Goal: Communication & Community: Answer question/provide support

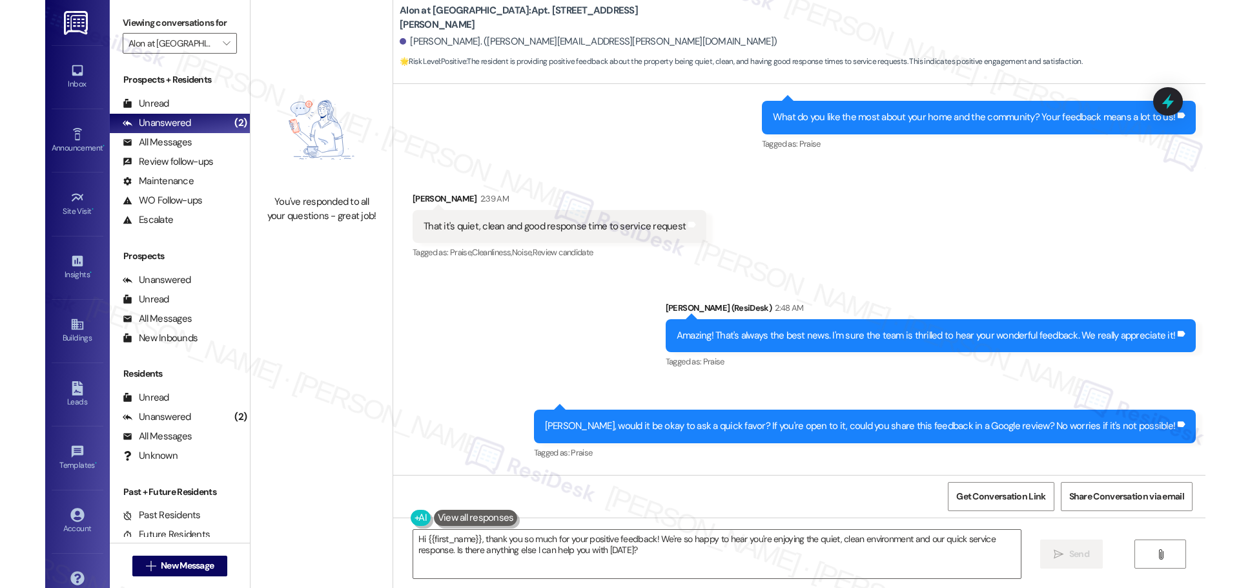
scroll to position [631, 0]
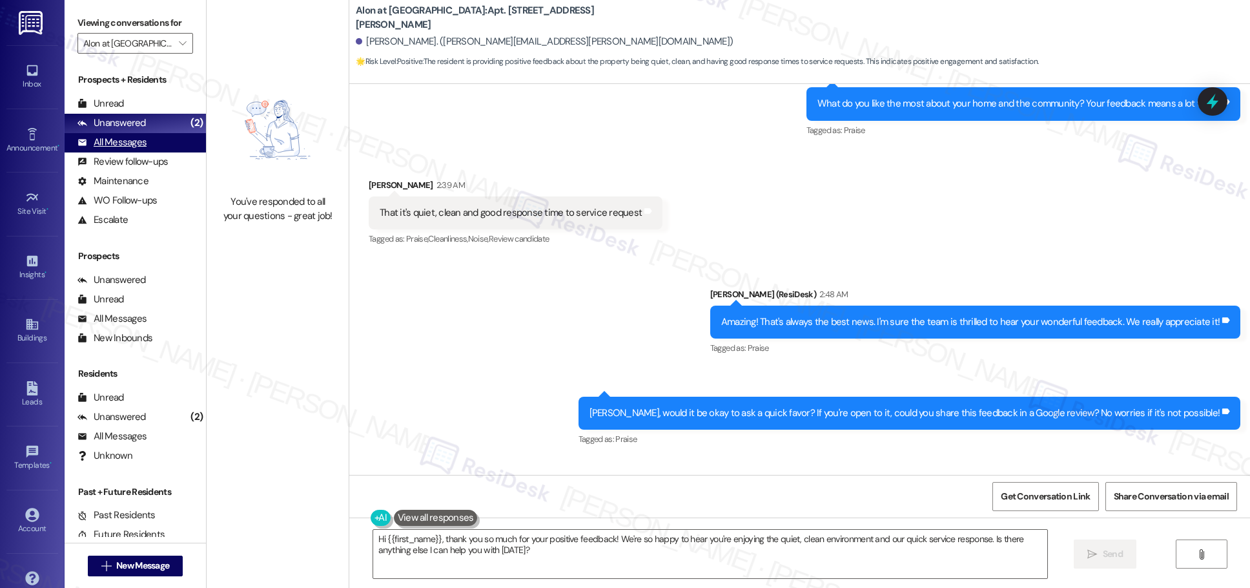
click at [121, 143] on div "All Messages" at bounding box center [112, 143] width 69 height 14
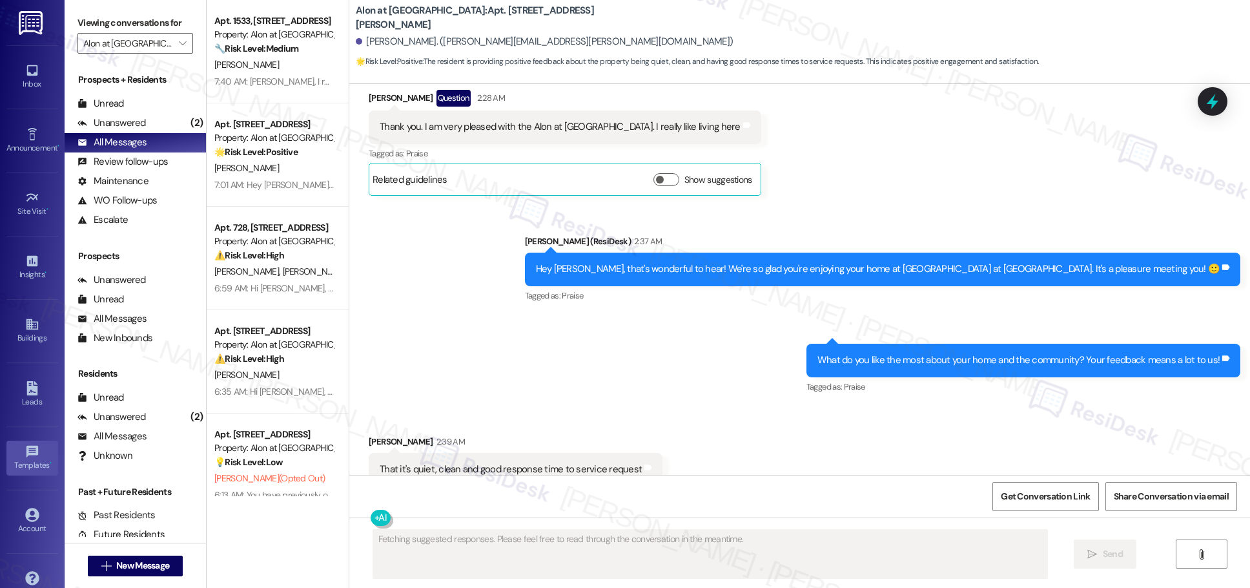
scroll to position [415, 0]
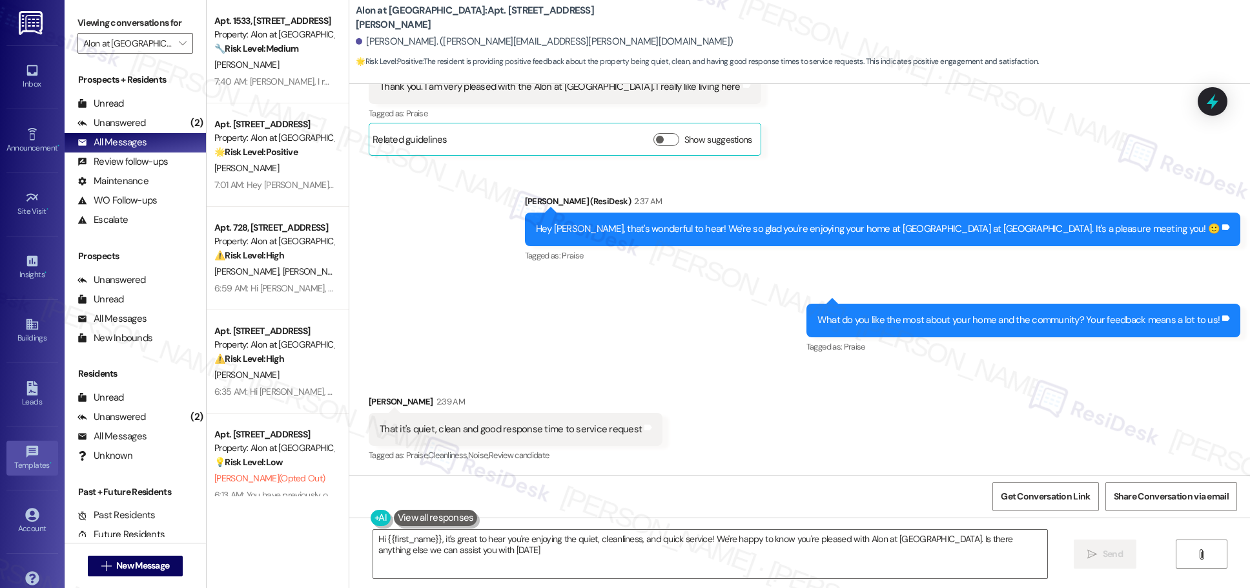
type textarea "Hi {{first_name}}, it's great to hear you're enjoying the quiet, cleanliness, a…"
click at [607, 6] on div "Alon at [GEOGRAPHIC_DATA]: Apt. [STREET_ADDRESS][PERSON_NAME] [PERSON_NAME]. ([…" at bounding box center [803, 35] width 895 height 65
click at [607, 145] on div "Received via SMS [PERSON_NAME] Question 2:28 AM Thank you. I am very pleased wi…" at bounding box center [799, 93] width 901 height 145
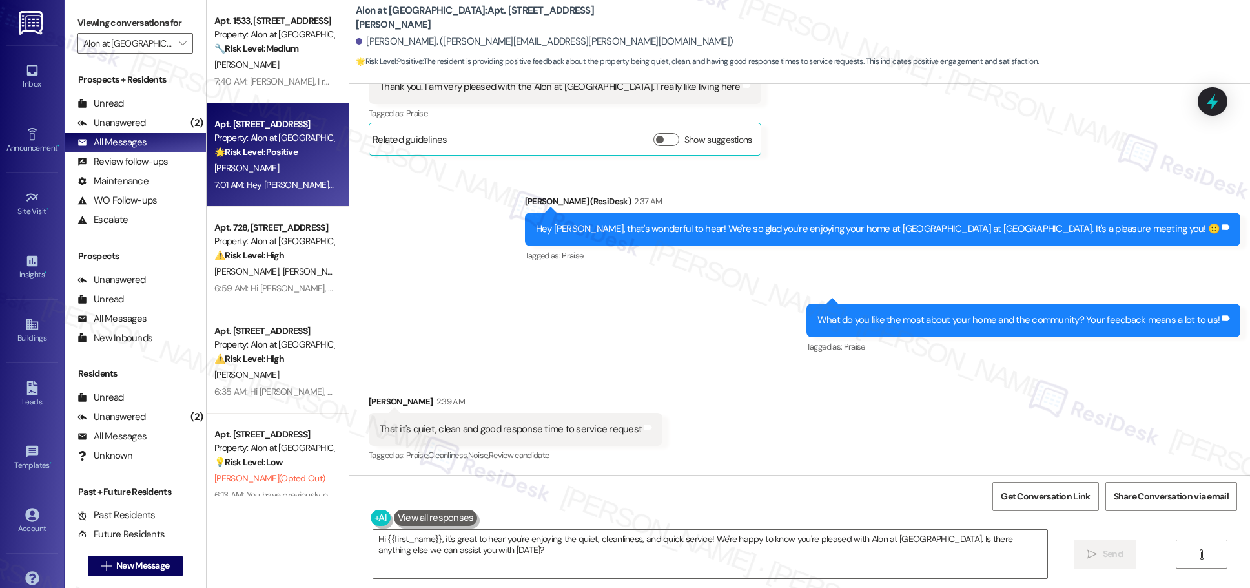
click at [276, 191] on div "7:01 AM: Hey [PERSON_NAME], [GEOGRAPHIC_DATA] to meet you! Thanks so much for s…" at bounding box center [274, 185] width 122 height 16
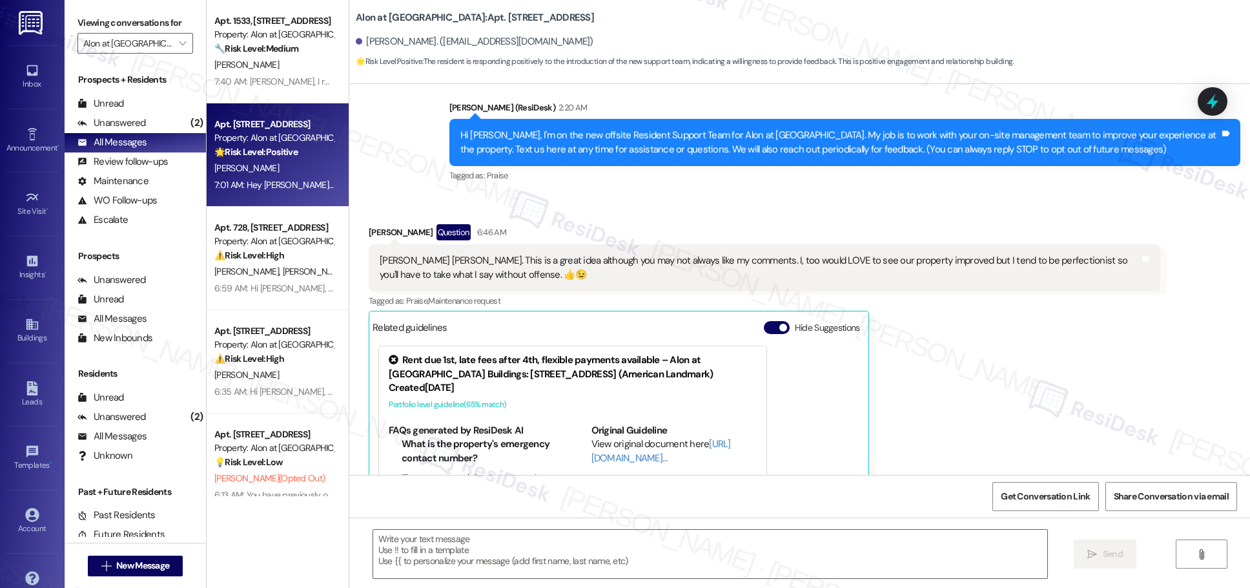
scroll to position [225, 0]
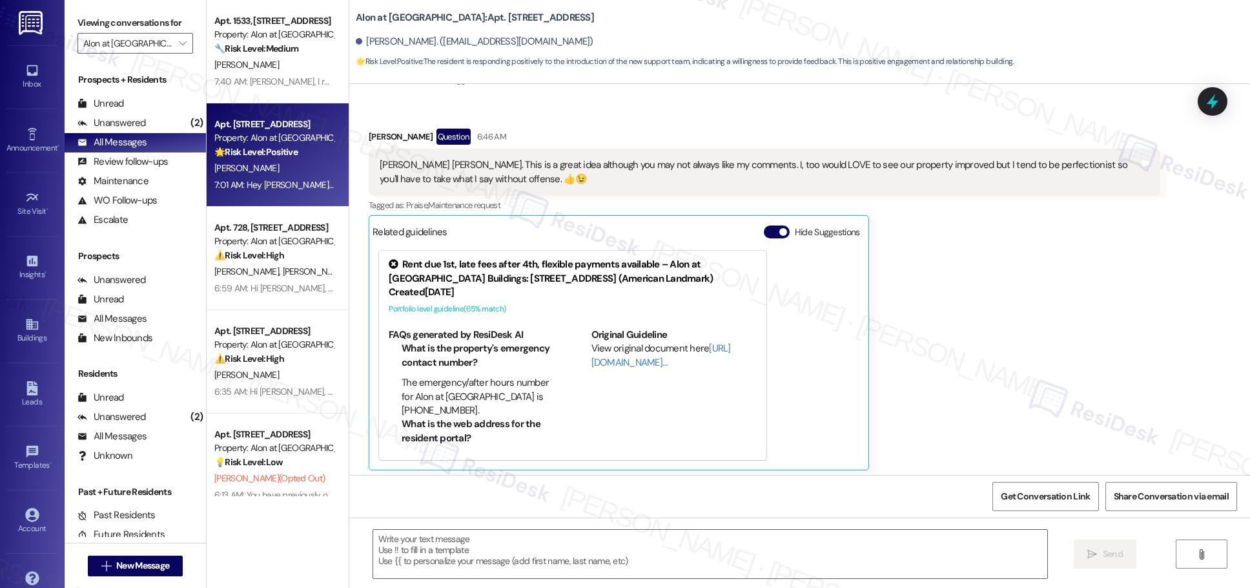
type textarea "Fetching suggested responses. Please feel free to read through the conversation…"
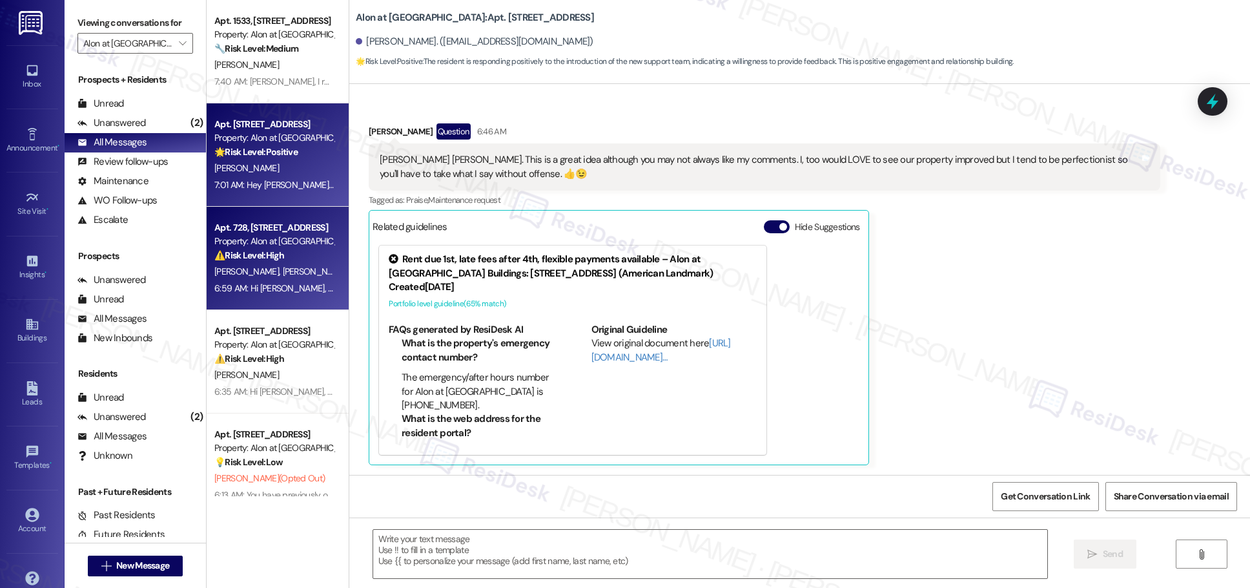
click at [258, 259] on strong "⚠️ Risk Level: High" at bounding box center [249, 255] width 70 height 12
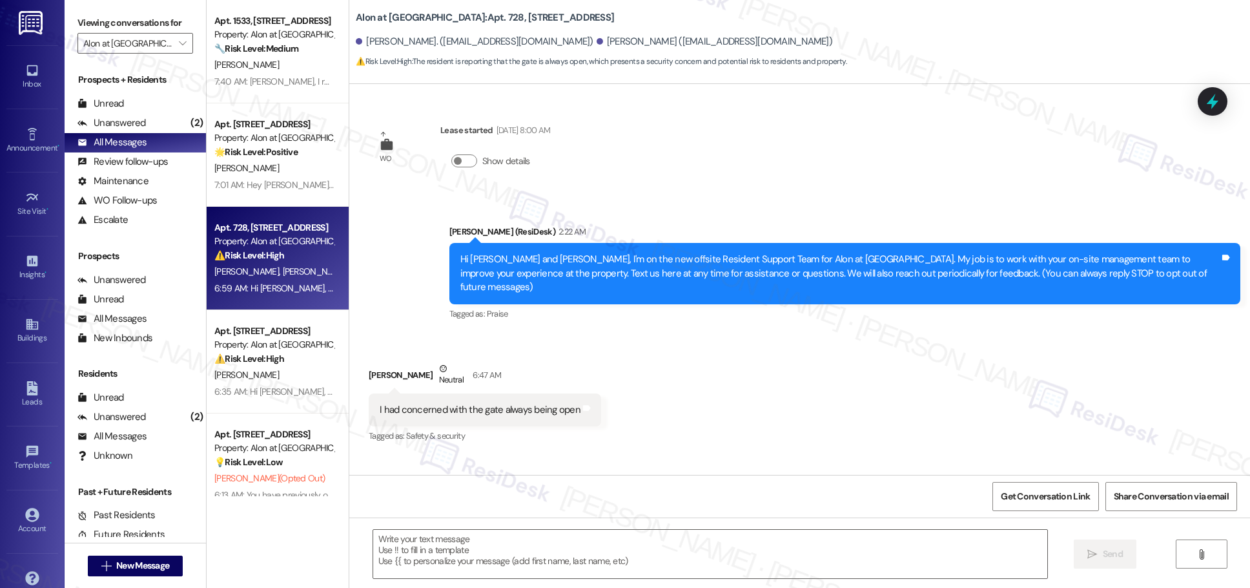
scroll to position [57, 0]
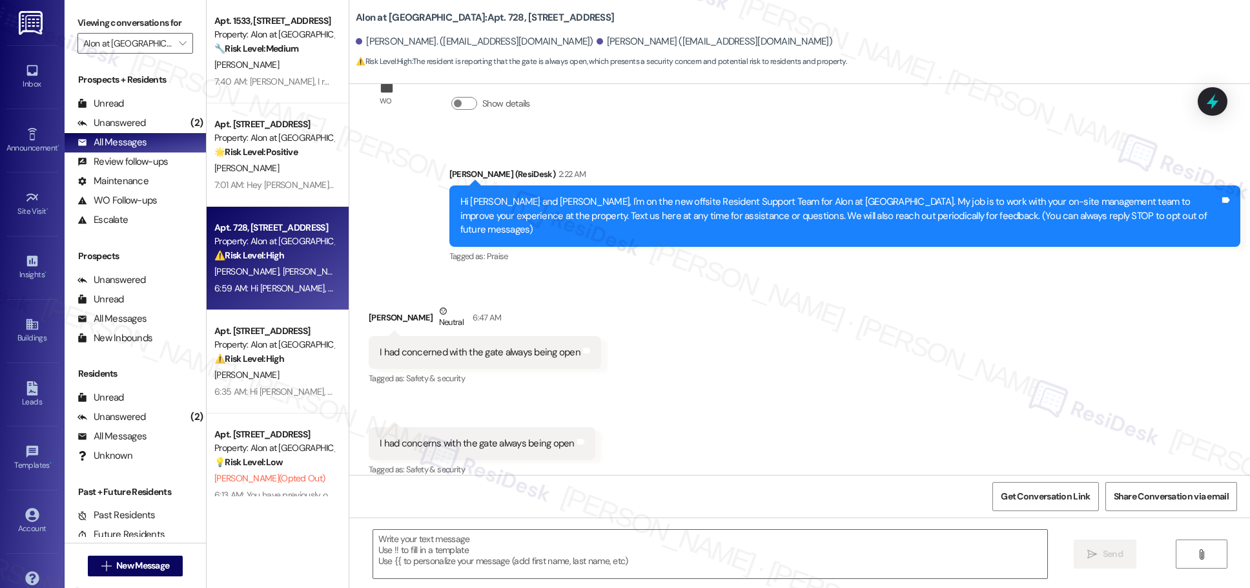
type textarea "Fetching suggested responses. Please feel free to read through the conversation…"
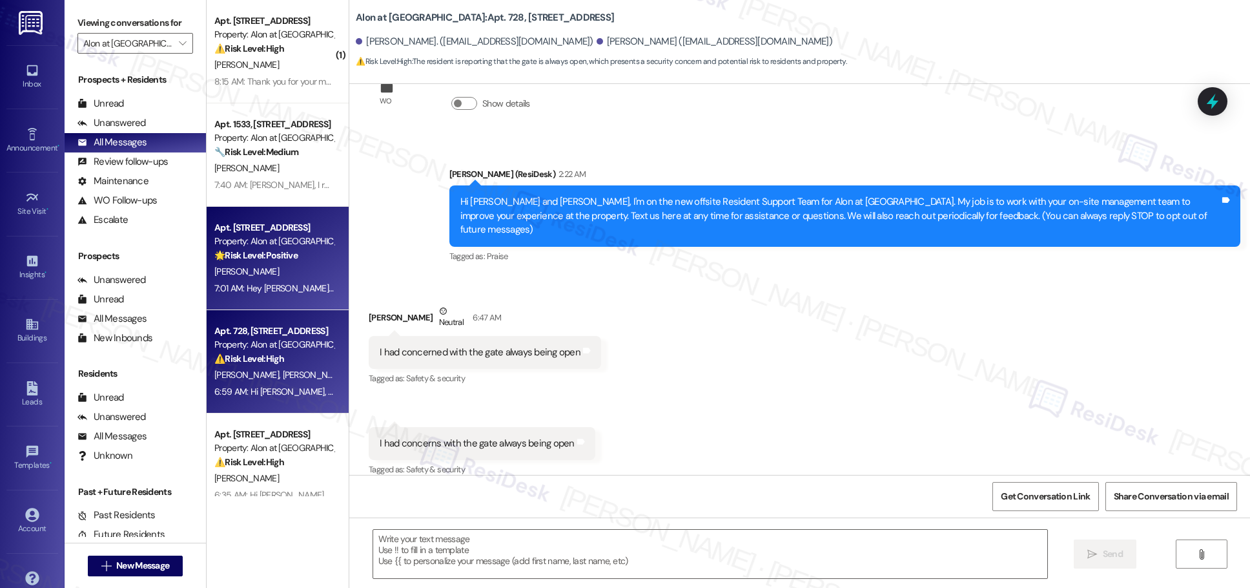
click at [286, 270] on div "[PERSON_NAME]" at bounding box center [274, 272] width 122 height 16
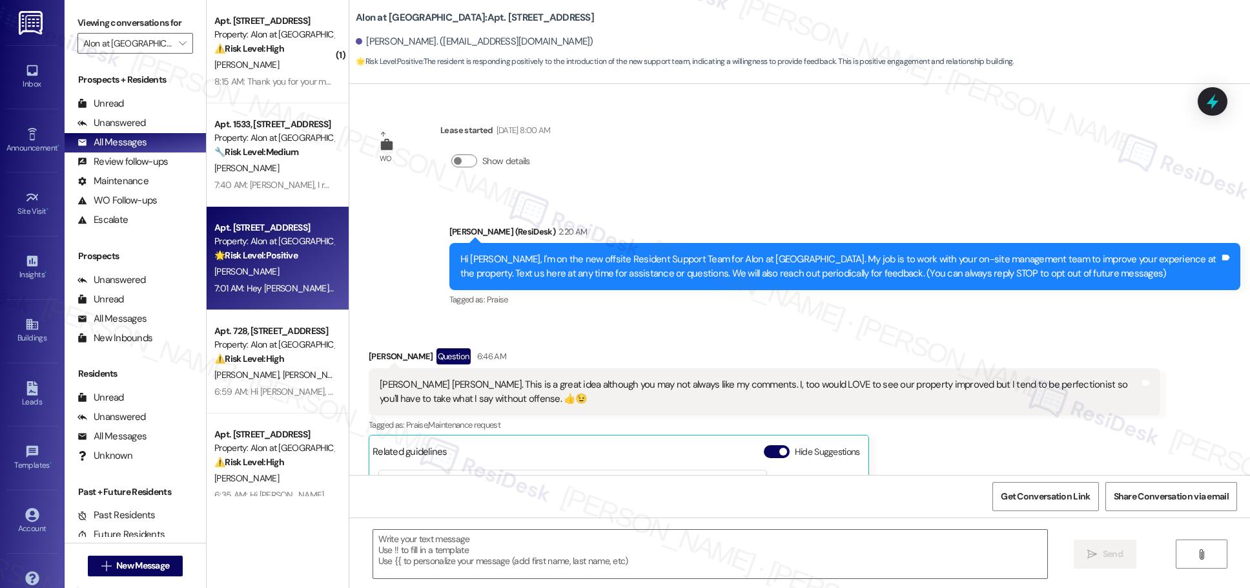
scroll to position [225, 0]
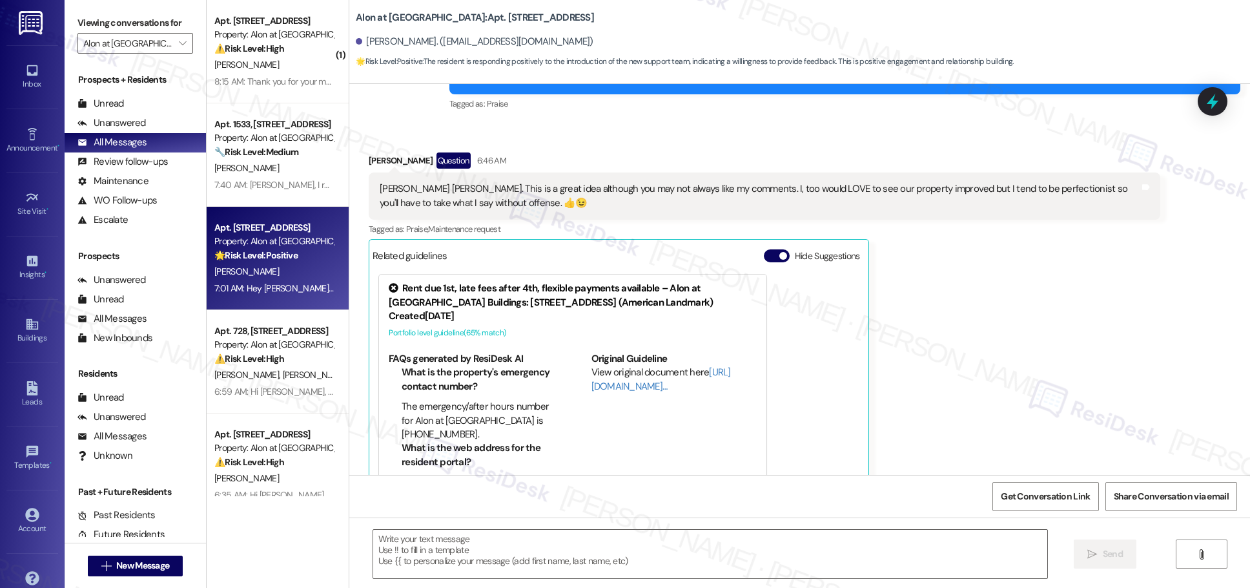
type textarea "Fetching suggested responses. Please feel free to read through the conversation…"
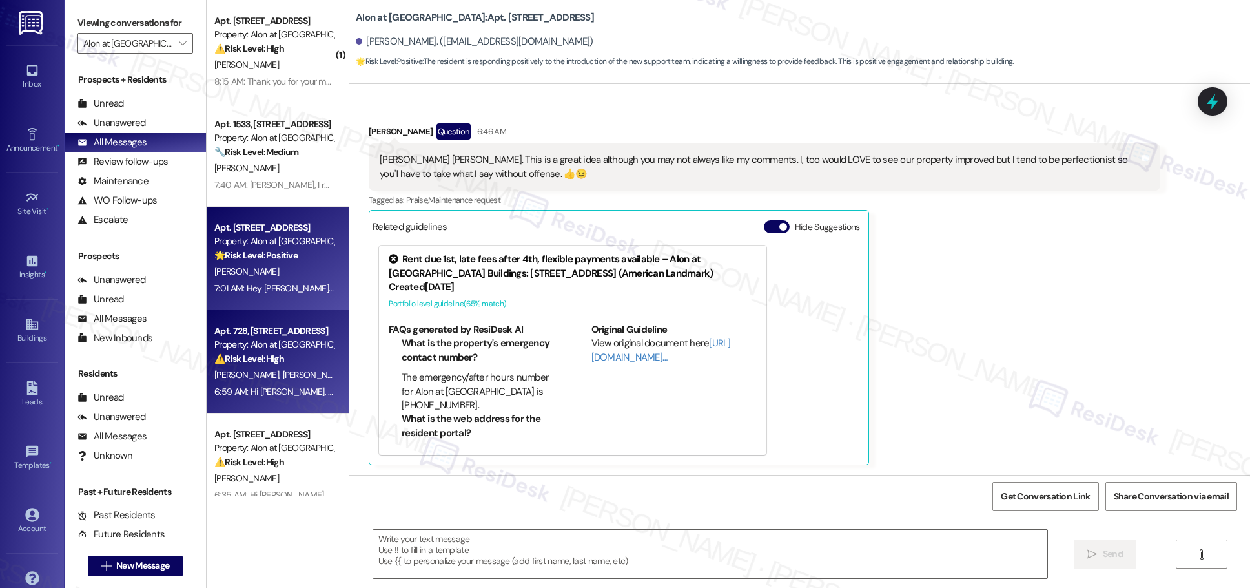
click at [275, 364] on div "⚠️ Risk Level: High The resident is reporting that the gate is always open, whi…" at bounding box center [273, 359] width 119 height 14
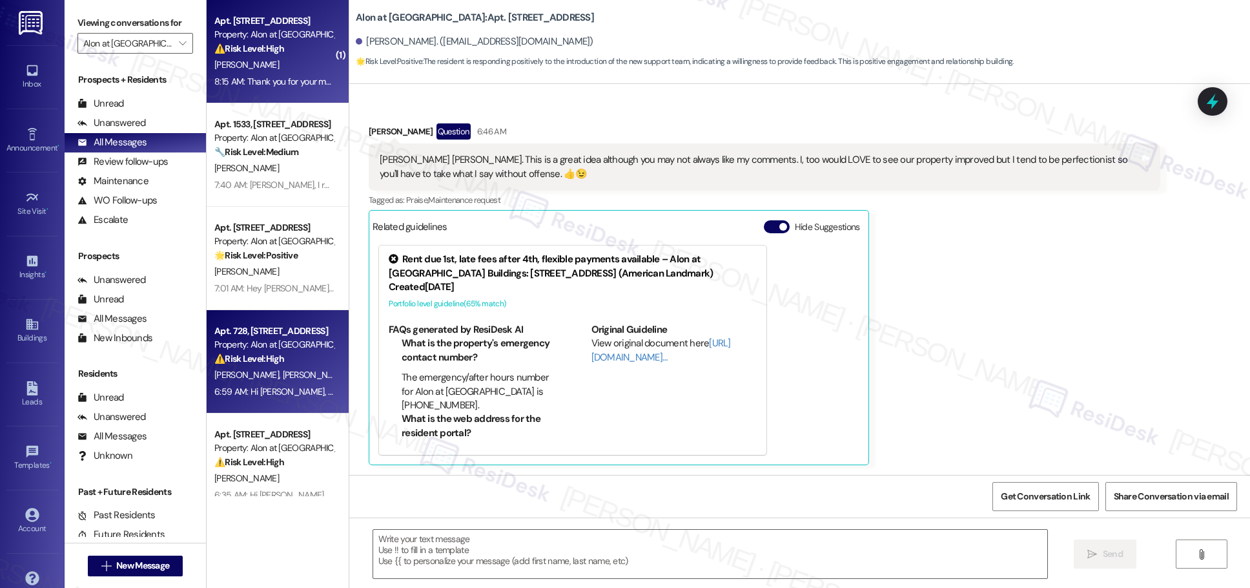
type textarea "Fetching suggested responses. Please feel free to read through the conversation…"
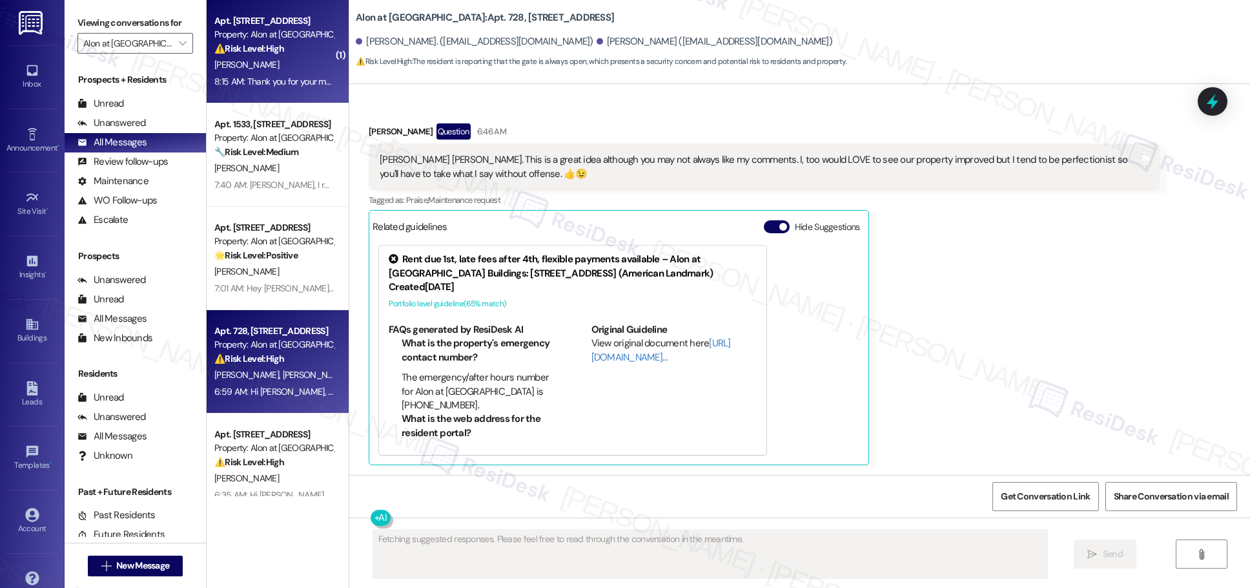
scroll to position [167, 0]
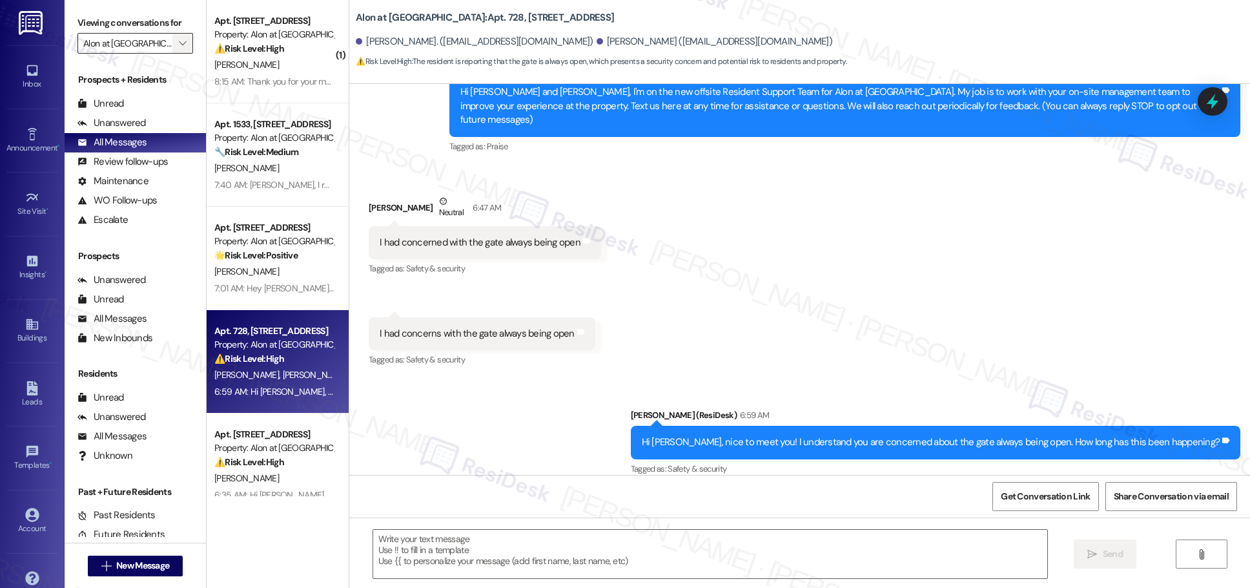
click at [179, 39] on icon "" at bounding box center [182, 43] width 7 height 10
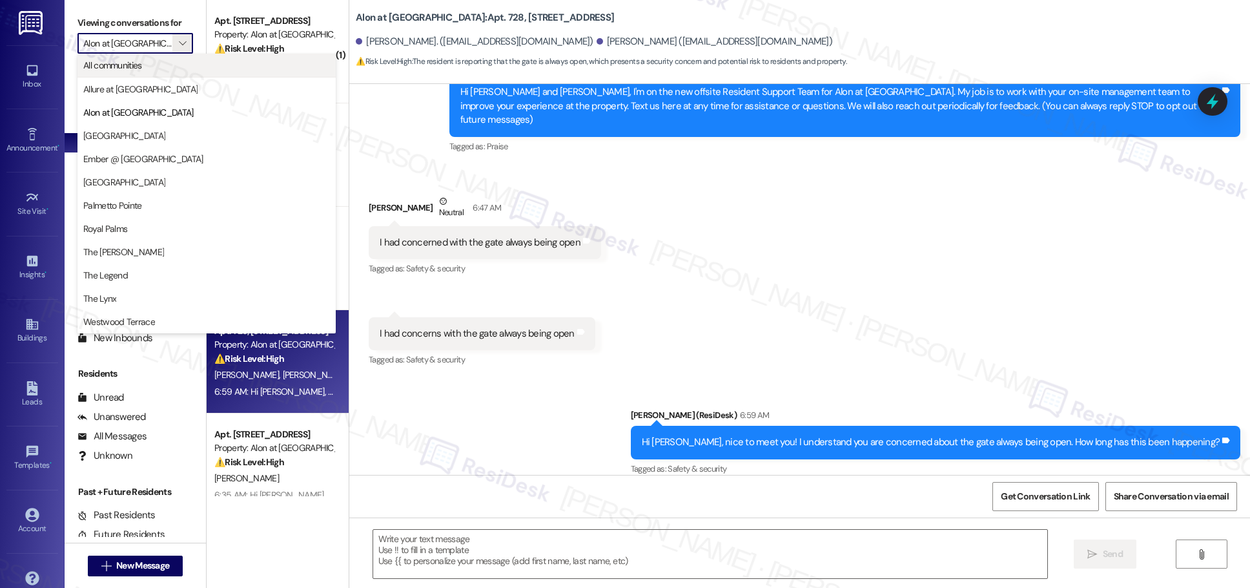
click at [176, 66] on span "All communities" at bounding box center [206, 65] width 247 height 13
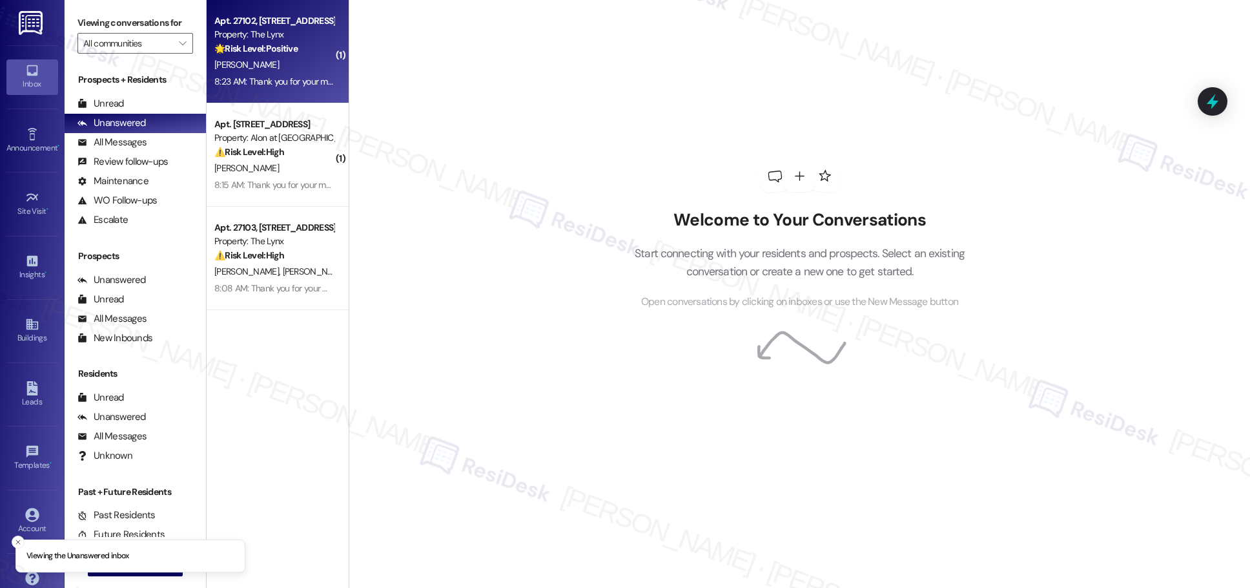
click at [253, 69] on div "[PERSON_NAME]" at bounding box center [274, 65] width 122 height 16
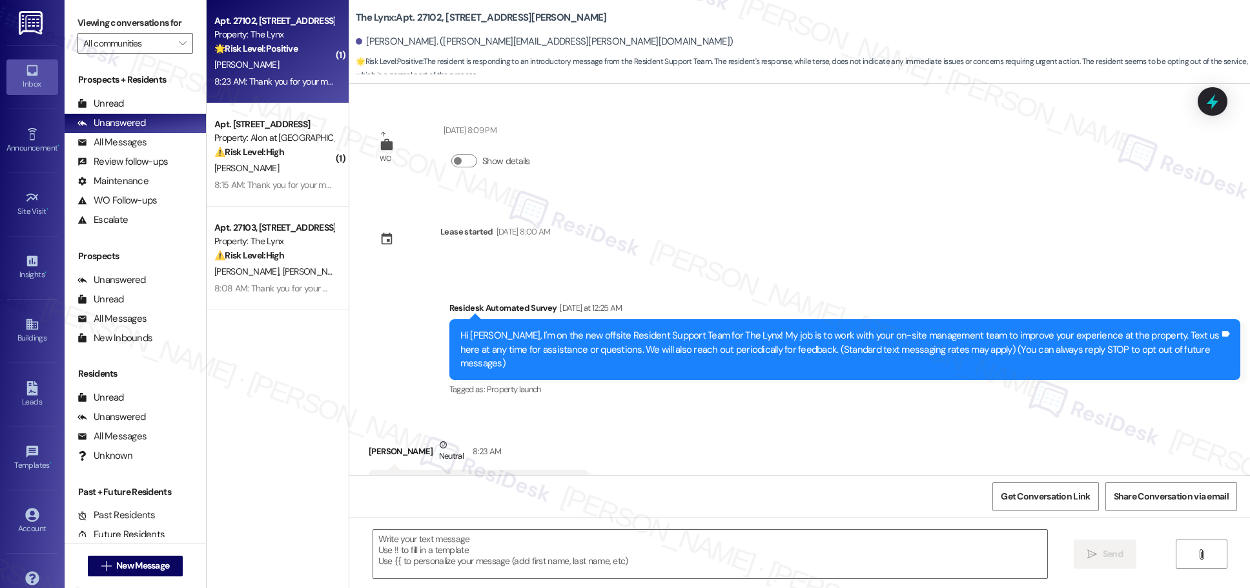
scroll to position [43, 0]
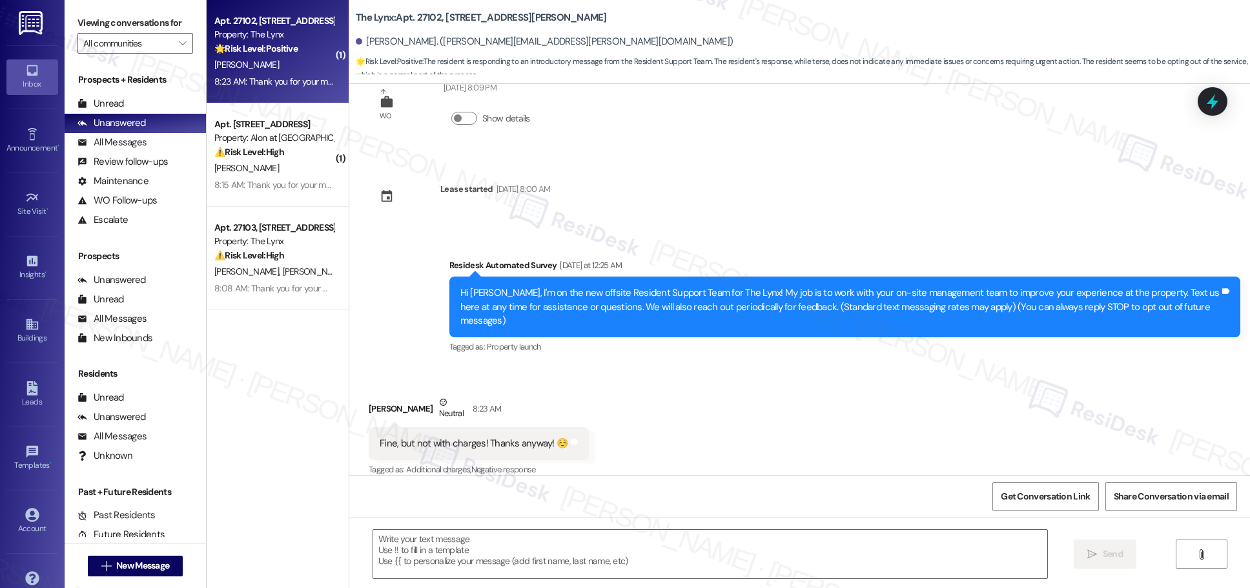
type textarea "Fetching suggested responses. Please feel free to read through the conversation…"
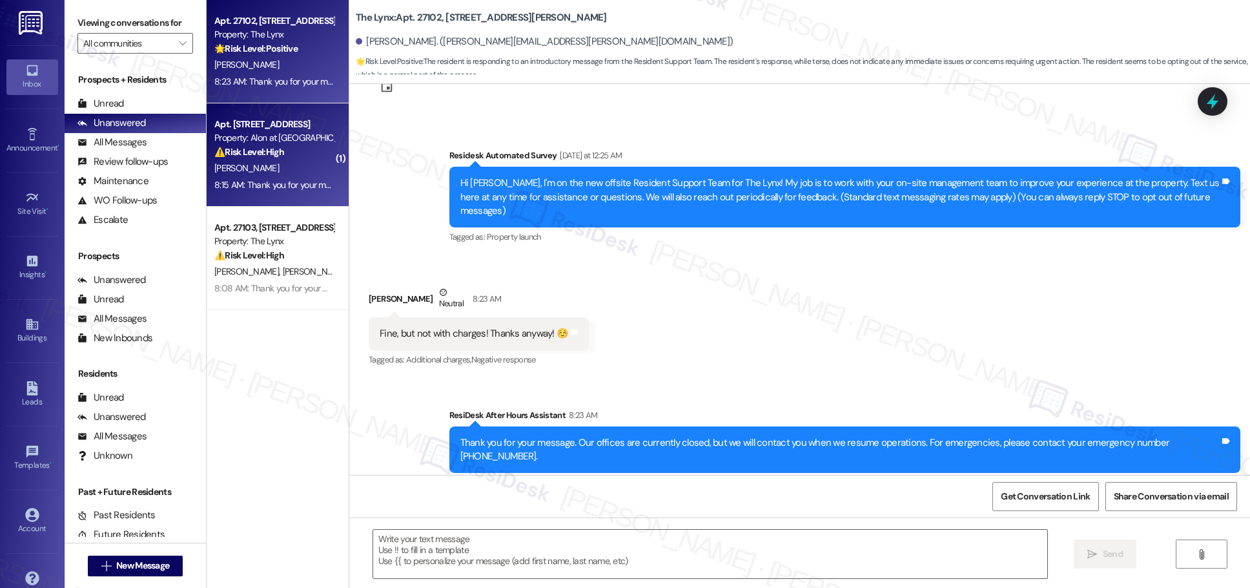
click at [294, 179] on div "8:15 AM: Thank you for your message. Our offices are currently closed, but we w…" at bounding box center [591, 185] width 755 height 12
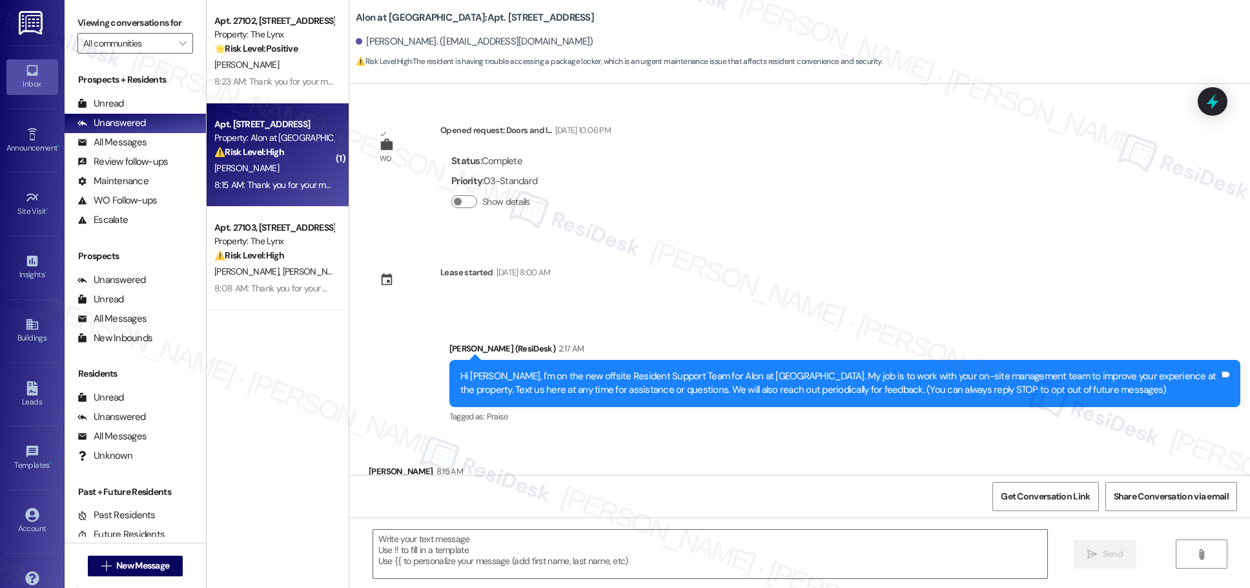
scroll to position [70, 0]
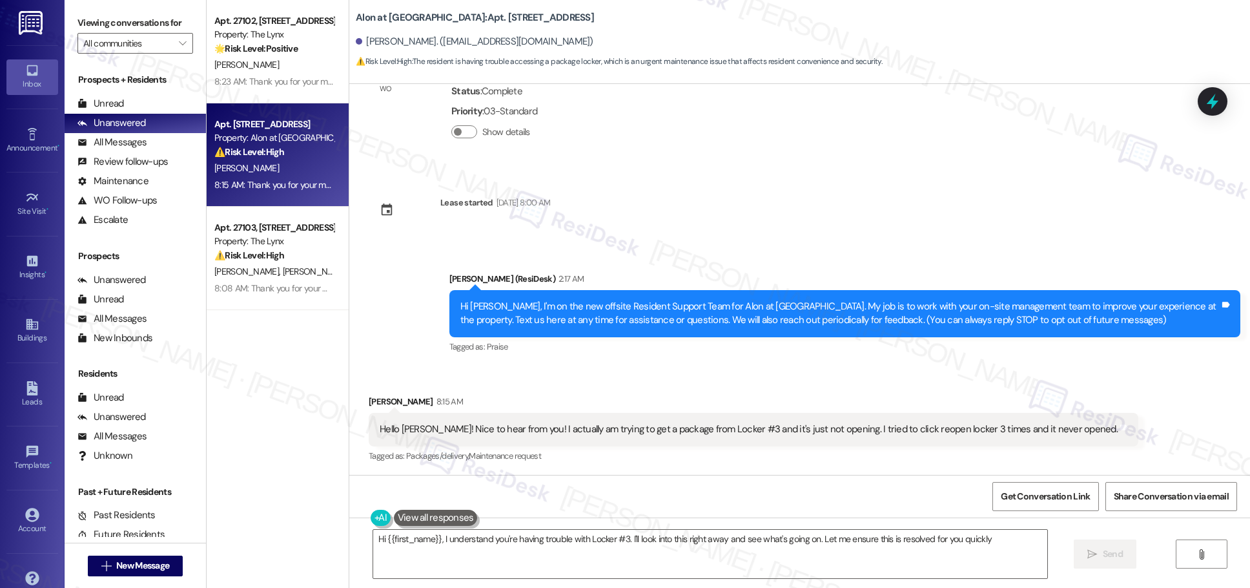
type textarea "Hi {{first_name}}, I understand you're having trouble with Locker #3. I'll look…"
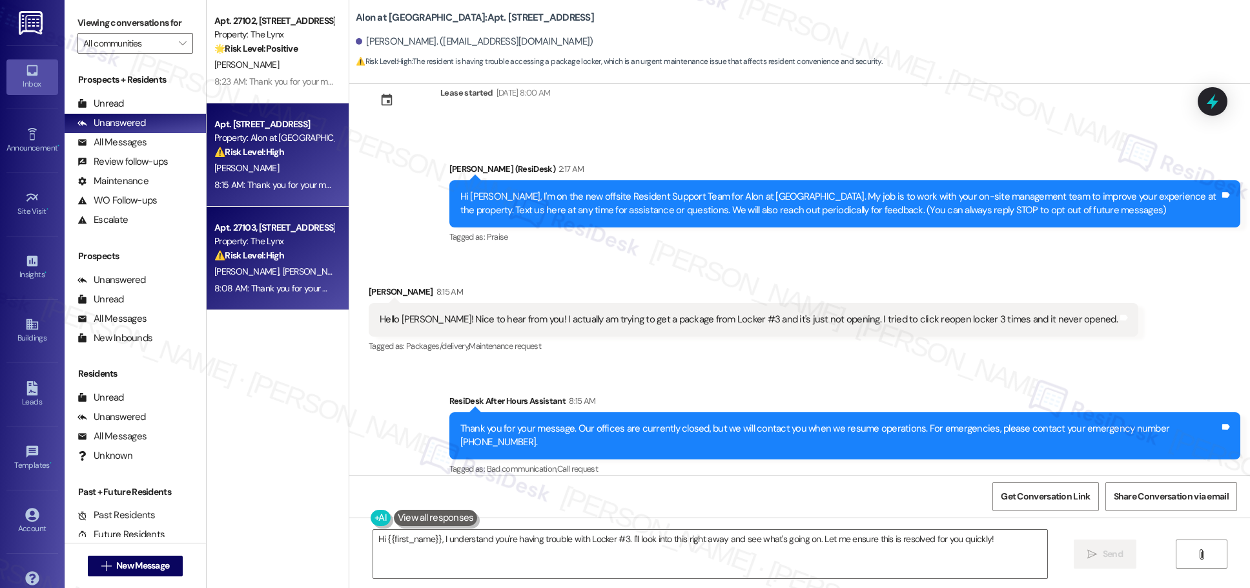
click at [298, 270] on div "[PERSON_NAME] [PERSON_NAME]" at bounding box center [274, 272] width 122 height 16
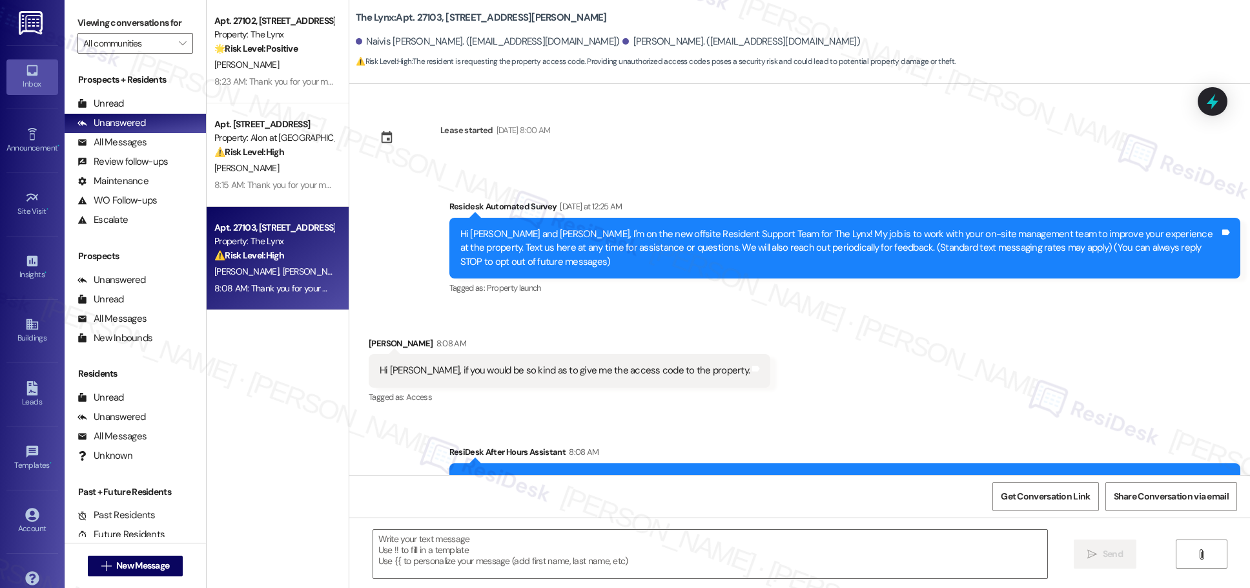
type textarea "Fetching suggested responses. Please feel free to read through the conversation…"
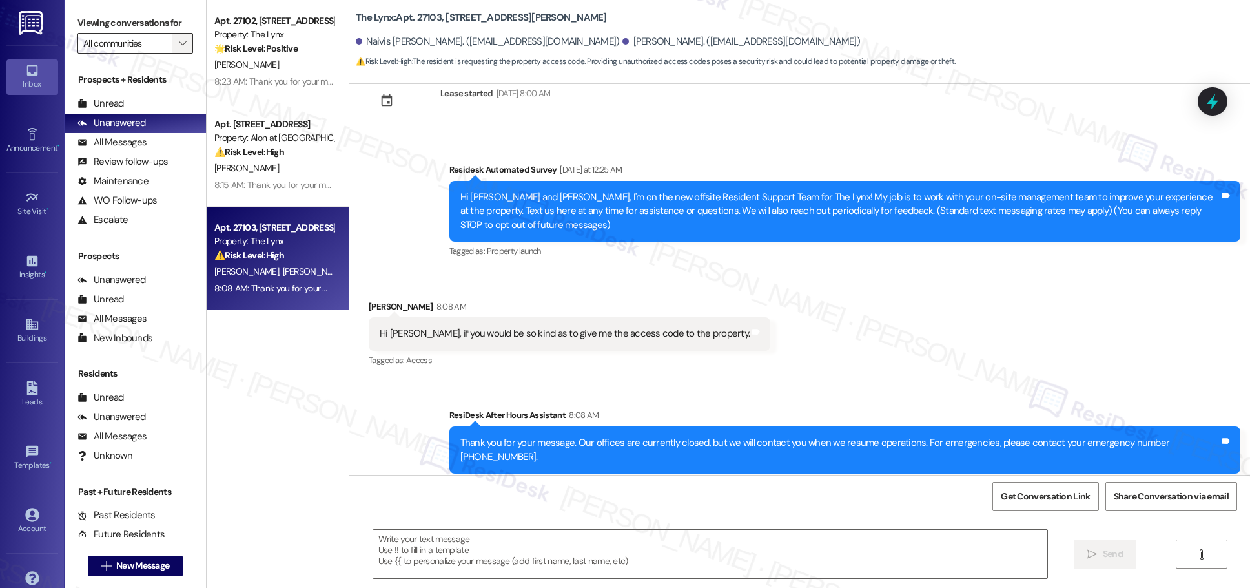
click at [179, 48] on icon "" at bounding box center [182, 43] width 7 height 10
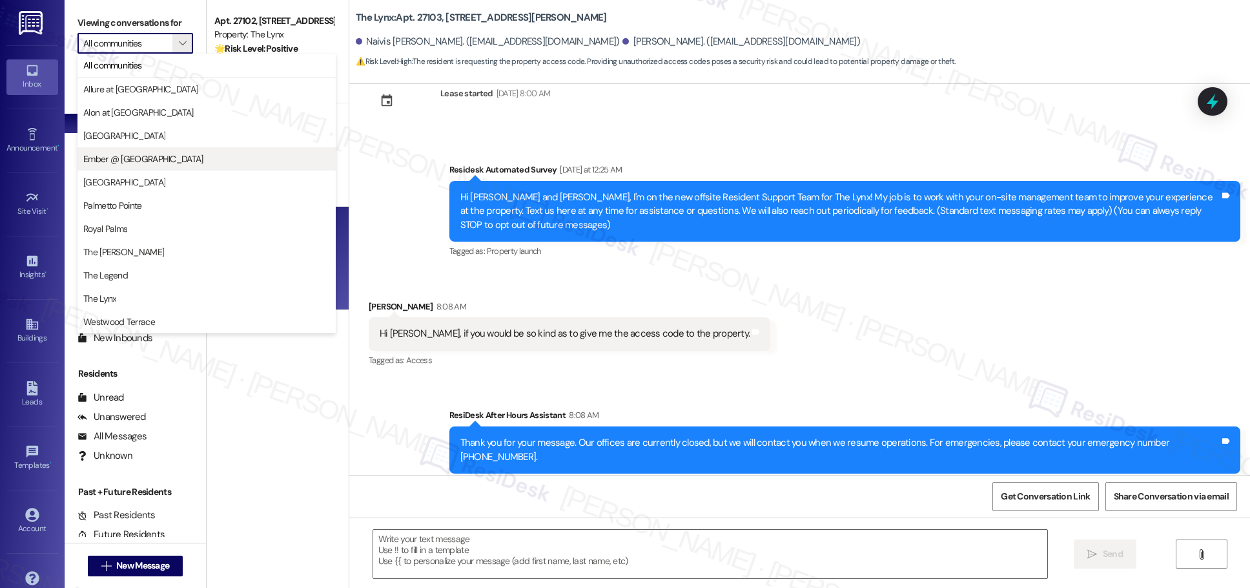
click at [176, 161] on span "Ember @ [GEOGRAPHIC_DATA]" at bounding box center [206, 158] width 247 height 13
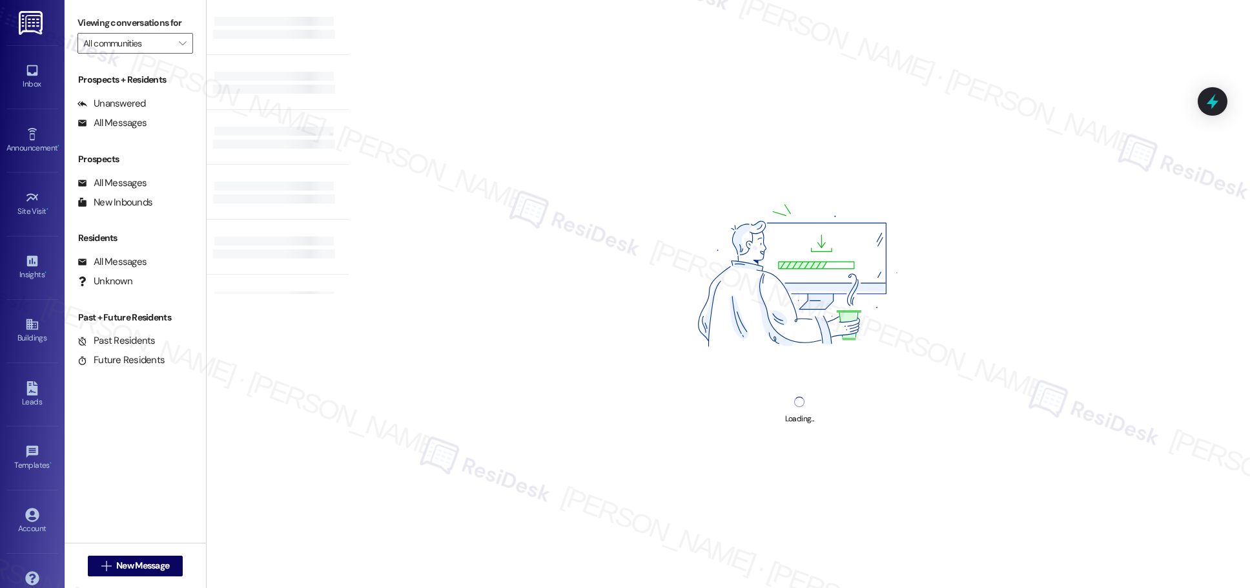
type input "Ember @ [GEOGRAPHIC_DATA]"
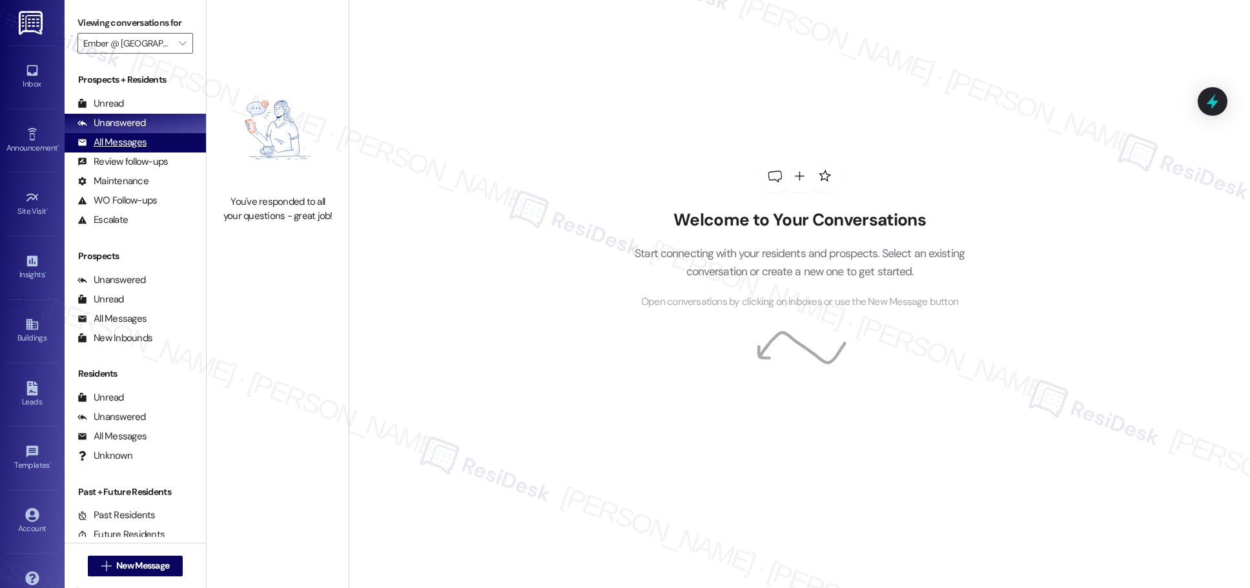
click at [118, 143] on div "All Messages" at bounding box center [112, 143] width 69 height 14
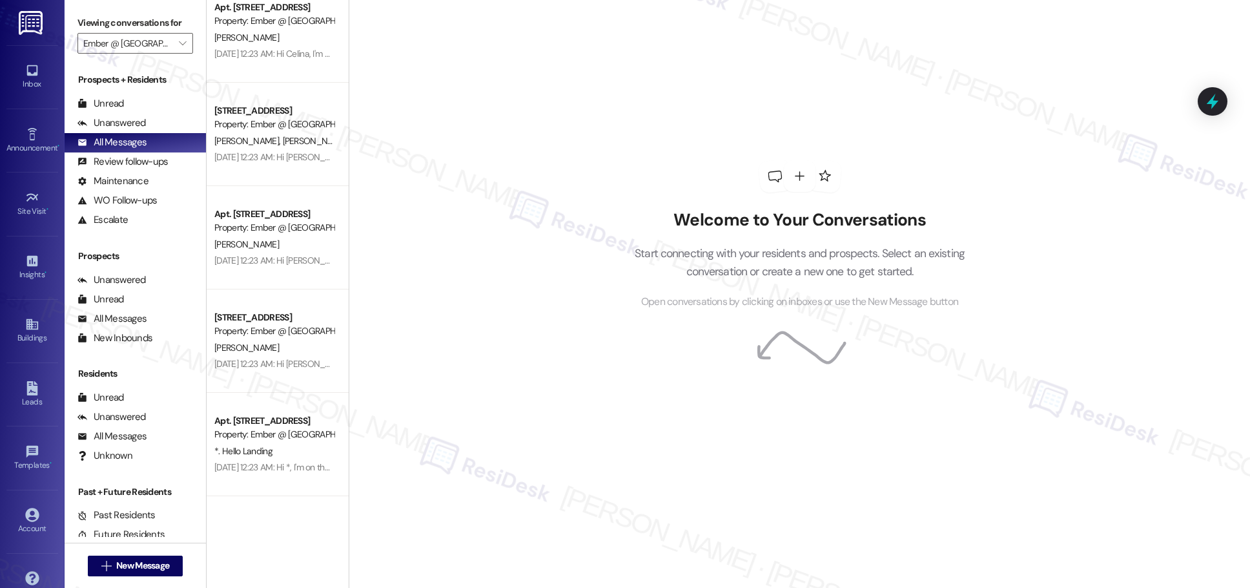
scroll to position [4568, 0]
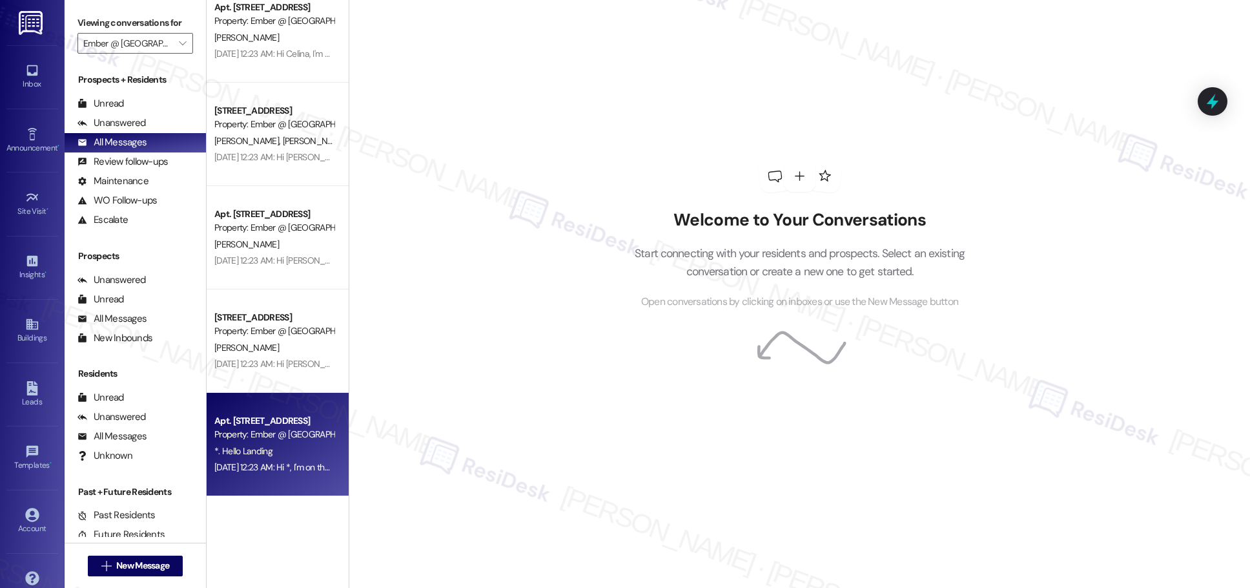
click at [300, 419] on div "Apt. [STREET_ADDRESS]" at bounding box center [273, 421] width 119 height 14
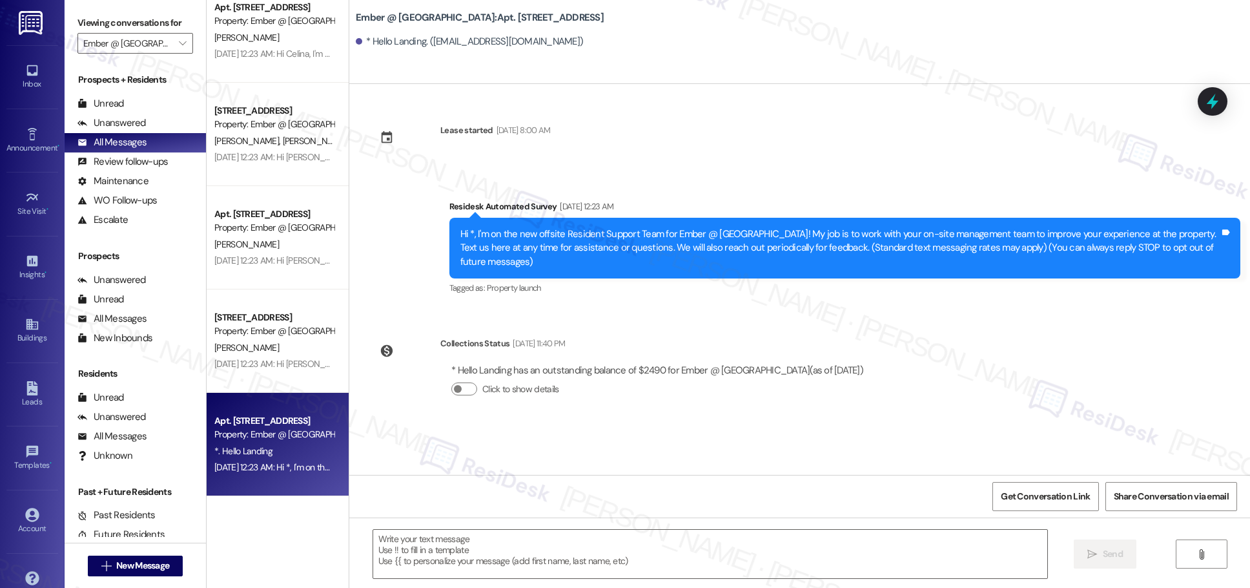
type textarea "Fetching suggested responses. Please feel free to read through the conversation…"
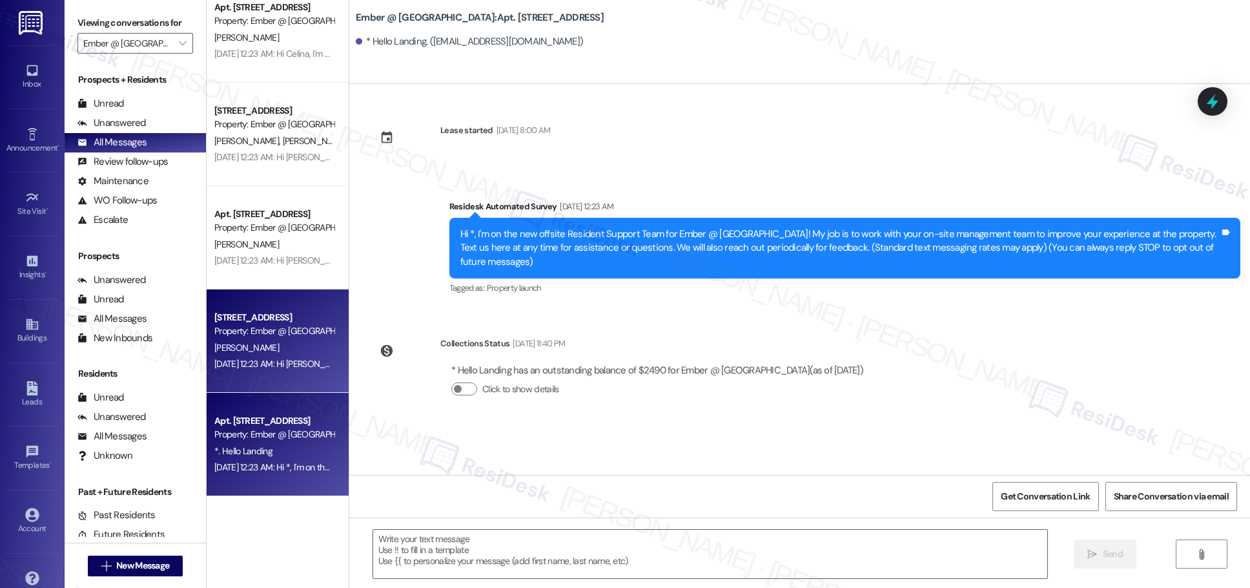
click at [267, 363] on div "[DATE] 12:23 AM: Hi [PERSON_NAME], I'm on the new offsite Resident Support Team…" at bounding box center [1005, 364] width 1582 height 12
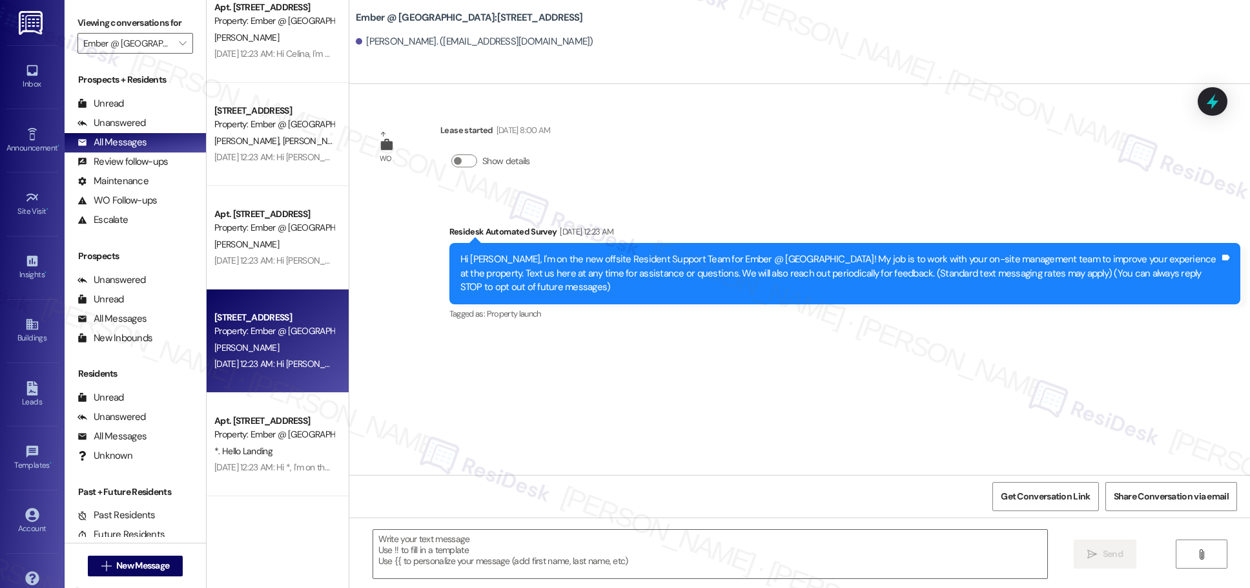
type textarea "Fetching suggested responses. Please feel free to read through the conversation…"
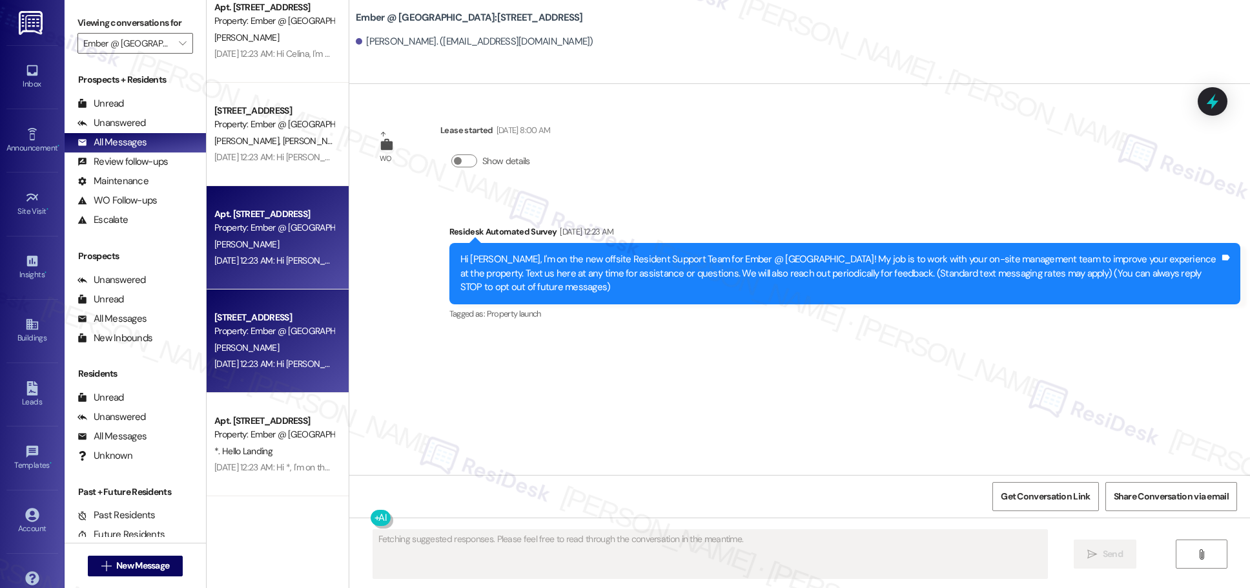
click at [302, 271] on div "Apt. [STREET_ADDRESS] Property: Ember @ [GEOGRAPHIC_DATA] [PERSON_NAME] [DATE] …" at bounding box center [278, 237] width 142 height 103
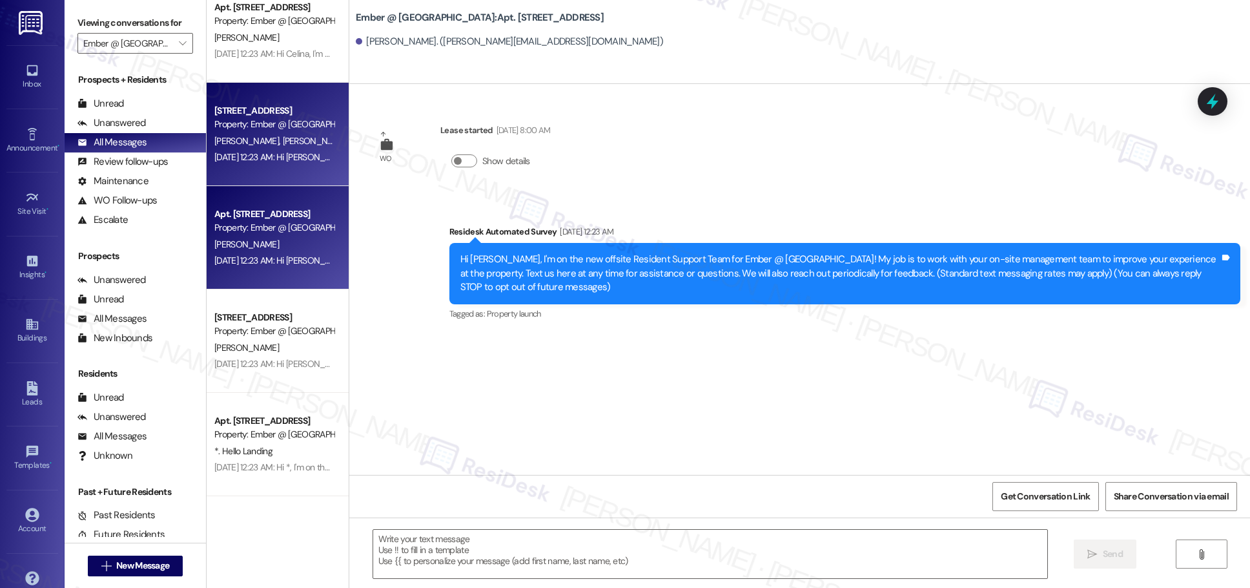
click at [293, 157] on div "[DATE] 12:23 AM: Hi [PERSON_NAME] and [PERSON_NAME], I'm on the new offsite Res…" at bounding box center [1046, 157] width 1665 height 12
type textarea "Fetching suggested responses. Please feel free to read through the conversation…"
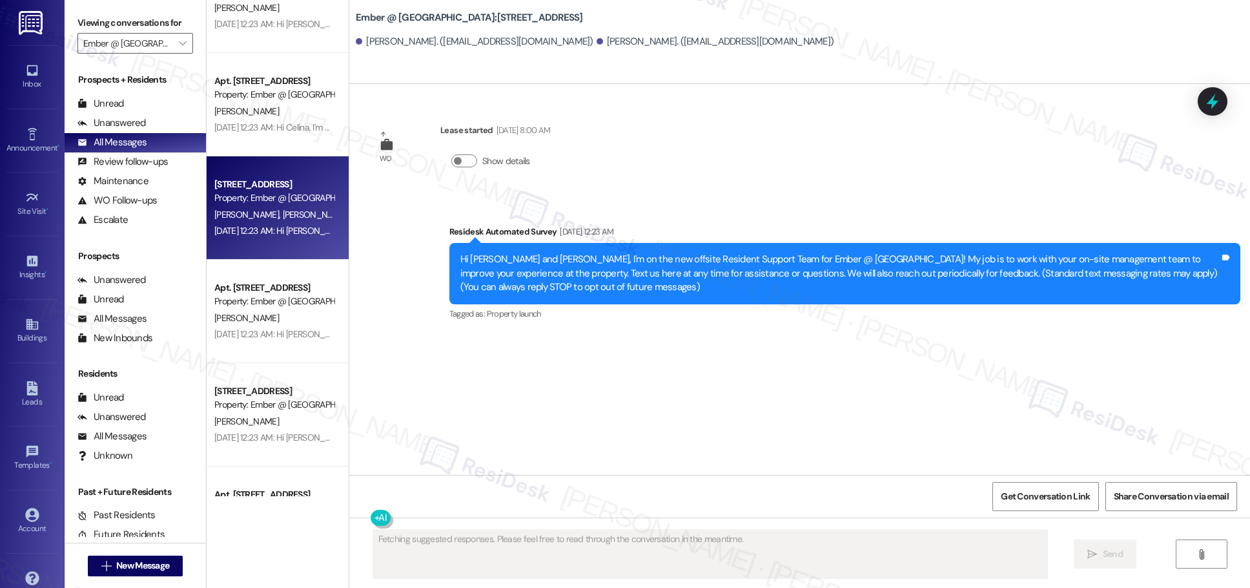
scroll to position [4473, 0]
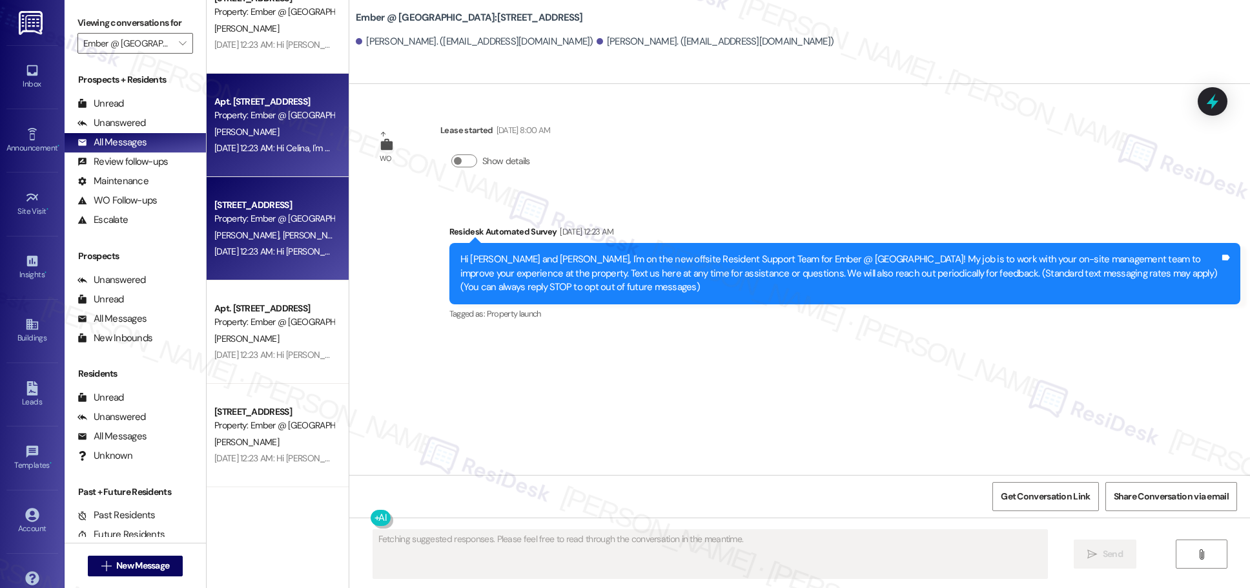
click at [287, 146] on div "[DATE] 12:23 AM: Hi Celina, I'm on the new offsite Resident Support Team for Em…" at bounding box center [984, 148] width 1540 height 12
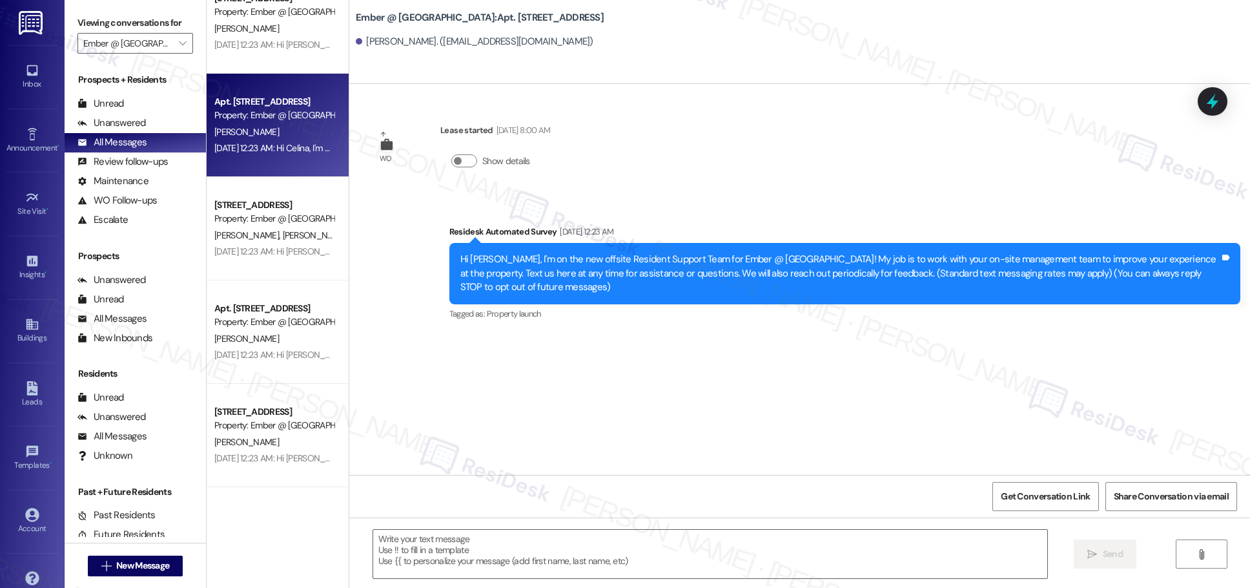
type textarea "Fetching suggested responses. Please feel free to read through the conversation…"
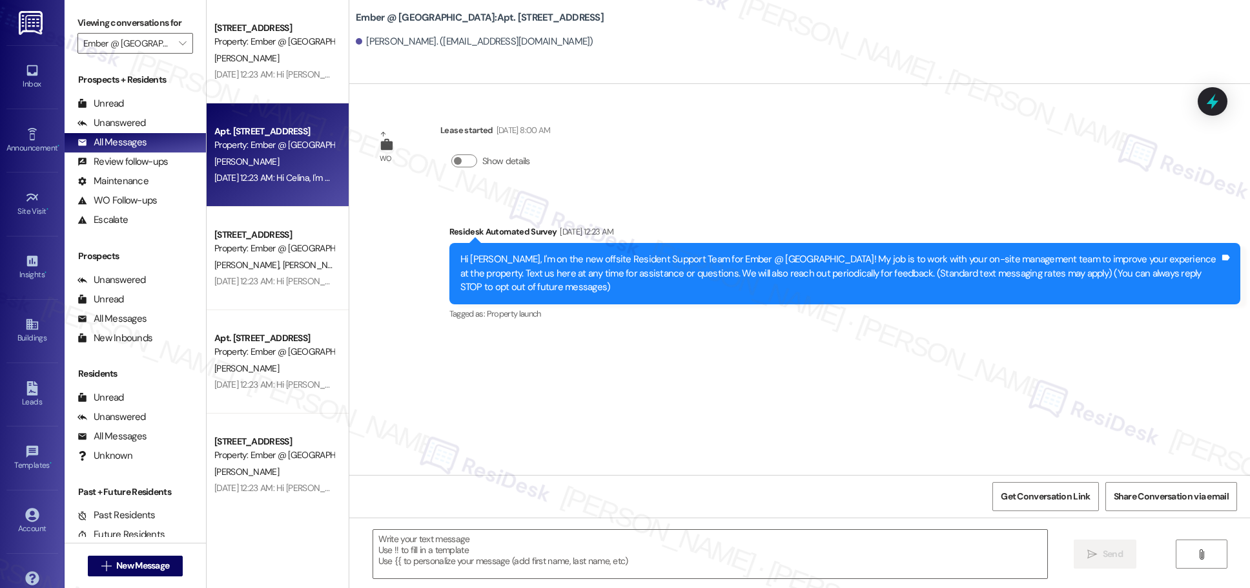
scroll to position [4414, 0]
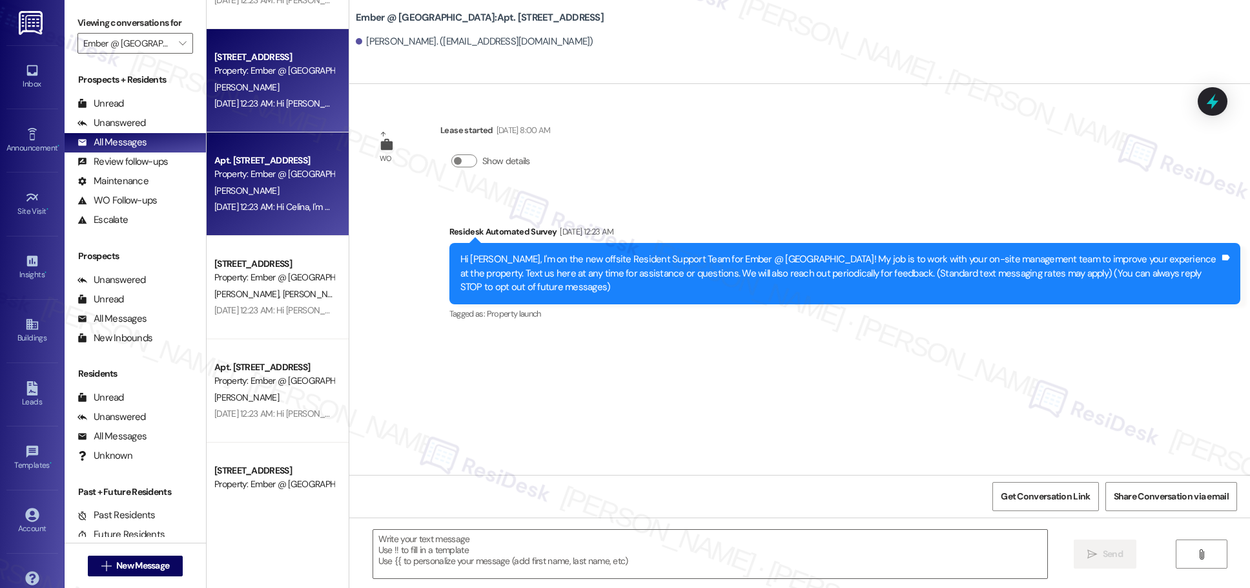
click at [270, 105] on div "[DATE] 12:23 AM: Hi [PERSON_NAME], I'm on the new offsite Resident Support Team…" at bounding box center [1005, 104] width 1582 height 12
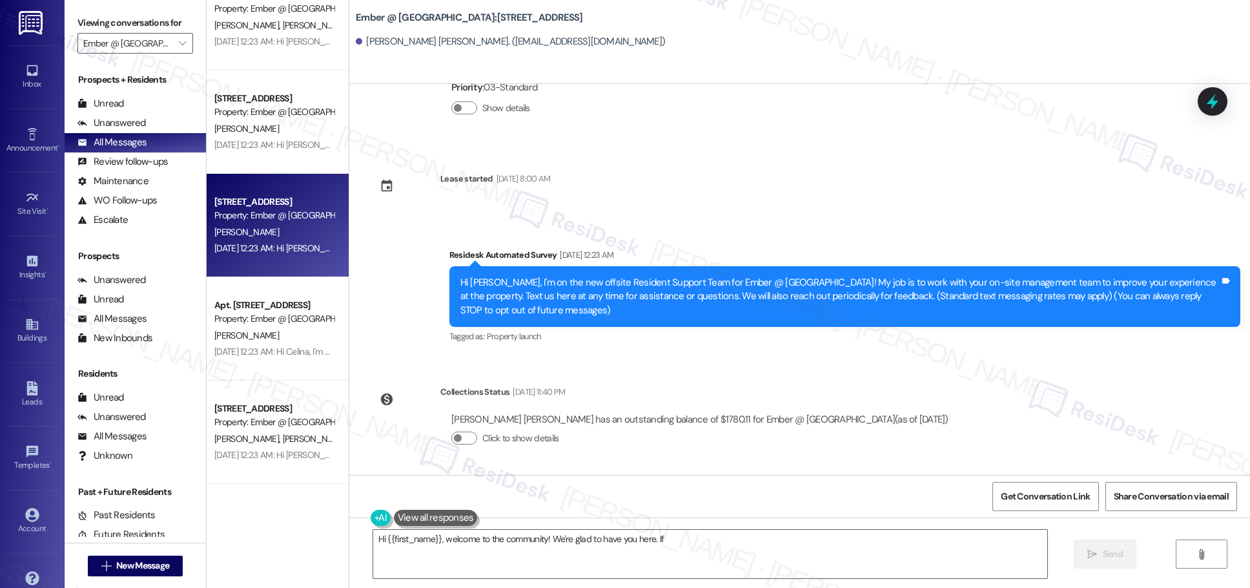
scroll to position [4247, 0]
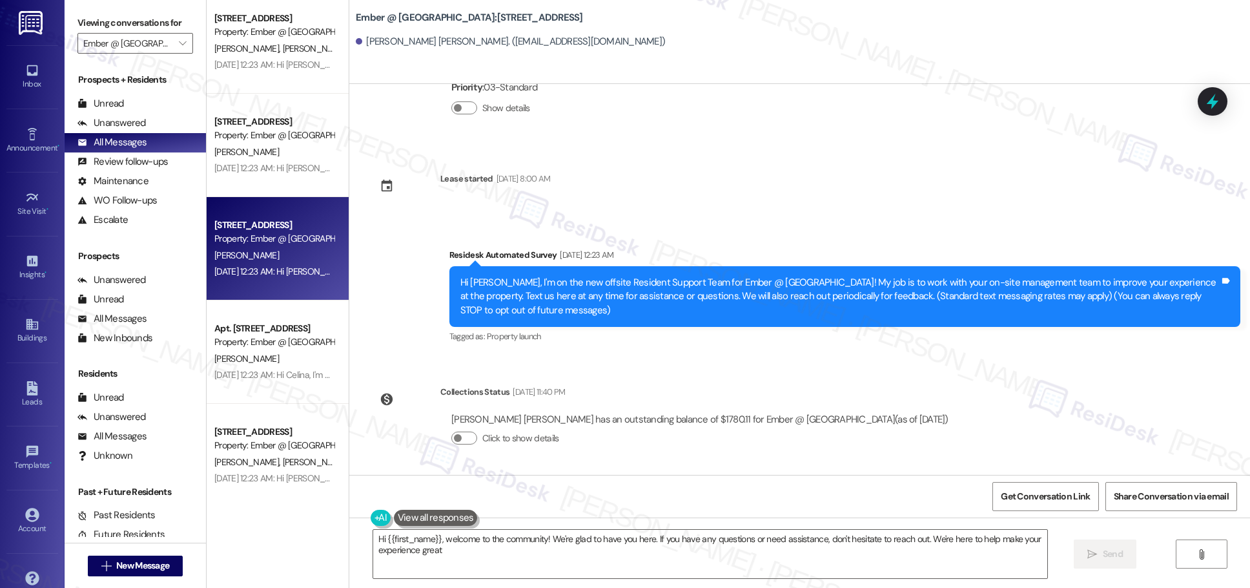
type textarea "Hi {{first_name}}, welcome to the community! We're glad to have you here. If yo…"
click at [275, 150] on div "[PERSON_NAME]" at bounding box center [274, 152] width 122 height 16
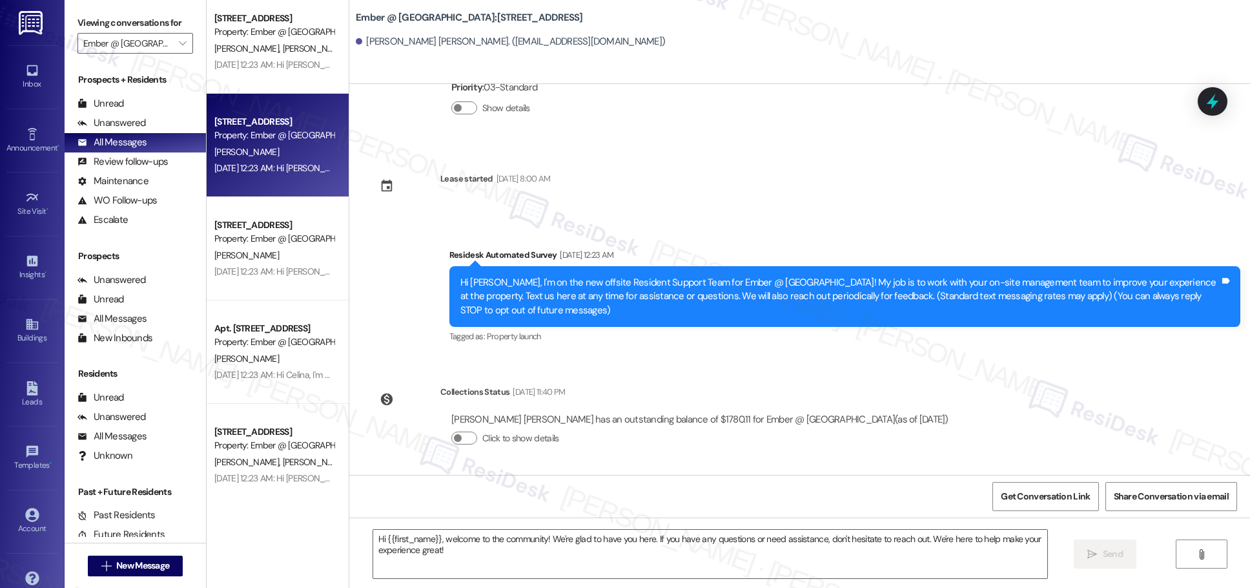
type textarea "Fetching suggested responses. Please feel free to read through the conversation…"
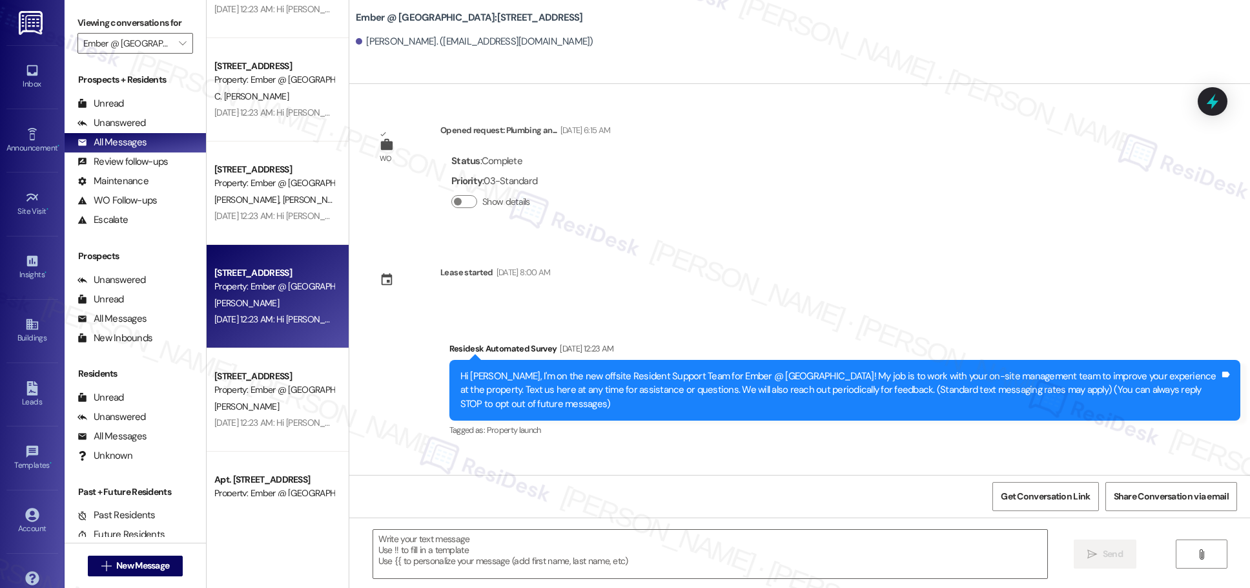
scroll to position [4087, 0]
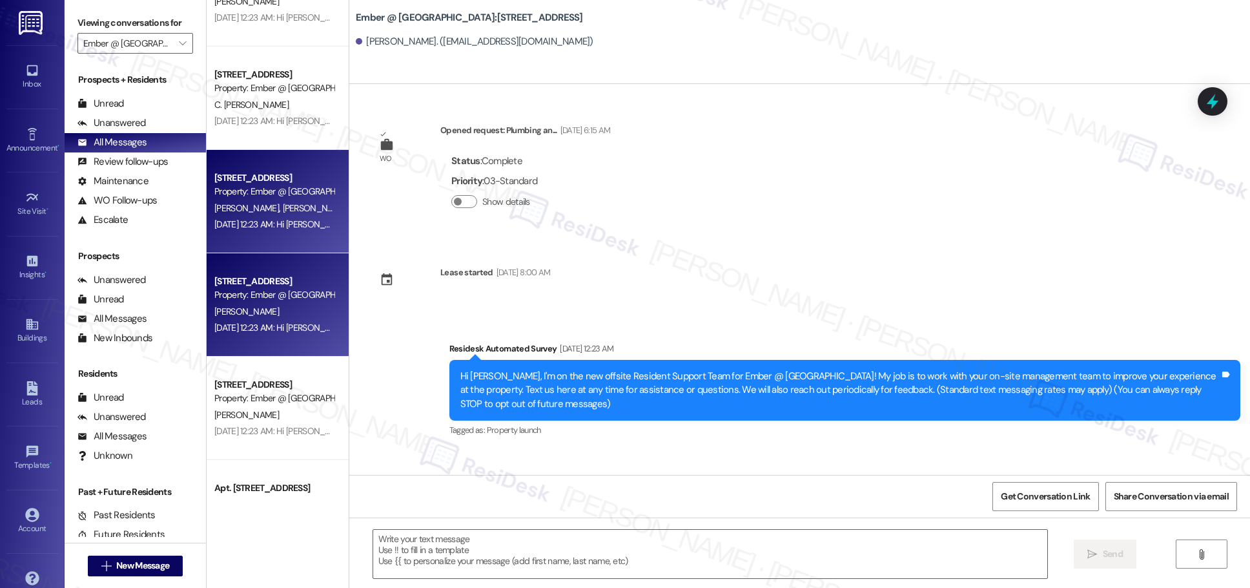
click at [287, 229] on div "[DATE] 12:23 AM: Hi [PERSON_NAME] and [PERSON_NAME], I'm on the new offsite Res…" at bounding box center [1046, 224] width 1665 height 12
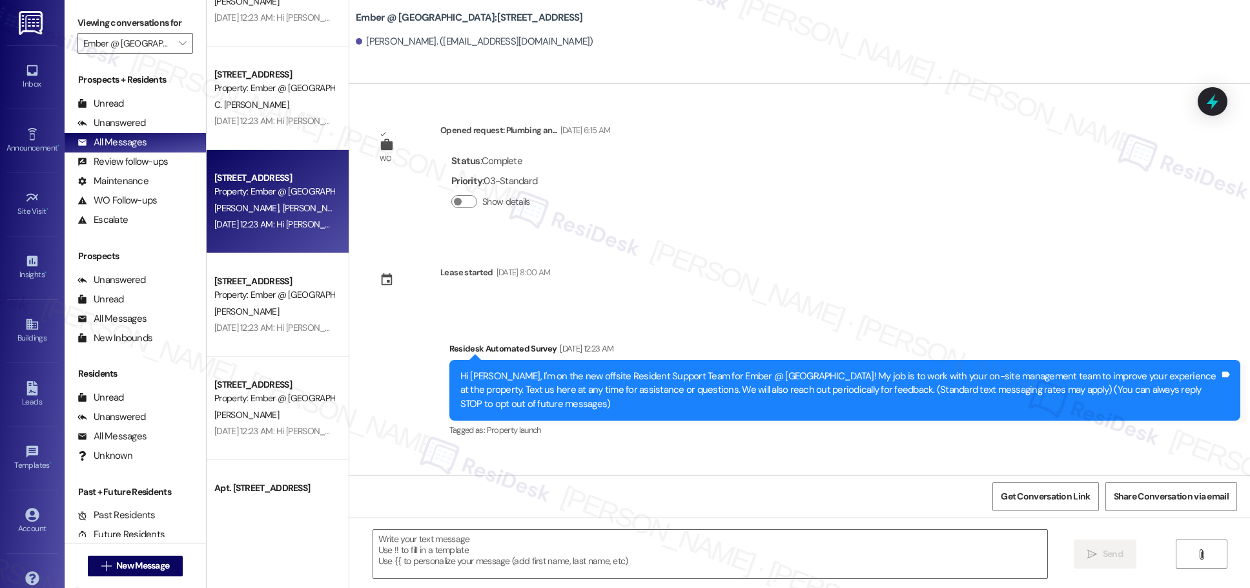
type textarea "Fetching suggested responses. Please feel free to read through the conversation…"
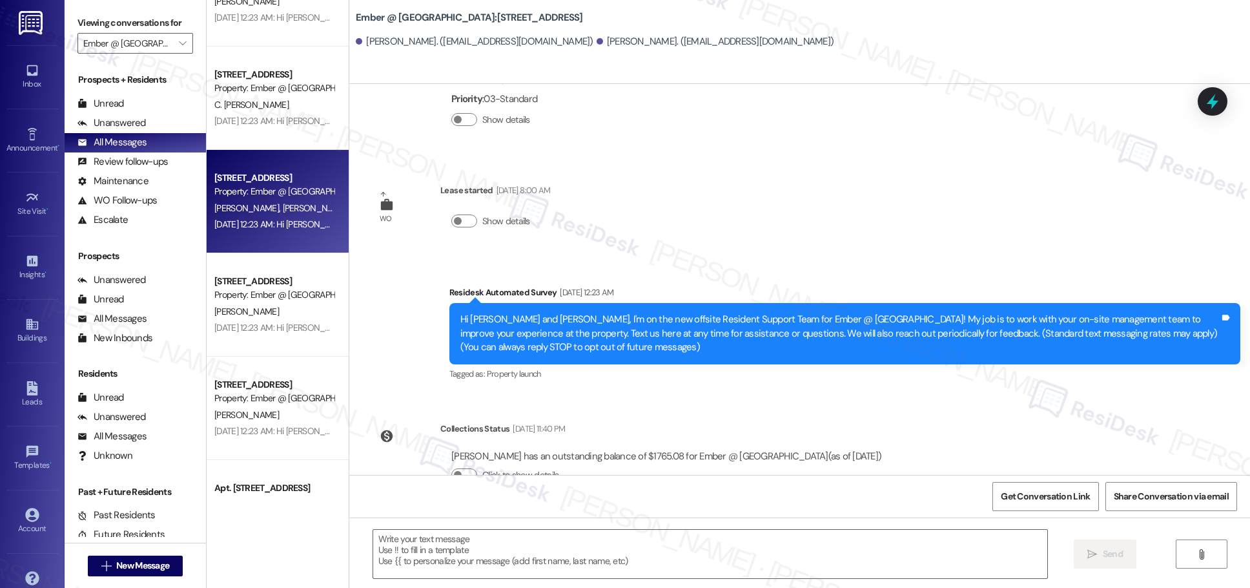
scroll to position [119, 0]
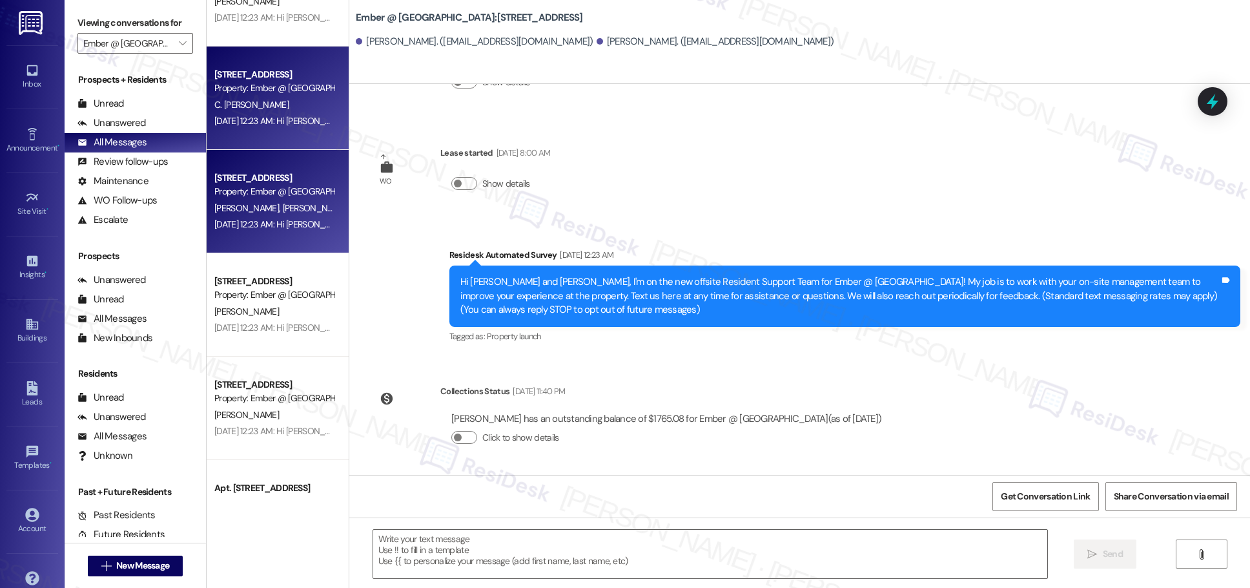
click at [298, 112] on div "C. [PERSON_NAME]" at bounding box center [274, 105] width 122 height 16
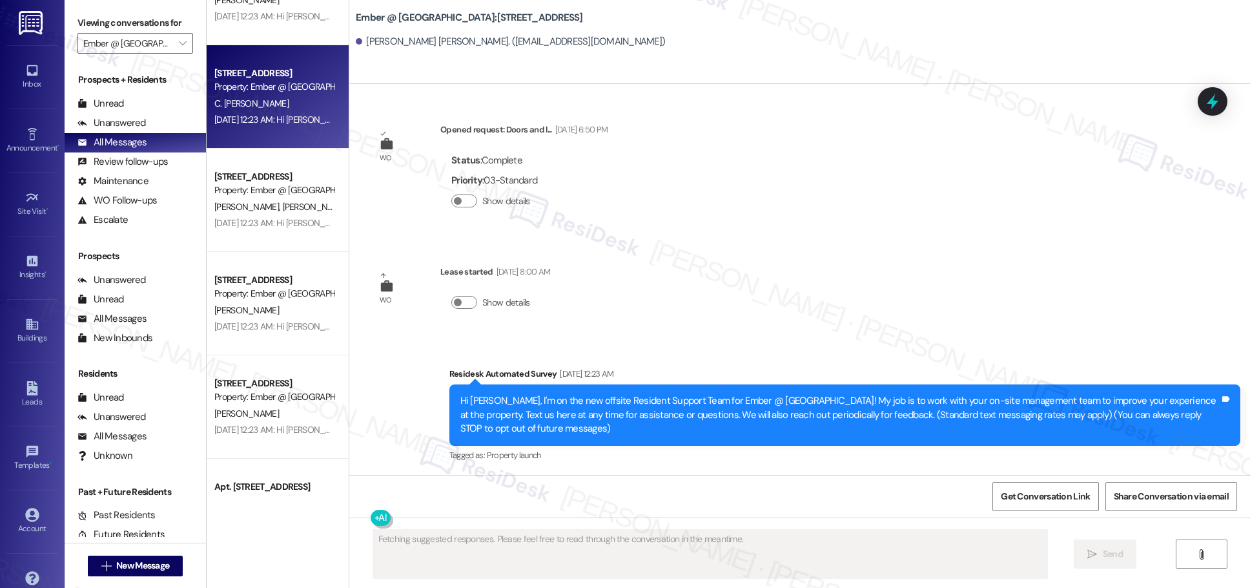
scroll to position [1, 0]
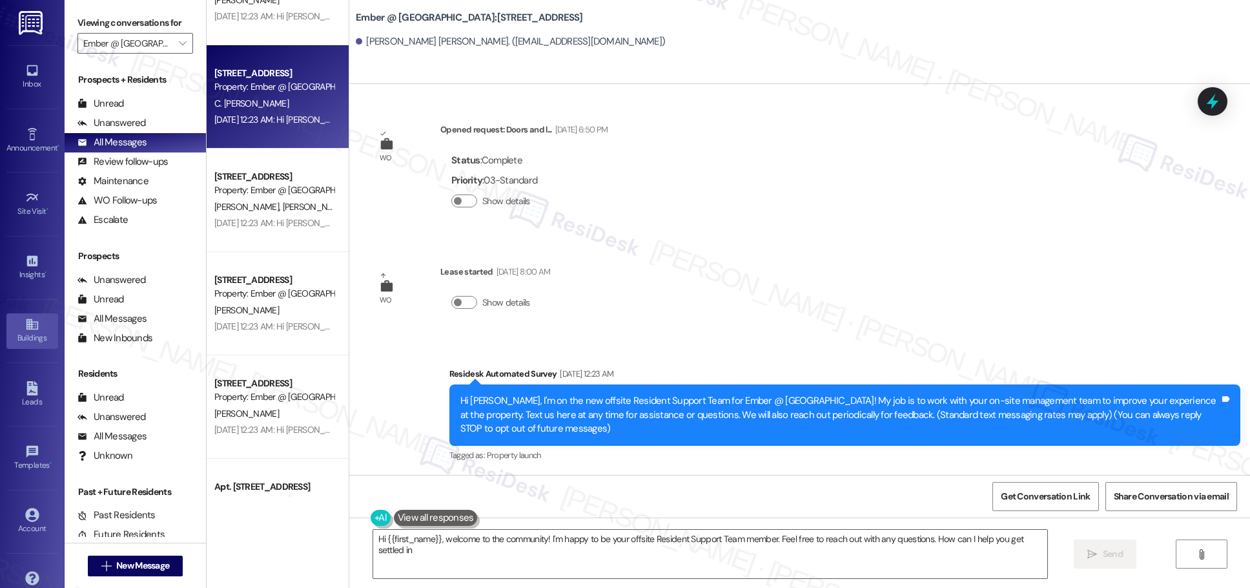
type textarea "Hi {{first_name}}, welcome to the community! I'm happy to be your offsite Resid…"
click at [32, 327] on icon at bounding box center [32, 324] width 14 height 14
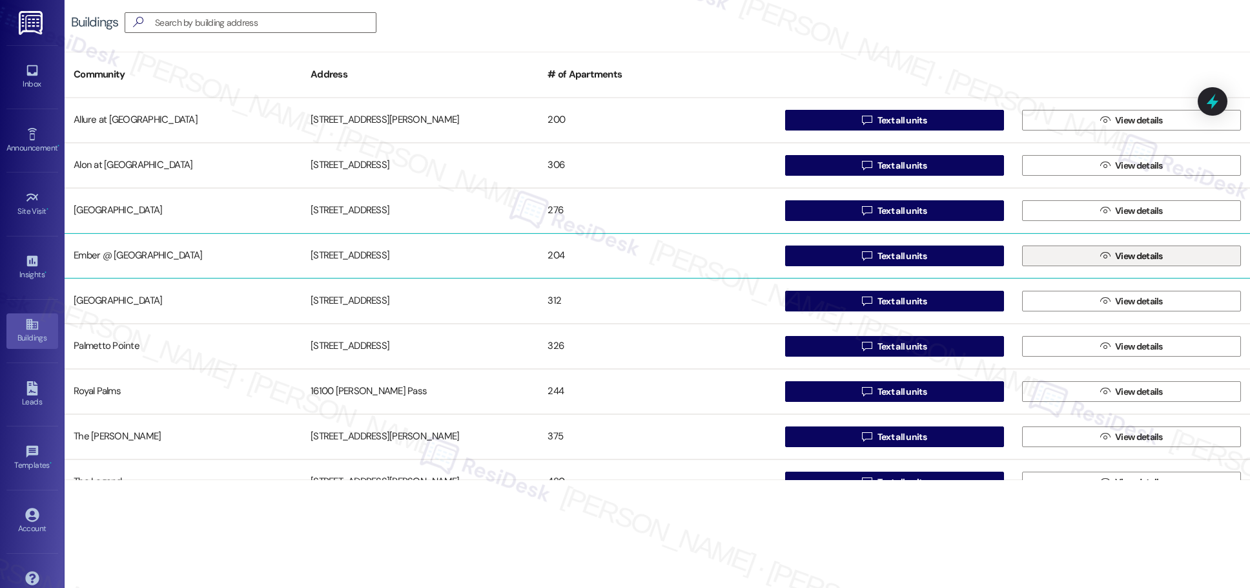
click at [607, 255] on span "View details" at bounding box center [1139, 256] width 48 height 14
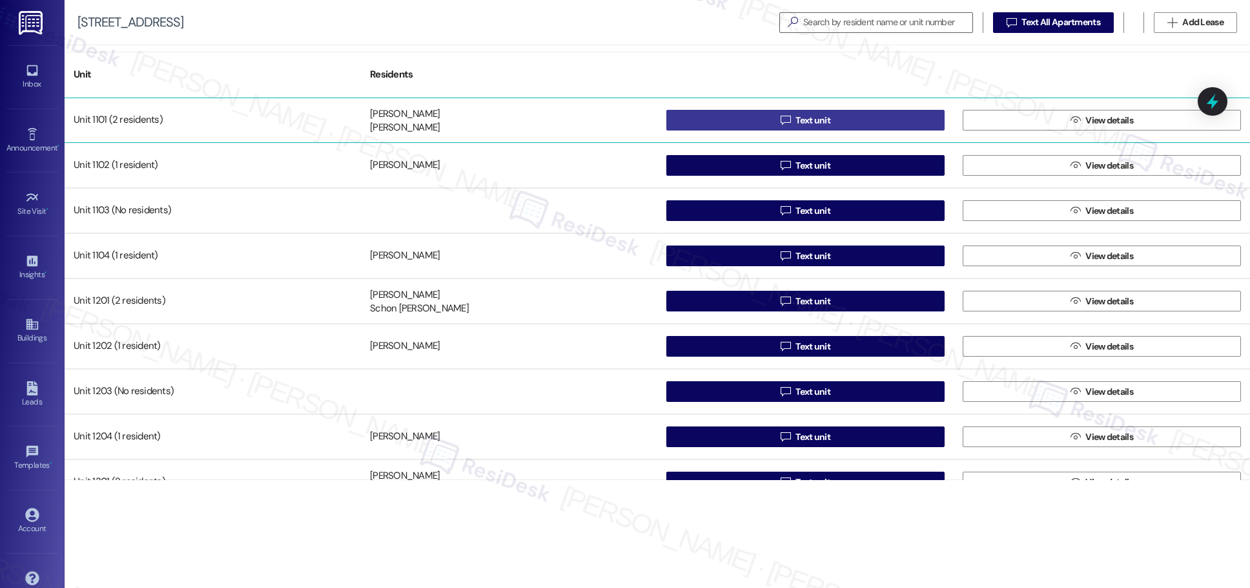
click at [607, 124] on button " Text unit" at bounding box center [806, 120] width 278 height 21
click at [607, 121] on span "Text unit" at bounding box center [813, 121] width 35 height 14
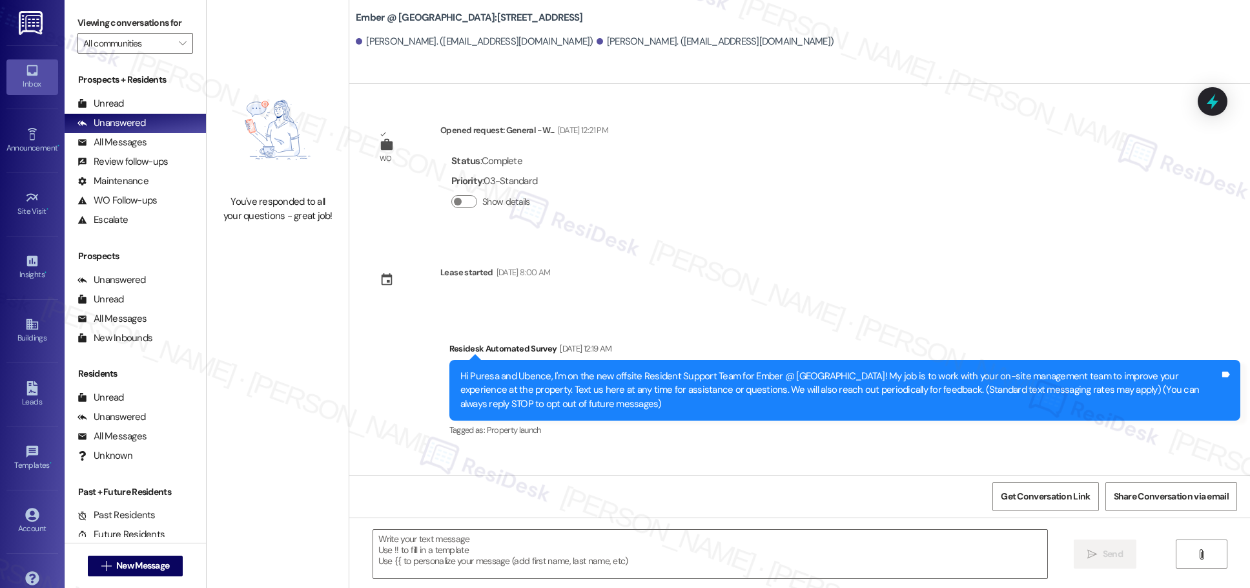
type textarea "Fetching suggested responses. Please feel free to read through the conversation…"
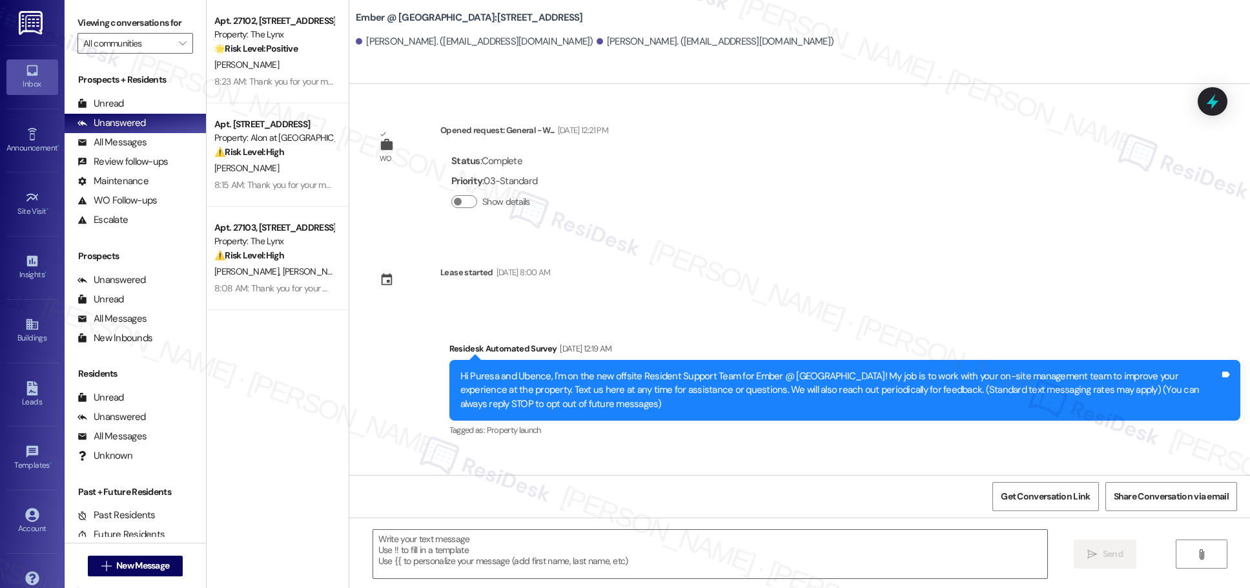
type textarea "Fetching suggested responses. Please feel free to read through the conversation…"
click at [21, 329] on link "Buildings" at bounding box center [32, 330] width 52 height 35
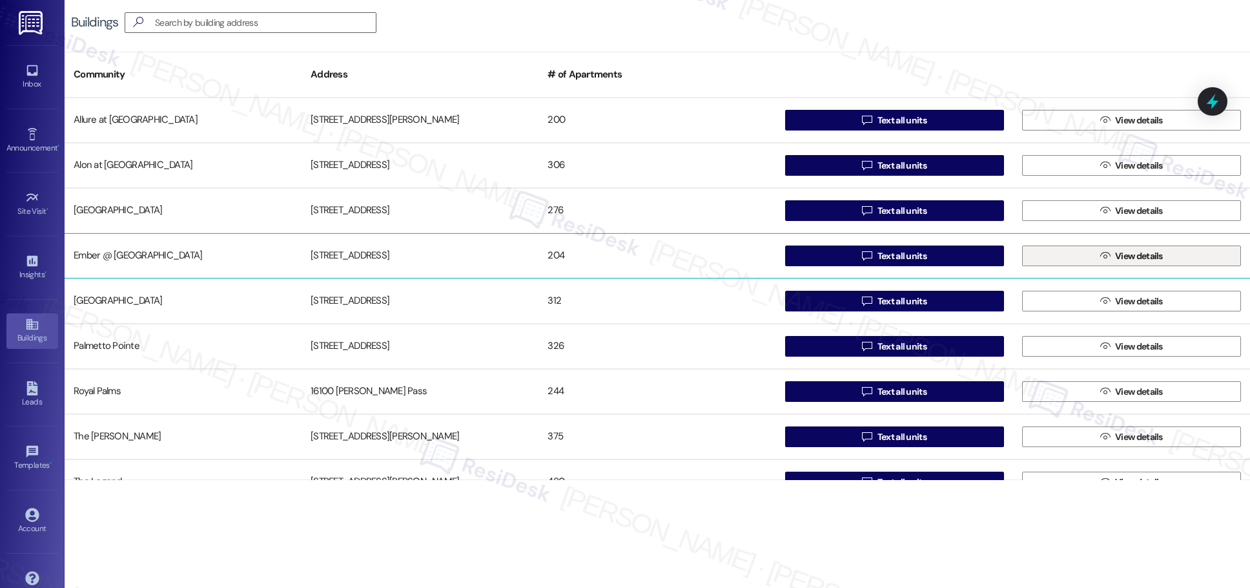
click at [607, 254] on span "View details" at bounding box center [1139, 256] width 48 height 14
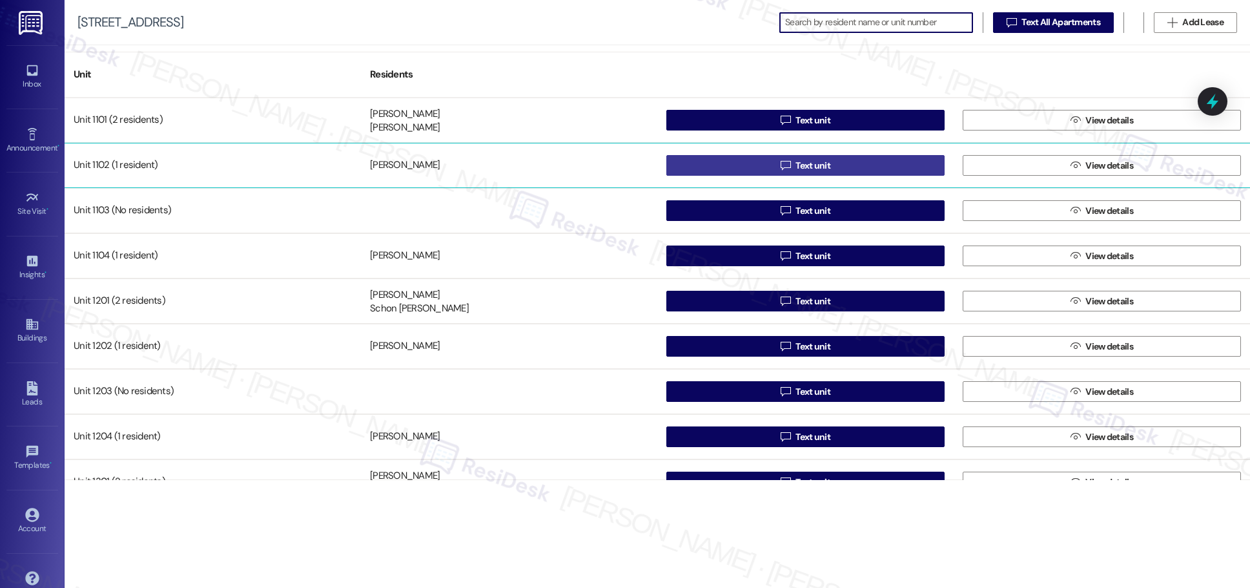
click at [607, 163] on icon "" at bounding box center [786, 165] width 10 height 10
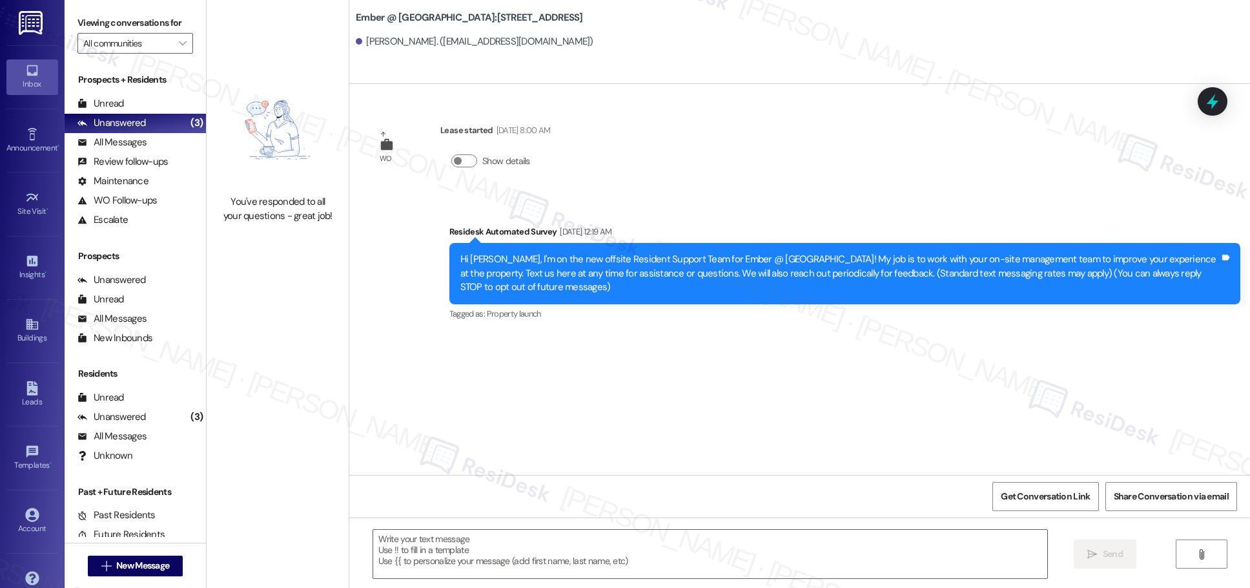
type textarea "Fetching suggested responses. Please feel free to read through the conversation…"
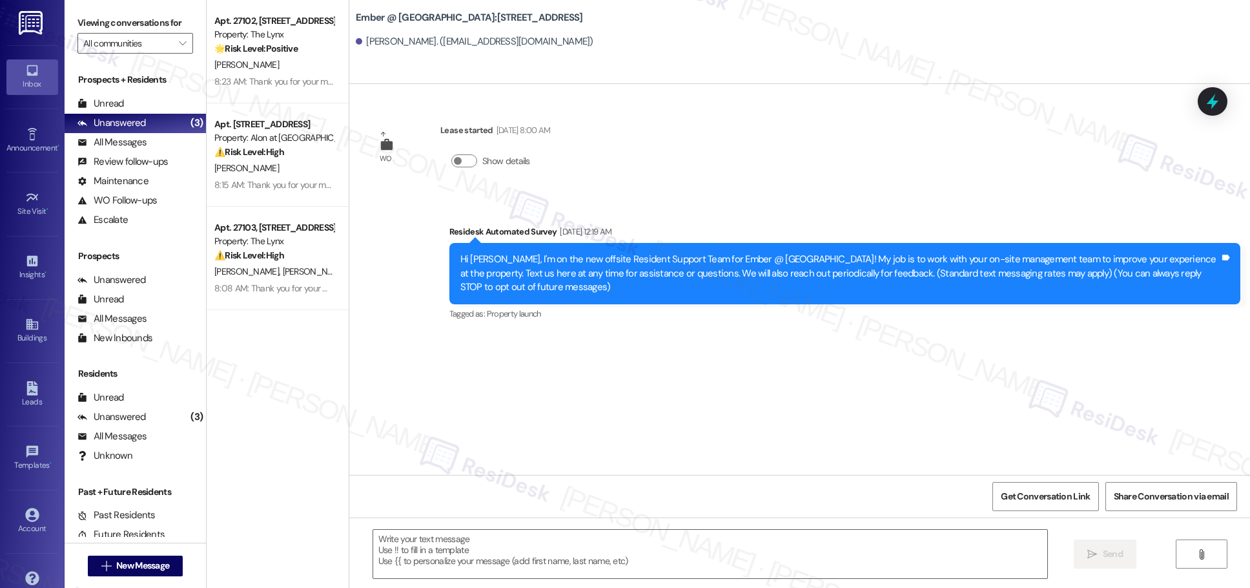
type textarea "Fetching suggested responses. Please feel free to read through the conversation…"
click at [32, 327] on icon at bounding box center [32, 324] width 14 height 14
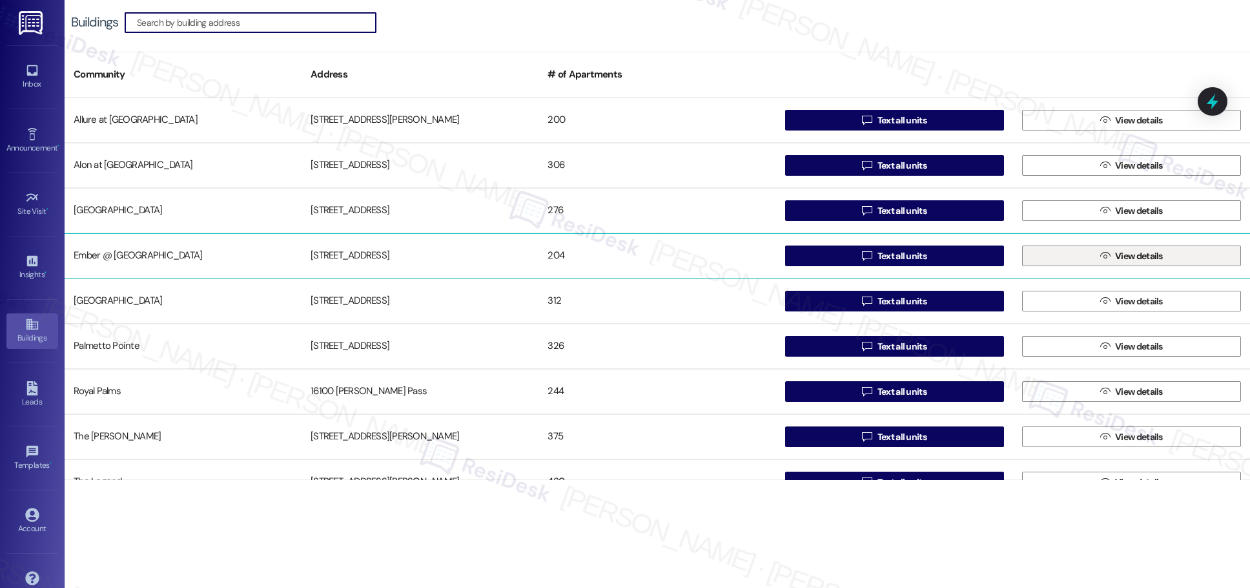
click at [607, 254] on span "View details" at bounding box center [1139, 256] width 48 height 14
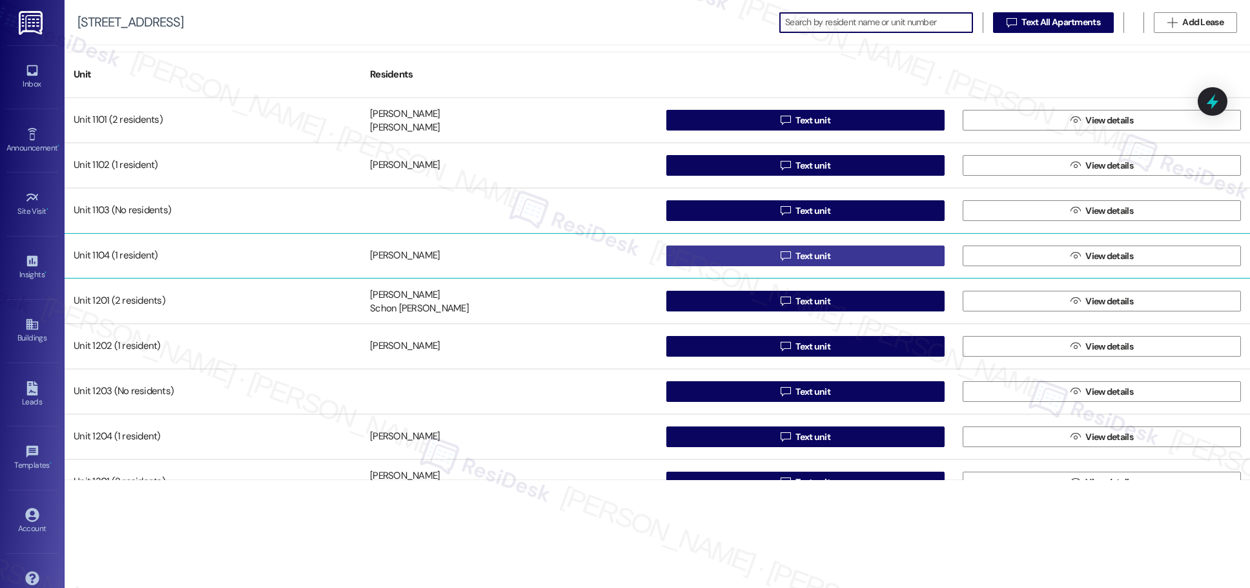
click at [607, 258] on span "Text unit" at bounding box center [813, 256] width 35 height 14
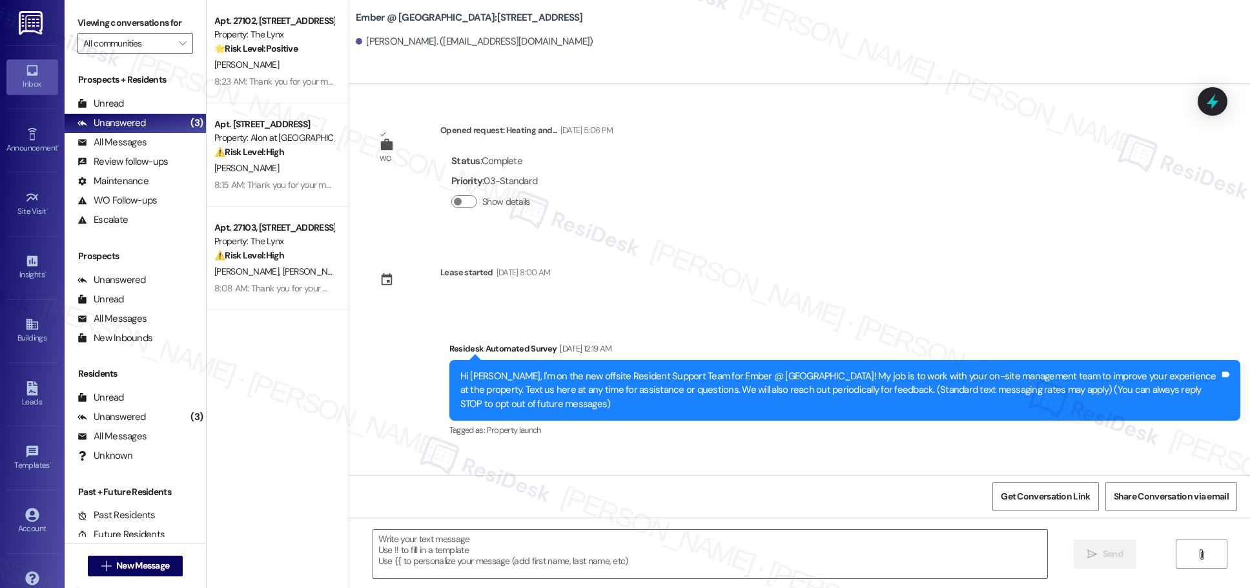
type textarea "Fetching suggested responses. Please feel free to read through the conversation…"
click at [29, 336] on div "Buildings" at bounding box center [32, 337] width 65 height 13
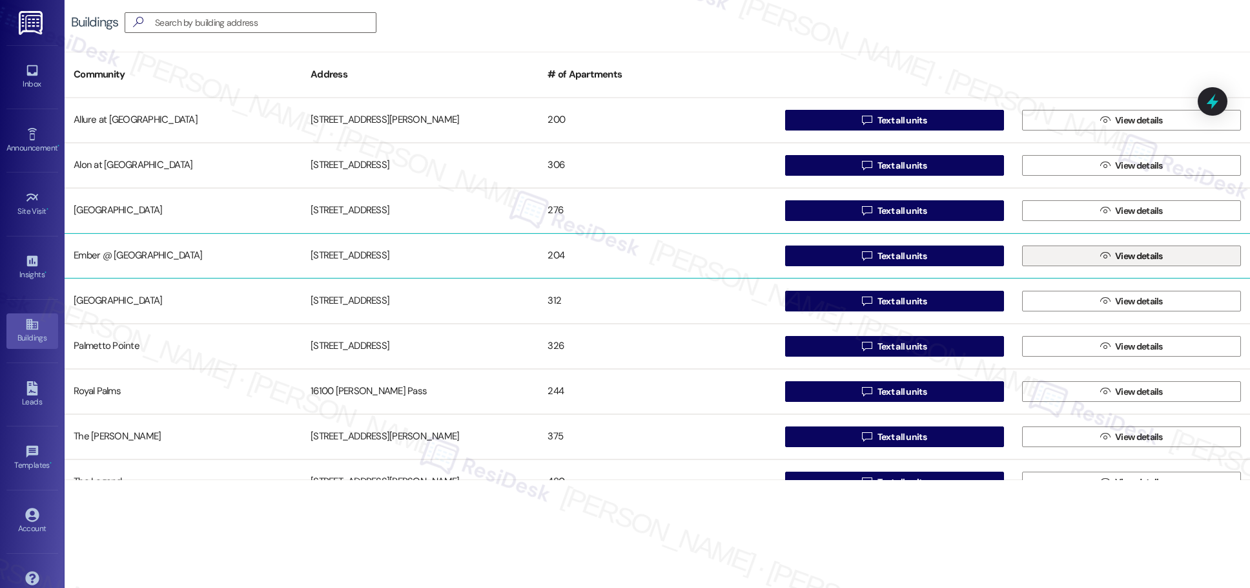
click at [607, 259] on span "View details" at bounding box center [1139, 256] width 48 height 14
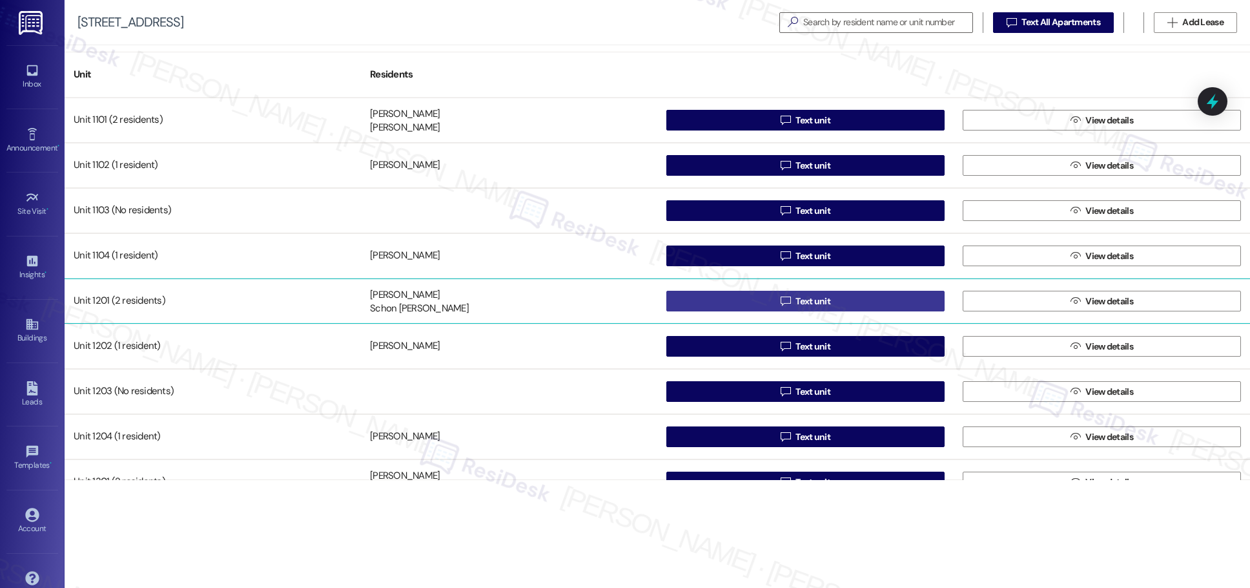
click at [607, 305] on span "Text unit" at bounding box center [813, 302] width 35 height 14
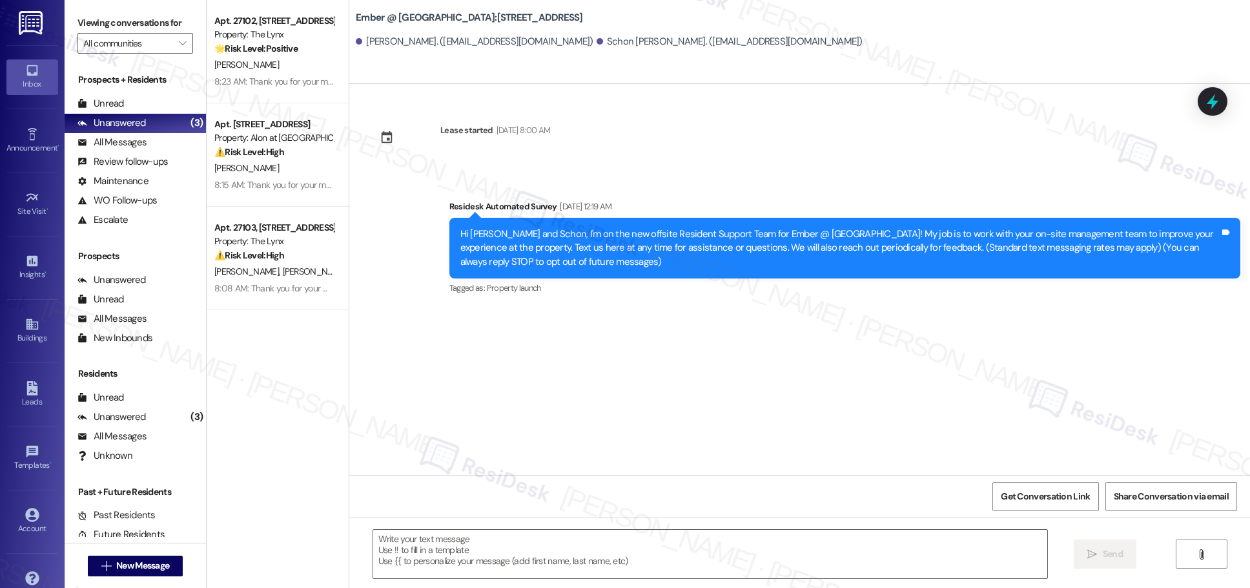
type textarea "Fetching suggested responses. Please feel free to read through the conversation…"
click at [18, 327] on link "Buildings" at bounding box center [32, 330] width 52 height 35
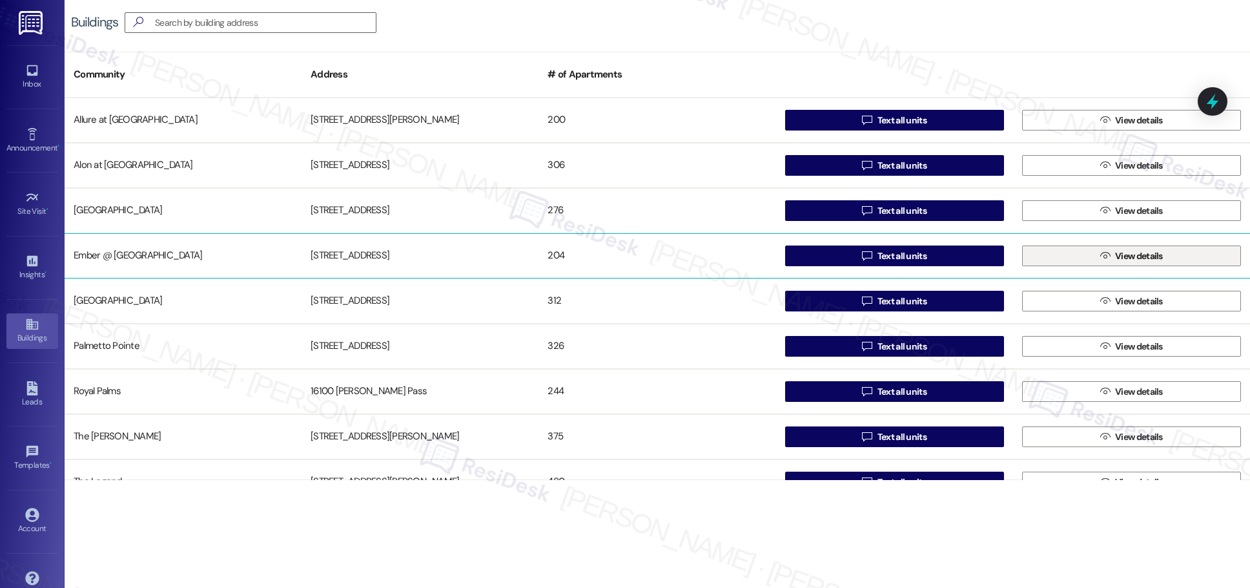
click at [607, 256] on span "View details" at bounding box center [1139, 256] width 53 height 14
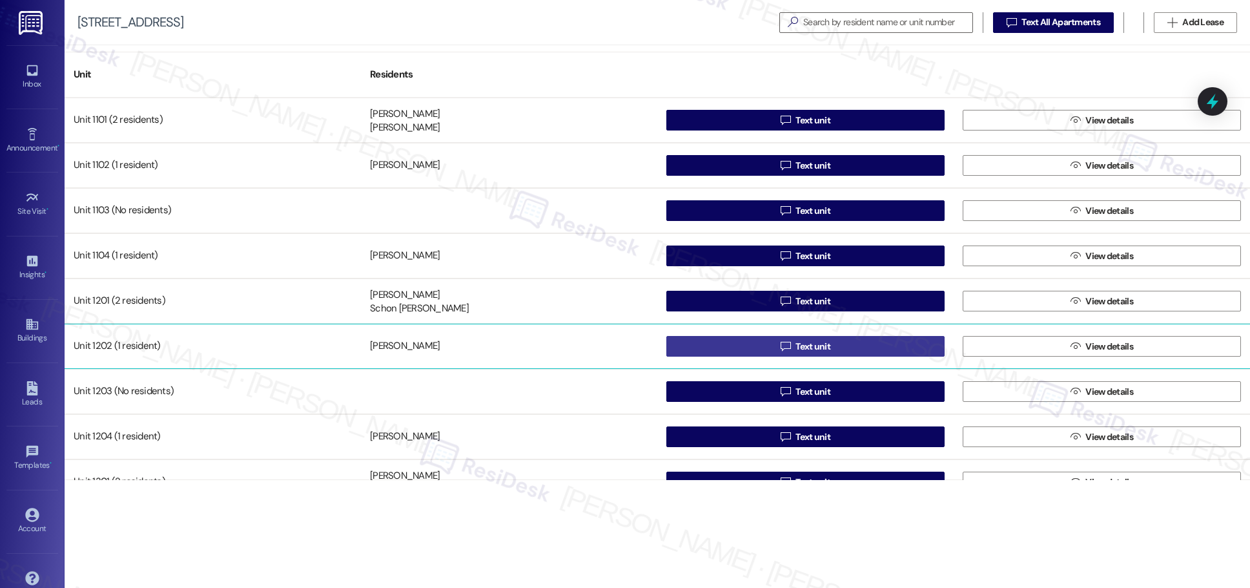
click at [607, 347] on span " Text unit" at bounding box center [805, 345] width 55 height 19
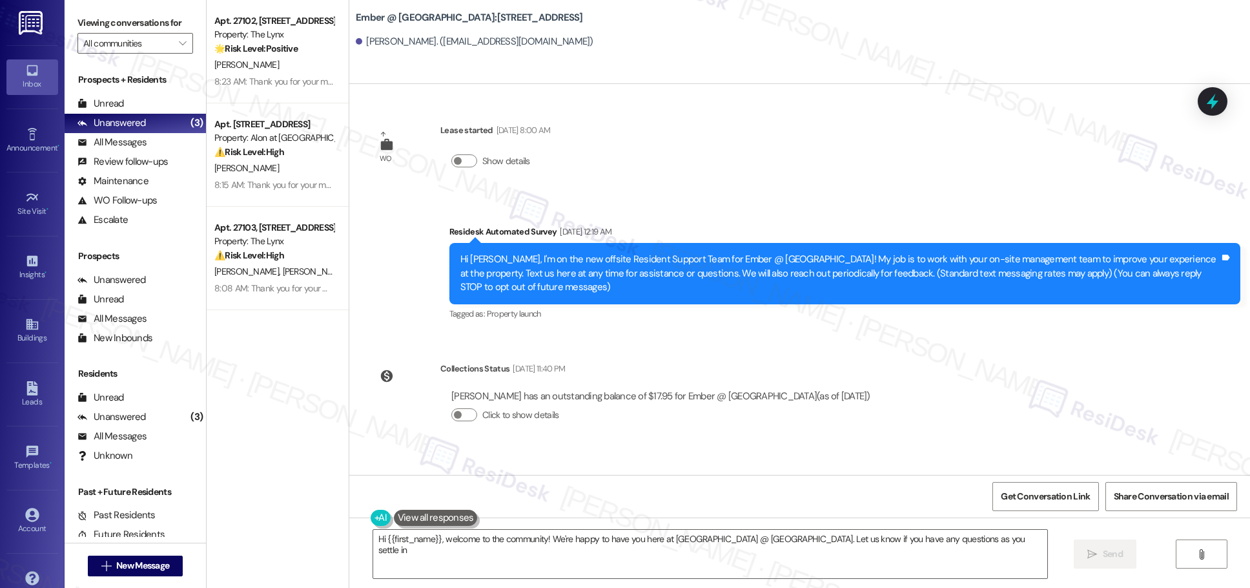
type textarea "Hi {{first_name}}, welcome to the community! We're happy to have you here at [G…"
click at [30, 332] on div "Buildings" at bounding box center [32, 337] width 65 height 13
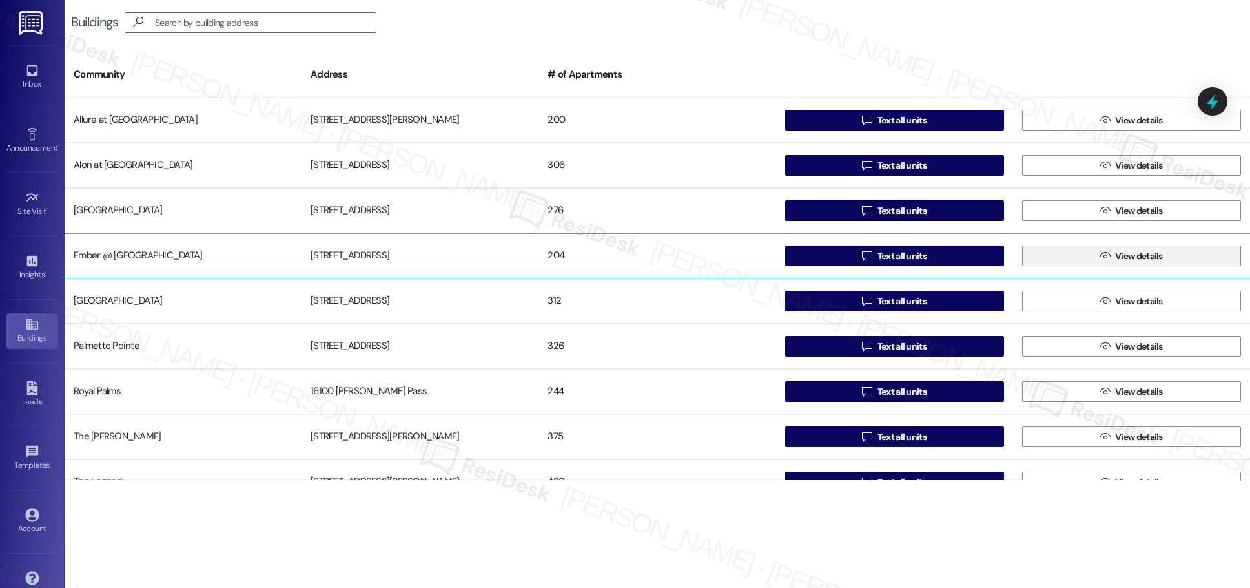
click at [607, 258] on span "View details" at bounding box center [1139, 256] width 48 height 14
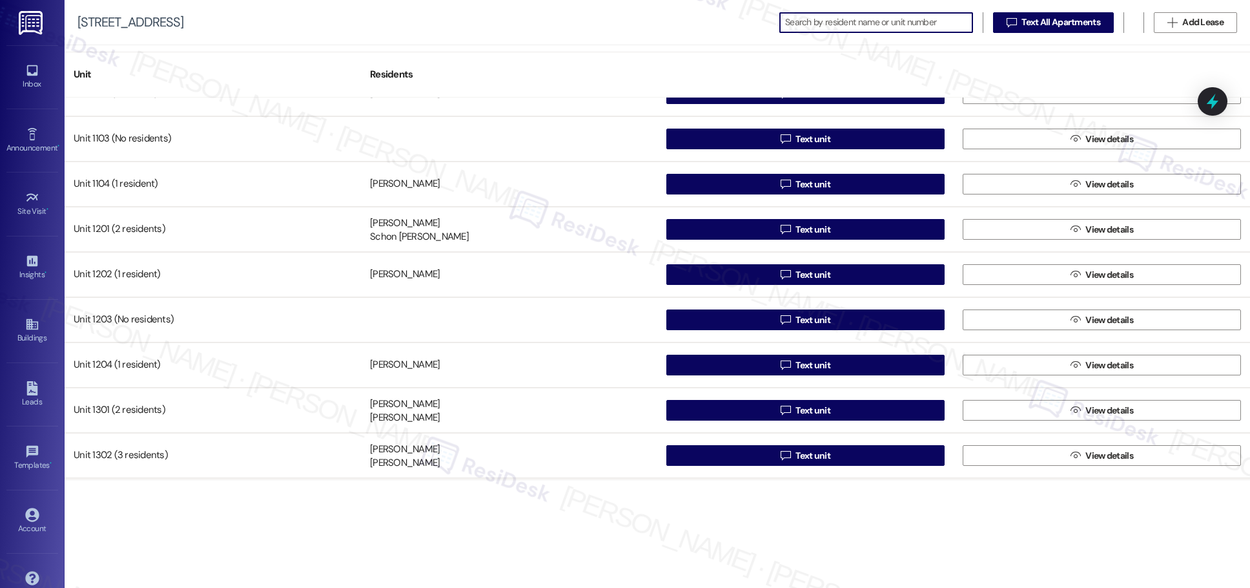
scroll to position [87, 0]
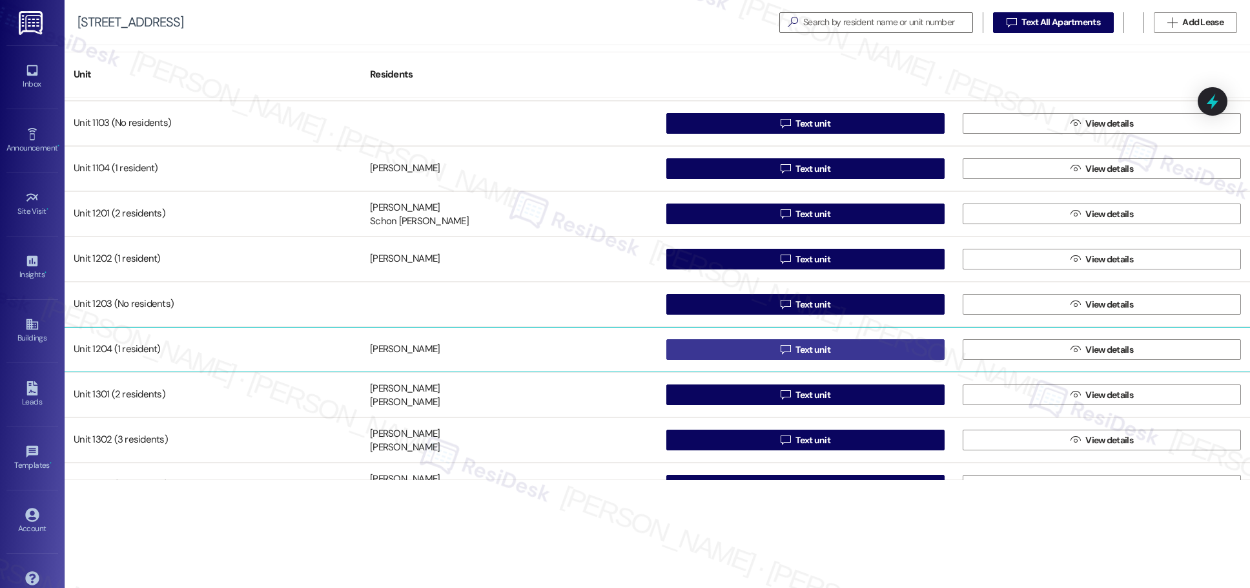
click at [607, 350] on span "Text unit" at bounding box center [813, 350] width 35 height 14
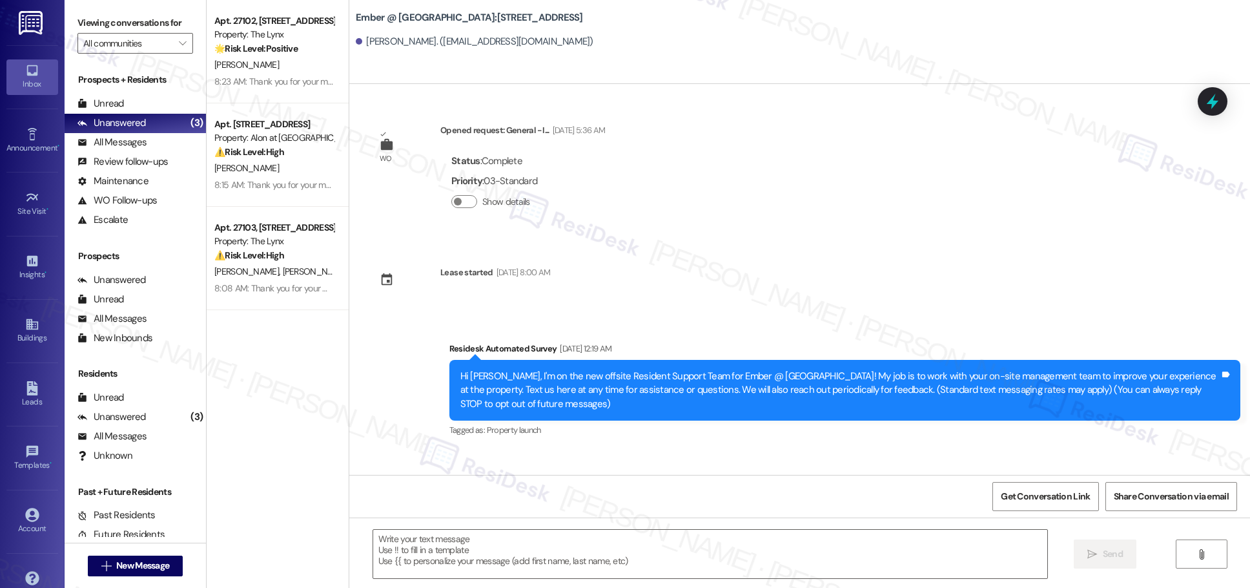
type textarea "Fetching suggested responses. Please feel free to read through the conversation…"
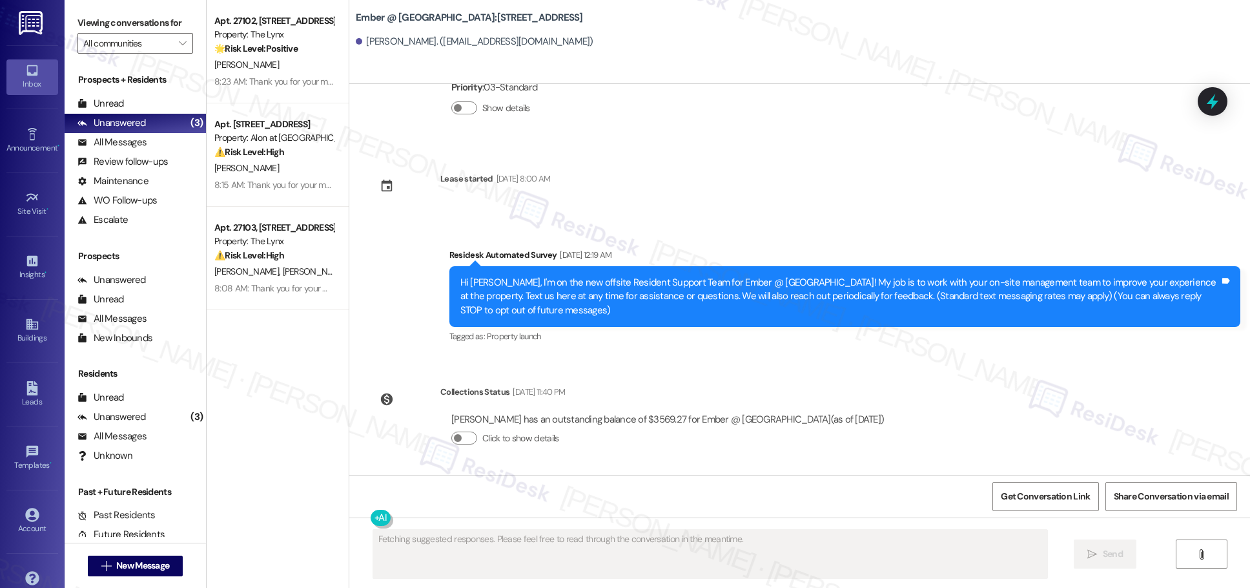
scroll to position [94, 0]
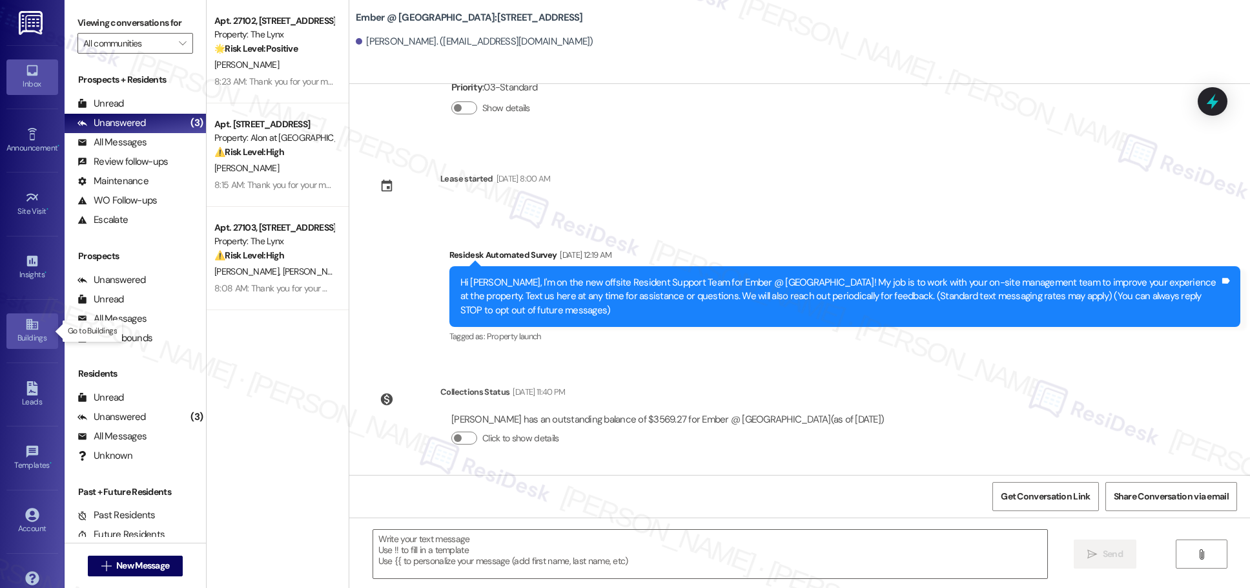
click at [28, 331] on div "Buildings" at bounding box center [32, 337] width 65 height 13
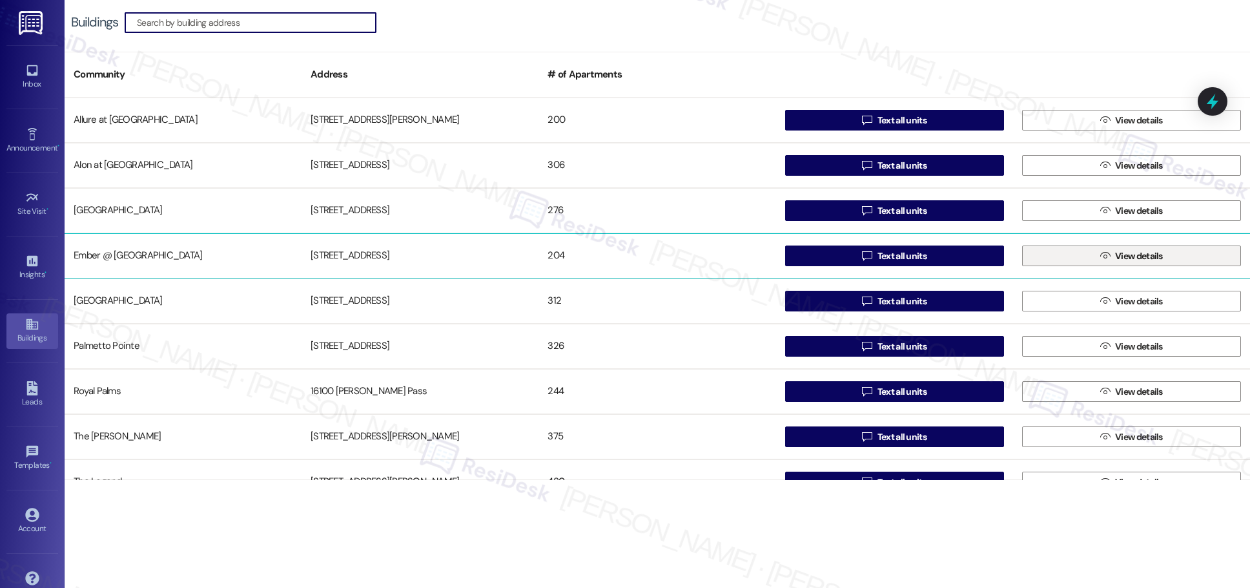
click at [607, 259] on span "View details" at bounding box center [1139, 256] width 48 height 14
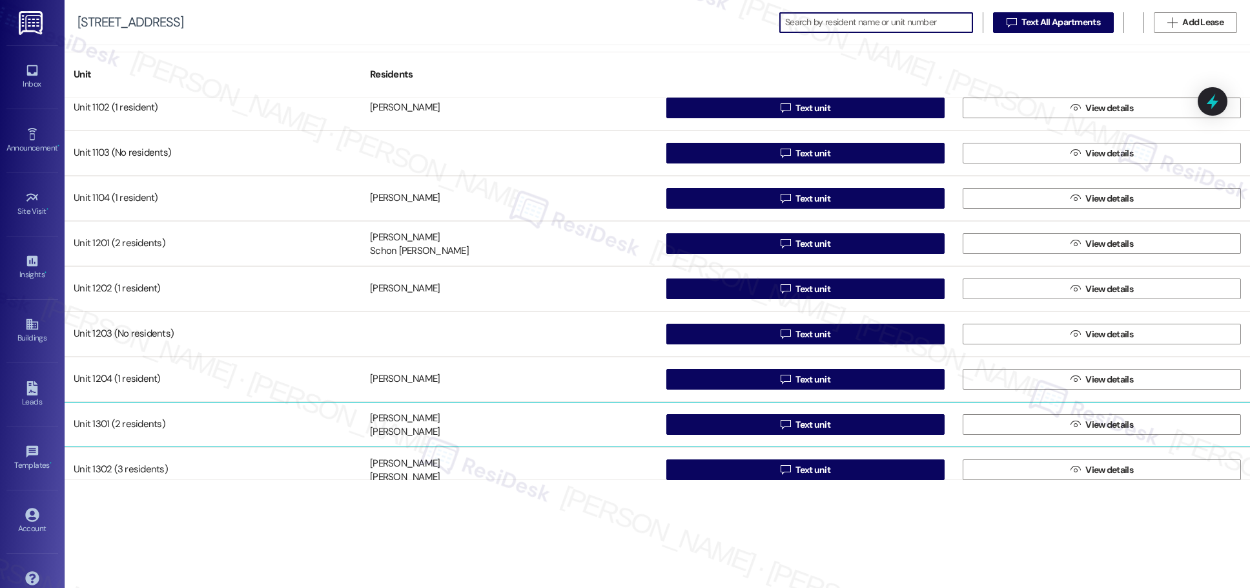
scroll to position [85, 0]
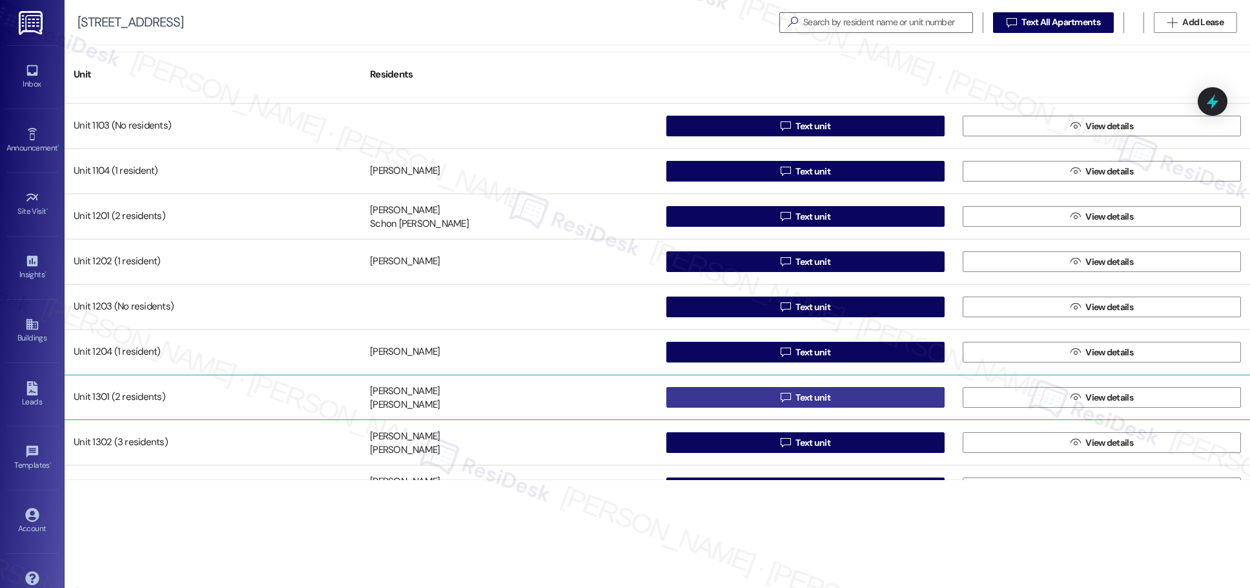
click at [607, 398] on span "Text unit" at bounding box center [813, 398] width 35 height 14
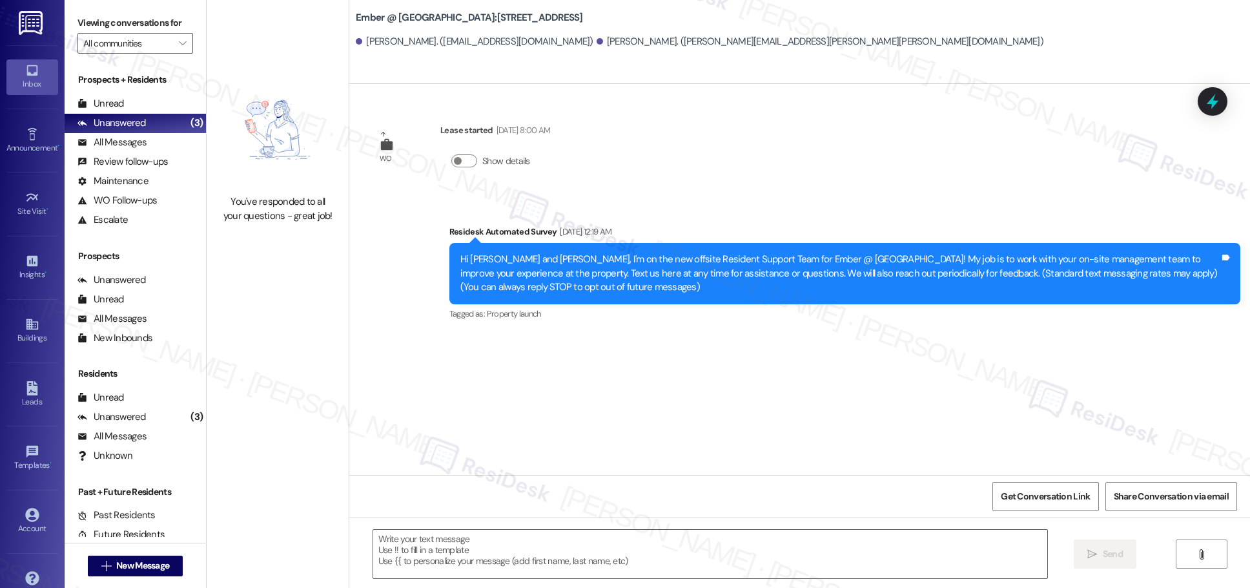
type textarea "Fetching suggested responses. Please feel free to read through the conversation…"
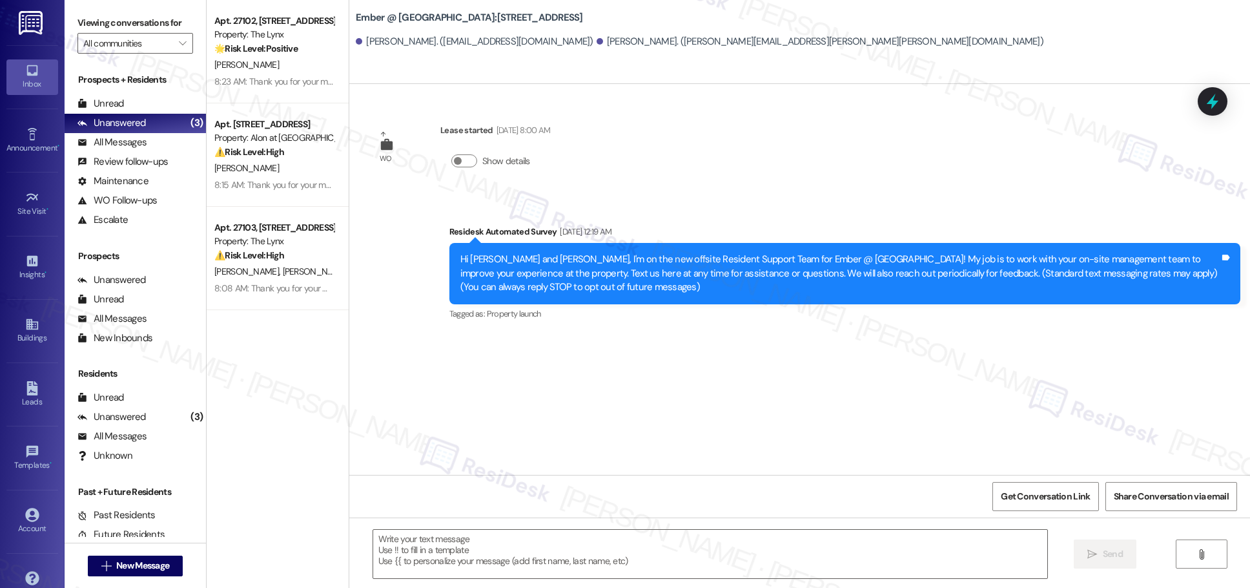
type textarea "Fetching suggested responses. Please feel free to read through the conversation…"
click at [28, 330] on icon at bounding box center [32, 324] width 14 height 14
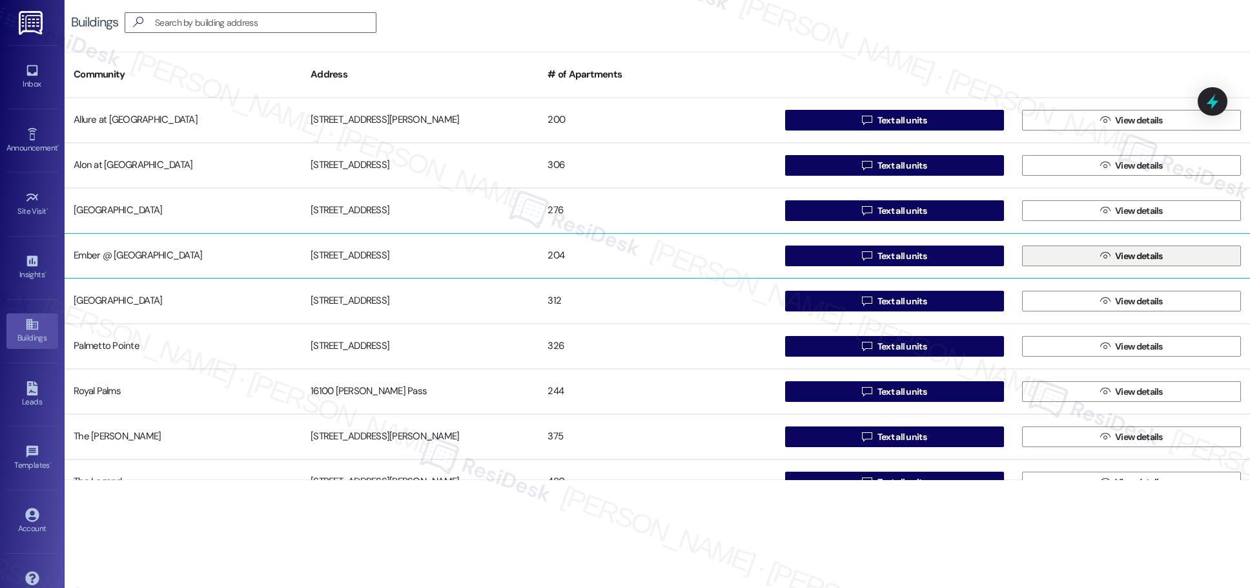
click at [607, 260] on span "View details" at bounding box center [1139, 256] width 48 height 14
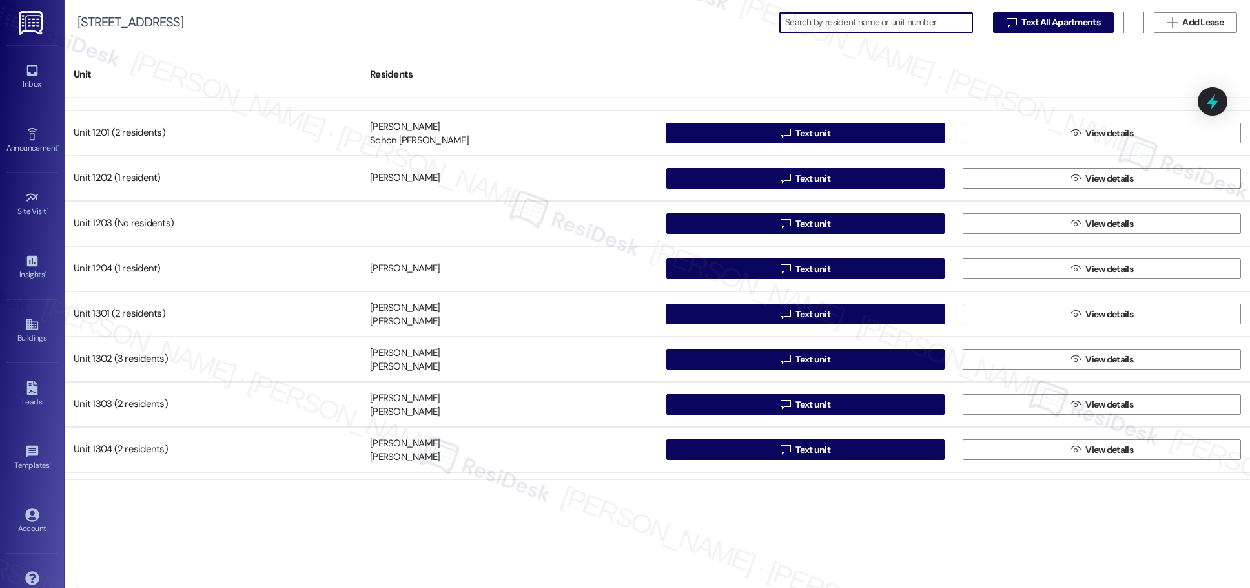
scroll to position [169, 0]
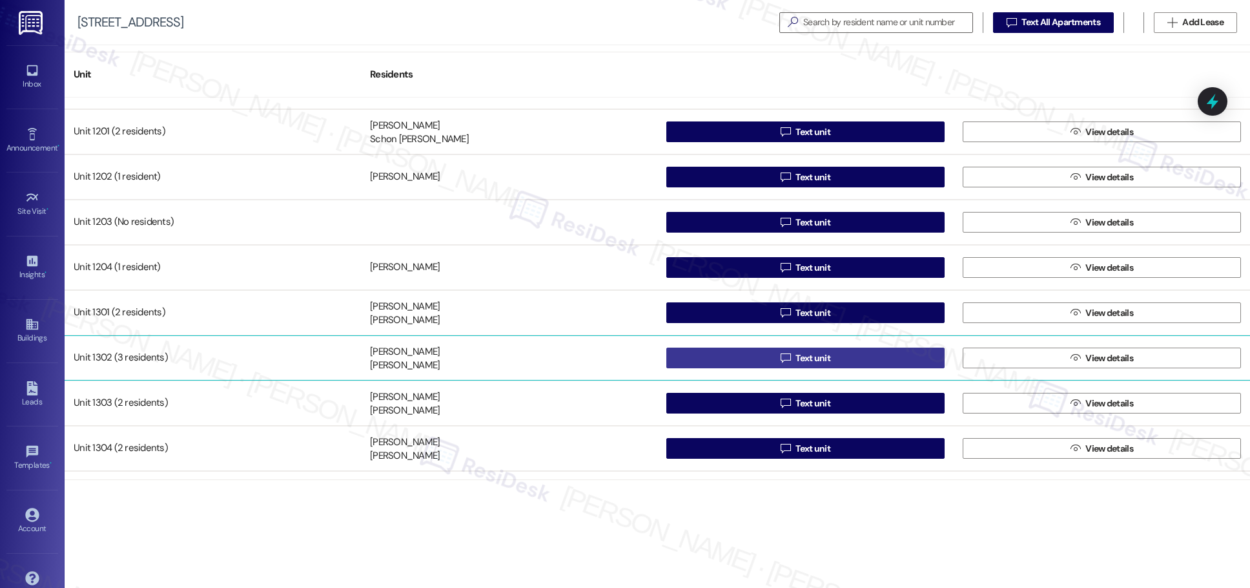
click at [607, 357] on span "Text unit" at bounding box center [813, 358] width 35 height 14
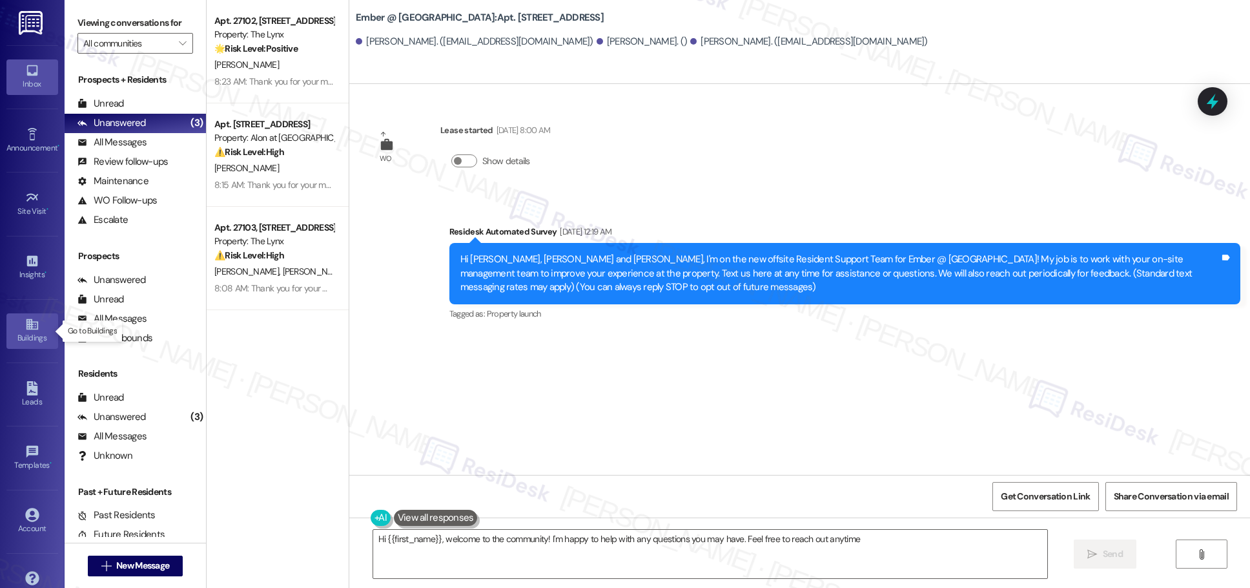
type textarea "Hi {{first_name}}, welcome to the community! I'm happy to help with any questio…"
click at [21, 324] on link "Buildings" at bounding box center [32, 330] width 52 height 35
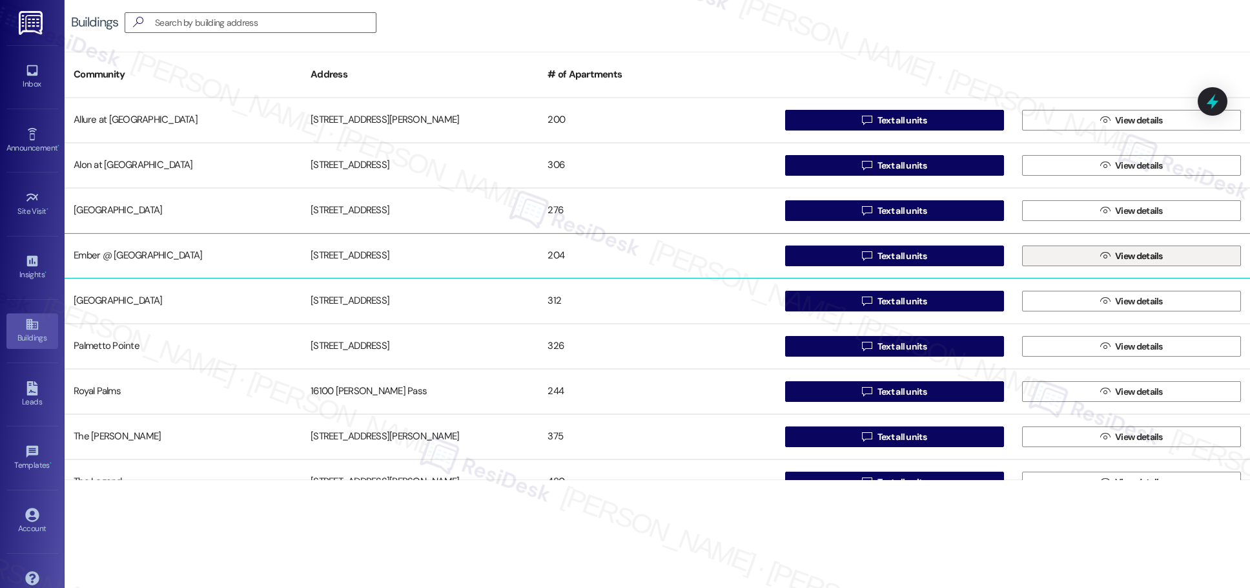
click at [607, 258] on span "View details" at bounding box center [1139, 256] width 53 height 14
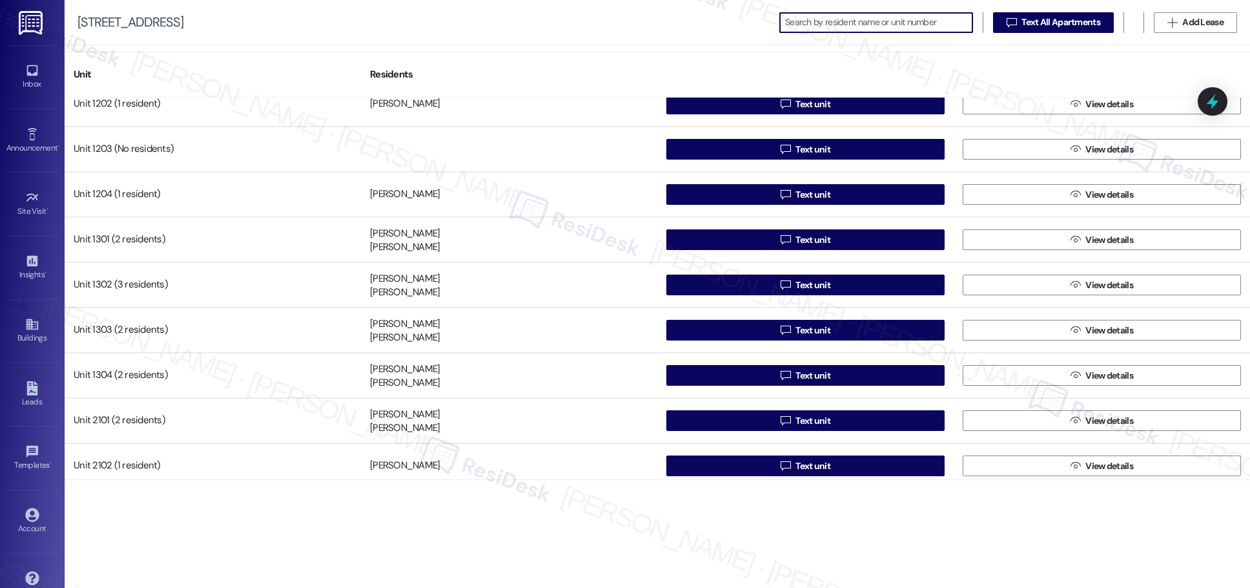
scroll to position [322, 0]
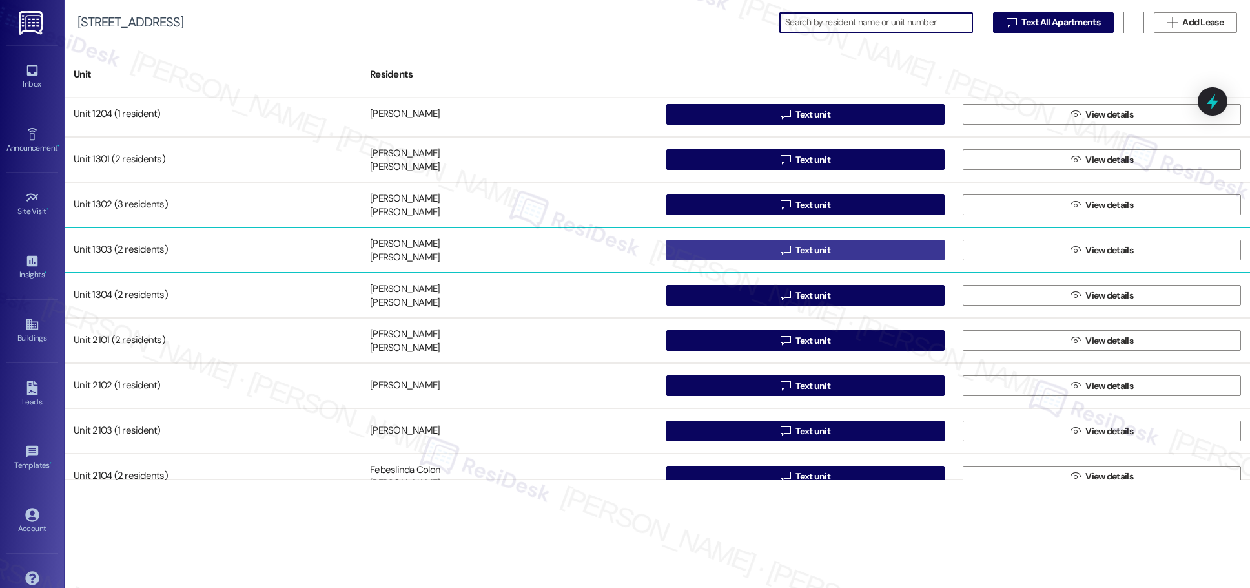
click at [607, 253] on span "Text unit" at bounding box center [813, 250] width 35 height 14
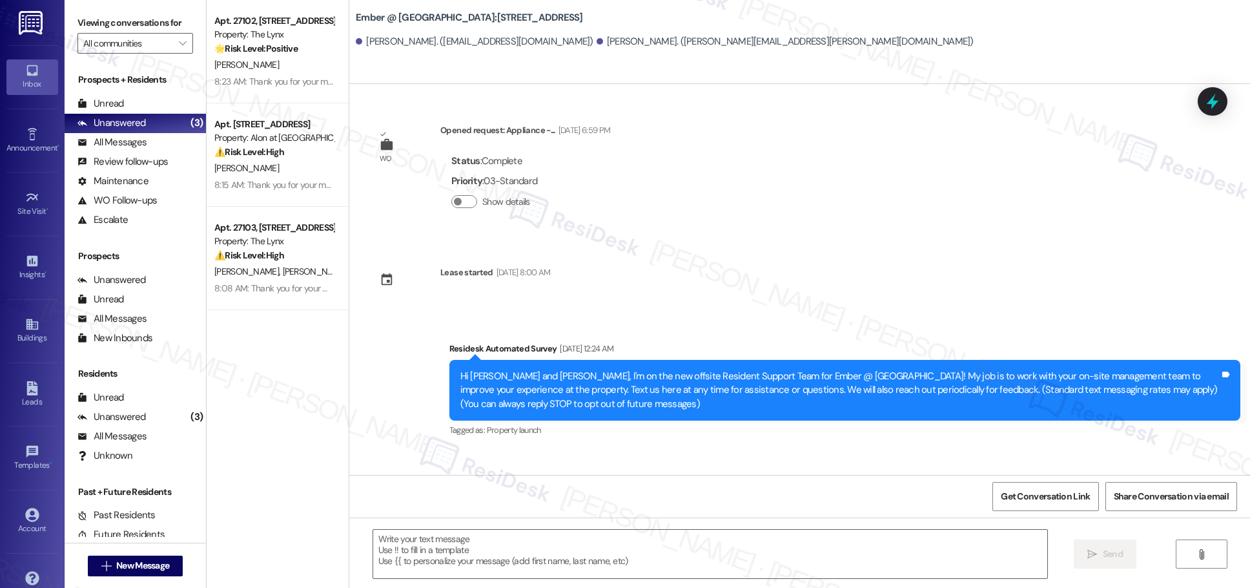
type textarea "Fetching suggested responses. Please feel free to read through the conversation…"
click at [26, 329] on icon at bounding box center [32, 324] width 12 height 11
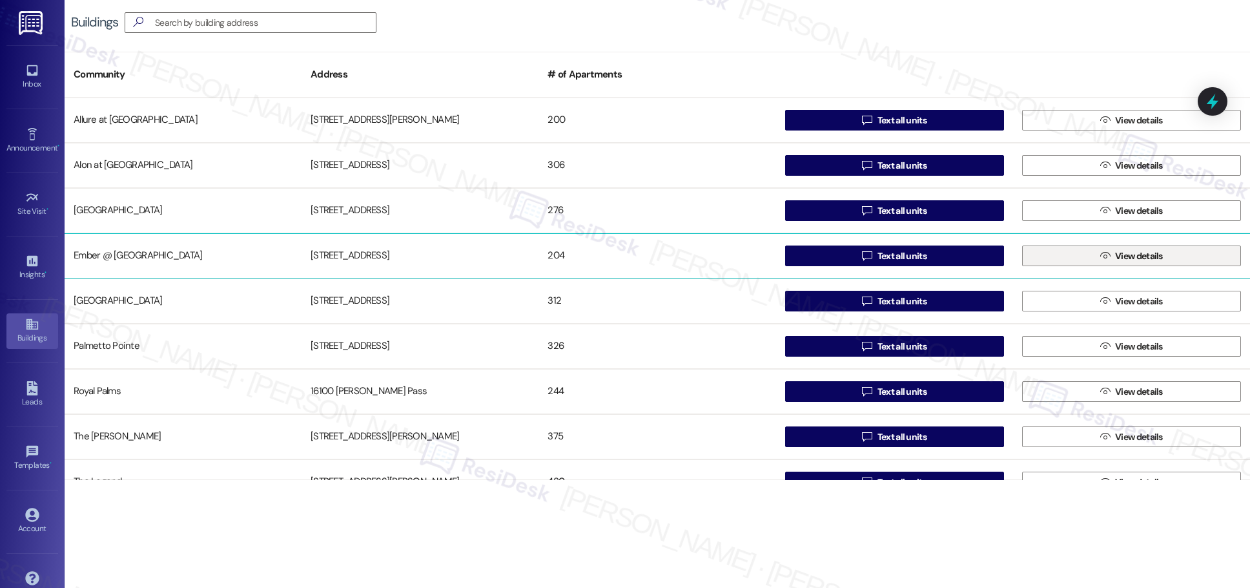
click at [607, 259] on span "View details" at bounding box center [1139, 256] width 48 height 14
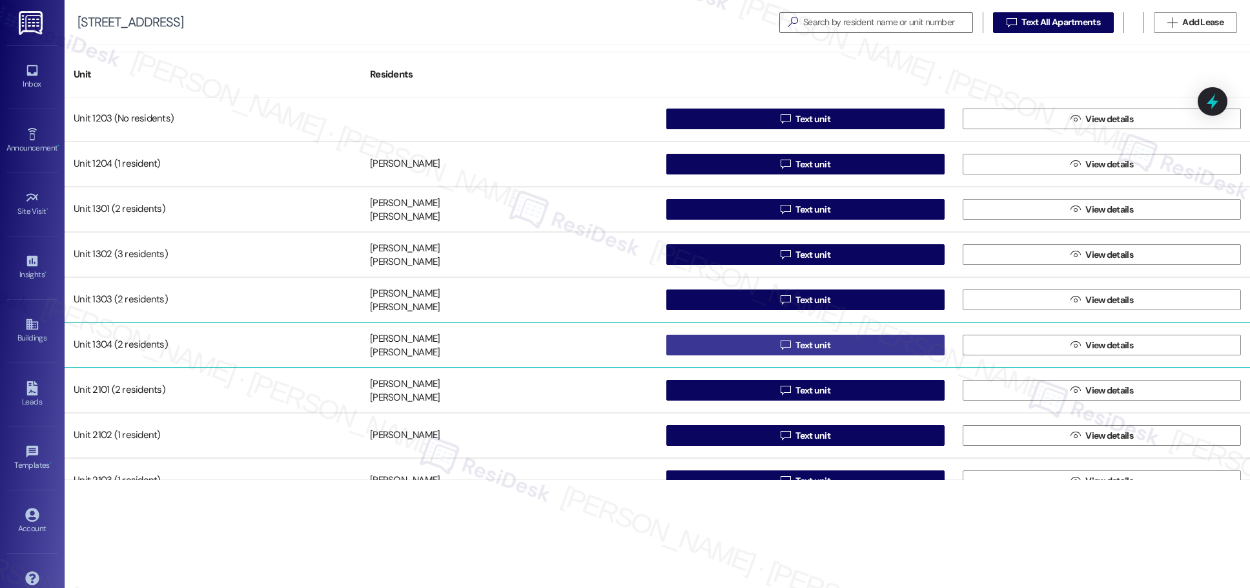
scroll to position [278, 0]
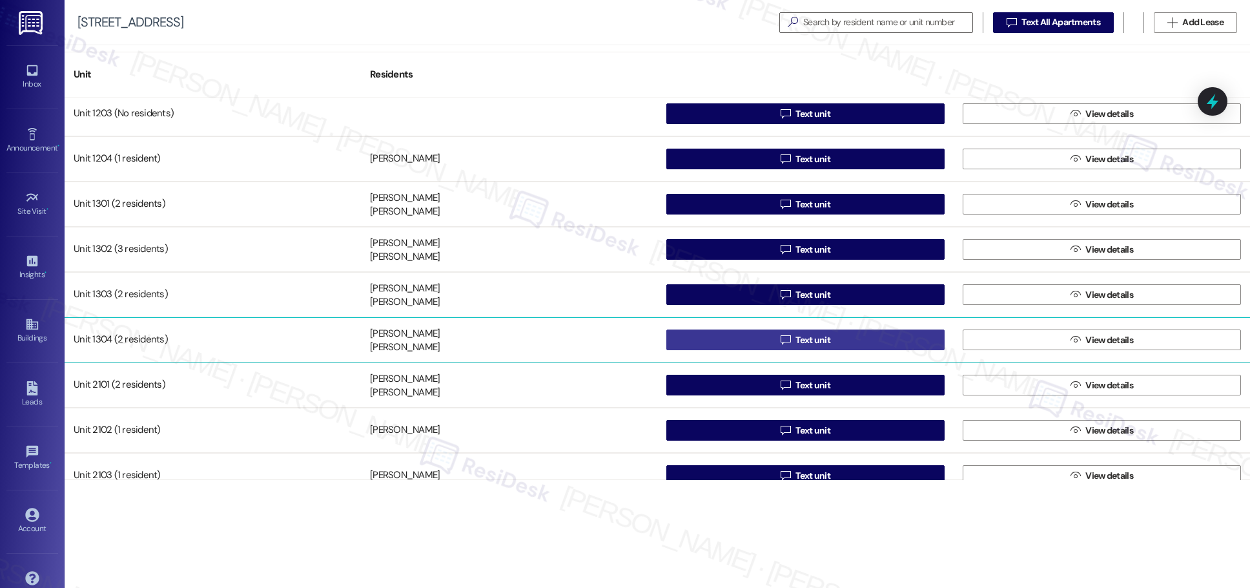
click at [607, 346] on div "Unit 1202 (1 resident) [PERSON_NAME]  Text unit  View details Unit 1203 (No r…" at bounding box center [658, 289] width 1186 height 382
click at [607, 343] on span "Text unit" at bounding box center [813, 340] width 35 height 14
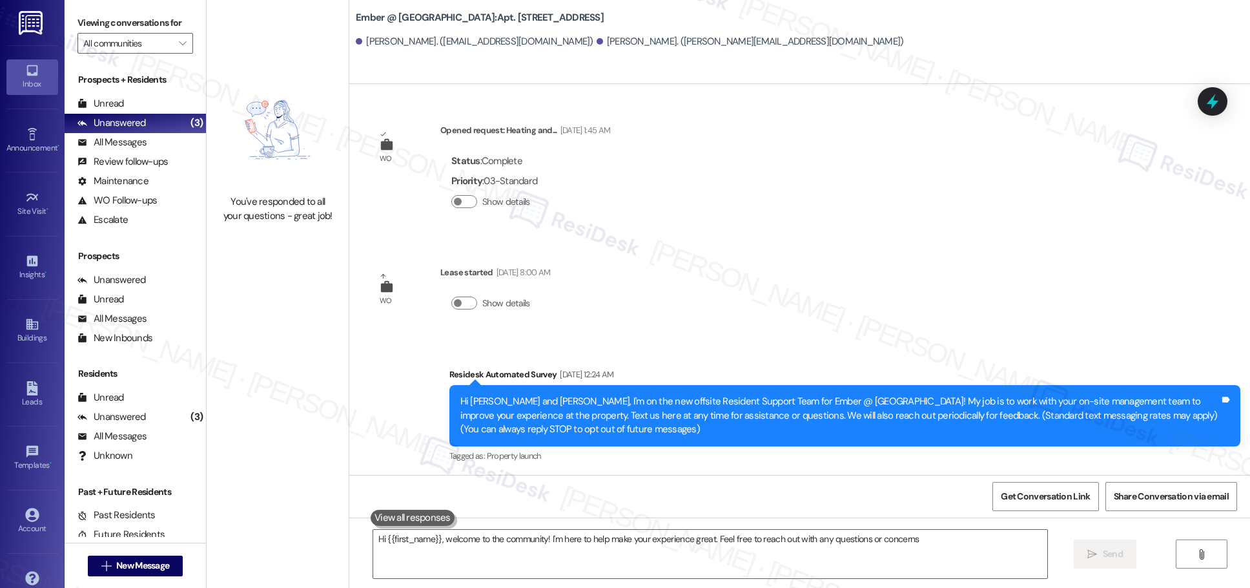
type textarea "Hi {{first_name}}, welcome to the community! I'm here to help make your experie…"
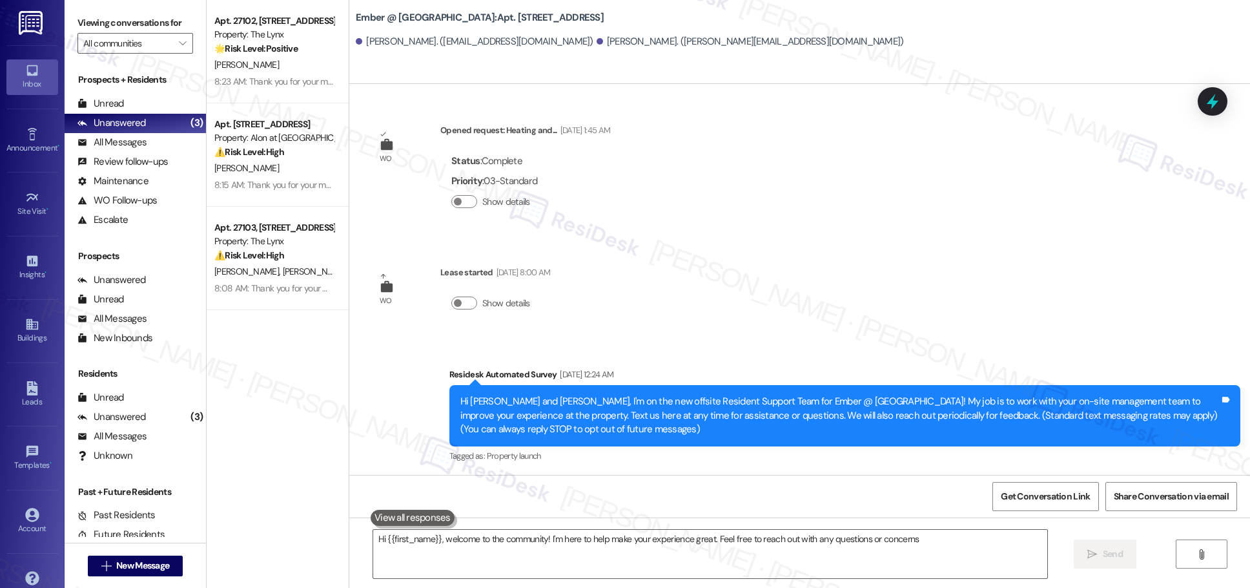
type textarea "Hi {{first_name}}, welcome to the community! I'm here to help make your experie…"
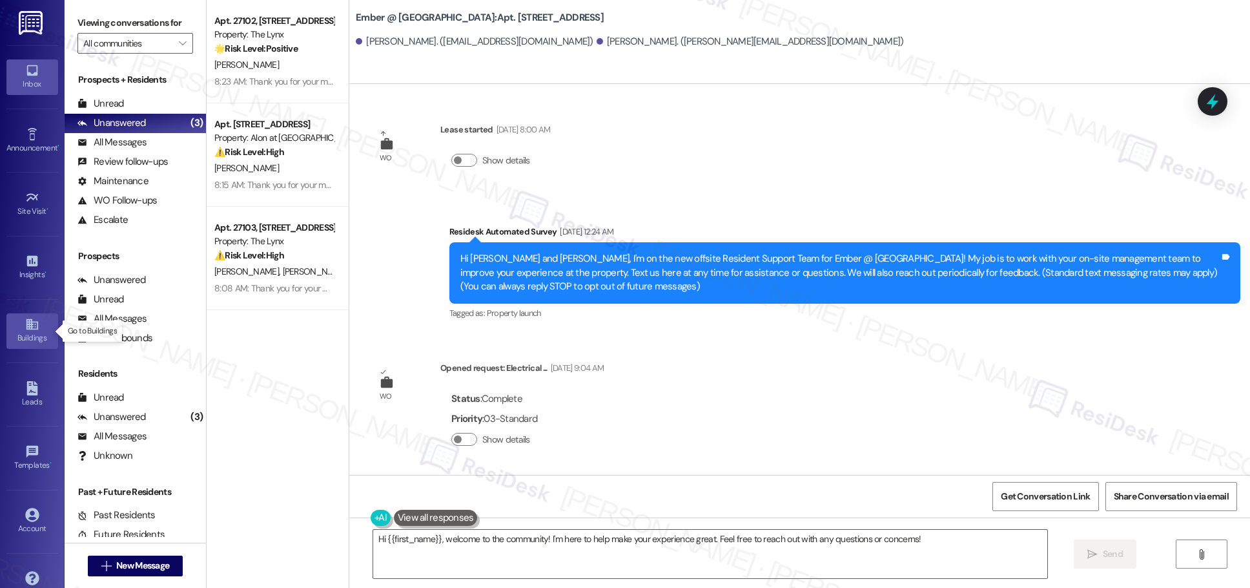
click at [26, 322] on icon at bounding box center [32, 324] width 12 height 11
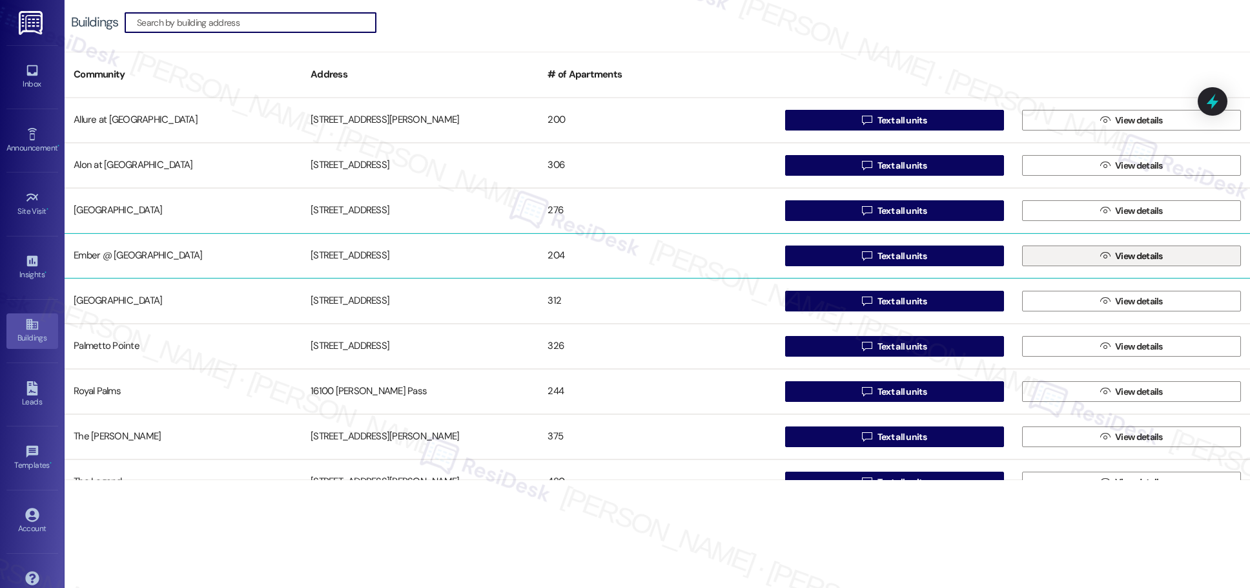
click at [607, 256] on span "View details" at bounding box center [1139, 256] width 53 height 14
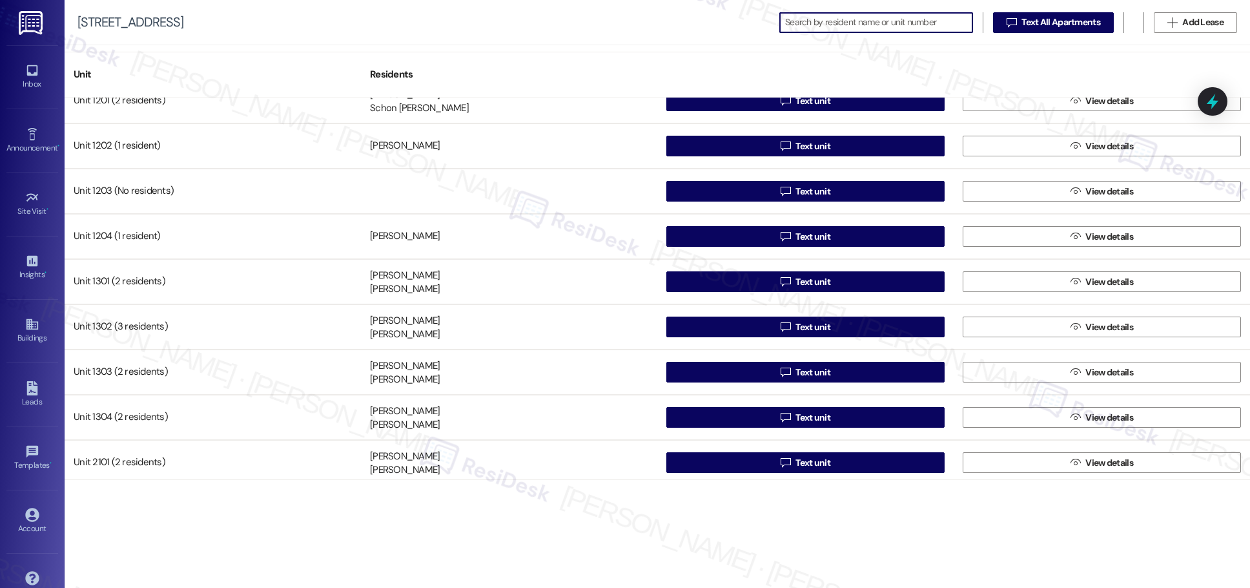
scroll to position [267, 0]
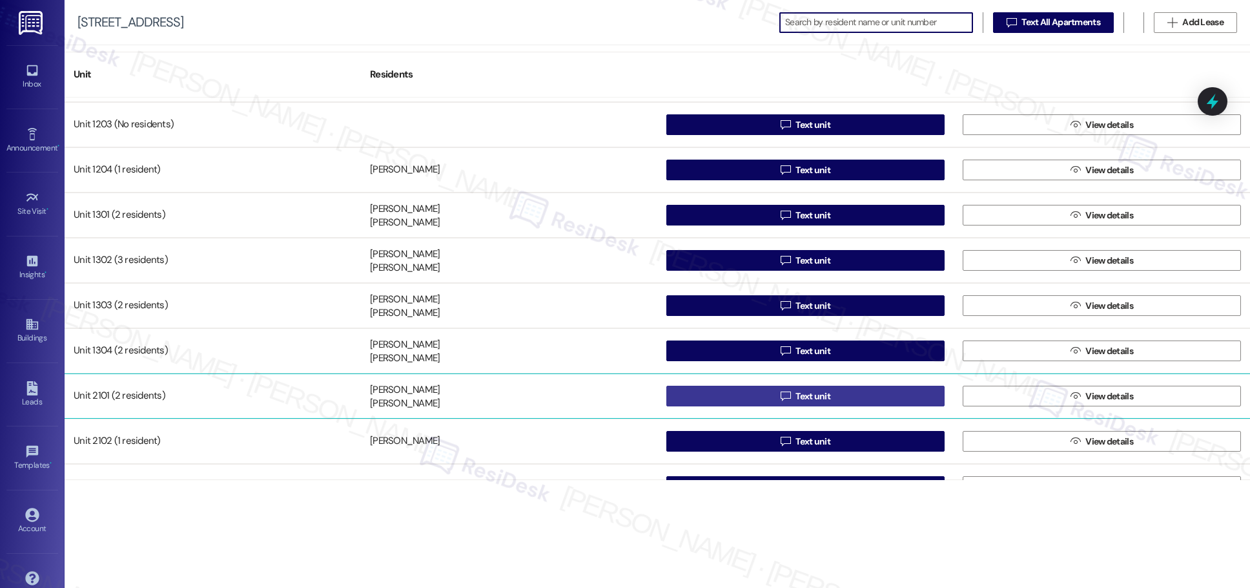
click at [607, 400] on span "Text unit" at bounding box center [813, 396] width 35 height 14
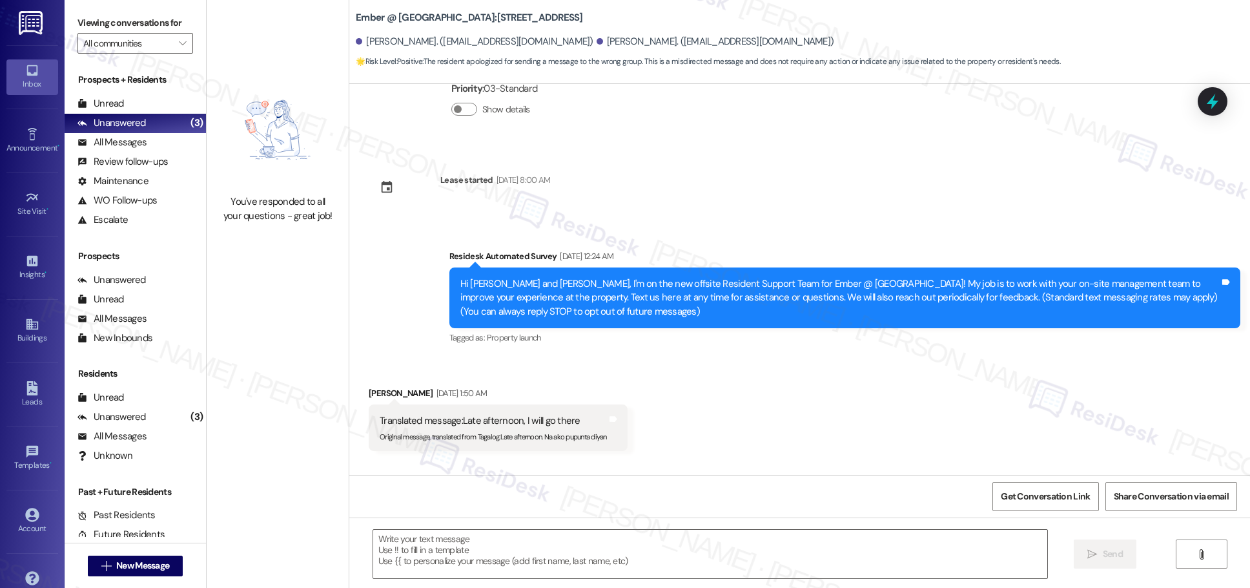
type textarea "Fetching suggested responses. Please feel free to read through the conversation…"
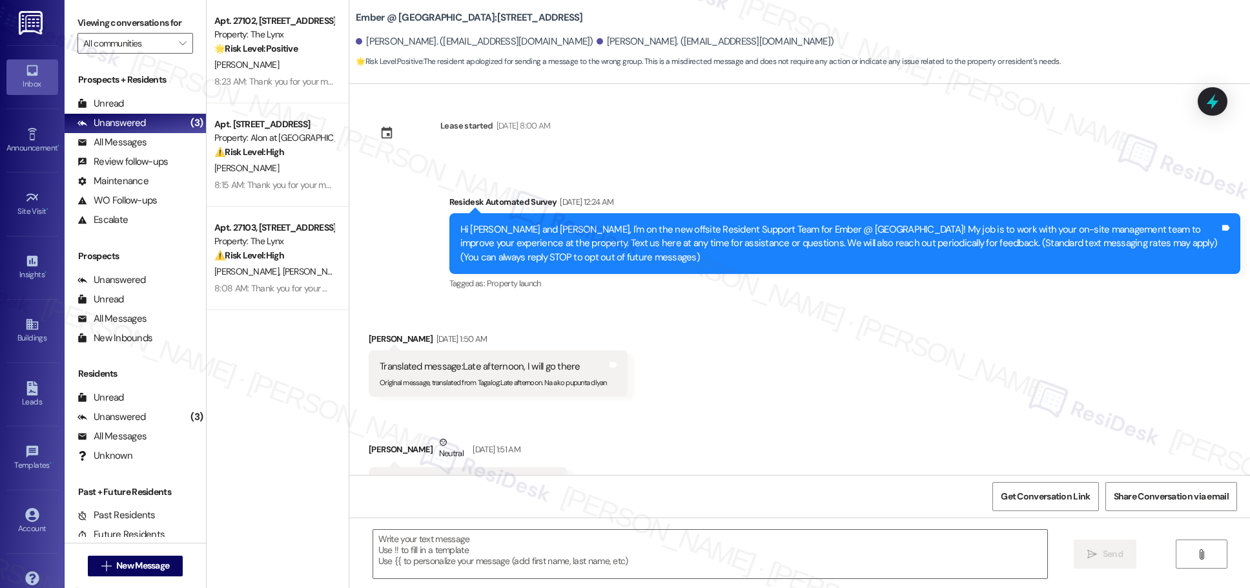
type textarea "Fetching suggested responses. Please feel free to read through the conversation…"
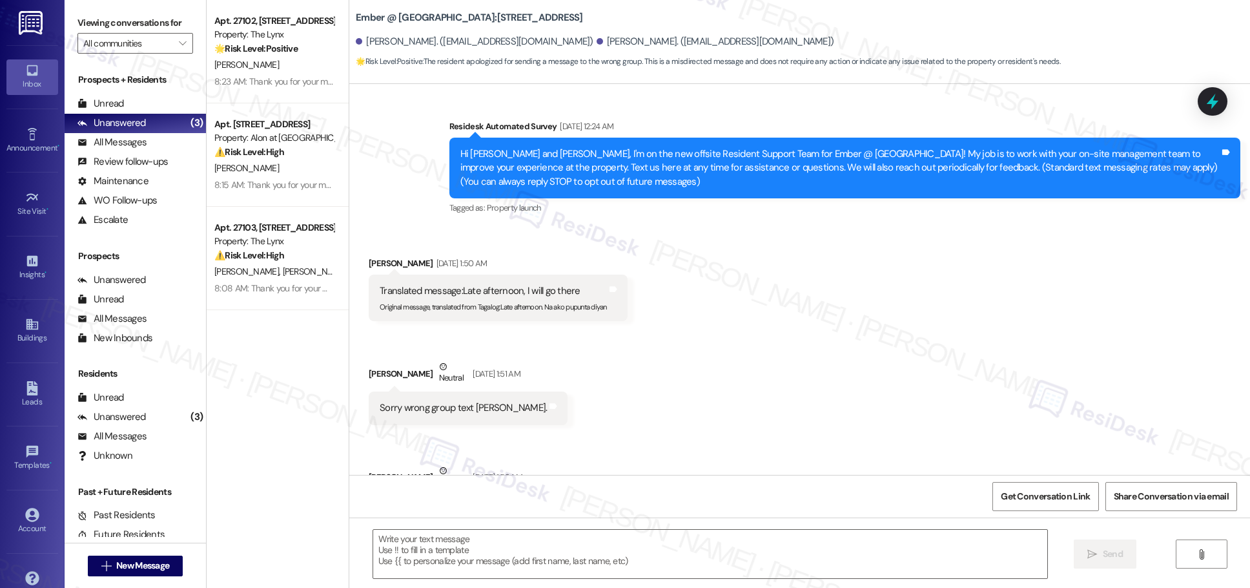
scroll to position [414, 0]
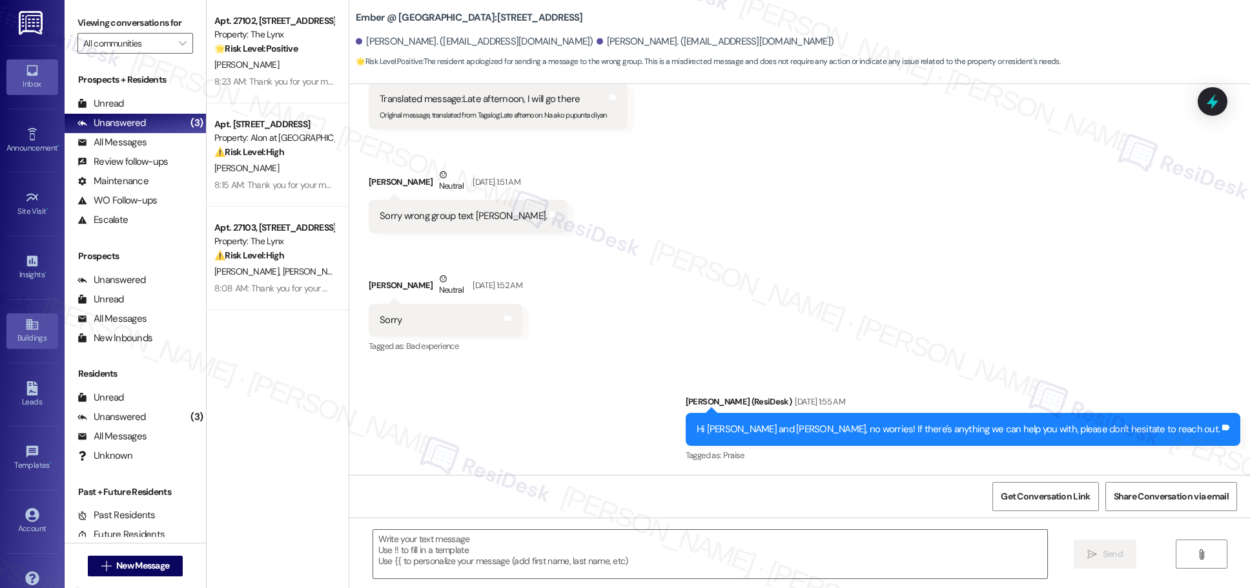
click at [25, 328] on icon at bounding box center [32, 324] width 14 height 14
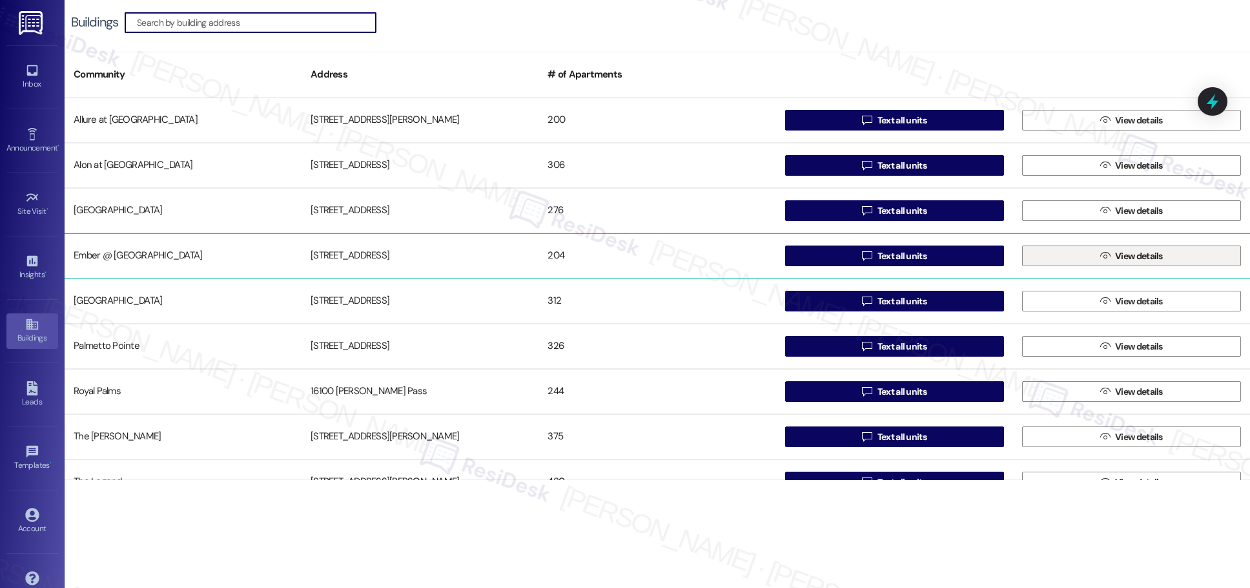
click at [607, 258] on span "View details" at bounding box center [1139, 256] width 48 height 14
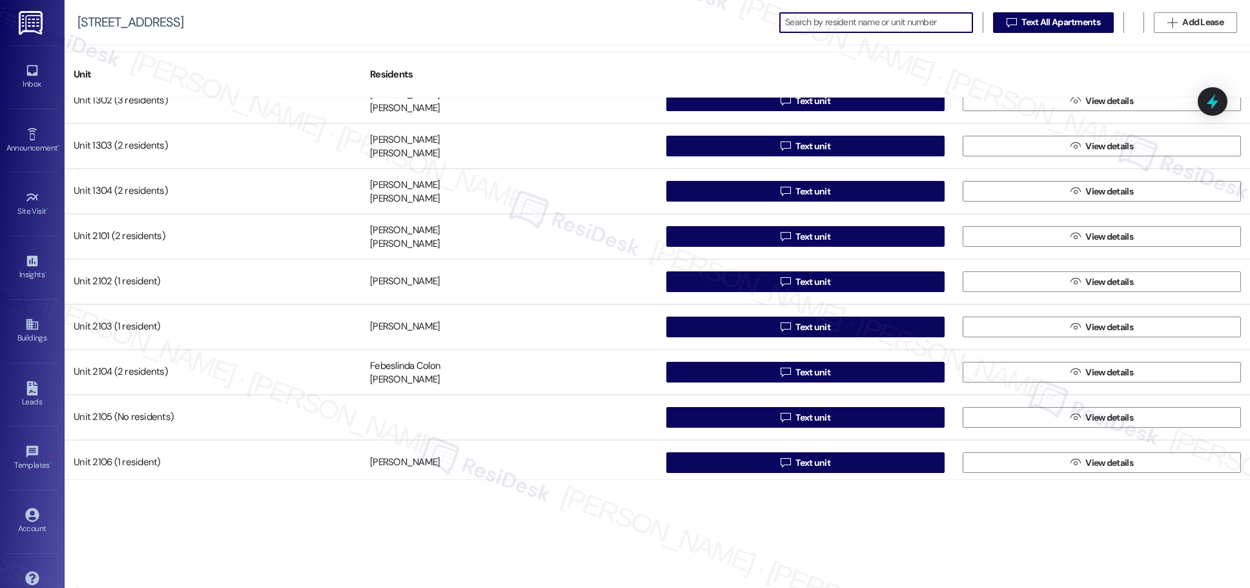
scroll to position [426, 0]
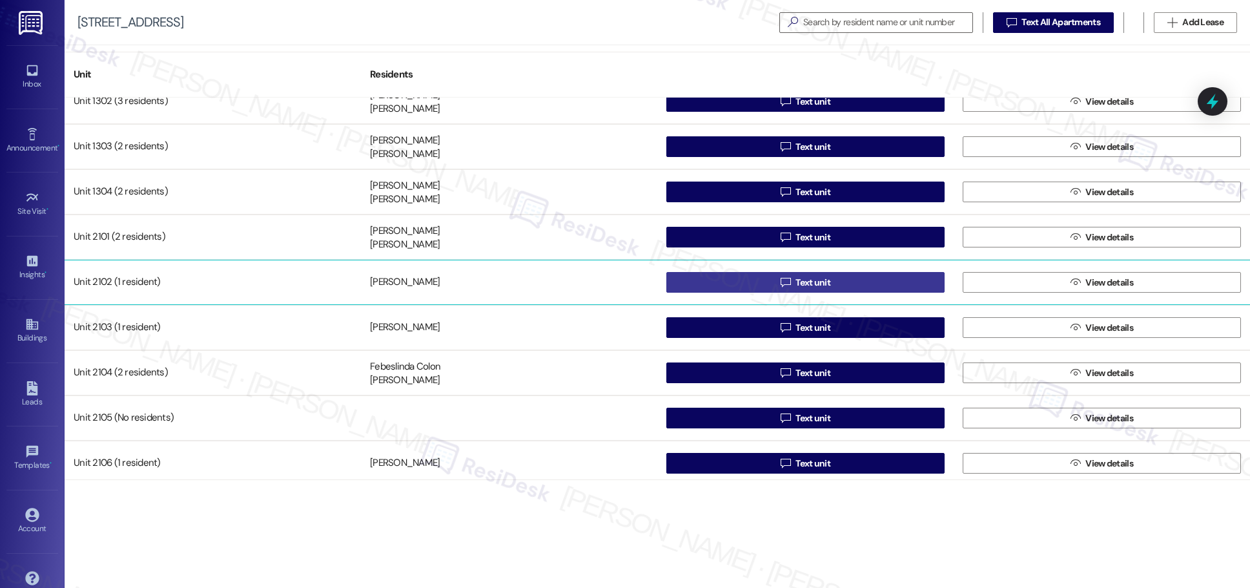
click at [607, 282] on span "Text unit" at bounding box center [813, 283] width 35 height 14
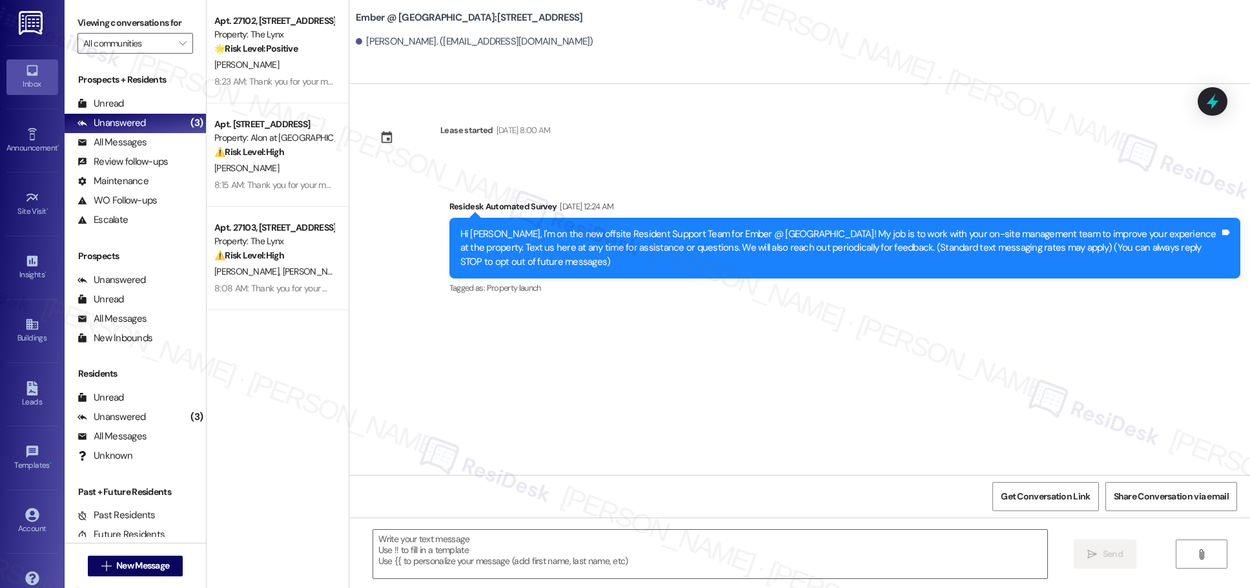
type textarea "Fetching suggested responses. Please feel free to read through the conversation…"
click at [25, 331] on div "Buildings" at bounding box center [32, 337] width 65 height 13
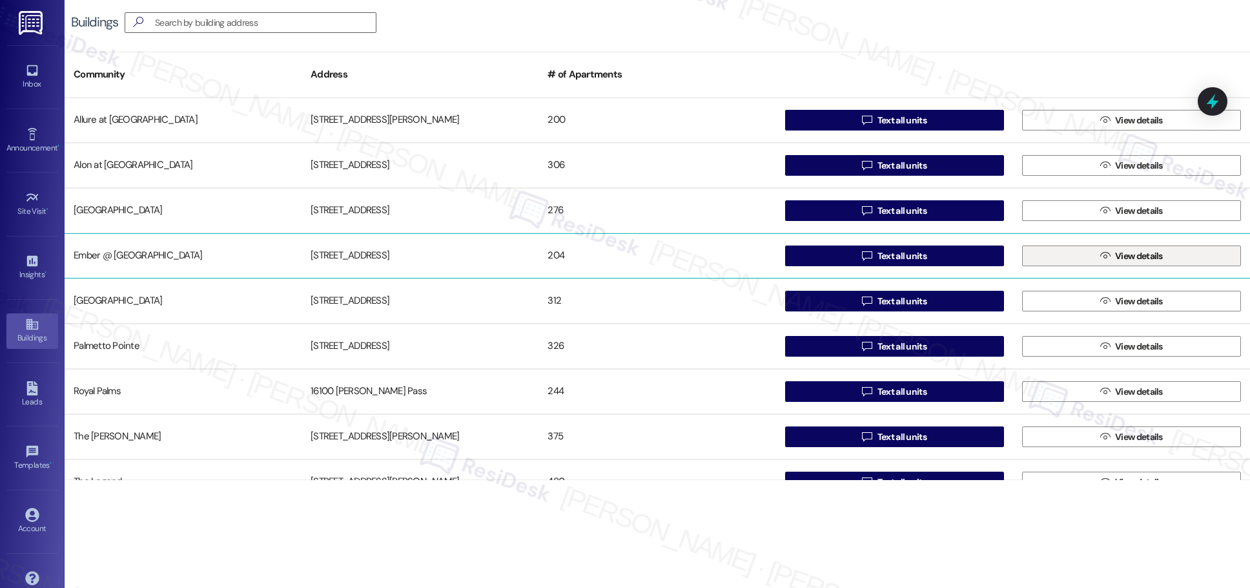
click at [607, 254] on span "View details" at bounding box center [1139, 256] width 53 height 14
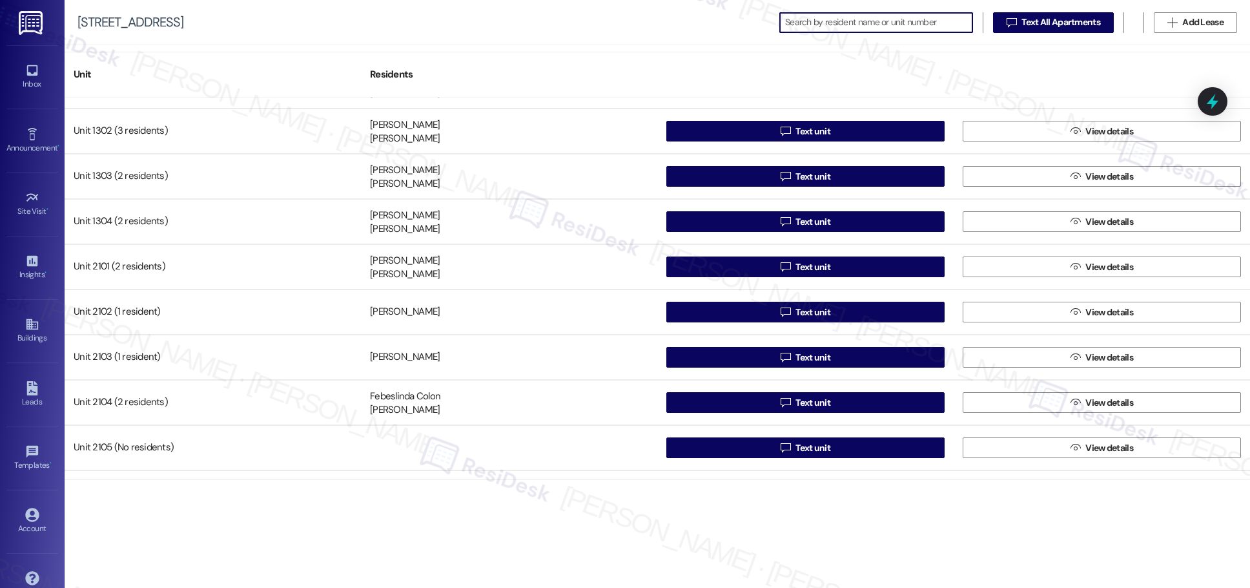
scroll to position [398, 0]
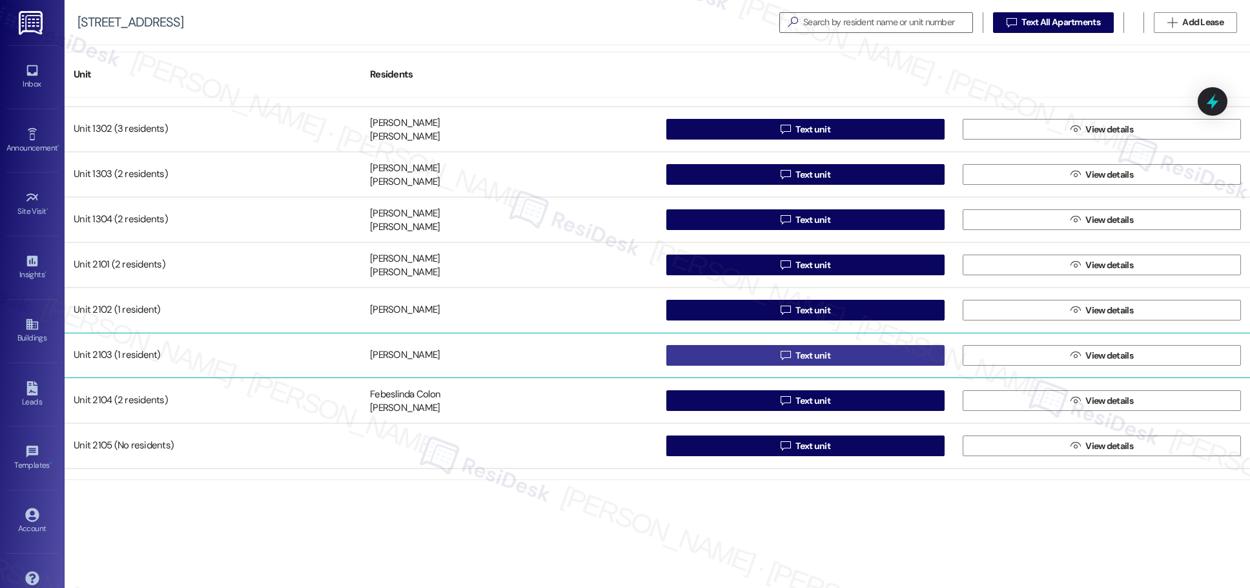
click at [607, 357] on span "Text unit" at bounding box center [813, 356] width 35 height 14
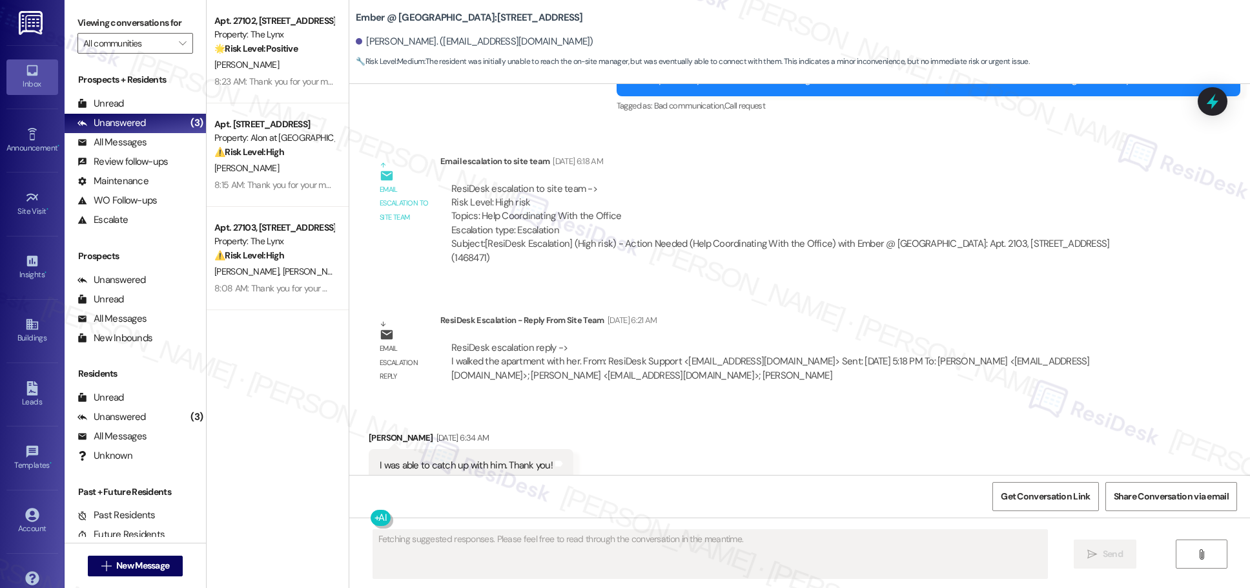
scroll to position [1945, 0]
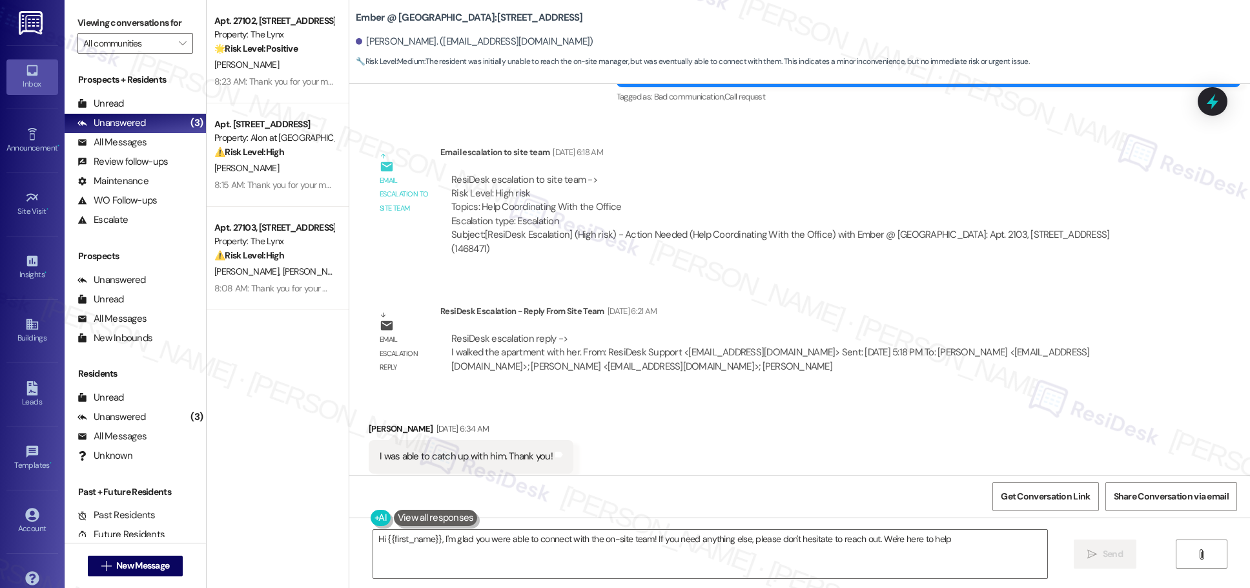
type textarea "Hi {{first_name}}, I'm glad you were able to connect with the on-site team! If …"
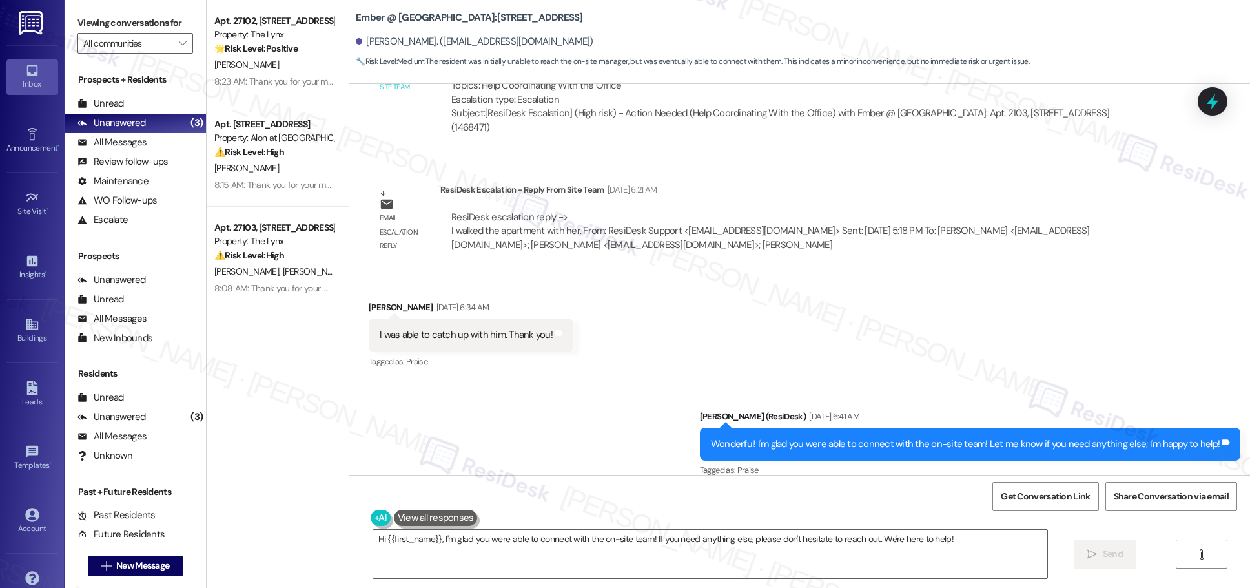
scroll to position [2172, 0]
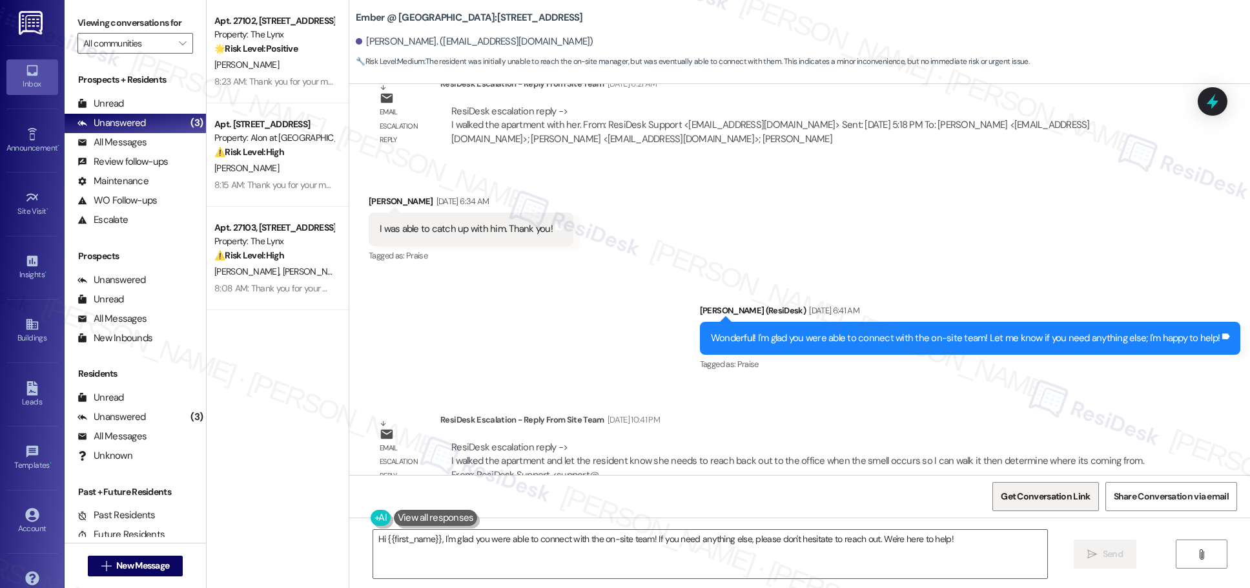
click at [607, 496] on span "Get Conversation Link" at bounding box center [1045, 497] width 89 height 14
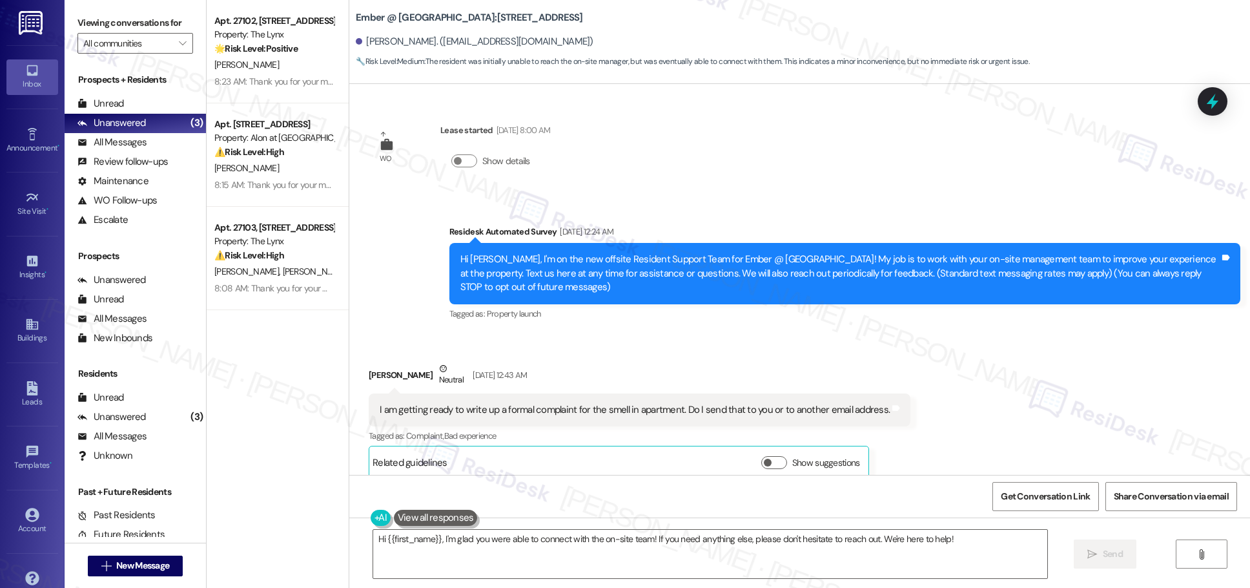
scroll to position [1, 0]
click at [607, 497] on span "Get Conversation Link" at bounding box center [1045, 497] width 89 height 14
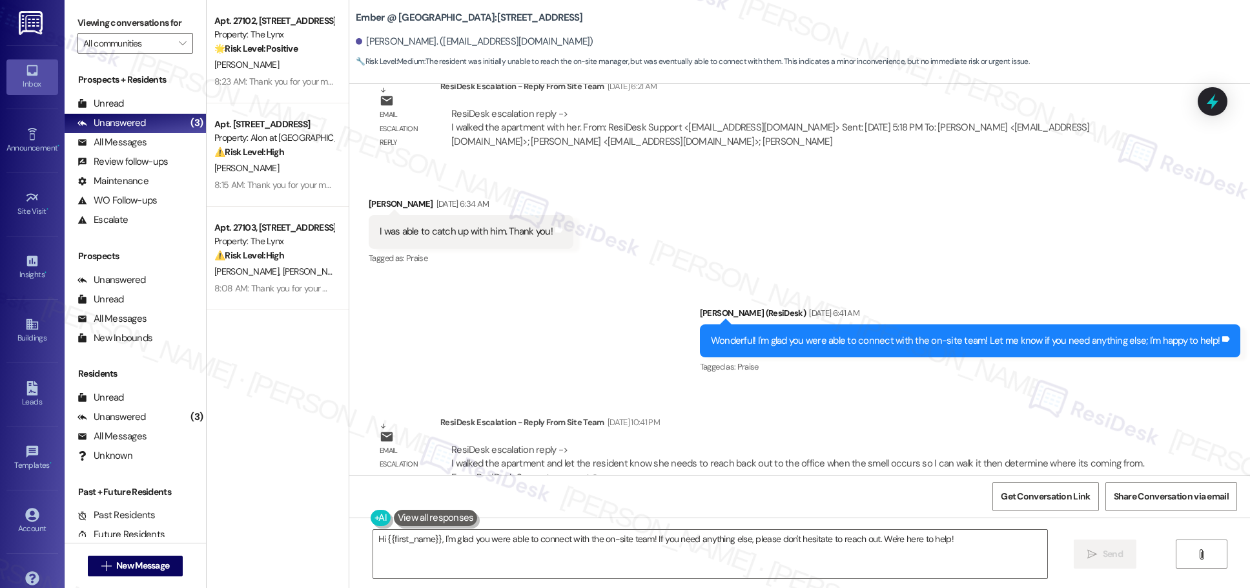
scroll to position [2172, 0]
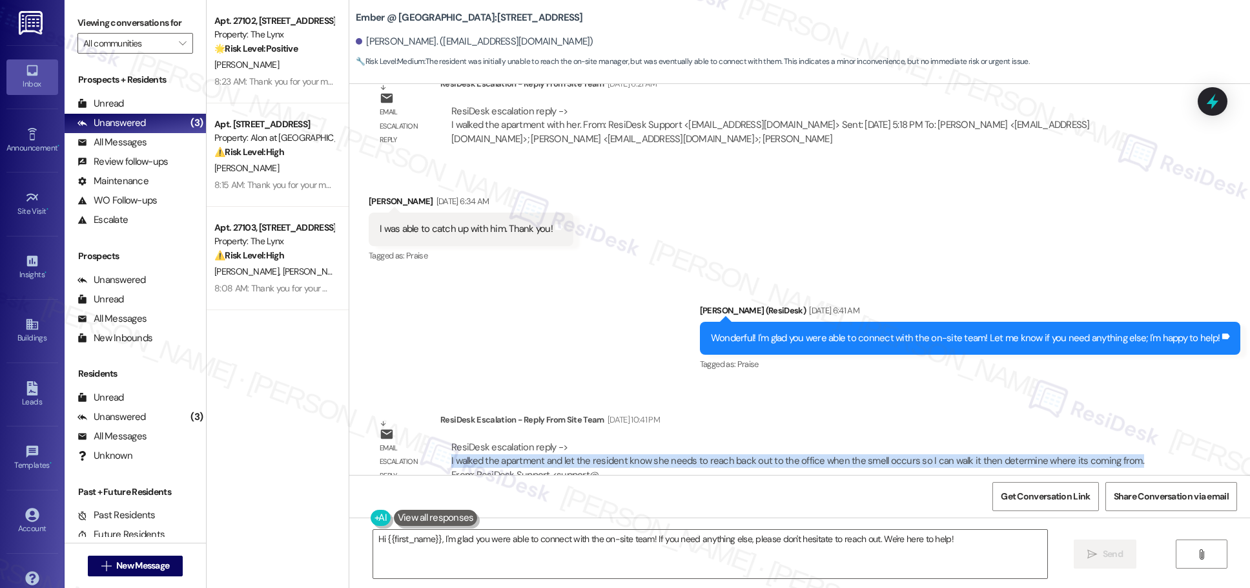
drag, startPoint x: 1115, startPoint y: 431, endPoint x: 435, endPoint y: 433, distance: 680.1
click at [440, 433] on div "ResiDesk escalation reply -> I walked the apartment and let the resident know s…" at bounding box center [799, 461] width 719 height 61
copy div "I walked the apartment and let the resident know she needs to reach back out to…"
click at [29, 328] on icon at bounding box center [32, 324] width 12 height 11
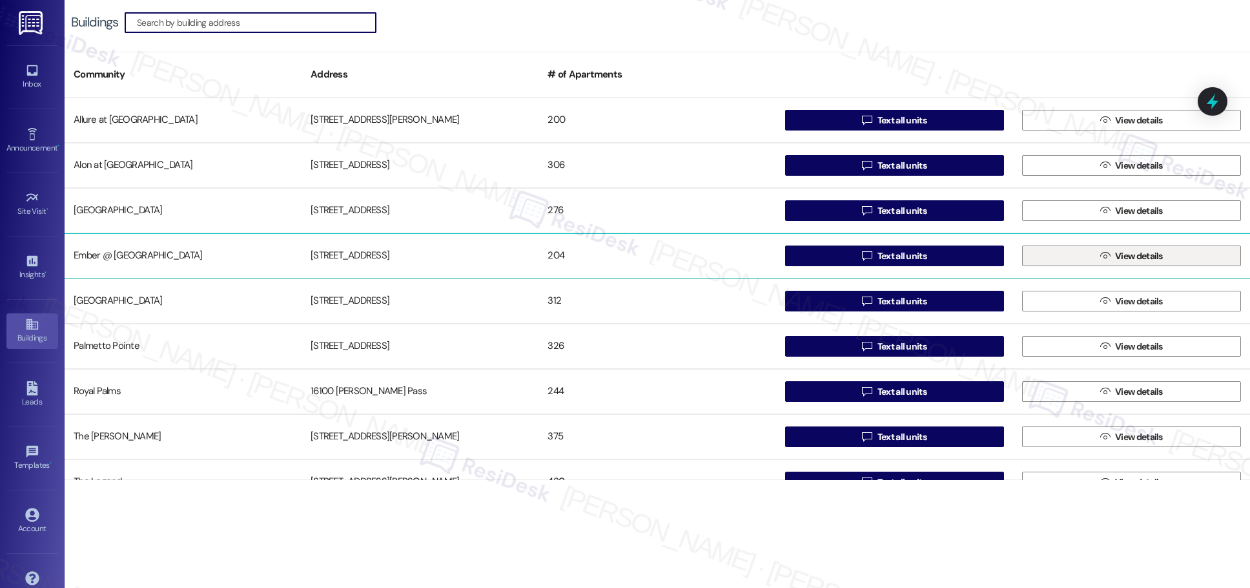
click at [607, 258] on span "View details" at bounding box center [1139, 256] width 48 height 14
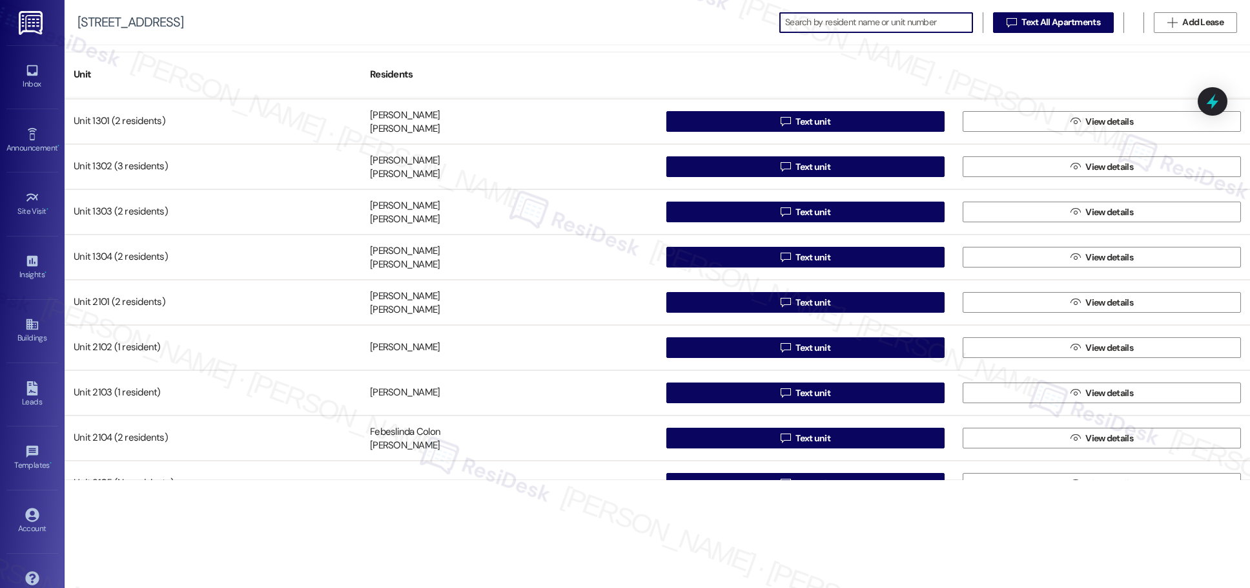
scroll to position [382, 0]
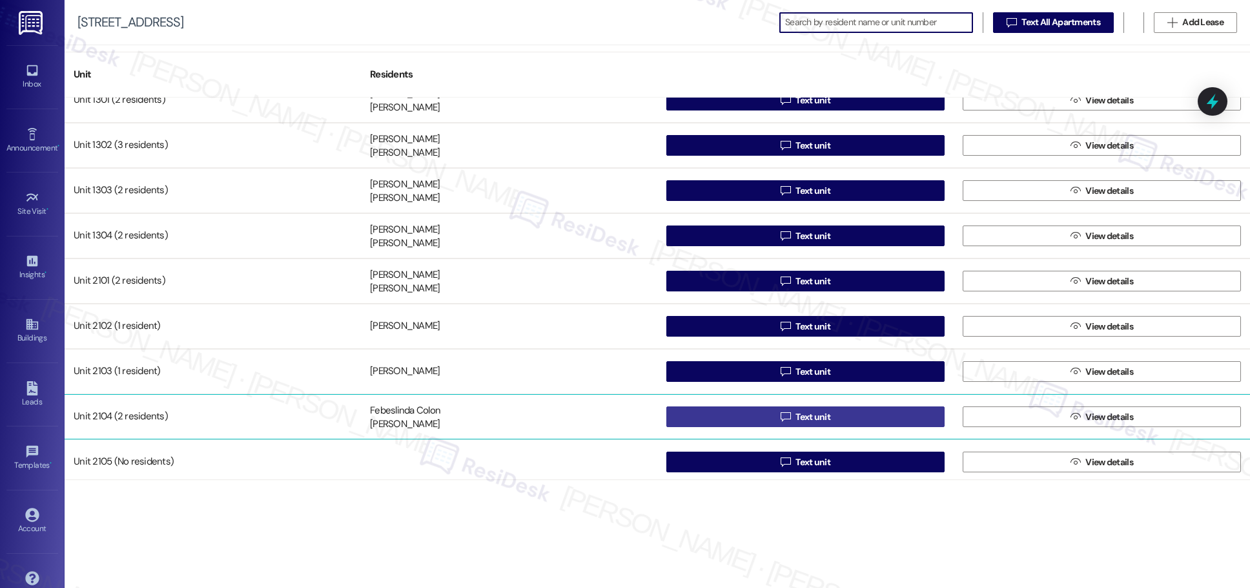
click at [607, 418] on span "Text unit" at bounding box center [813, 417] width 35 height 14
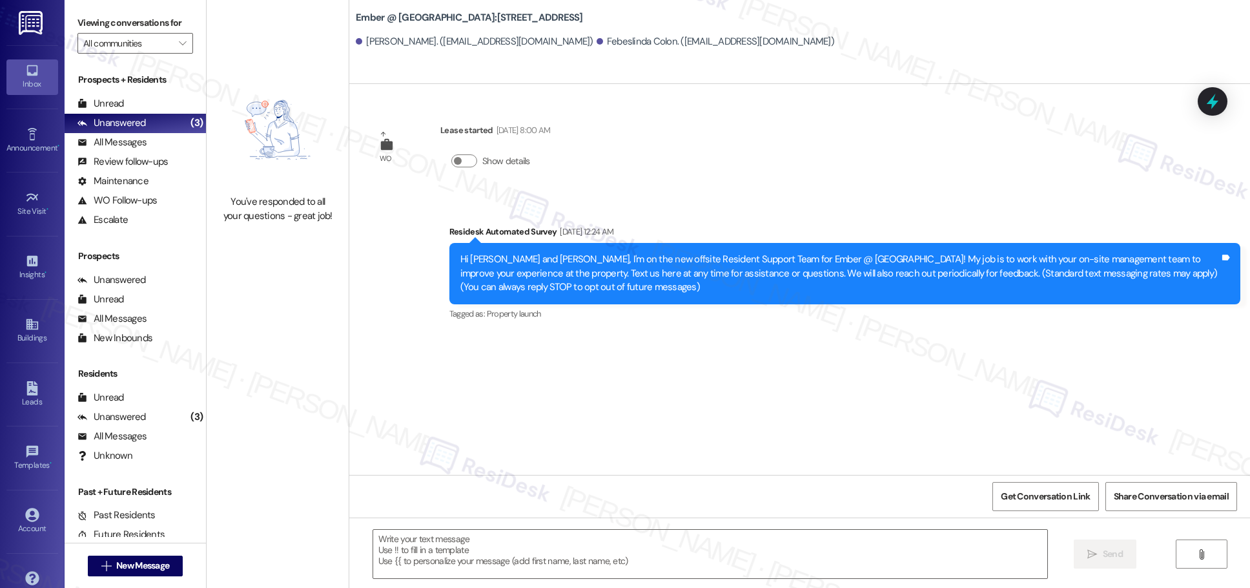
type textarea "Fetching suggested responses. Please feel free to read through the conversation…"
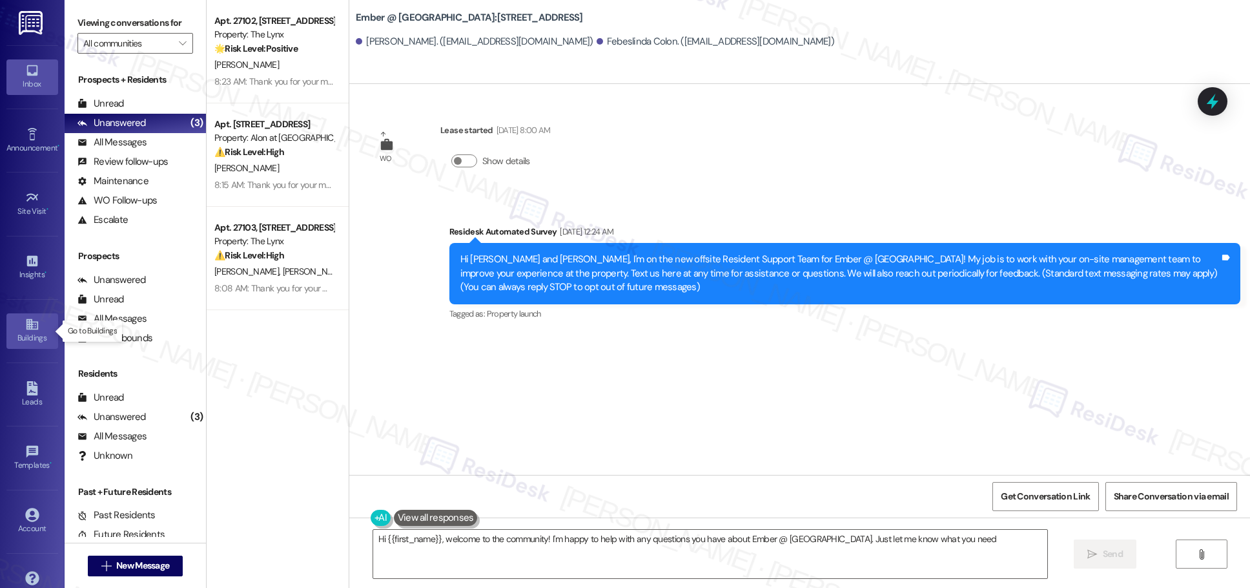
type textarea "Hi {{first_name}}, welcome to the community! I'm happy to help with any questio…"
click at [39, 327] on link "Buildings" at bounding box center [32, 330] width 52 height 35
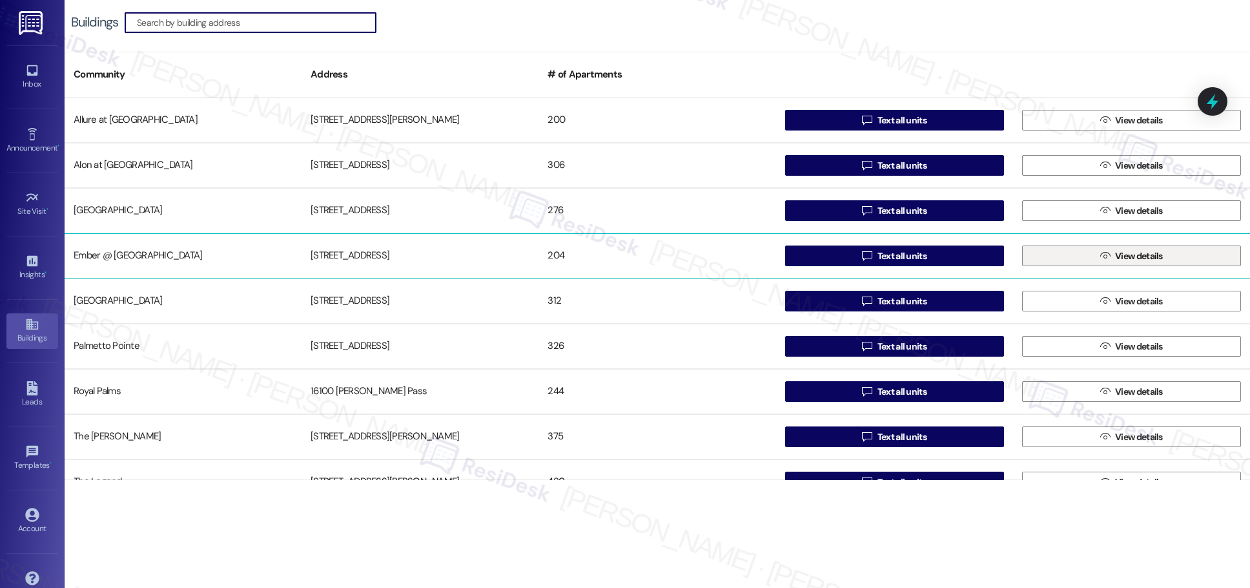
click at [607, 256] on span "View details" at bounding box center [1139, 256] width 48 height 14
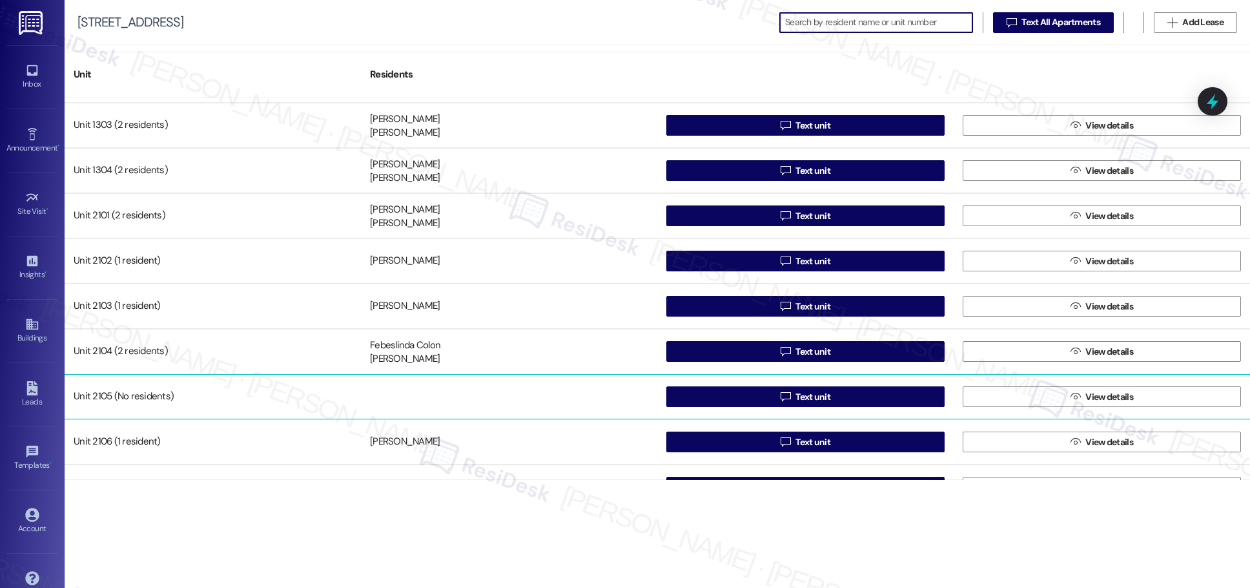
scroll to position [497, 0]
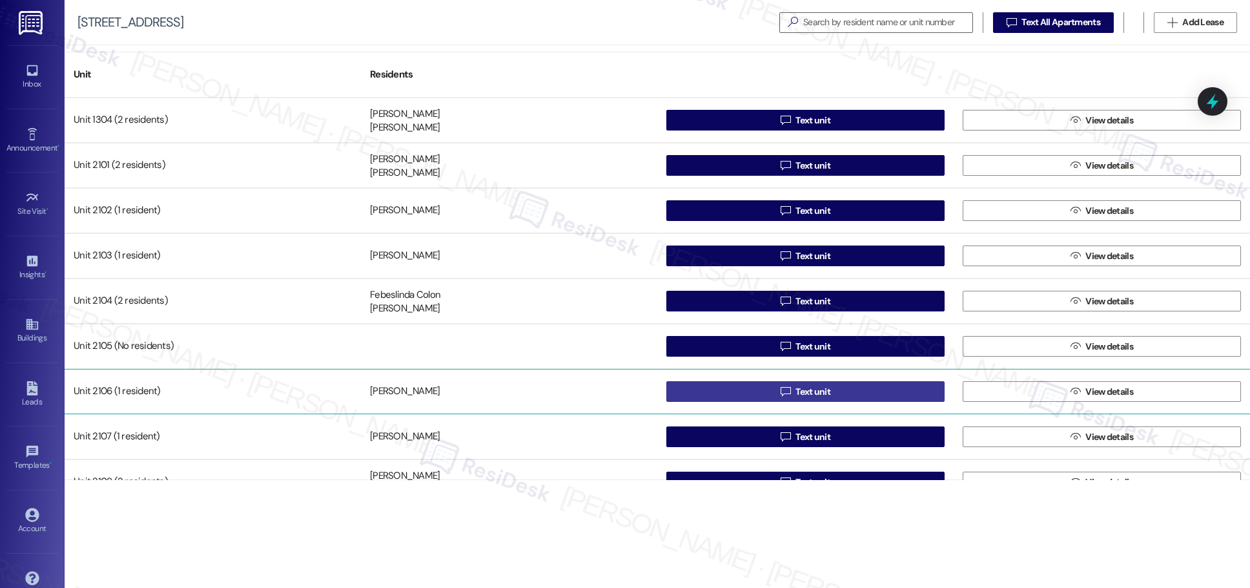
click at [607, 393] on span "Text unit" at bounding box center [813, 392] width 35 height 14
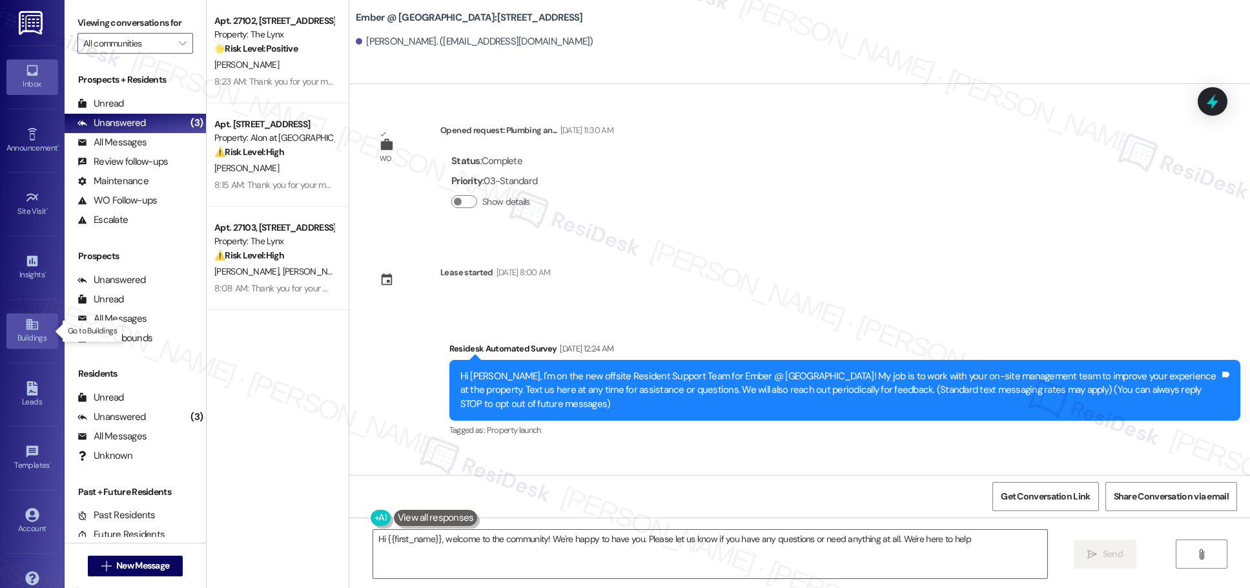
type textarea "Hi {{first_name}}, welcome to the community! We're happy to have you. Please le…"
click at [26, 329] on icon at bounding box center [32, 324] width 12 height 11
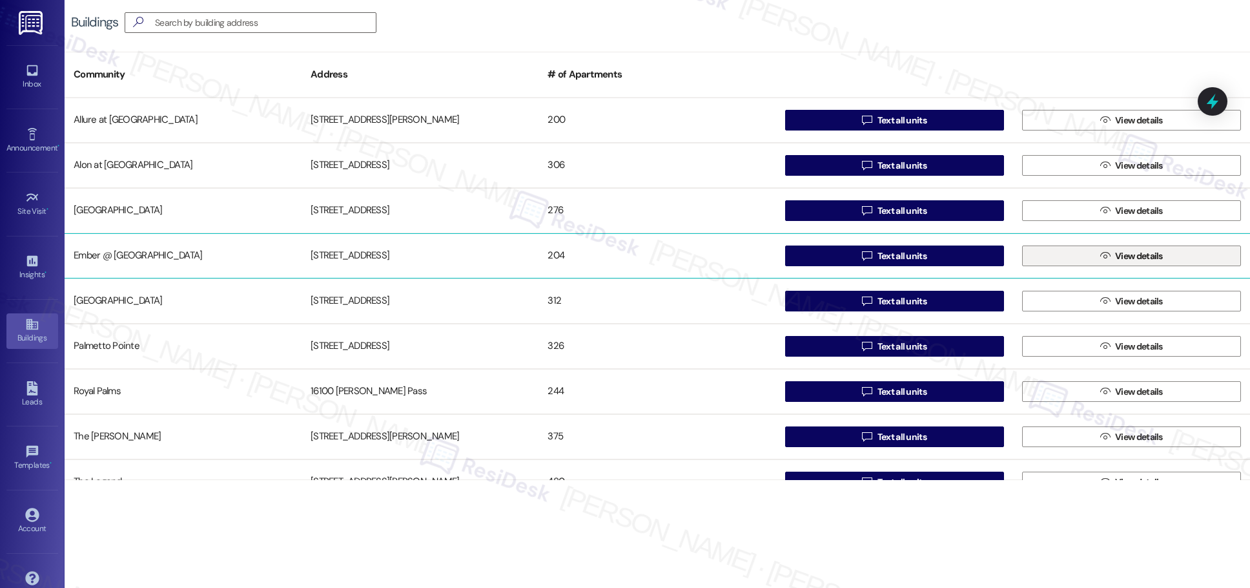
click at [607, 260] on span "View details" at bounding box center [1139, 256] width 48 height 14
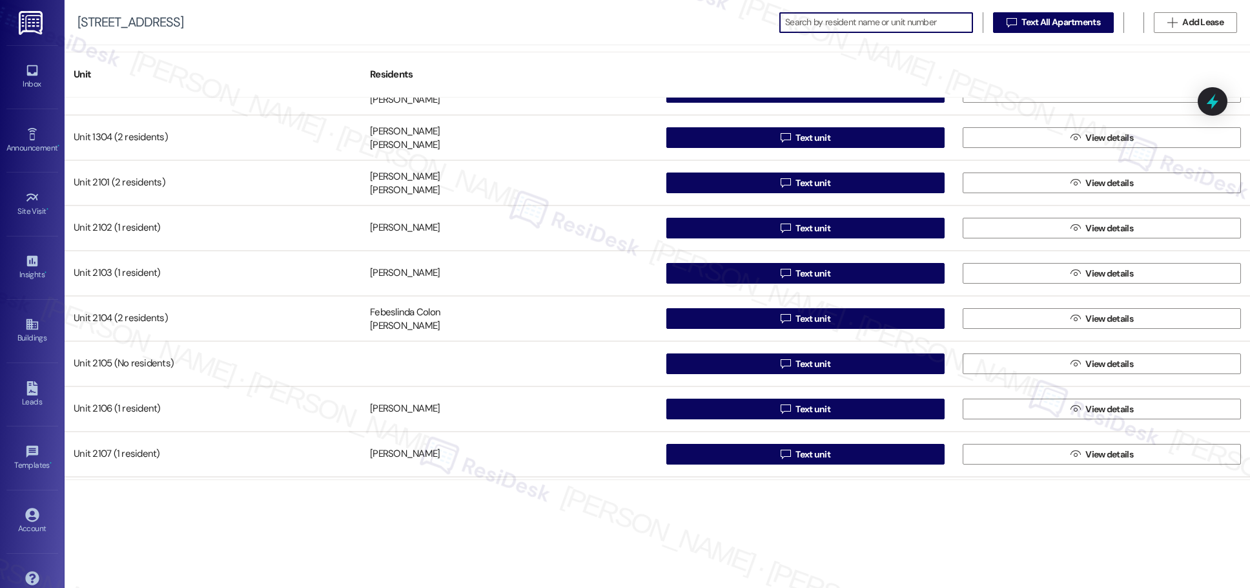
scroll to position [554, 0]
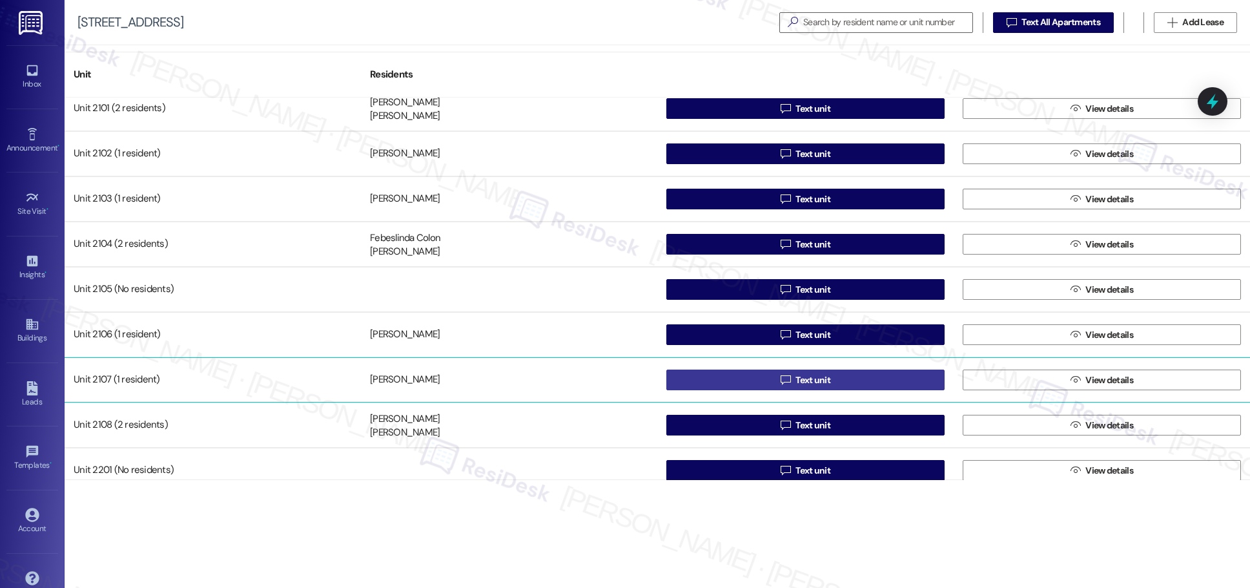
click at [607, 381] on span "Text unit" at bounding box center [813, 380] width 35 height 14
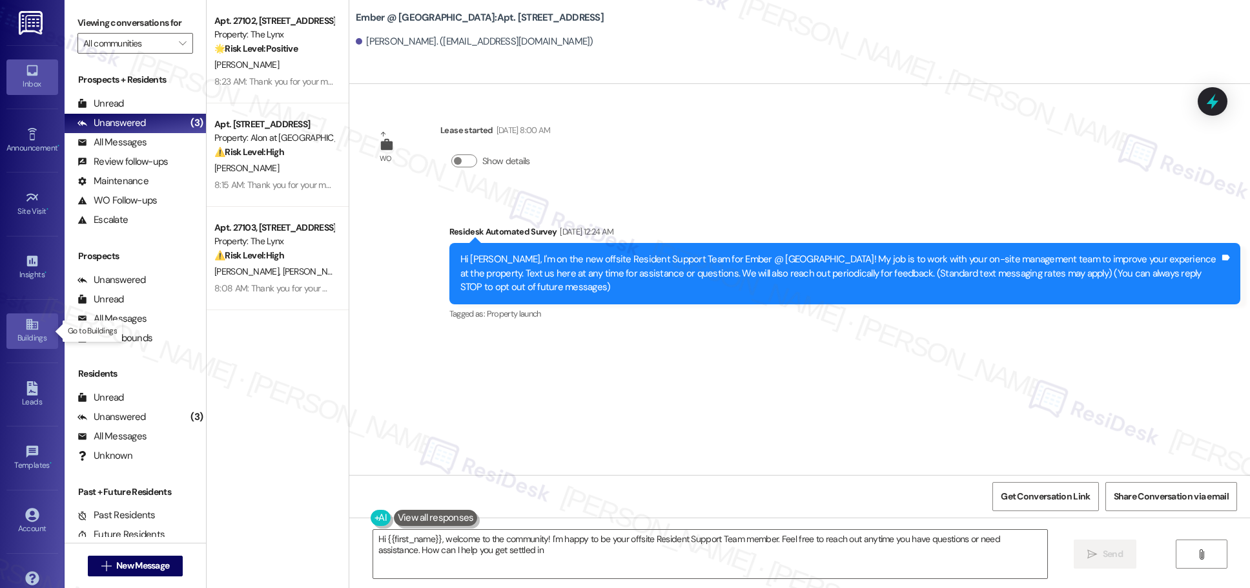
type textarea "Hi {{first_name}}, welcome to the community! I'm happy to be your offsite Resid…"
click at [25, 330] on icon at bounding box center [32, 324] width 14 height 14
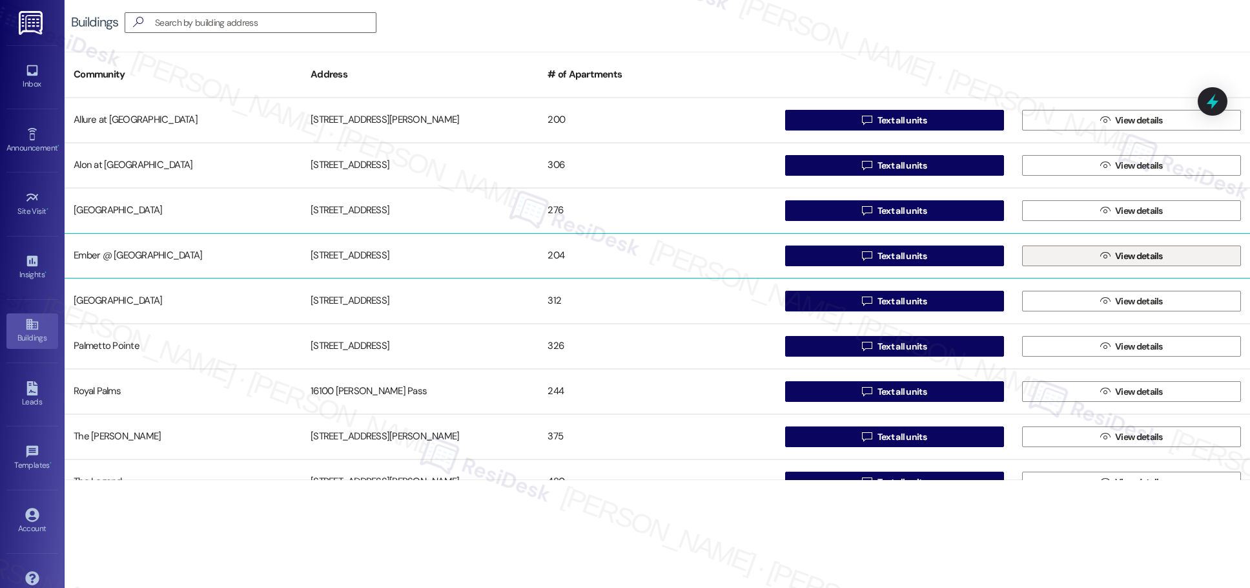
click at [607, 260] on span "View details" at bounding box center [1139, 256] width 48 height 14
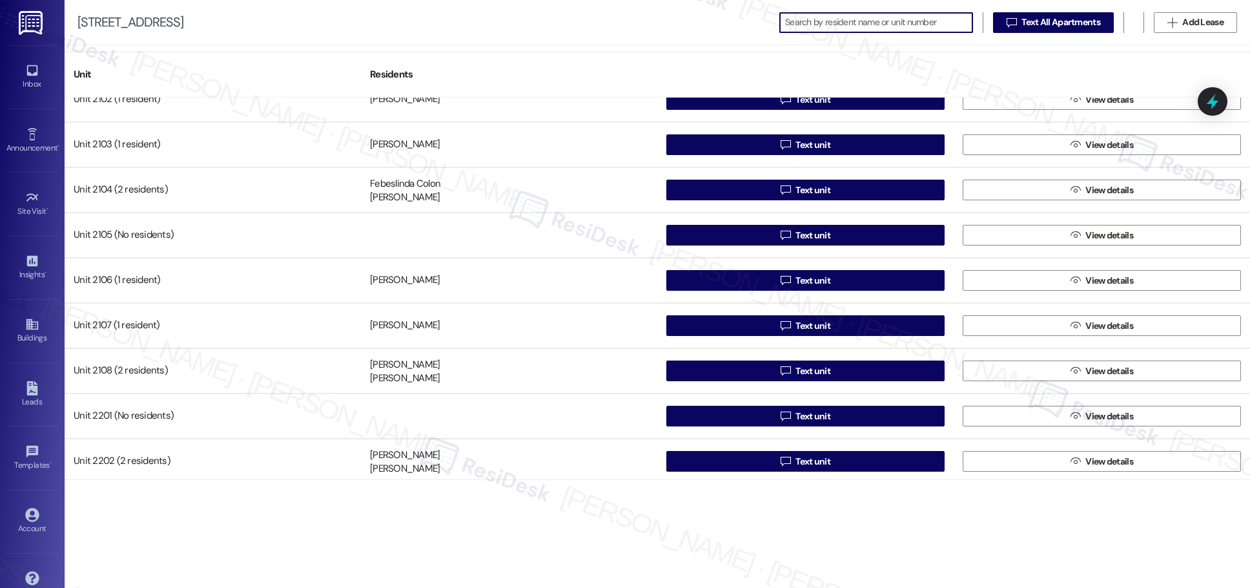
scroll to position [626, 0]
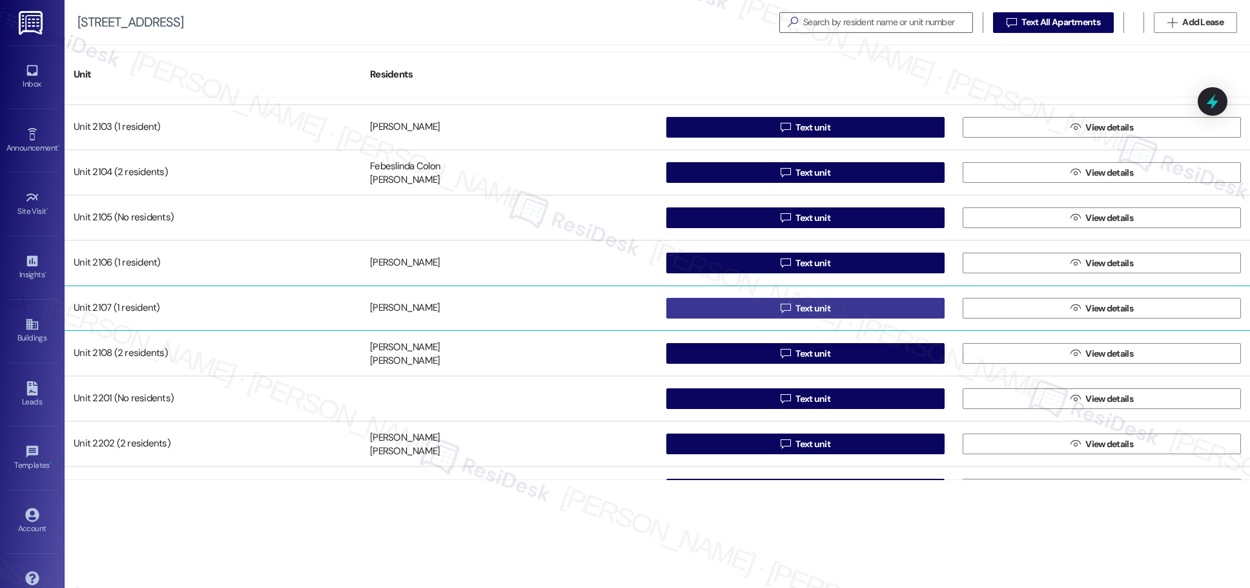
click at [607, 308] on span "Text unit" at bounding box center [813, 309] width 35 height 14
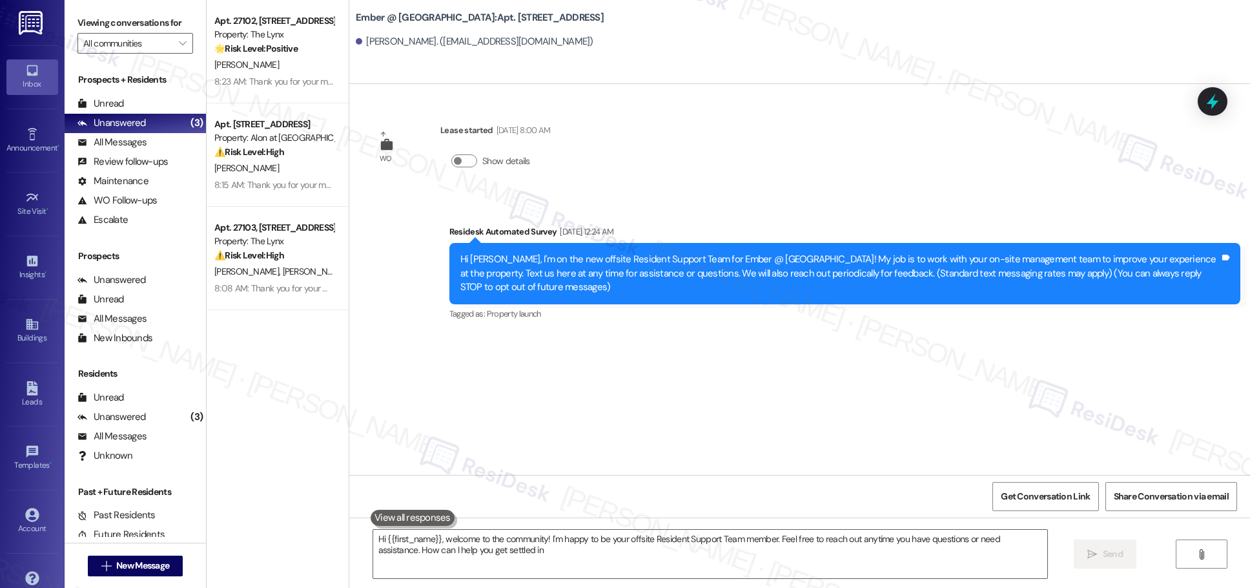
type textarea "Hi {{first_name}}, welcome to the community! I'm happy to be your offsite Resid…"
click at [32, 333] on div "Buildings" at bounding box center [32, 337] width 65 height 13
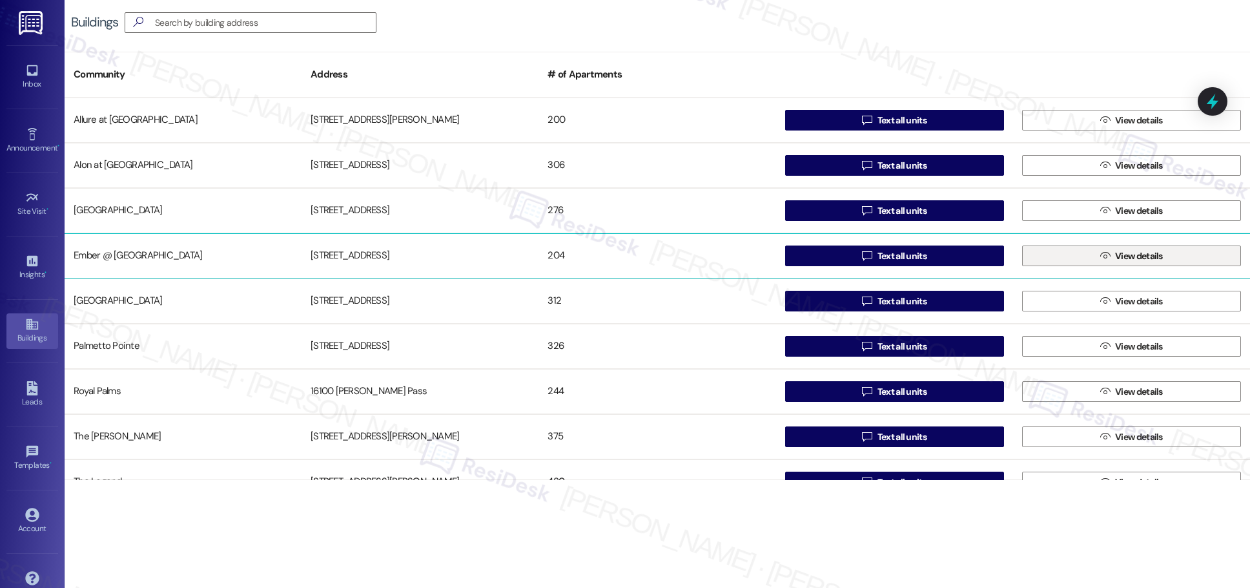
click at [607, 254] on span "View details" at bounding box center [1139, 256] width 48 height 14
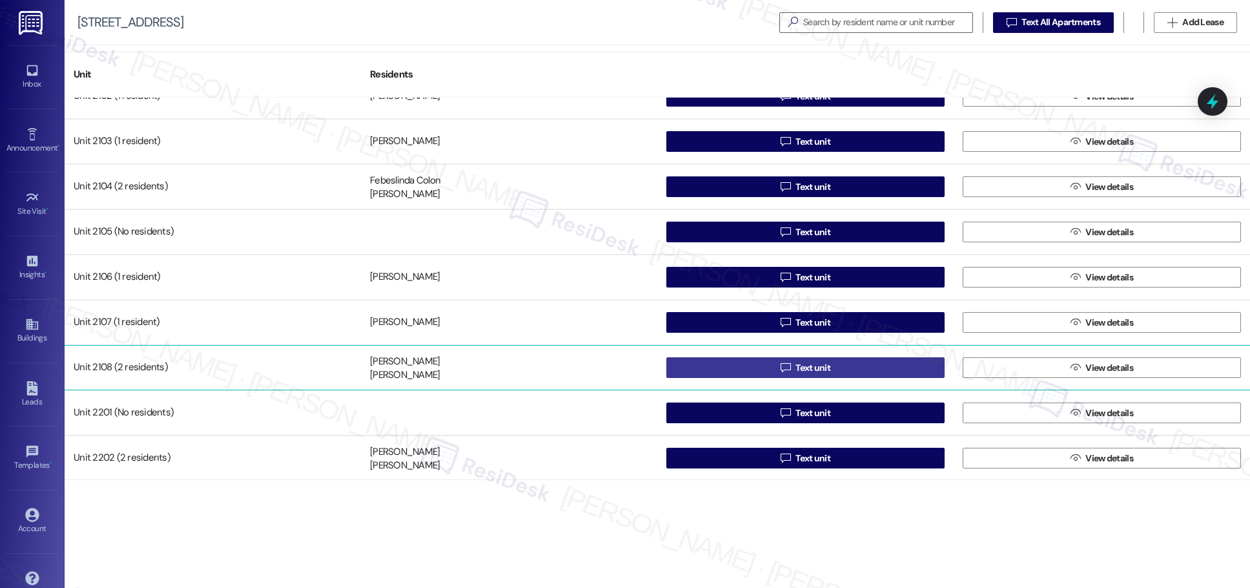
scroll to position [614, 0]
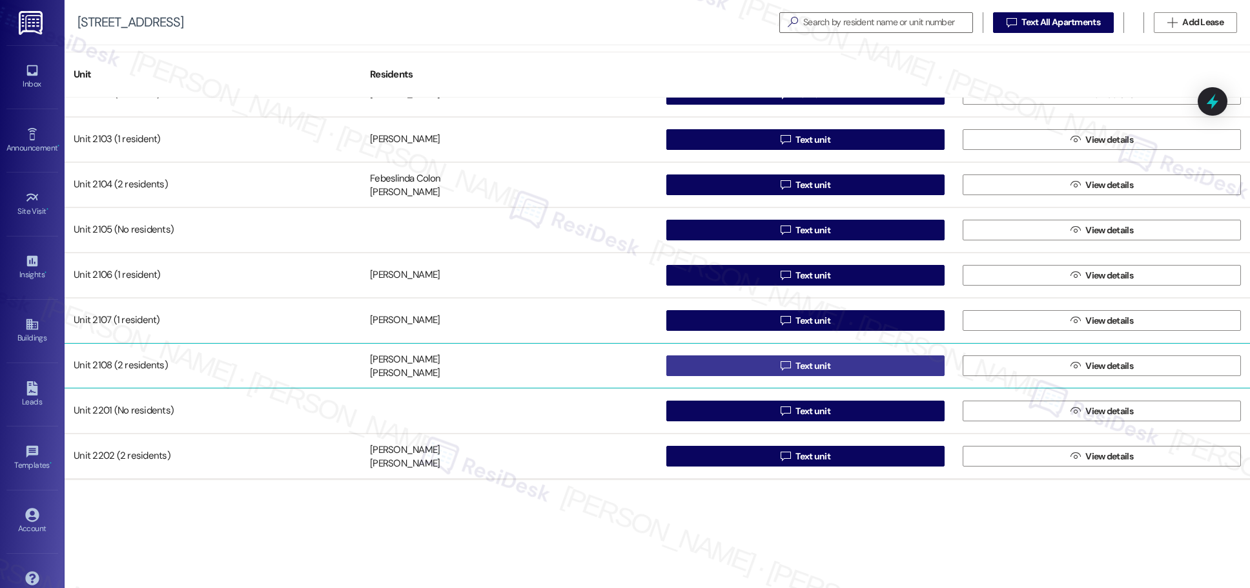
click at [607, 367] on div "Unit 1304 (2 residents) [PERSON_NAME] [PERSON_NAME]  Text unit  View details …" at bounding box center [658, 289] width 1186 height 382
click at [607, 367] on span "Text unit" at bounding box center [813, 366] width 35 height 14
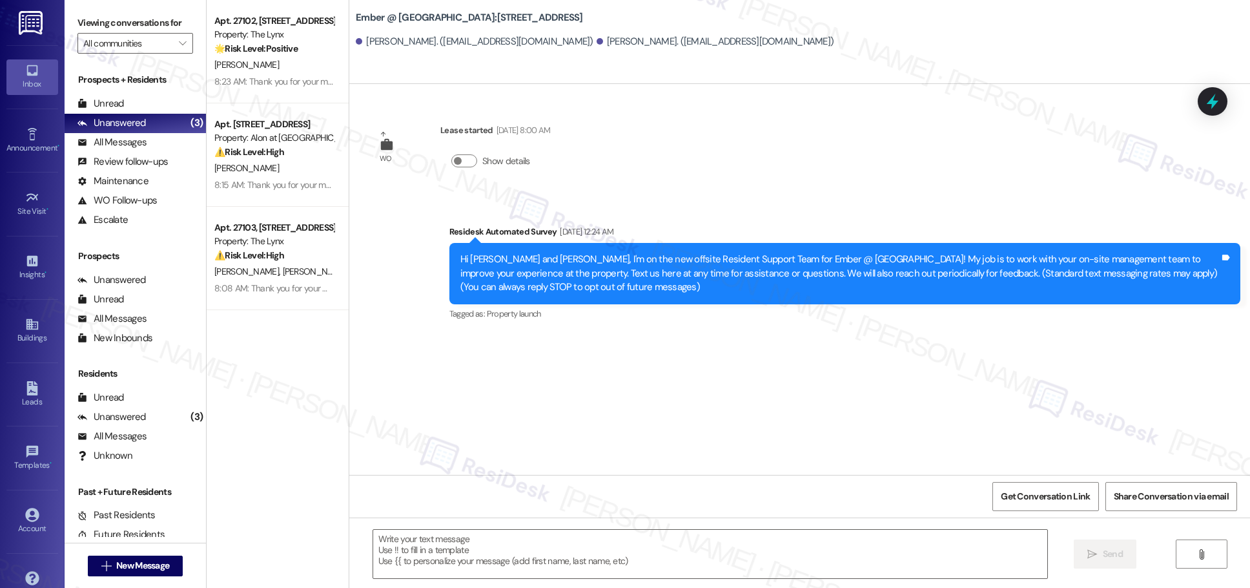
type textarea "Fetching suggested responses. Please feel free to read through the conversation…"
click at [25, 326] on icon at bounding box center [32, 324] width 14 height 14
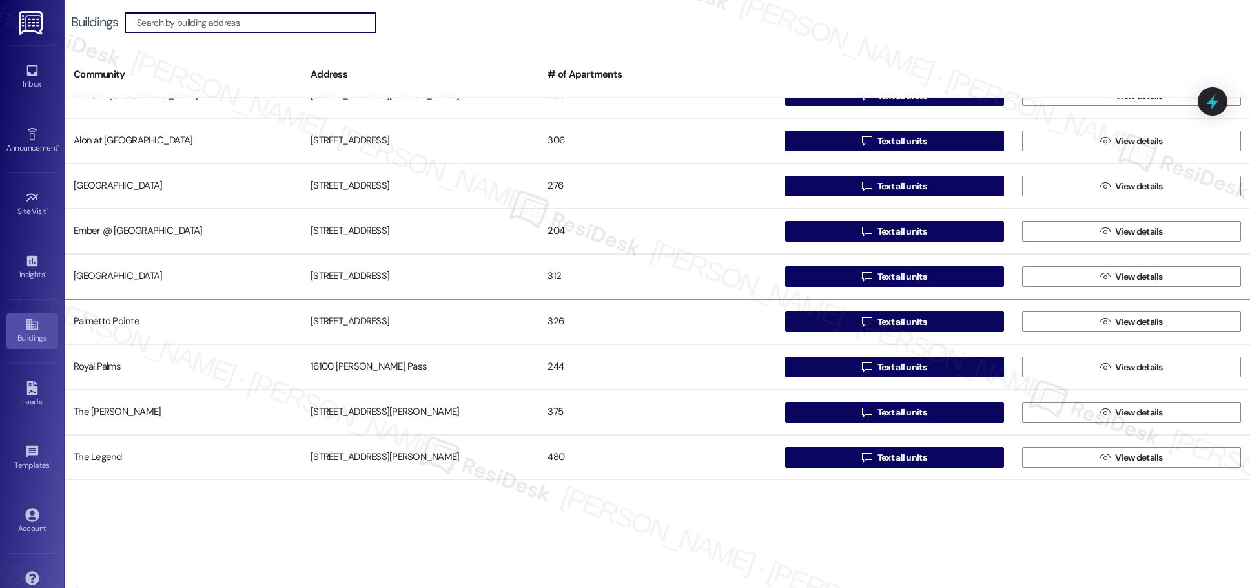
scroll to position [24, 0]
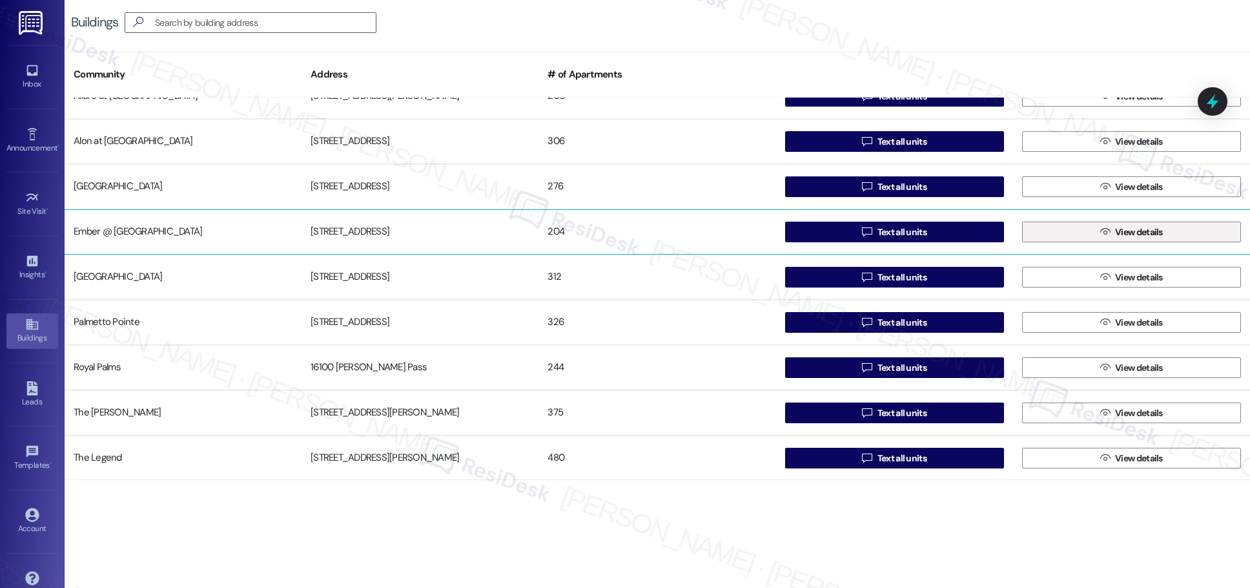
click at [607, 234] on span "View details" at bounding box center [1139, 232] width 48 height 14
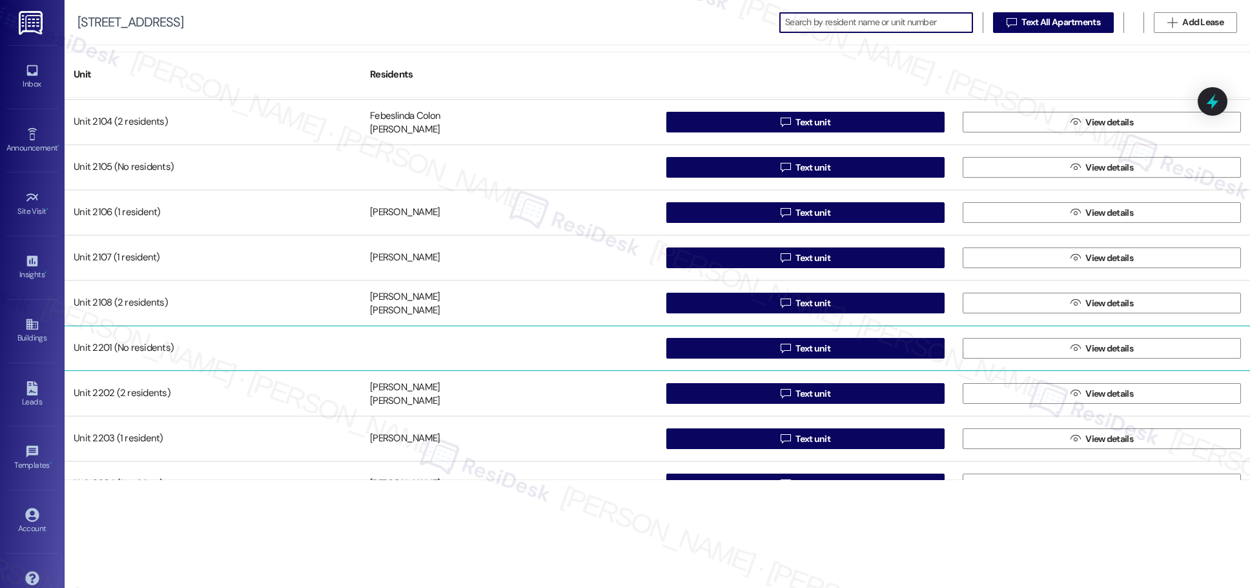
scroll to position [685, 0]
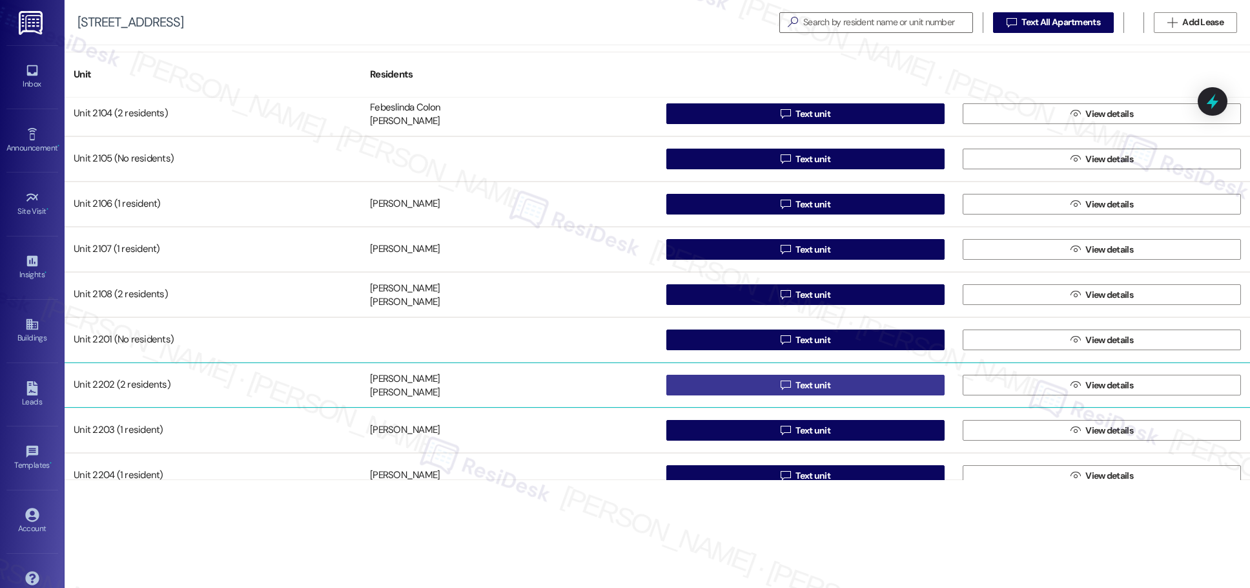
click at [607, 384] on div "Unit 2102 (1 resident) [PERSON_NAME]  Text unit  View details Unit 2103 (1 re…" at bounding box center [658, 289] width 1186 height 382
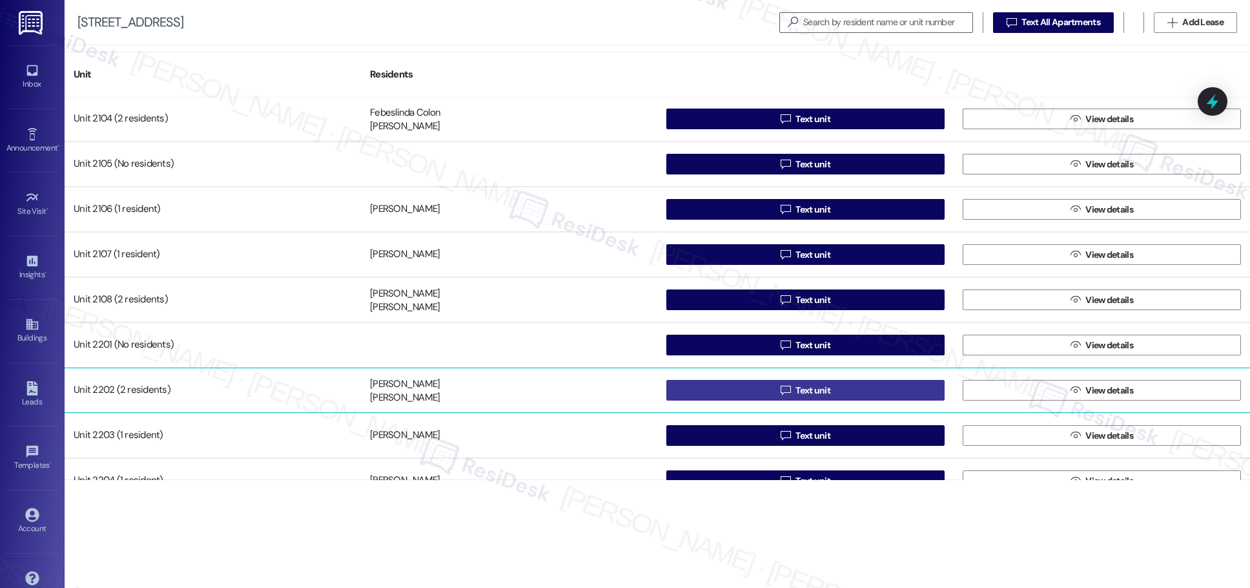
click at [607, 388] on span "Text unit" at bounding box center [813, 391] width 35 height 14
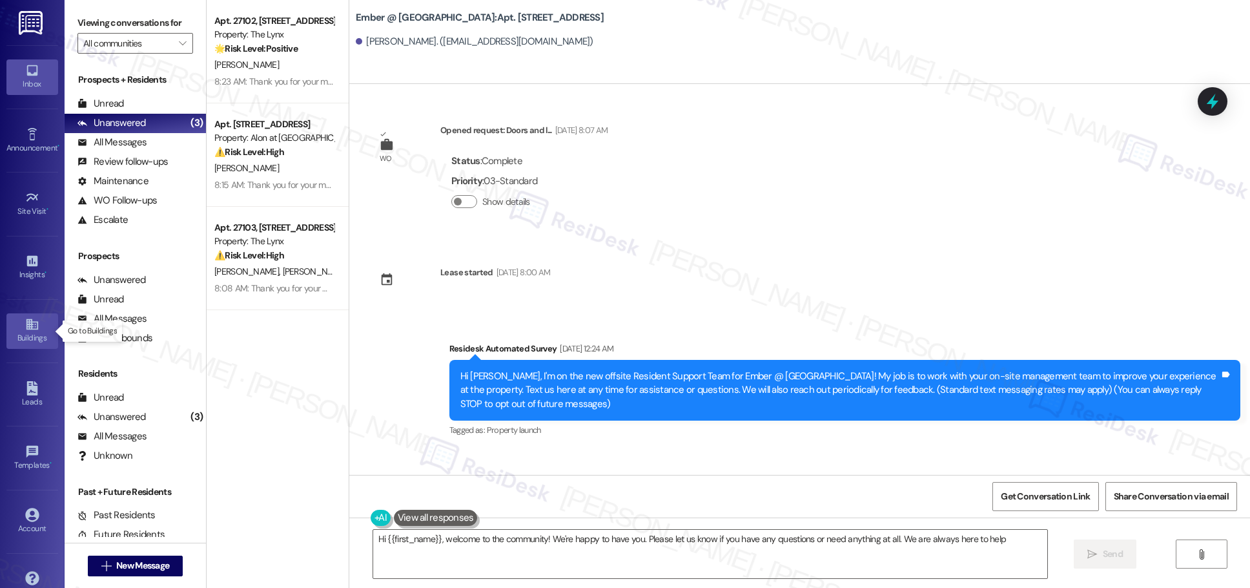
type textarea "Hi {{first_name}}, welcome to the community! We're happy to have you. Please le…"
click at [33, 334] on div "Buildings" at bounding box center [32, 337] width 65 height 13
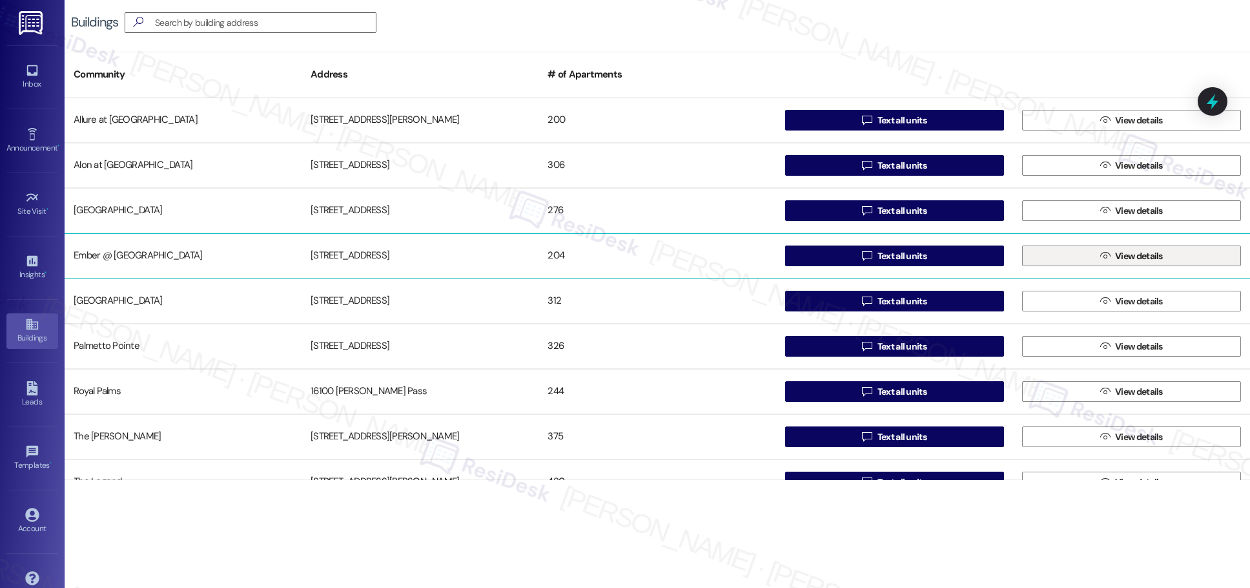
click at [607, 256] on span "View details" at bounding box center [1139, 256] width 48 height 14
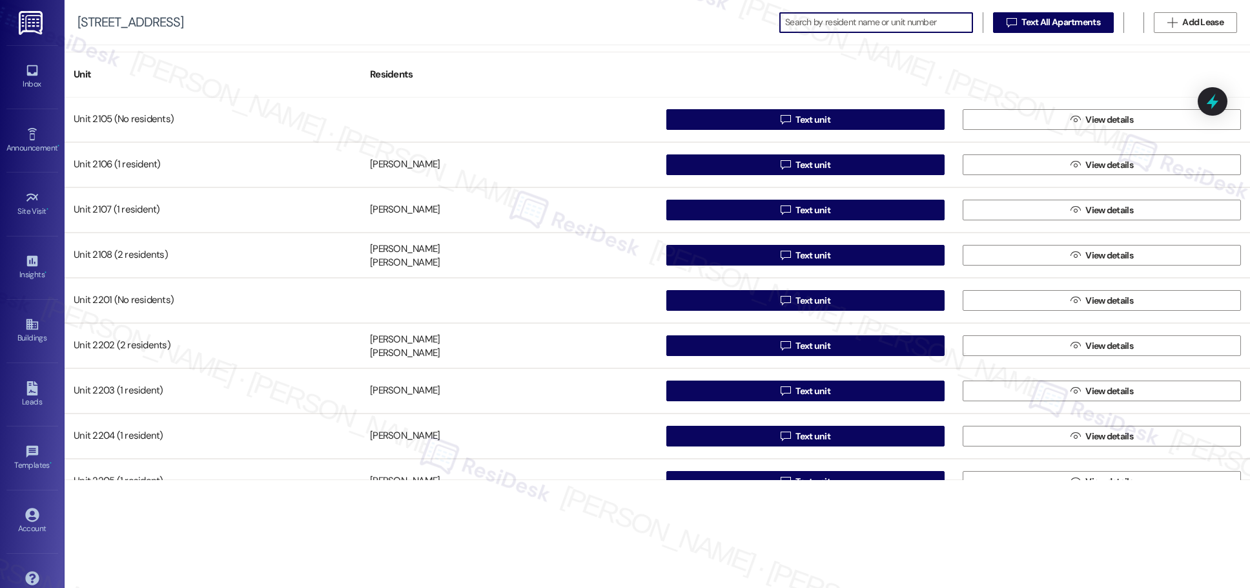
scroll to position [736, 0]
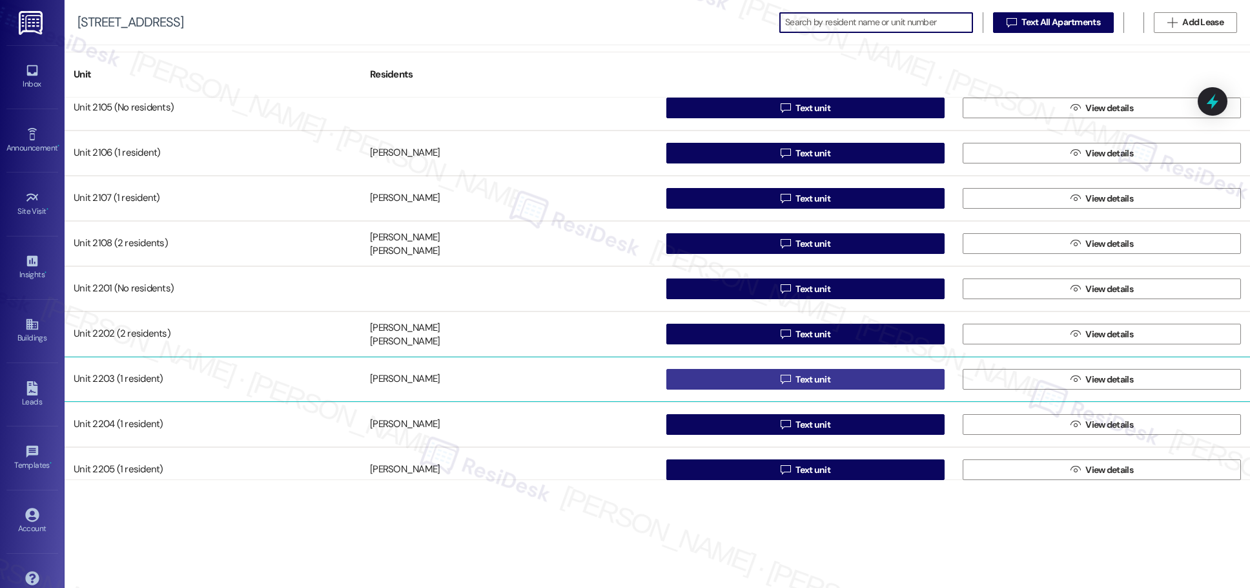
click at [607, 382] on span "Text unit" at bounding box center [813, 380] width 35 height 14
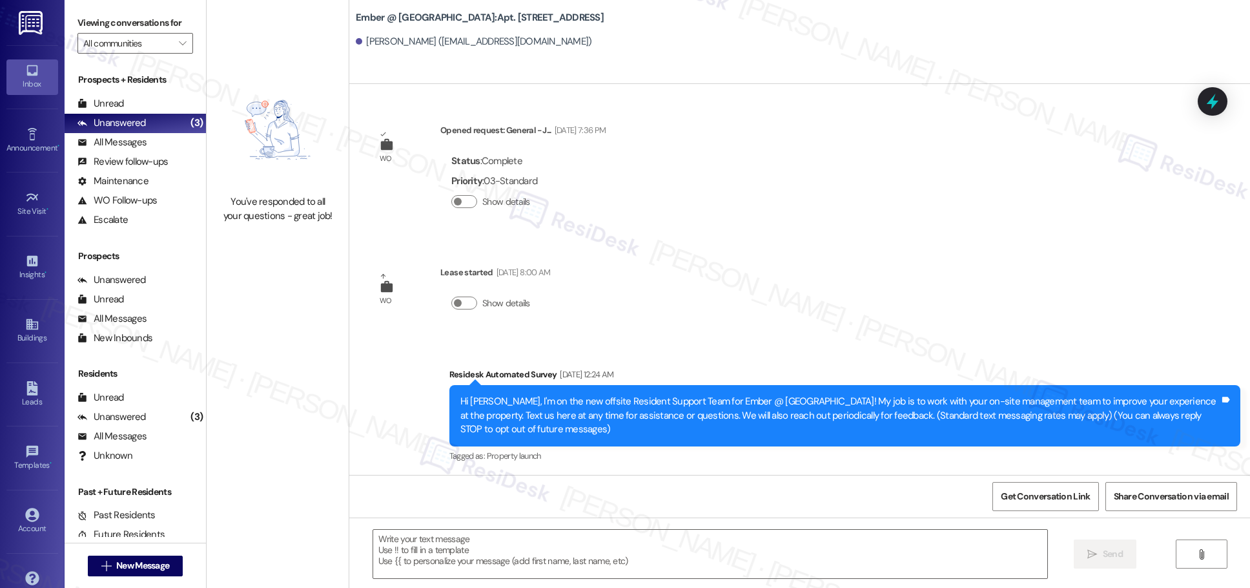
type textarea "Fetching suggested responses. Please feel free to read through the conversation…"
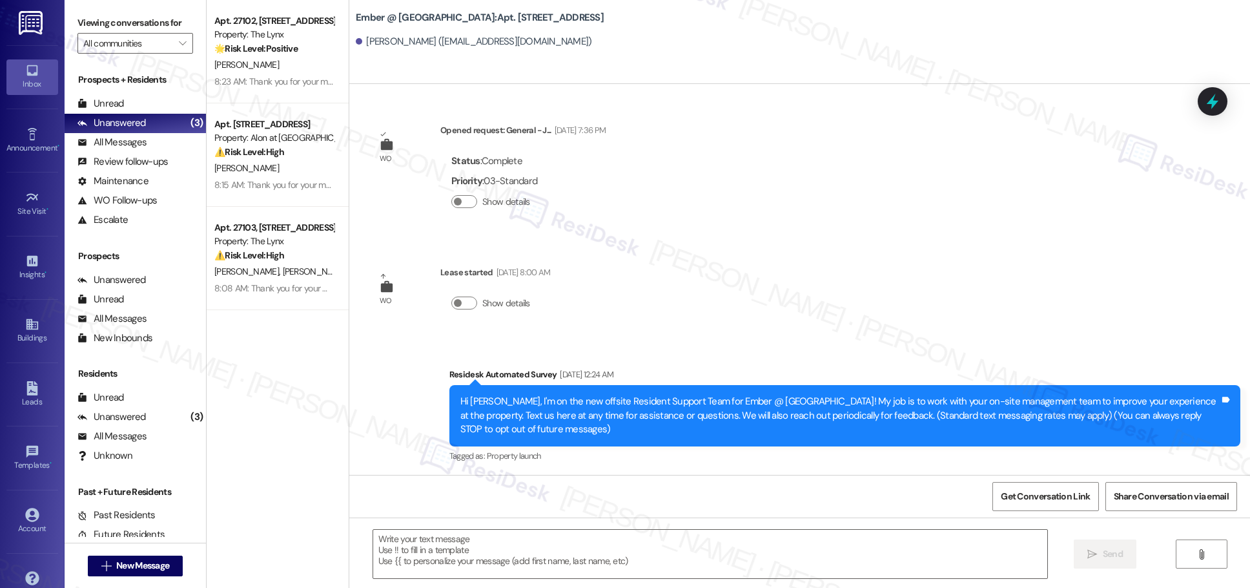
type textarea "Fetching suggested responses. Please feel free to read through the conversation…"
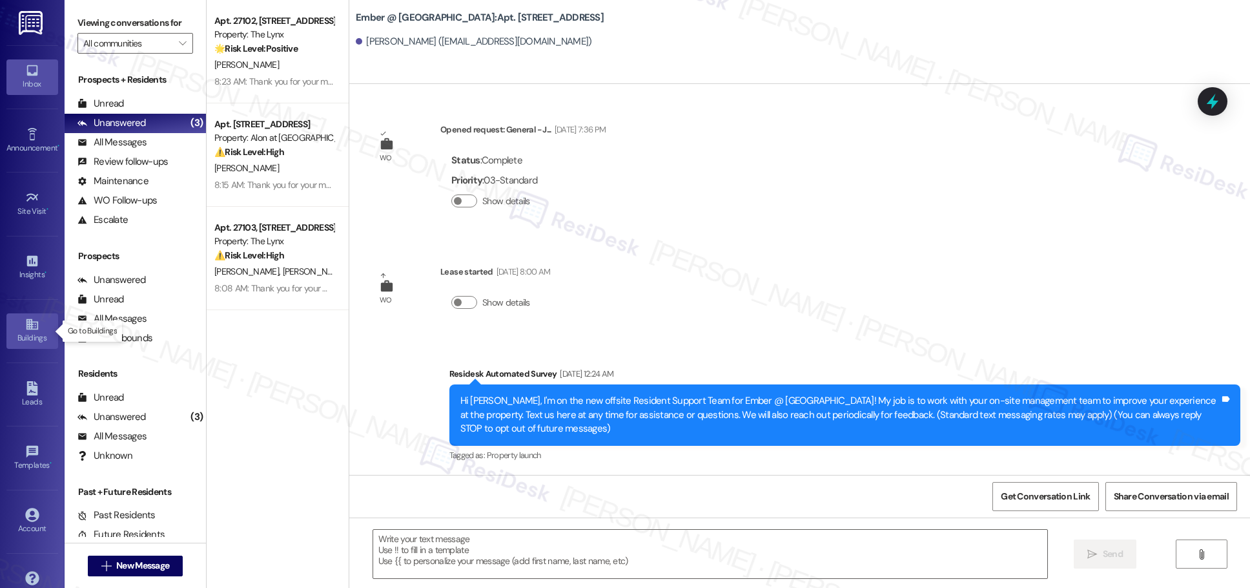
click at [32, 329] on icon at bounding box center [32, 324] width 12 height 11
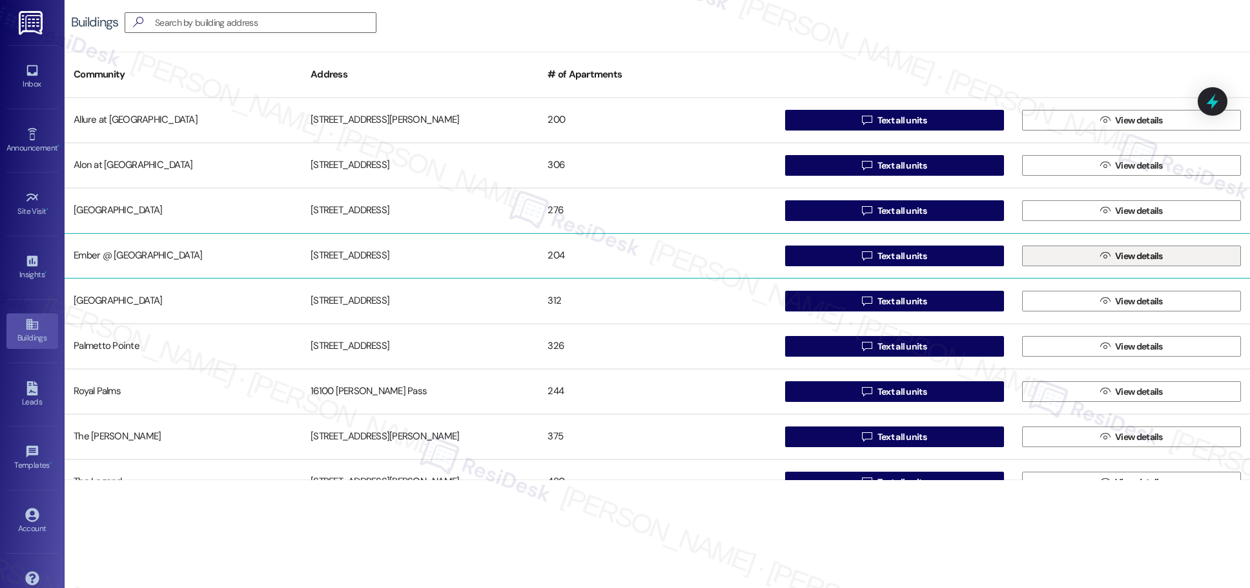
click at [607, 259] on span "View details" at bounding box center [1139, 256] width 48 height 14
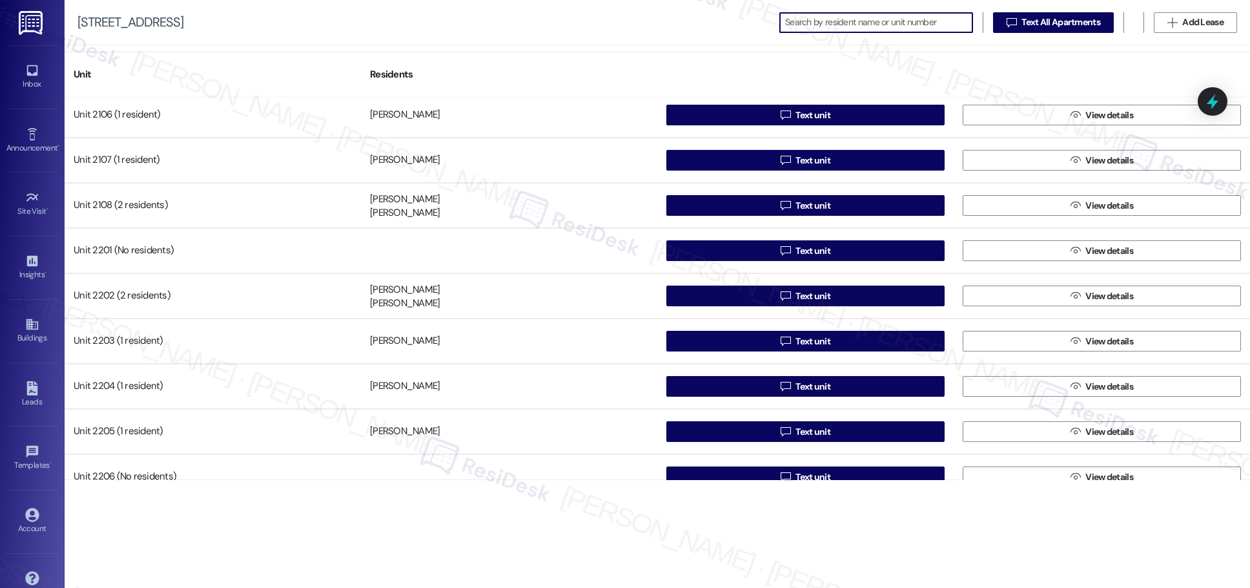
scroll to position [785, 0]
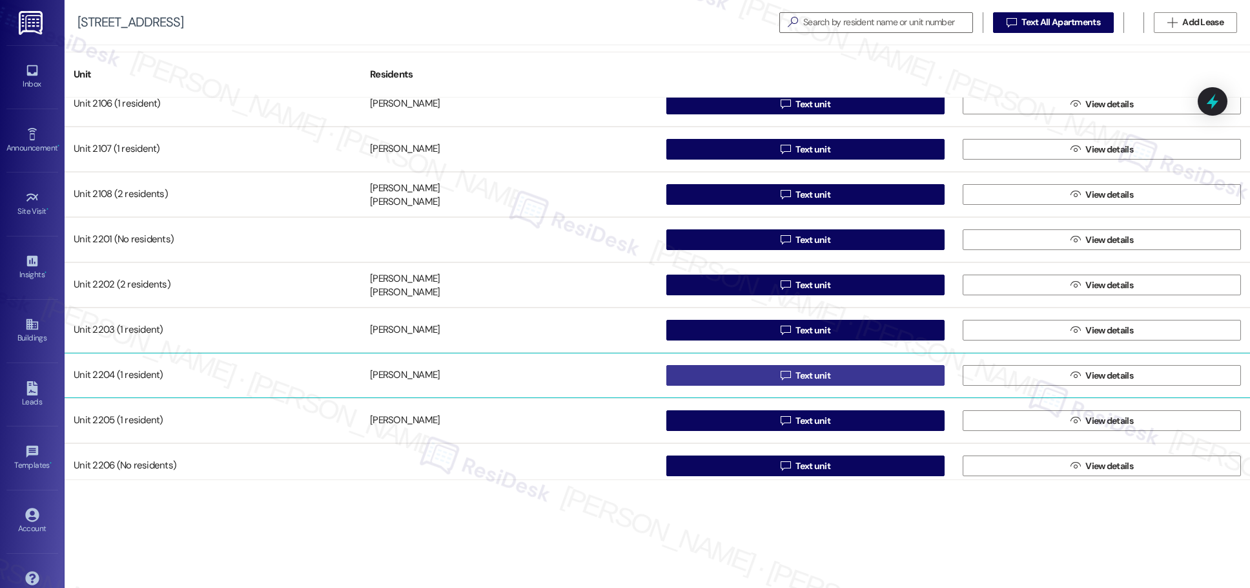
click at [607, 378] on span "Text unit" at bounding box center [813, 376] width 35 height 14
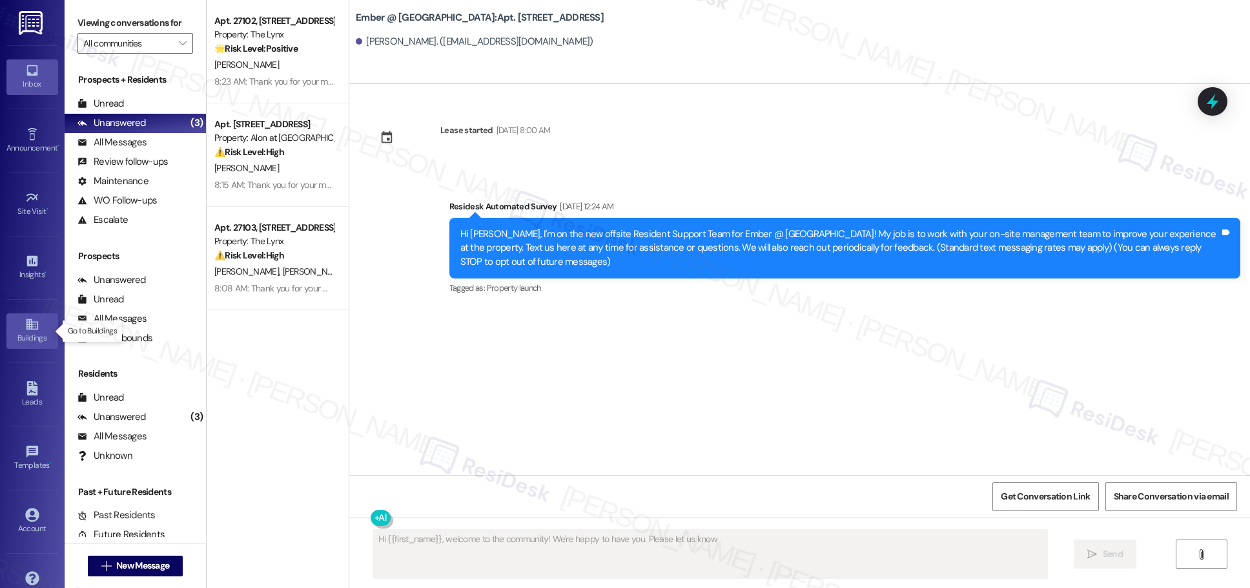
type textarea "Hi {{first_name}}, welcome to the community! We're happy to have you. Please le…"
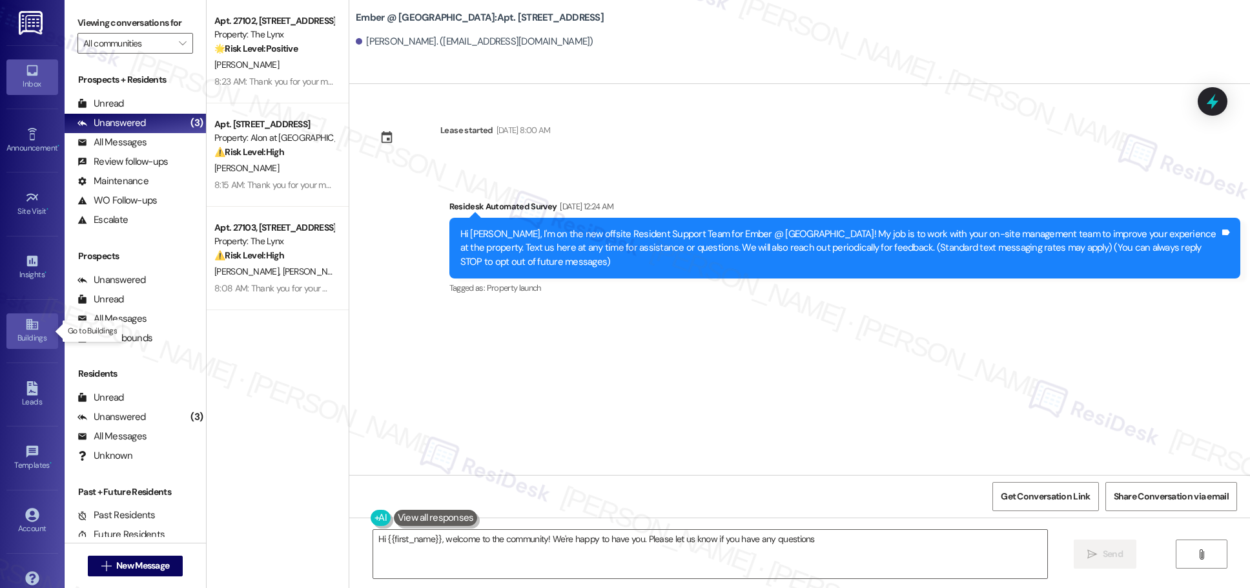
click at [23, 333] on div "Buildings" at bounding box center [32, 337] width 65 height 13
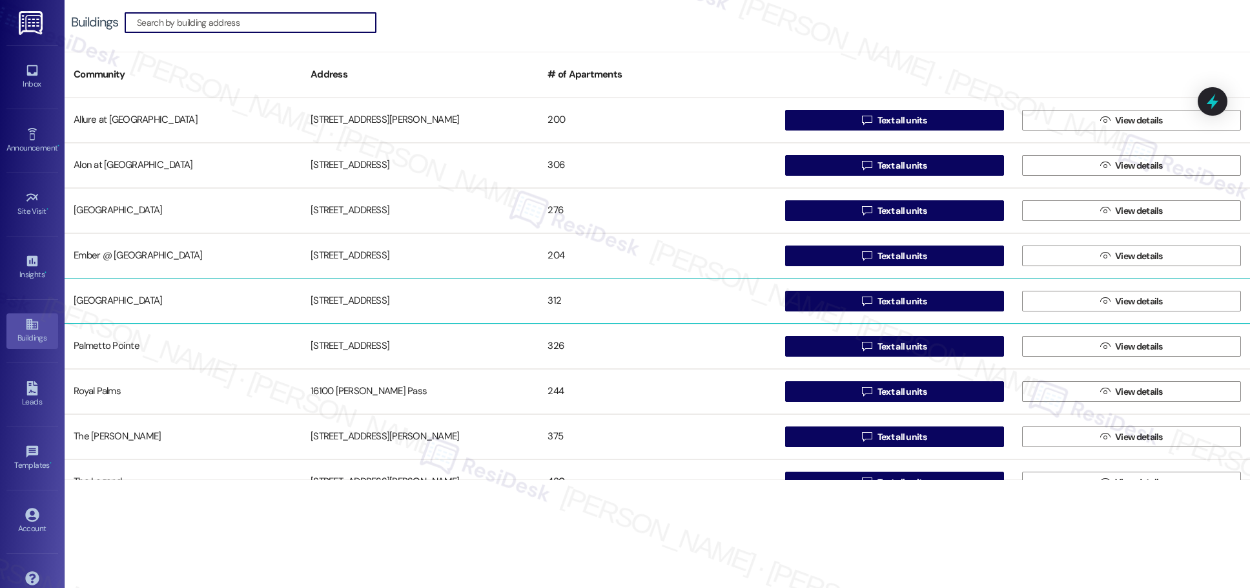
scroll to position [30, 0]
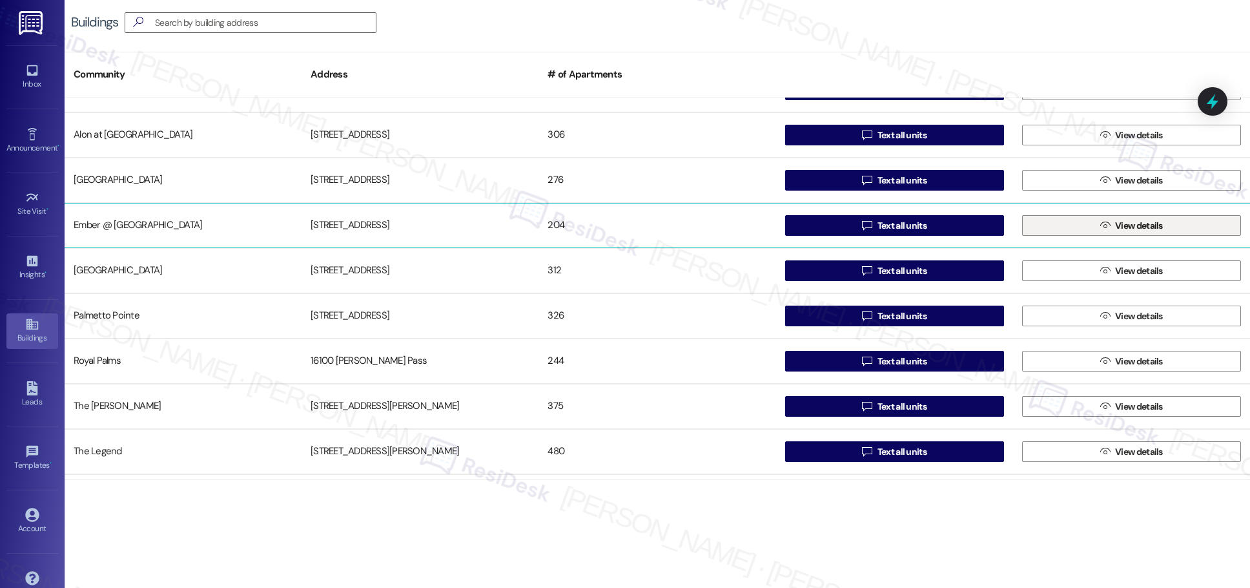
click at [607, 226] on span "View details" at bounding box center [1139, 226] width 53 height 14
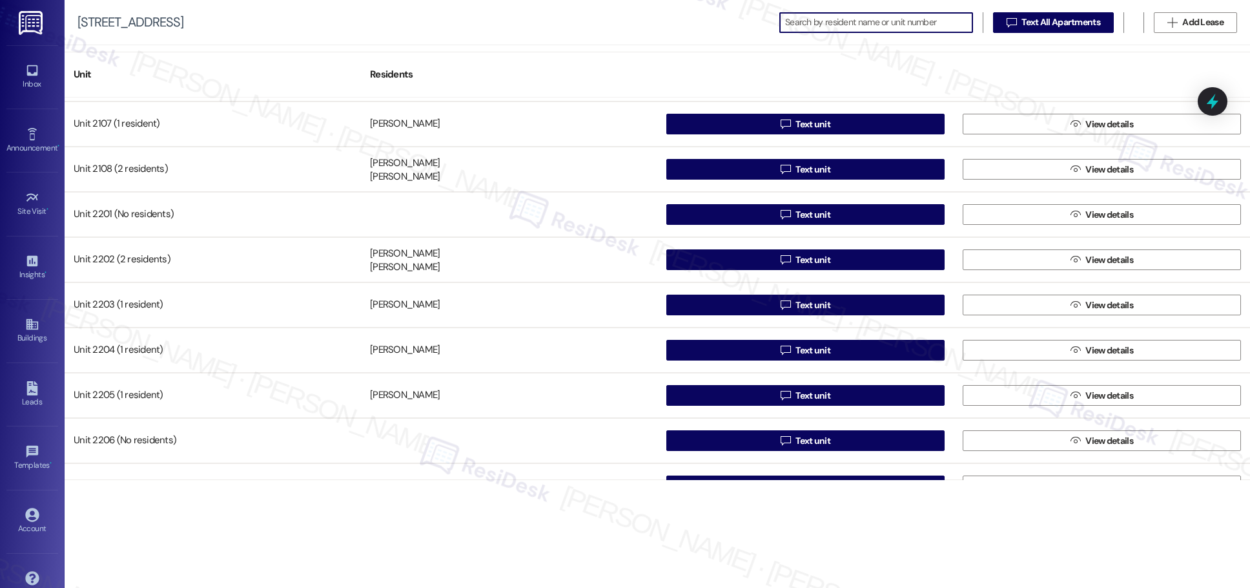
scroll to position [812, 0]
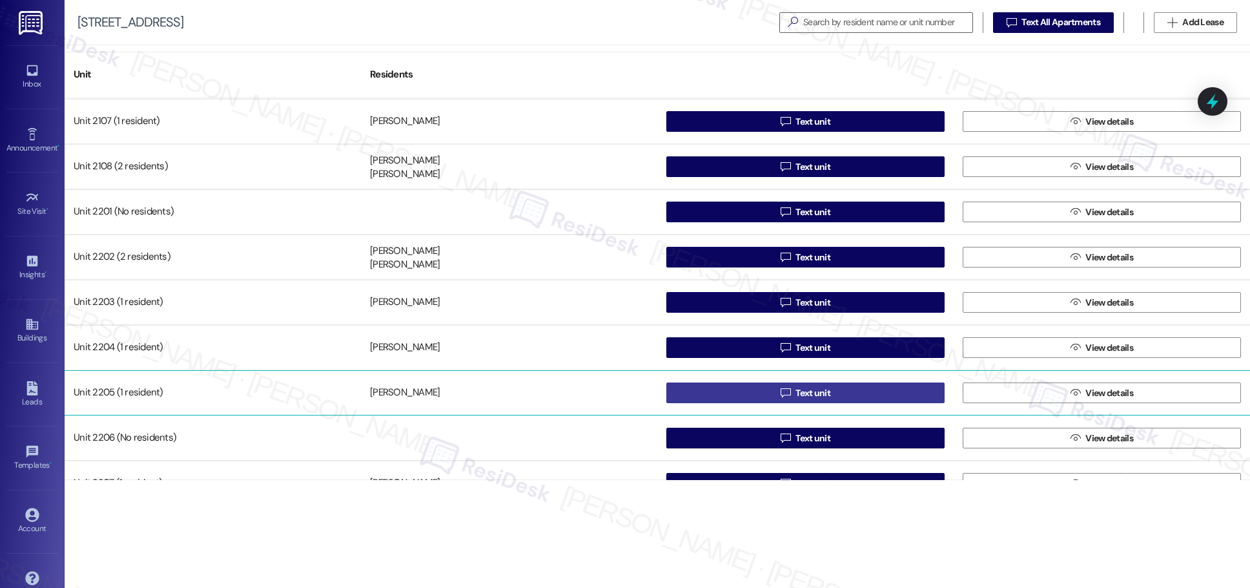
click at [607, 398] on span "Text unit" at bounding box center [813, 393] width 35 height 14
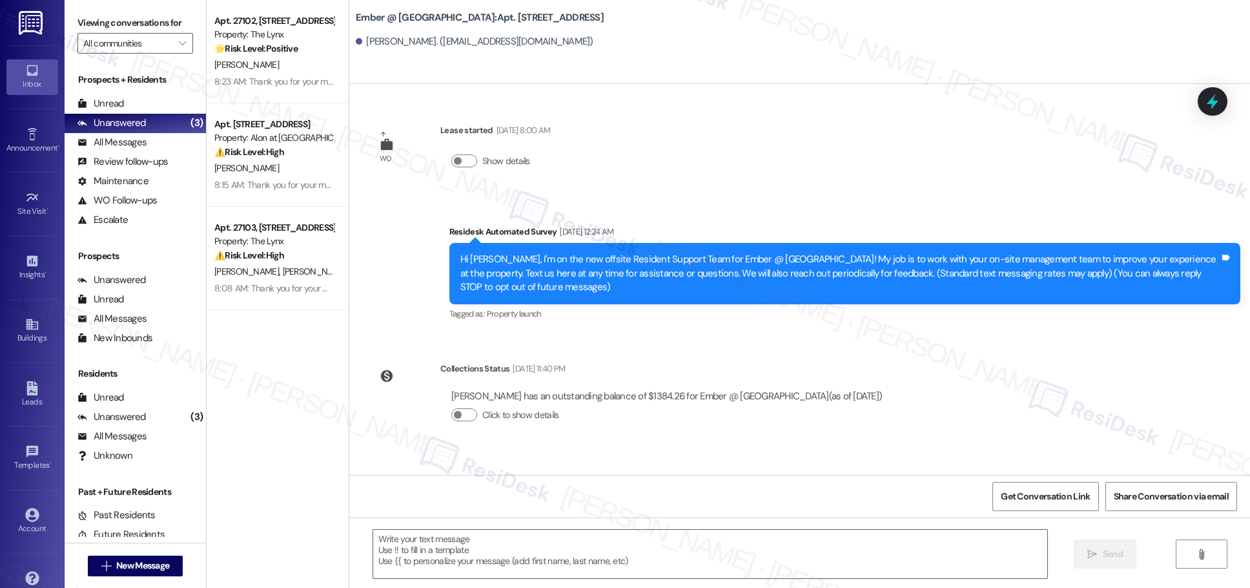
type textarea "Fetching suggested responses. Please feel free to read through the conversation…"
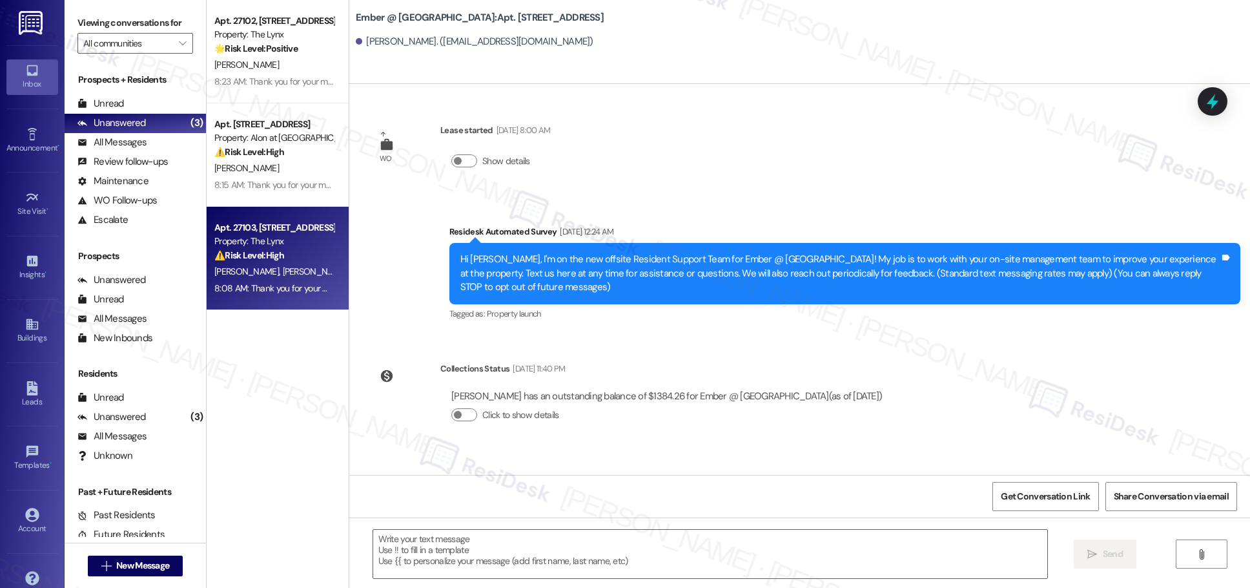
click at [291, 282] on div "8:08 AM: Thank you for your message. Our offices are currently closed, but we w…" at bounding box center [593, 288] width 759 height 12
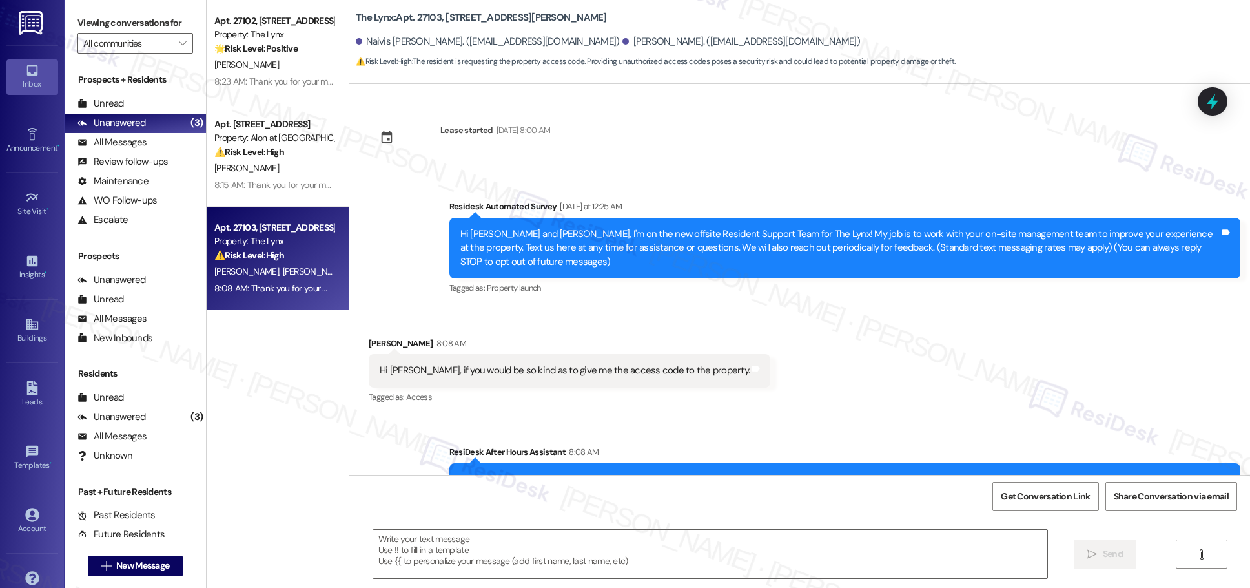
type textarea "Fetching suggested responses. Please feel free to read through the conversation…"
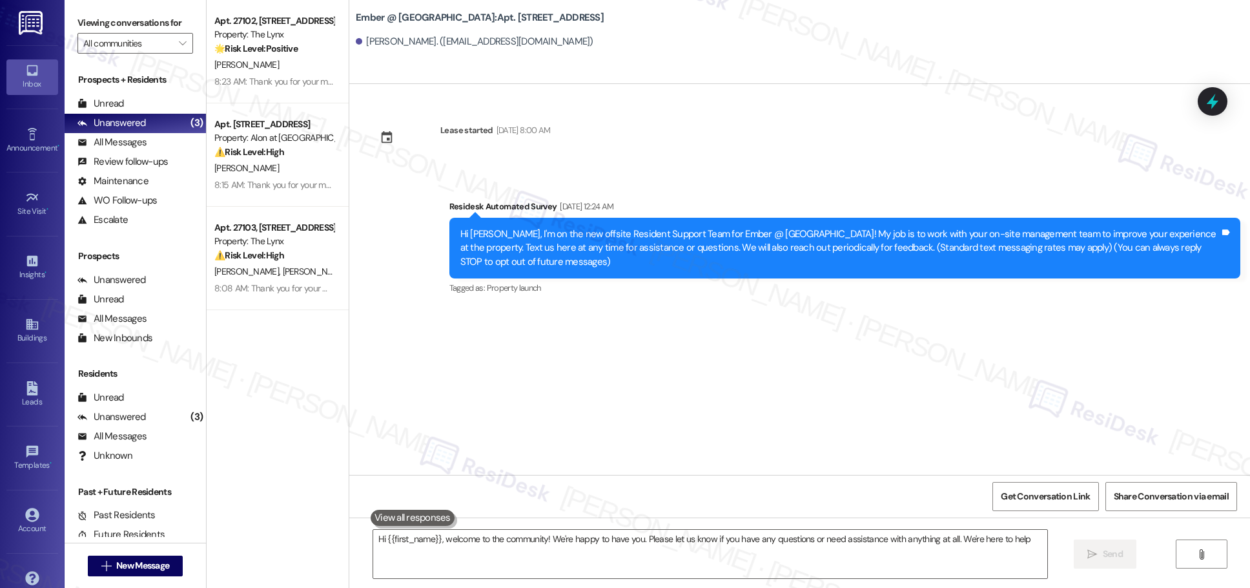
type textarea "Hi {{first_name}}, welcome to the community! We're happy to have you. Please le…"
click at [28, 331] on icon at bounding box center [32, 324] width 14 height 14
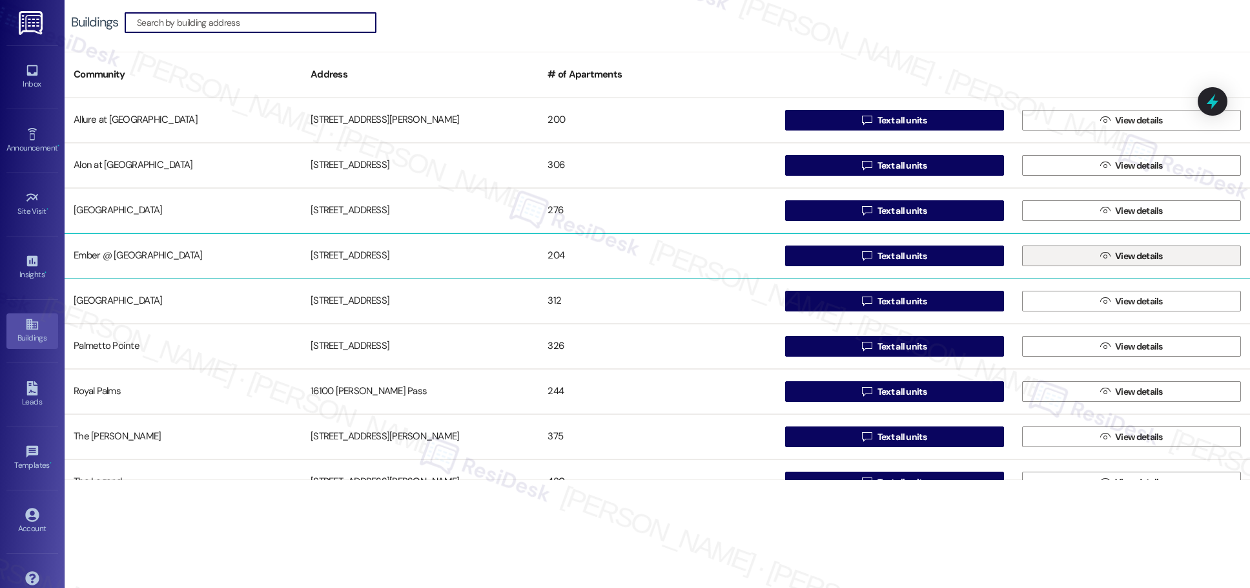
click at [607, 256] on span "View details" at bounding box center [1139, 256] width 48 height 14
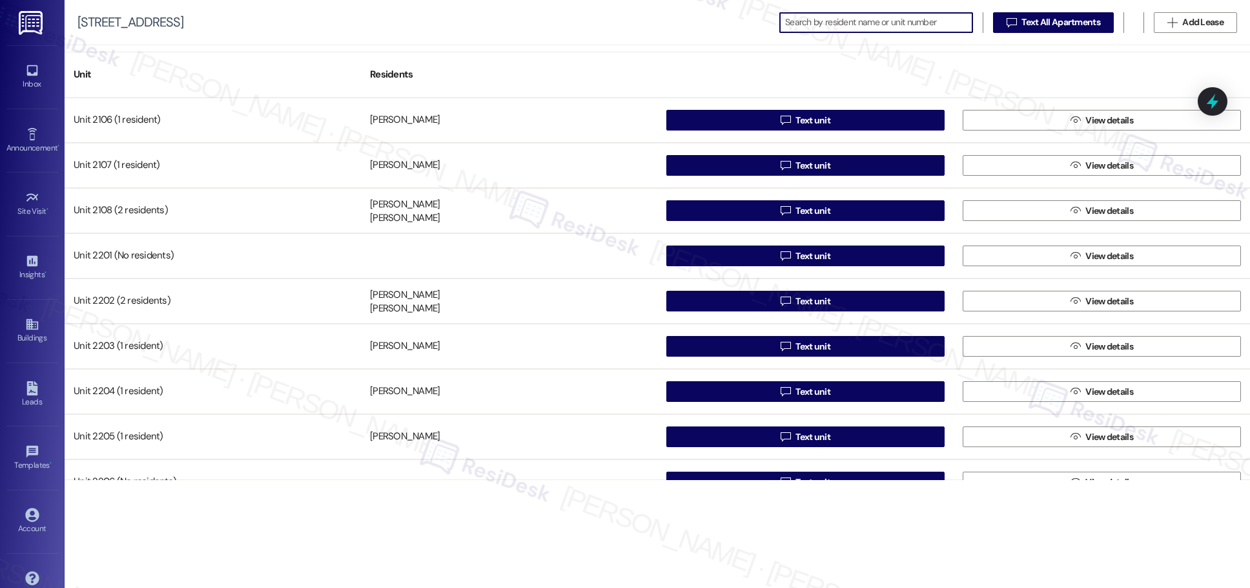
scroll to position [773, 0]
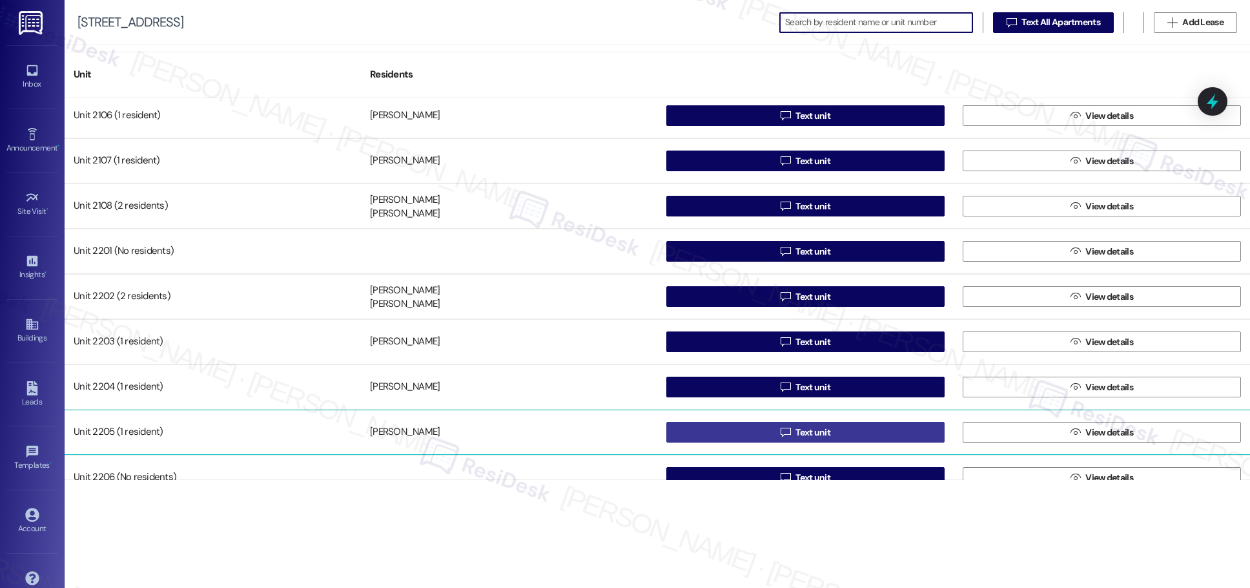
click at [607, 432] on span "Text unit" at bounding box center [813, 433] width 35 height 14
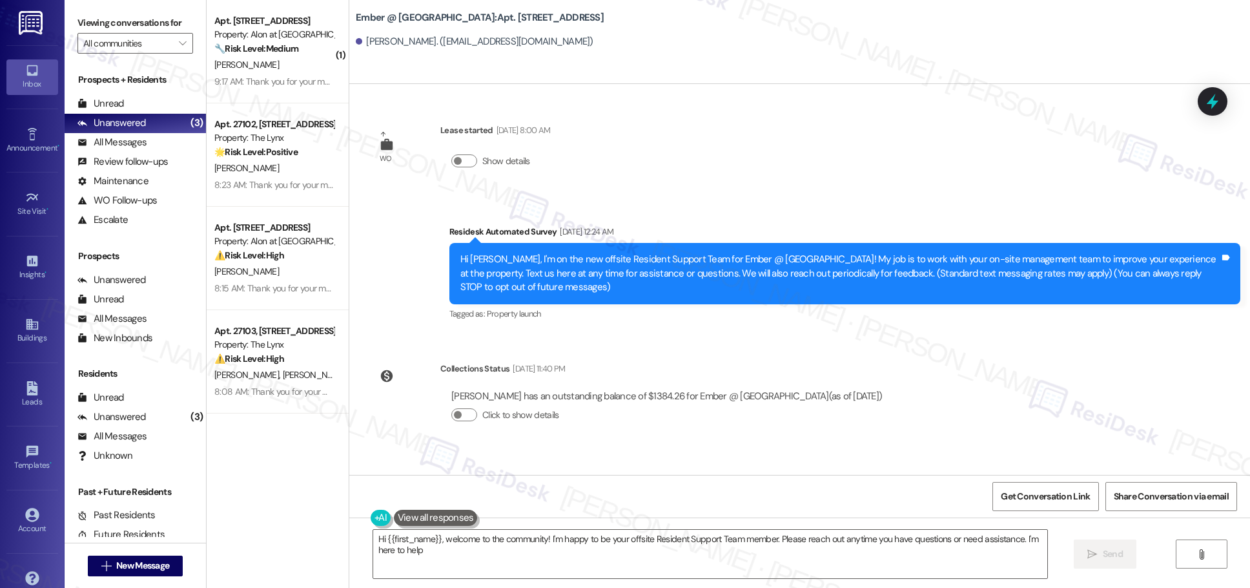
type textarea "Hi {{first_name}}, welcome to the community! I'm happy to be your offsite Resid…"
click at [27, 329] on icon at bounding box center [32, 324] width 12 height 11
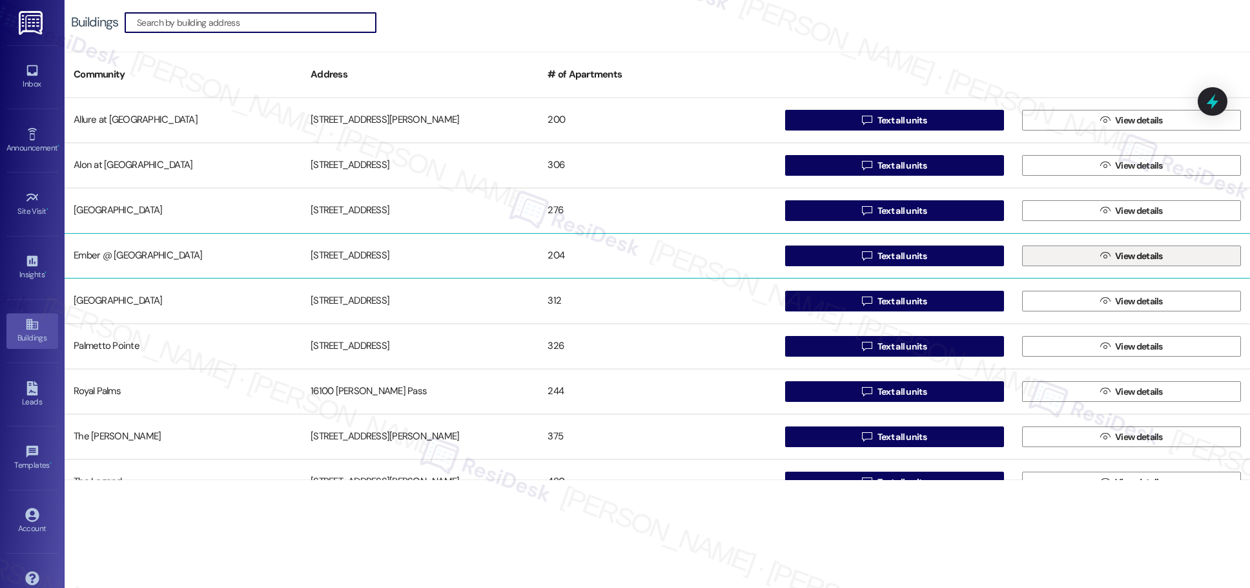
click at [607, 258] on span "View details" at bounding box center [1139, 256] width 48 height 14
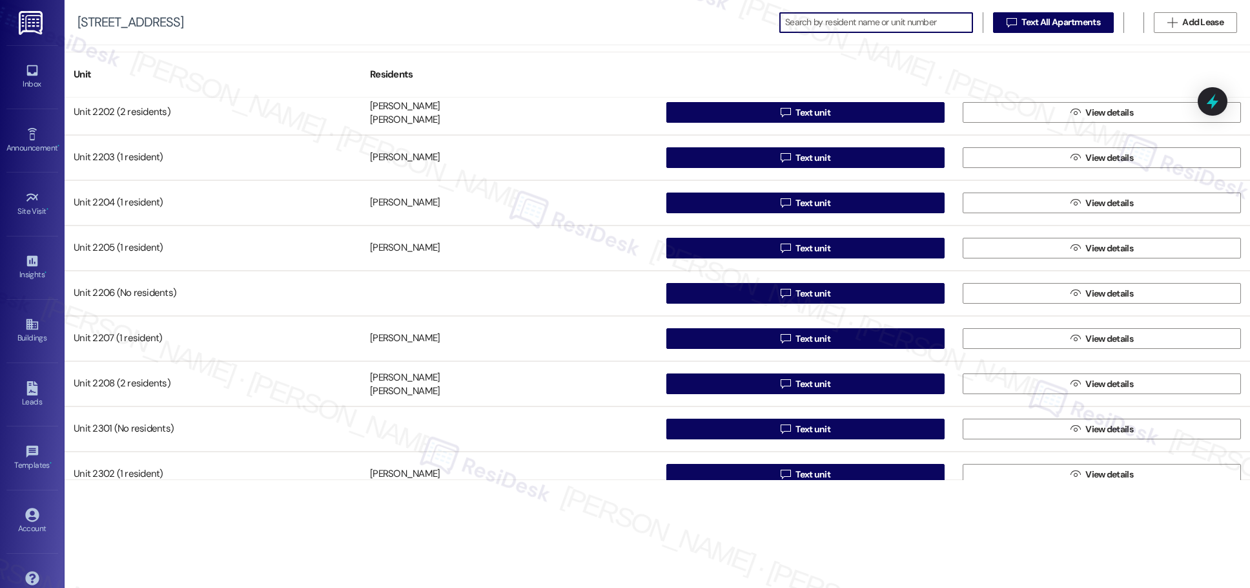
scroll to position [956, 0]
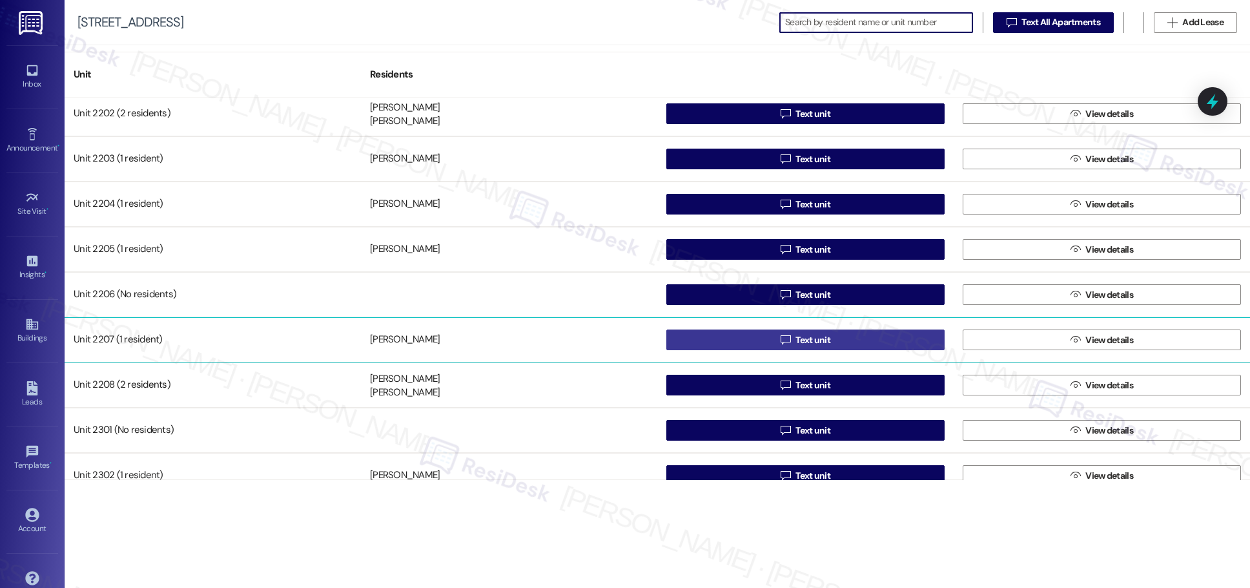
click at [607, 341] on span "Text unit" at bounding box center [813, 340] width 35 height 14
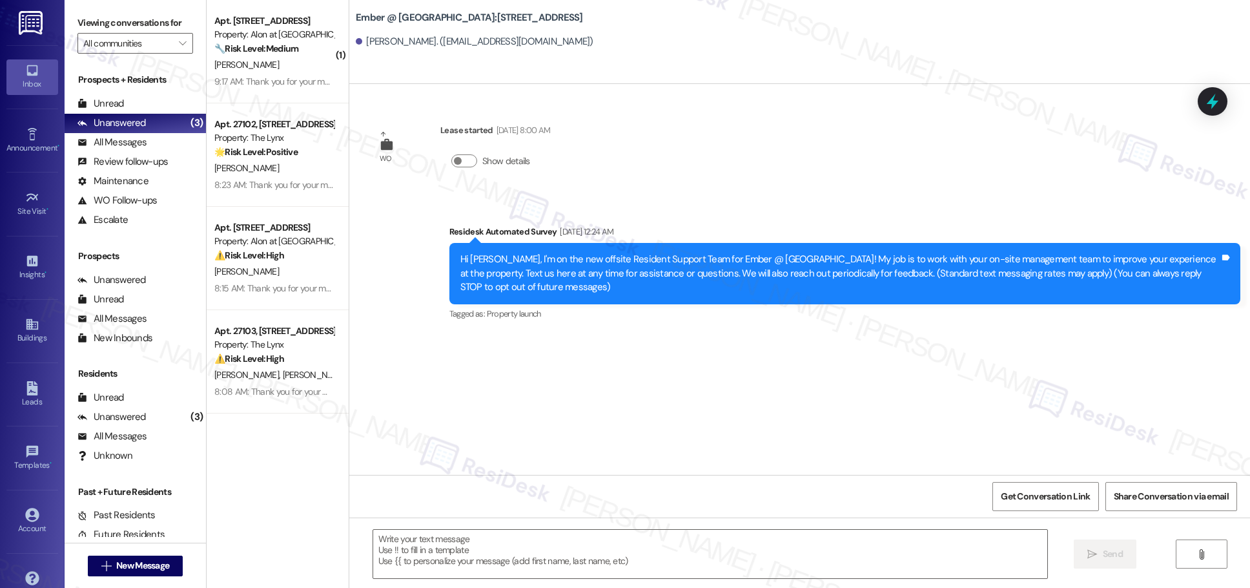
type textarea "Fetching suggested responses. Please feel free to read through the conversation…"
click at [27, 328] on icon at bounding box center [32, 324] width 14 height 14
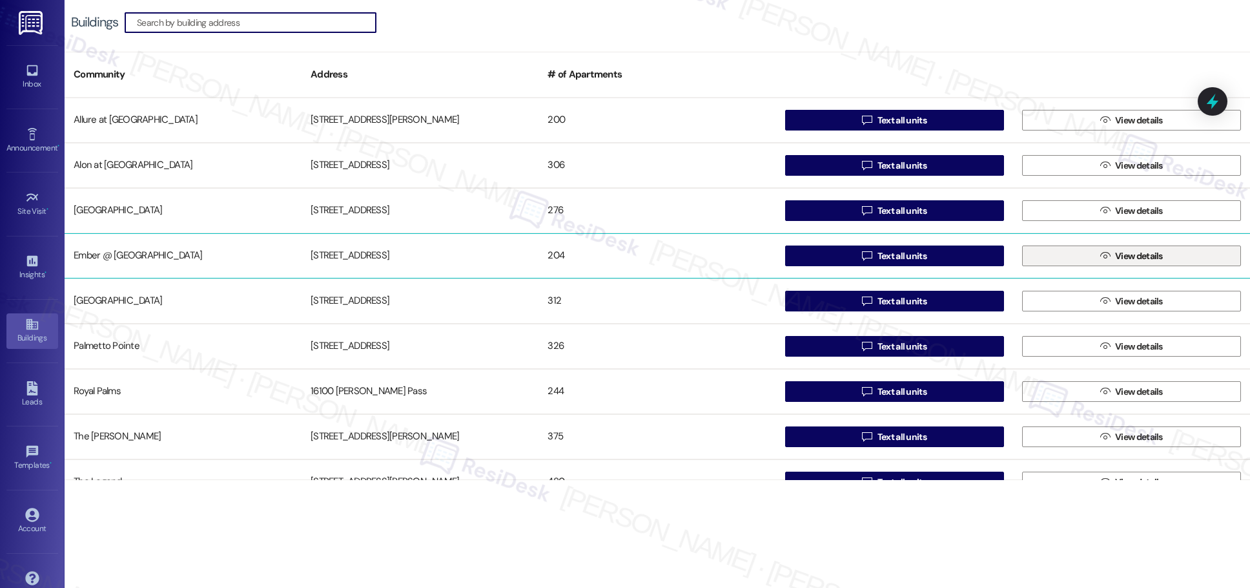
click at [607, 260] on span "View details" at bounding box center [1139, 256] width 48 height 14
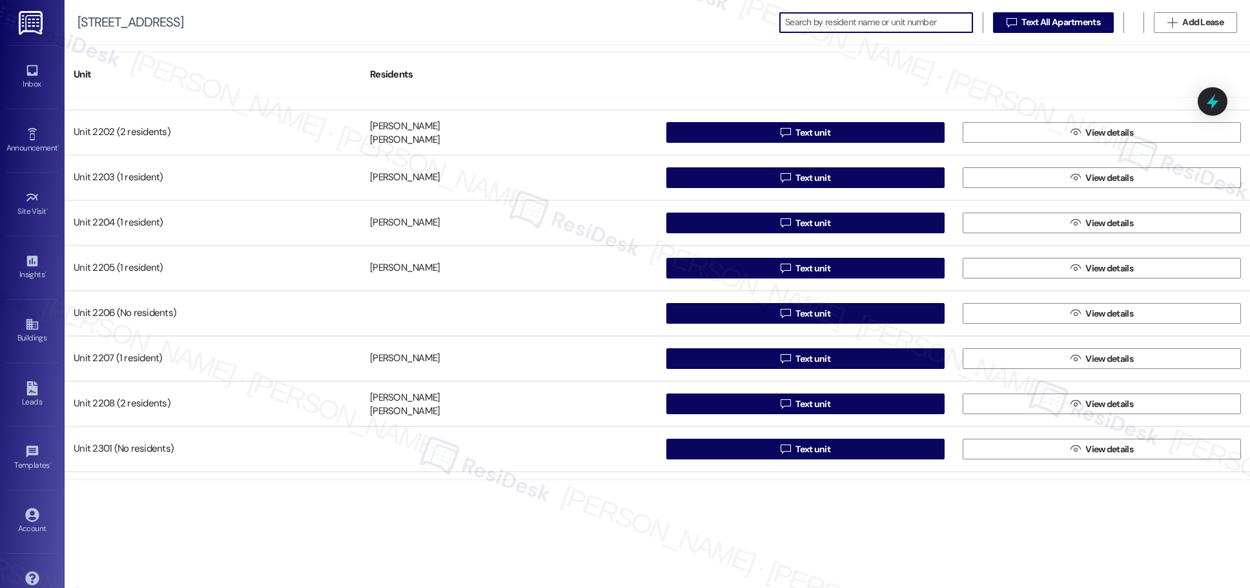
scroll to position [969, 0]
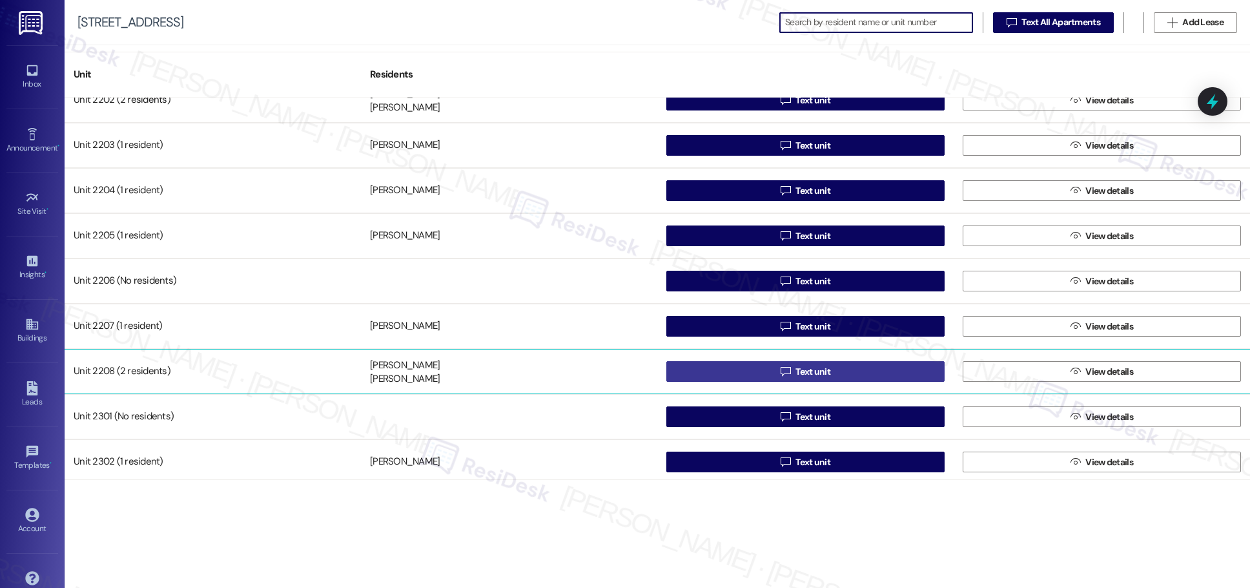
click at [607, 374] on span "Text unit" at bounding box center [813, 372] width 35 height 14
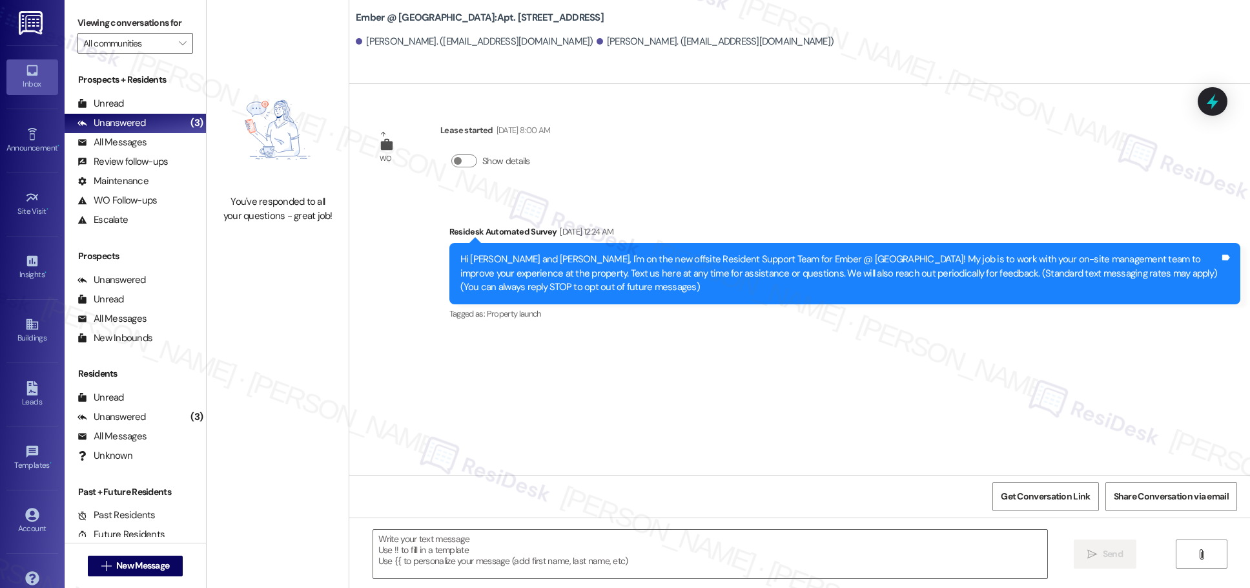
type textarea "Fetching suggested responses. Please feel free to read through the conversation…"
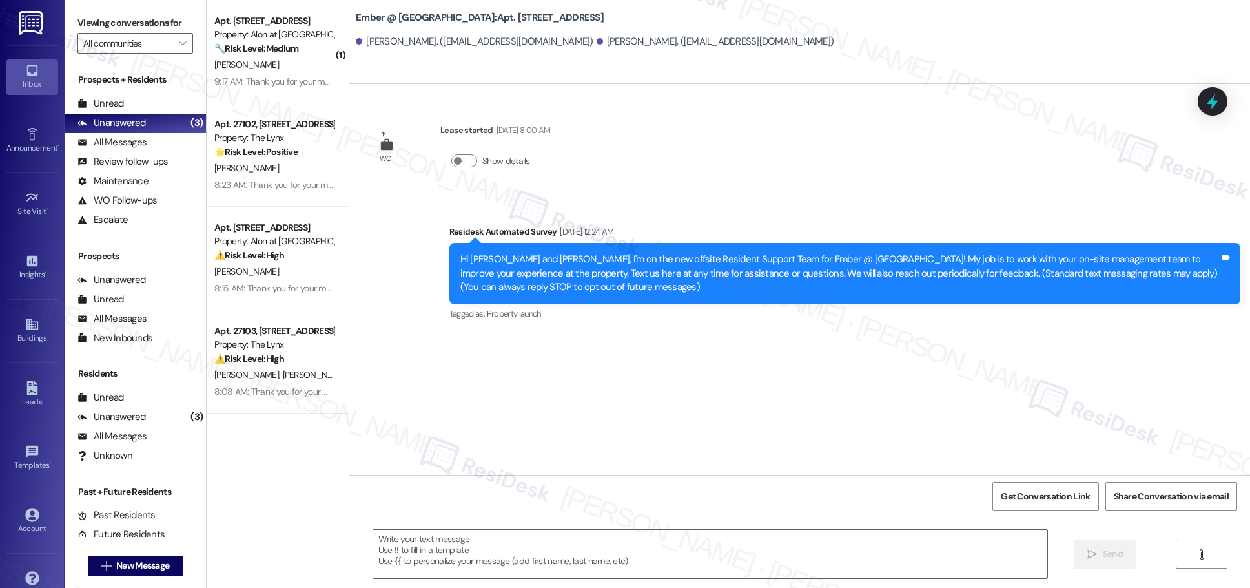
type textarea "Fetching suggested responses. Please feel free to read through the conversation…"
click at [31, 327] on icon at bounding box center [32, 324] width 14 height 14
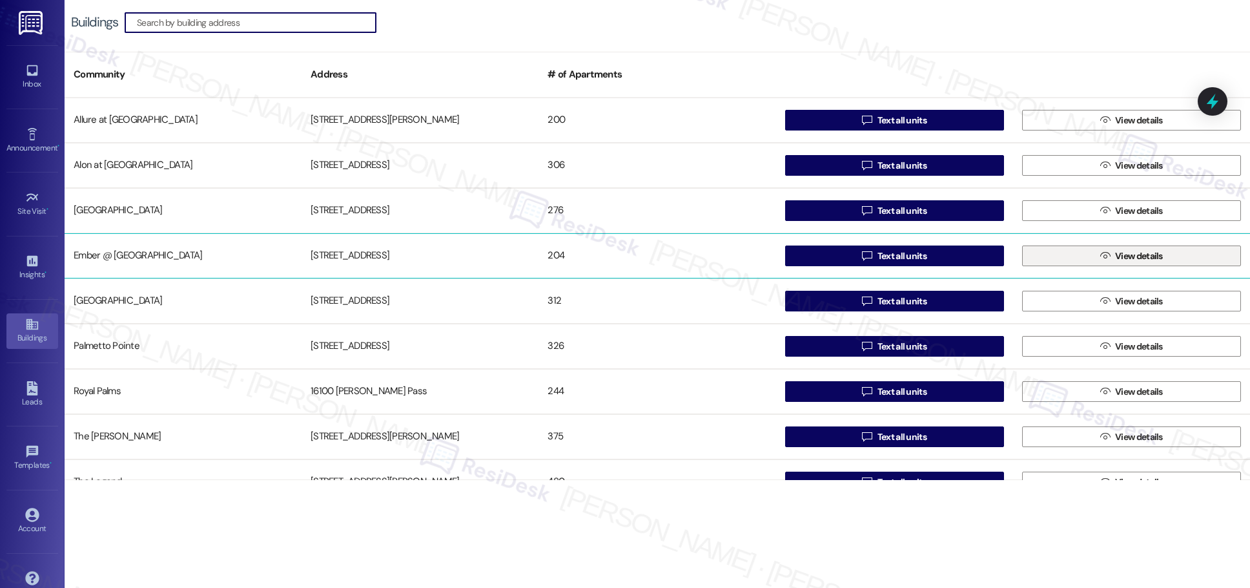
click at [607, 260] on span "View details" at bounding box center [1139, 256] width 48 height 14
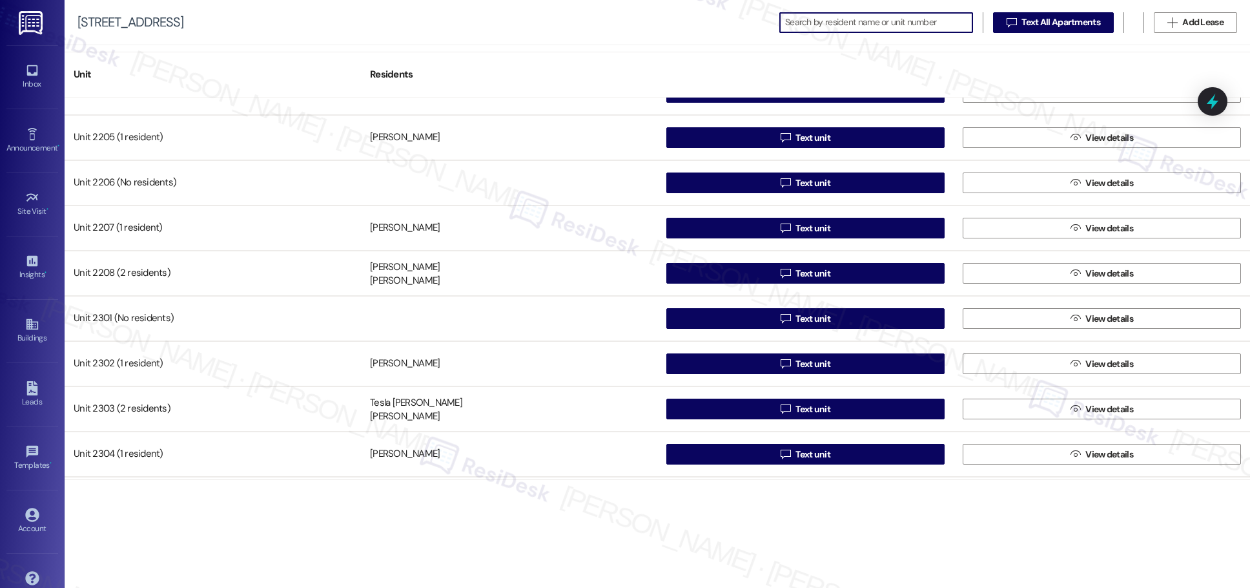
scroll to position [1066, 0]
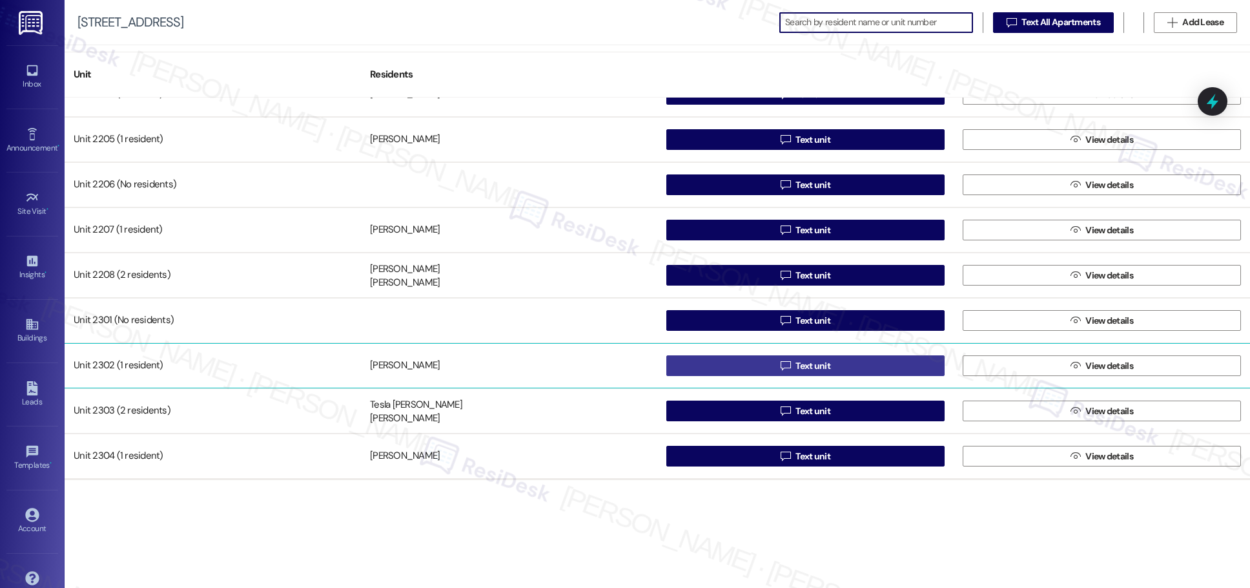
click at [607, 366] on span "Text unit" at bounding box center [813, 366] width 35 height 14
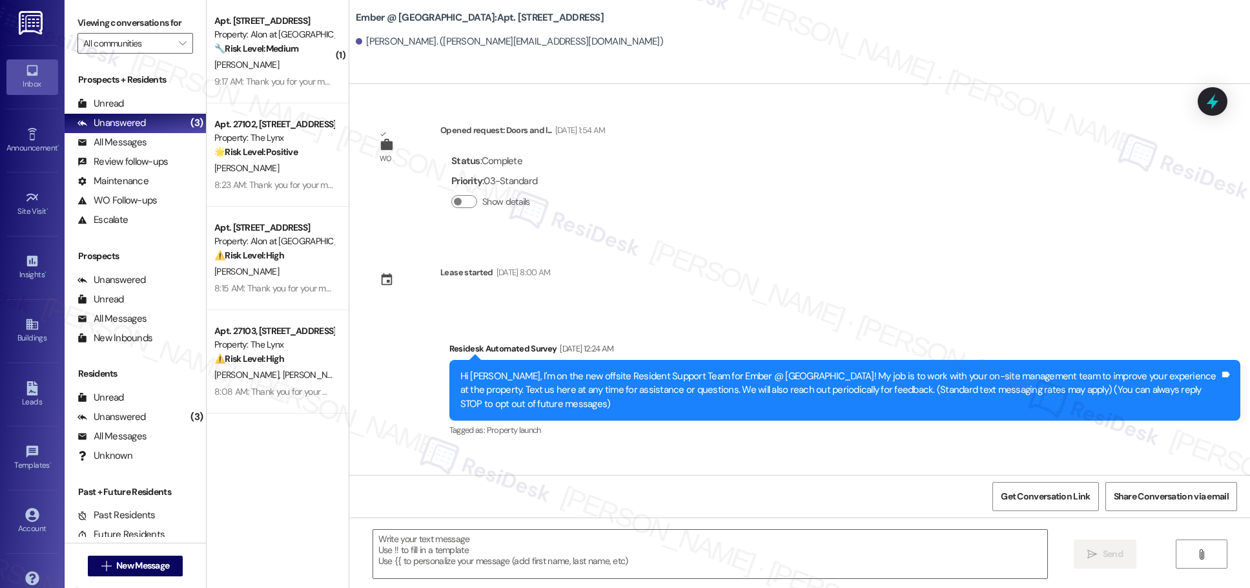
type textarea "Fetching suggested responses. Please feel free to read through the conversation…"
click at [19, 321] on link "Buildings" at bounding box center [32, 330] width 52 height 35
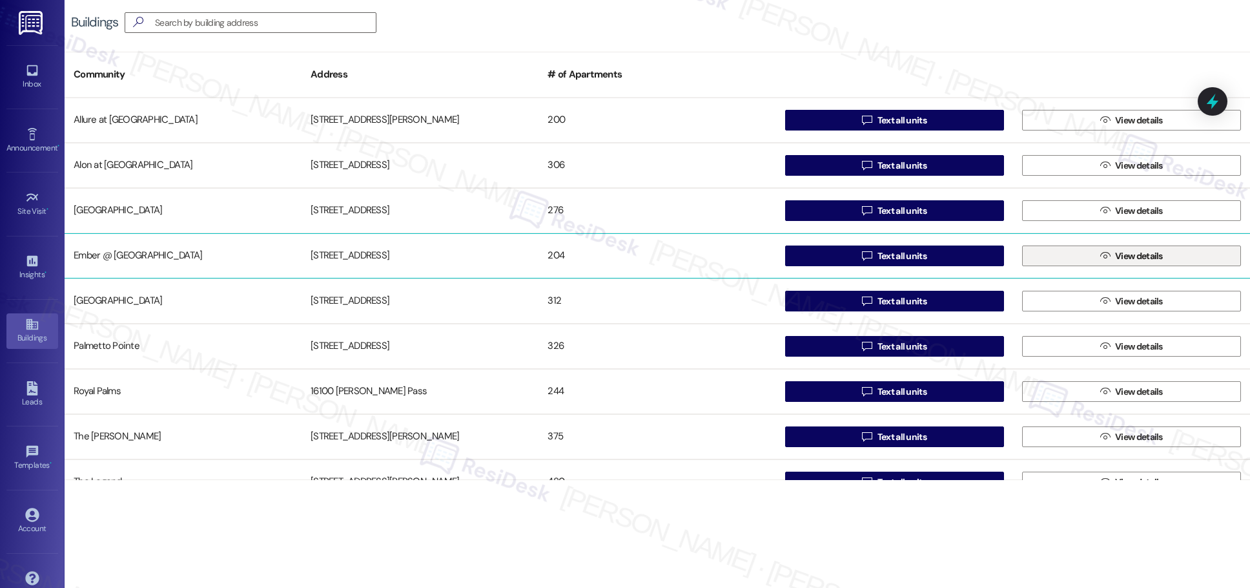
click at [607, 257] on span "View details" at bounding box center [1139, 256] width 48 height 14
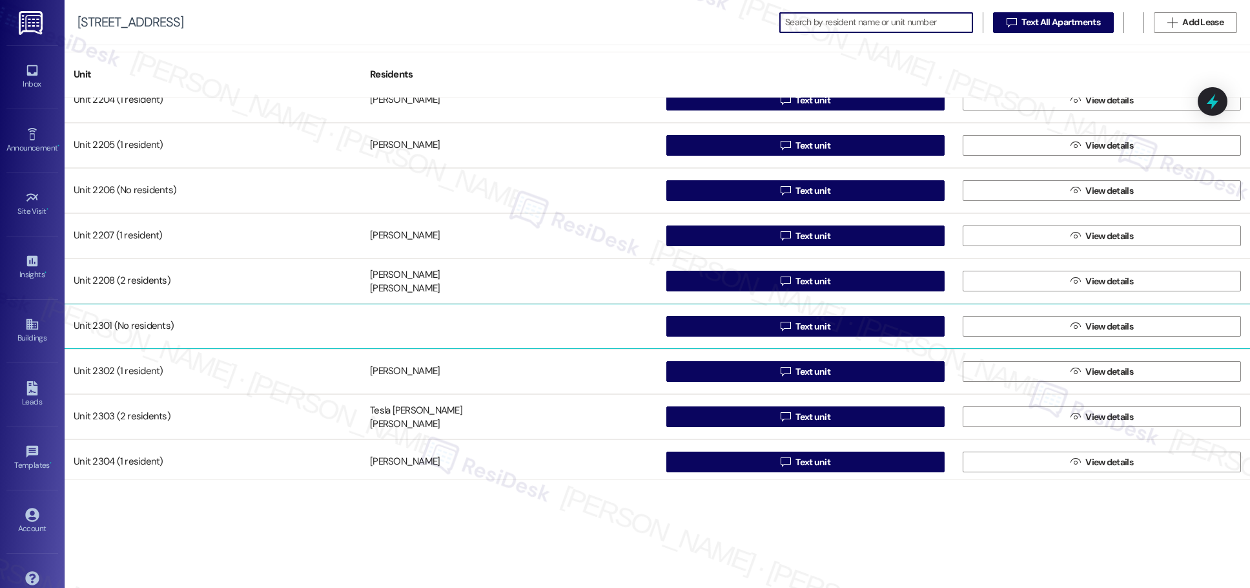
scroll to position [1060, 0]
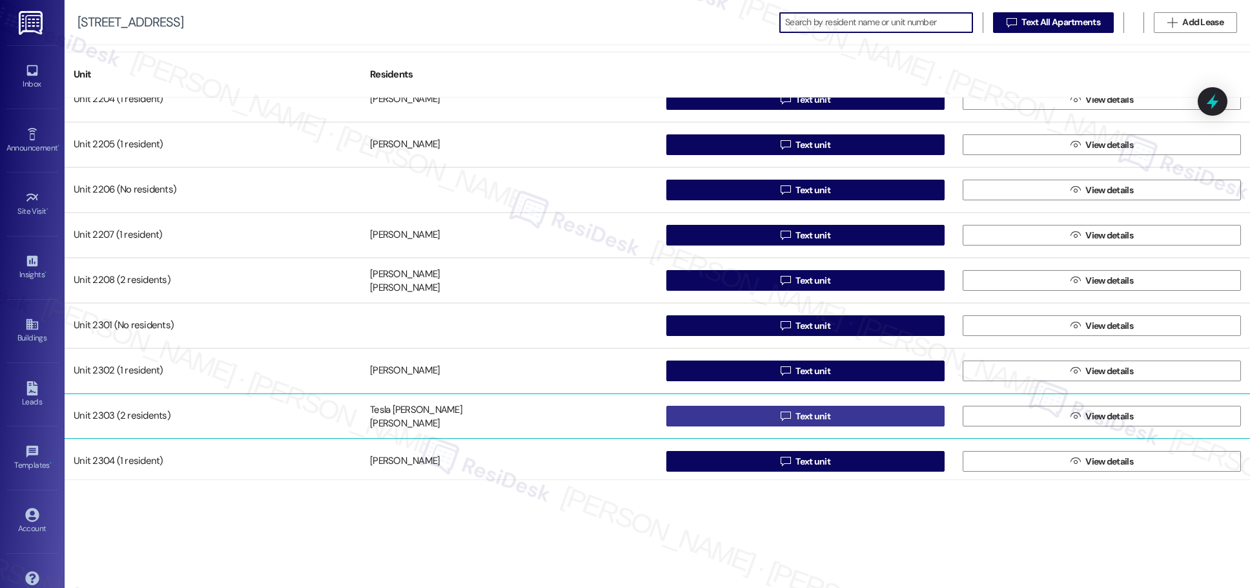
click at [607, 420] on span "Text unit" at bounding box center [813, 416] width 35 height 14
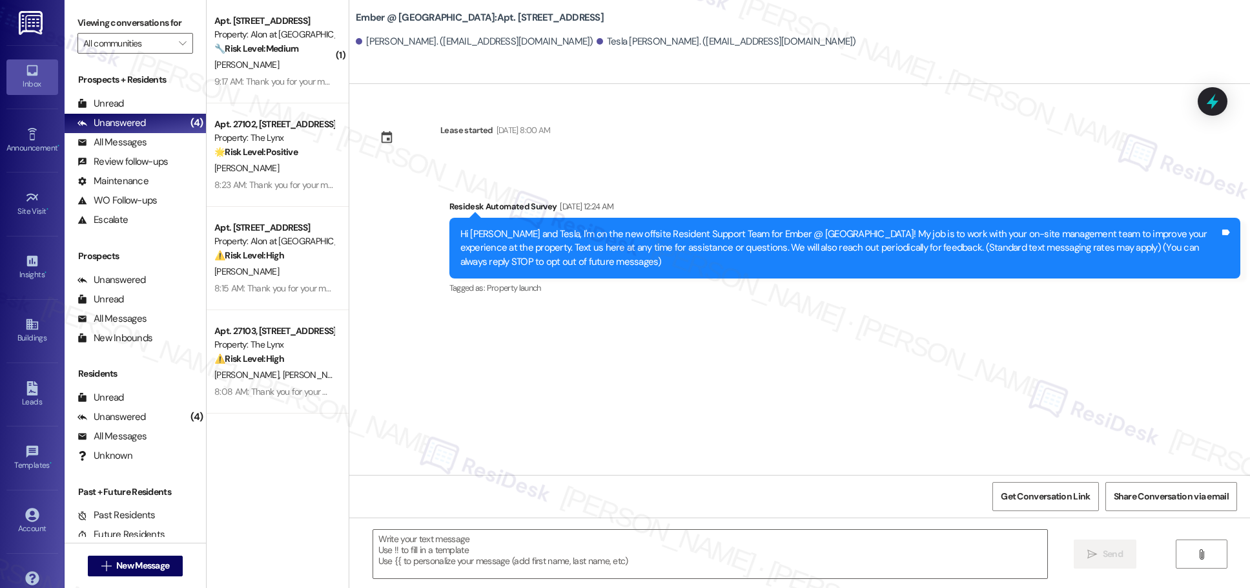
type textarea "Fetching suggested responses. Please feel free to read through the conversation…"
click at [29, 332] on div "Buildings" at bounding box center [32, 337] width 65 height 13
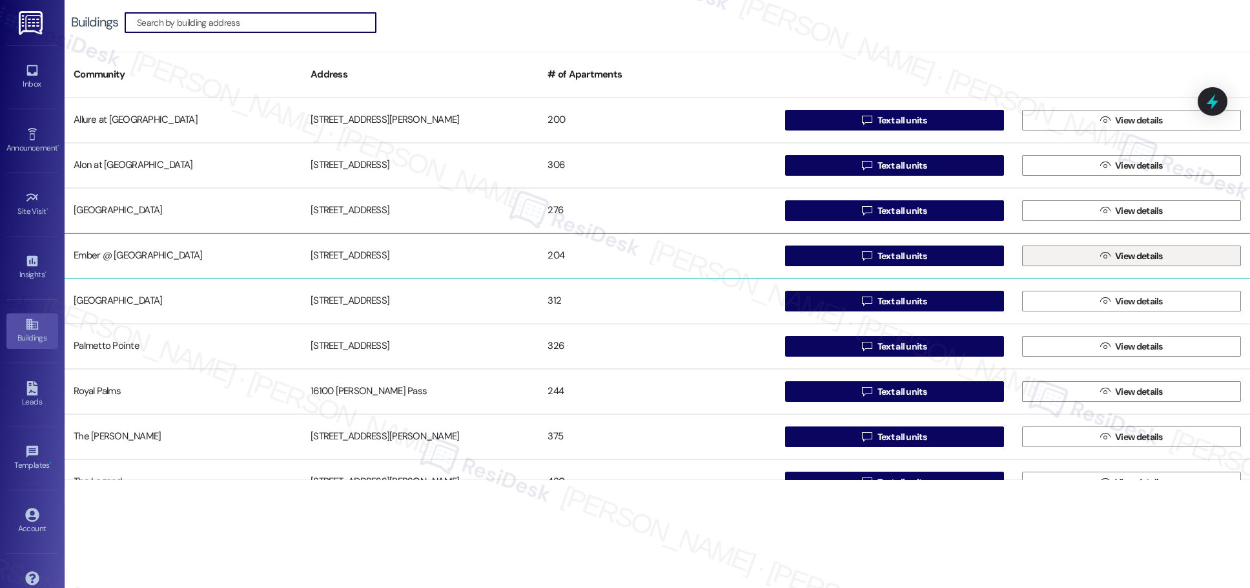
click at [607, 260] on span "View details" at bounding box center [1139, 256] width 48 height 14
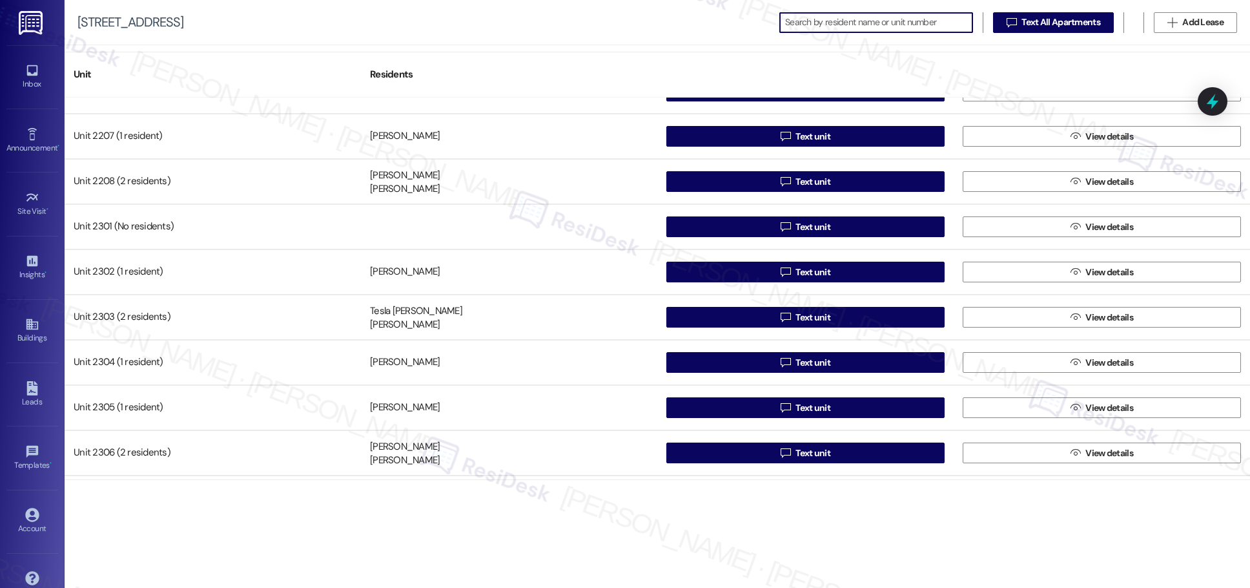
scroll to position [1165, 0]
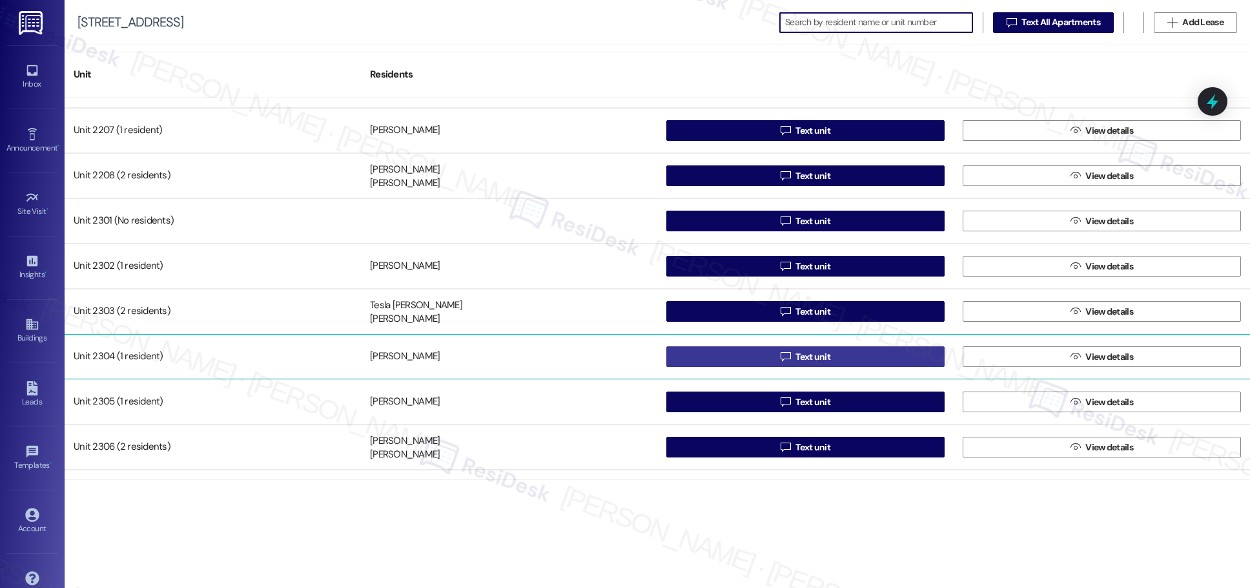
click at [607, 357] on span "Text unit" at bounding box center [813, 357] width 35 height 14
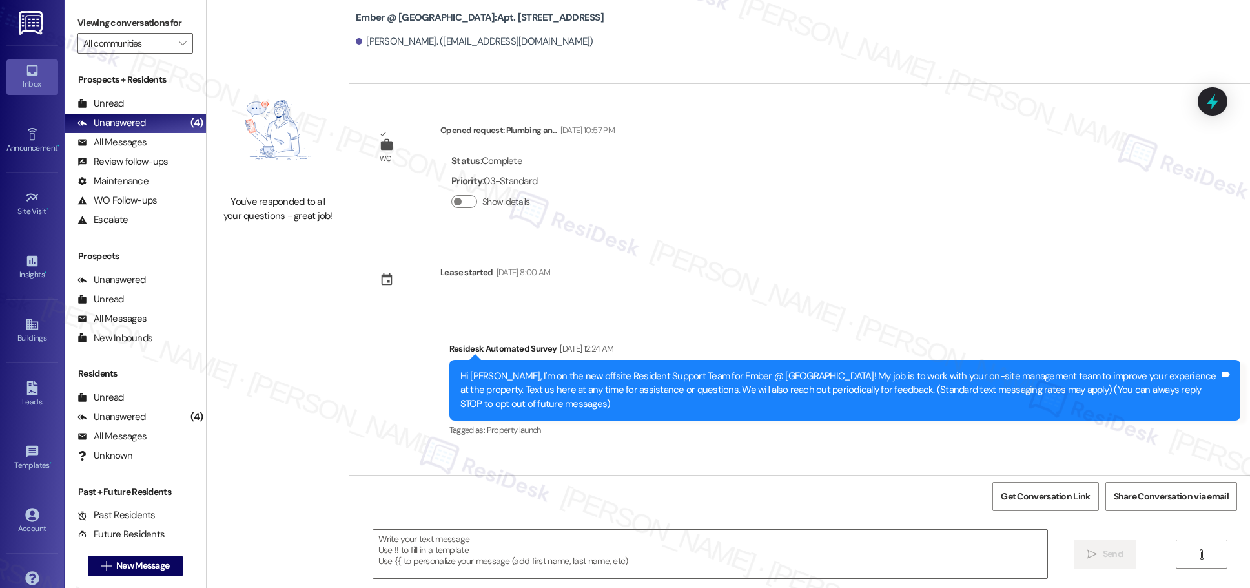
type textarea "Fetching suggested responses. Please feel free to read through the conversation…"
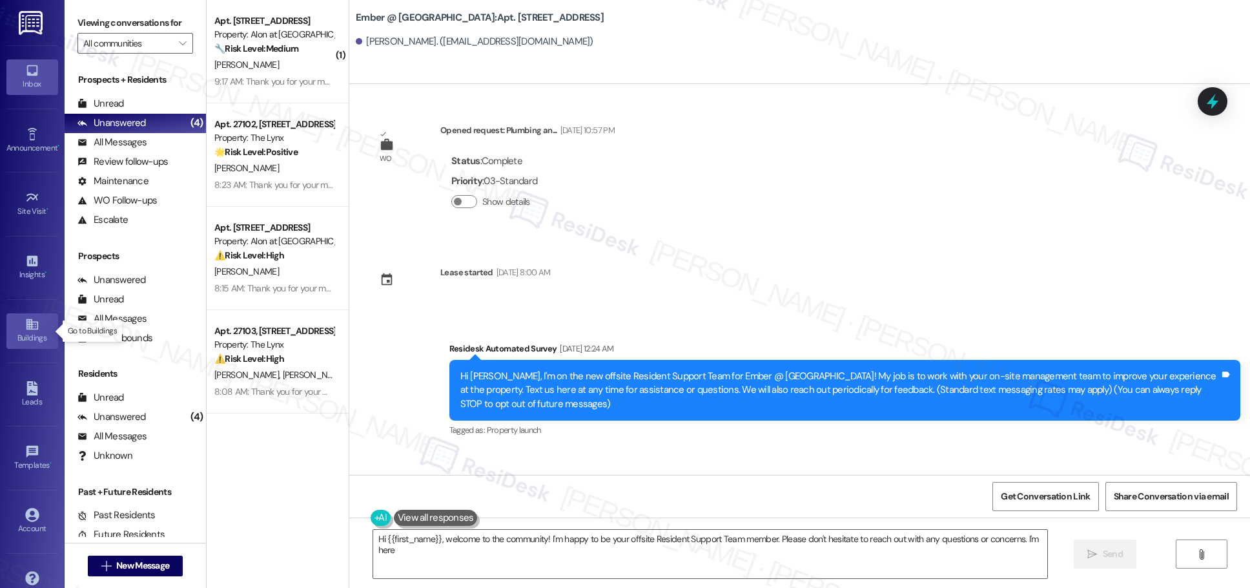
type textarea "Hi {{first_name}}, welcome to the community! I'm happy to be your offsite Resid…"
click at [25, 328] on icon at bounding box center [32, 324] width 14 height 14
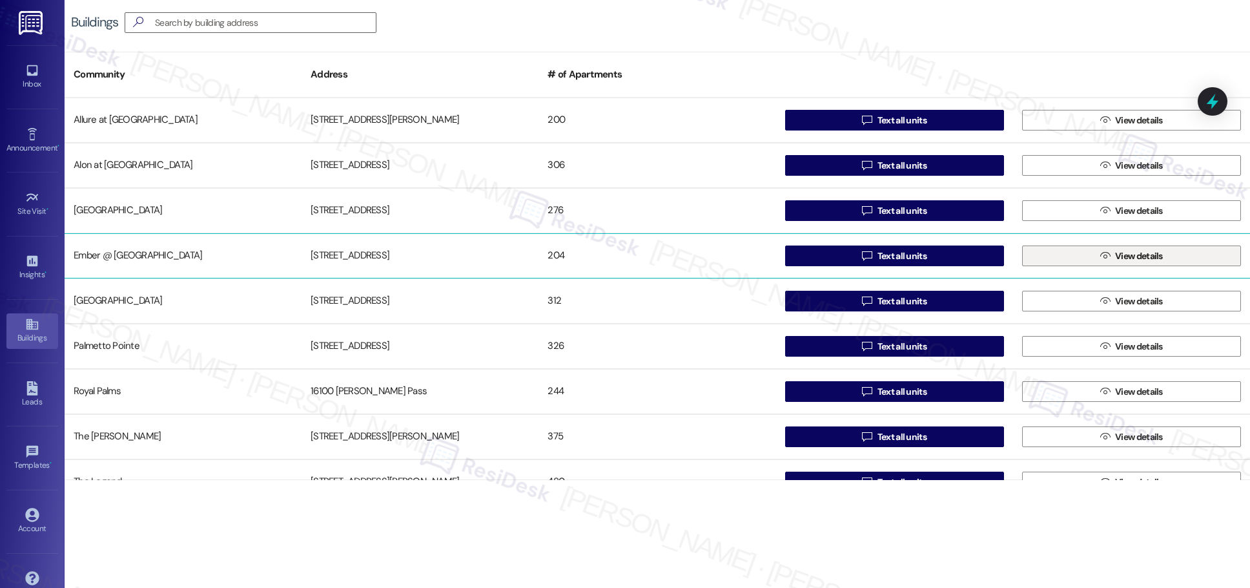
click at [607, 254] on span "View details" at bounding box center [1139, 256] width 48 height 14
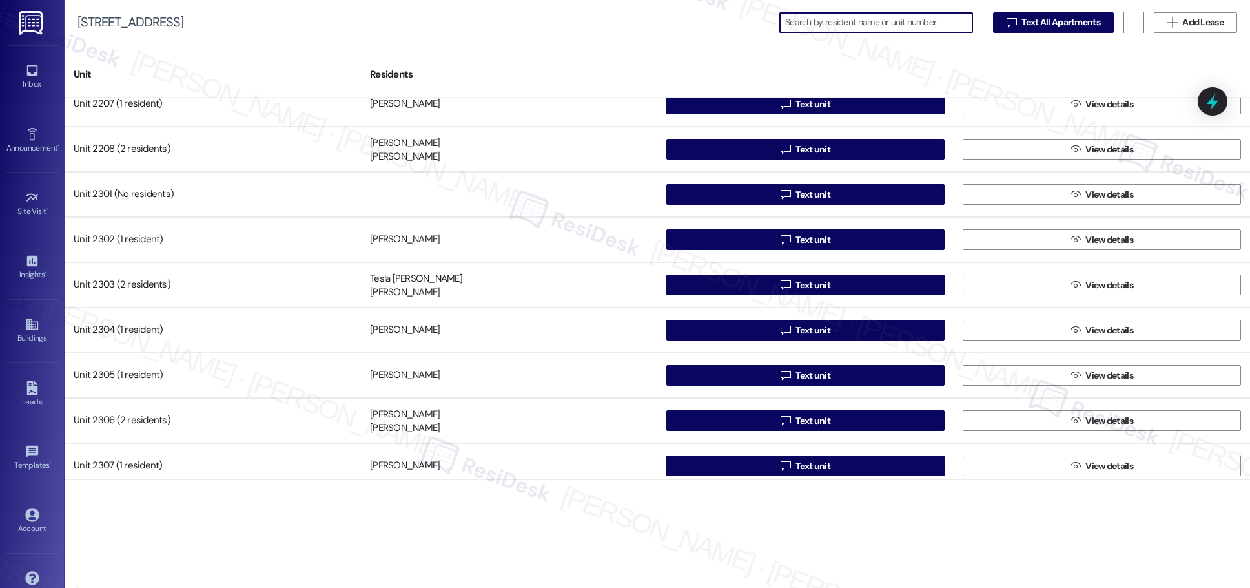
scroll to position [1194, 0]
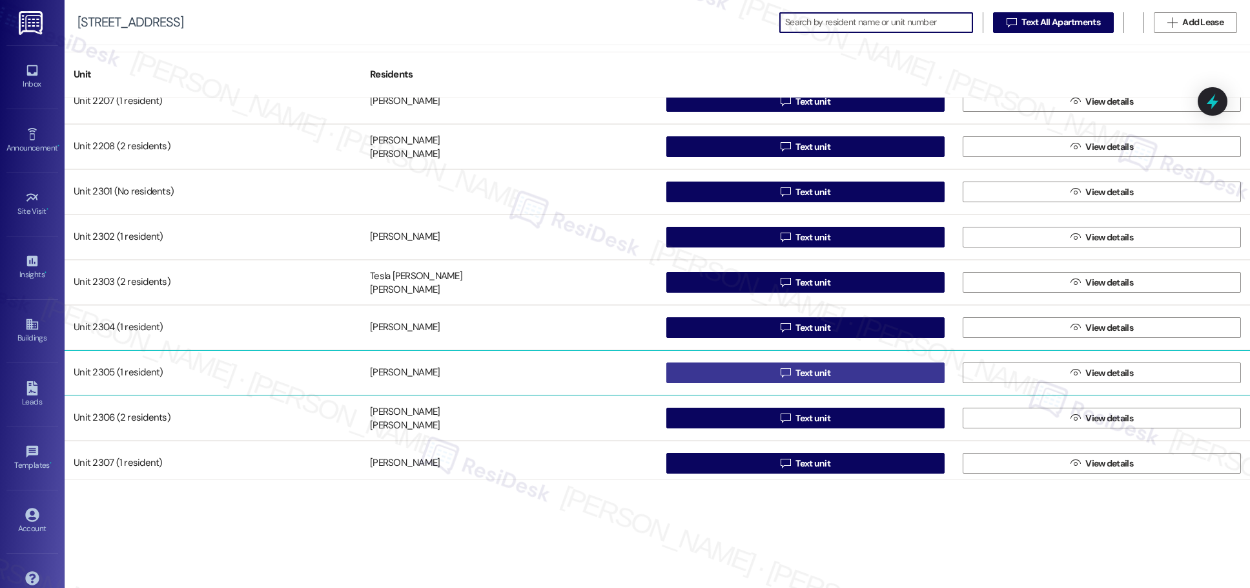
click at [607, 369] on span "Text unit" at bounding box center [813, 373] width 35 height 14
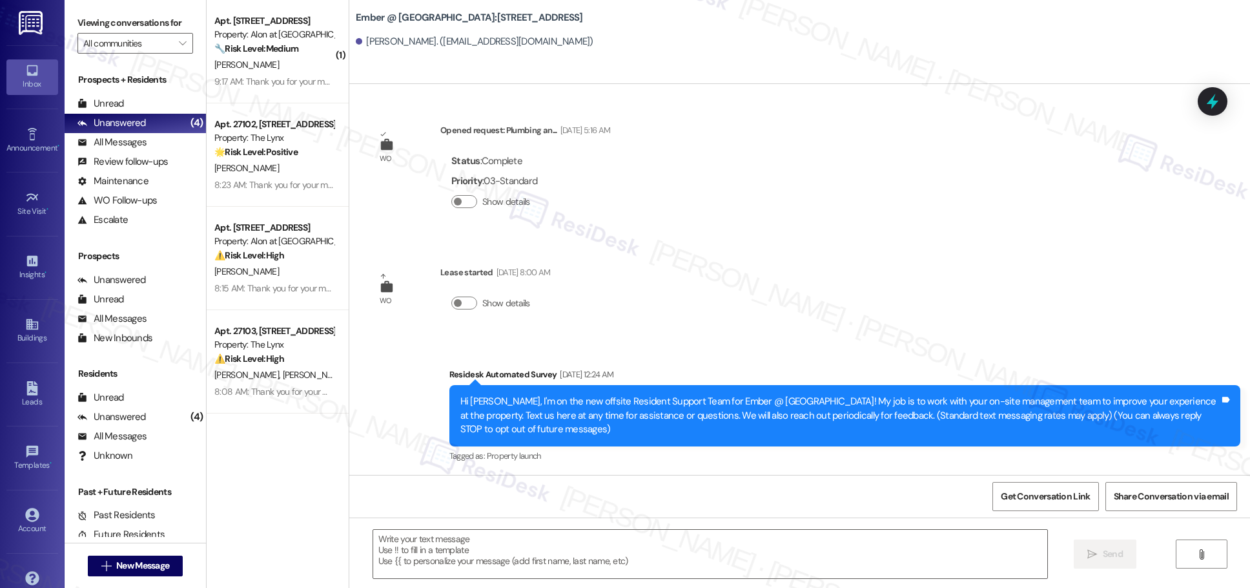
type textarea "Fetching suggested responses. Please feel free to read through the conversation…"
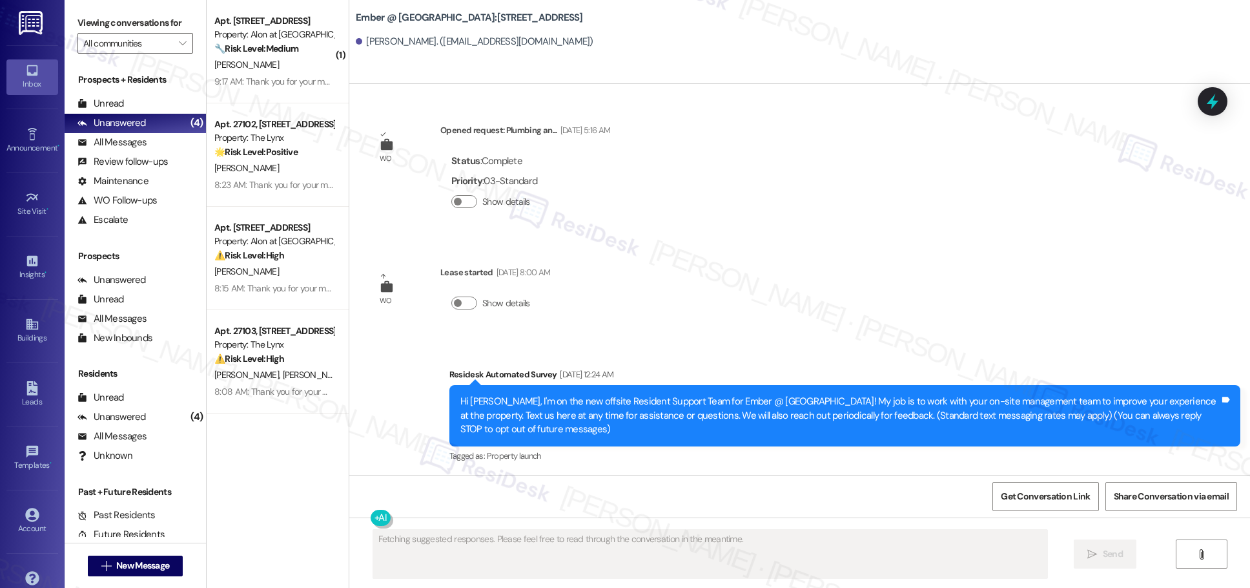
scroll to position [1, 0]
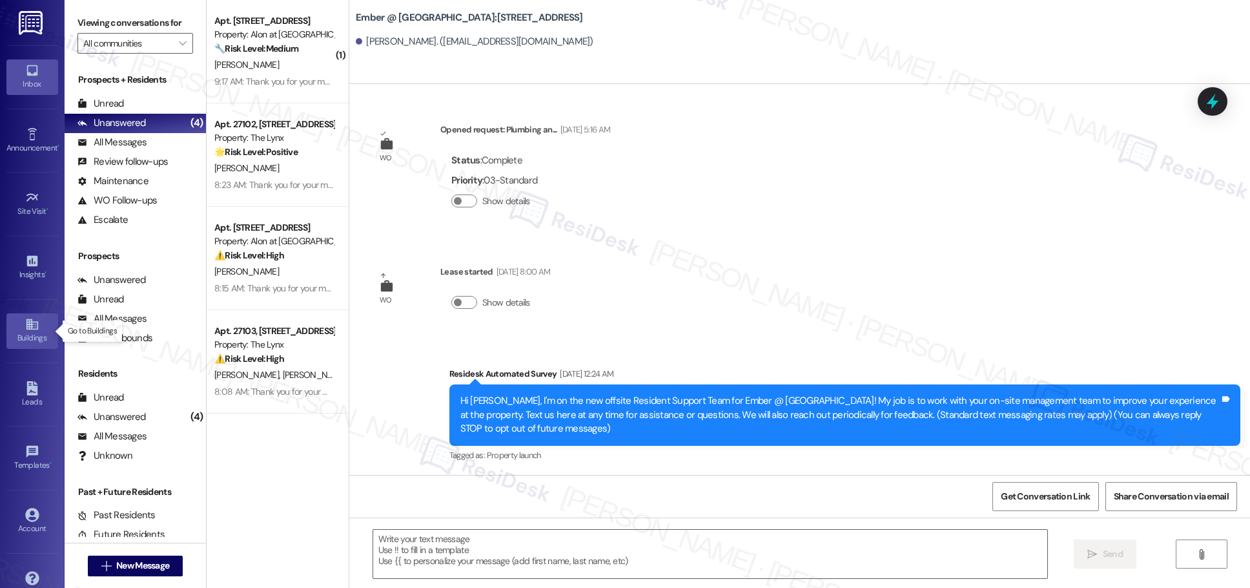
click at [30, 329] on icon at bounding box center [32, 324] width 12 height 11
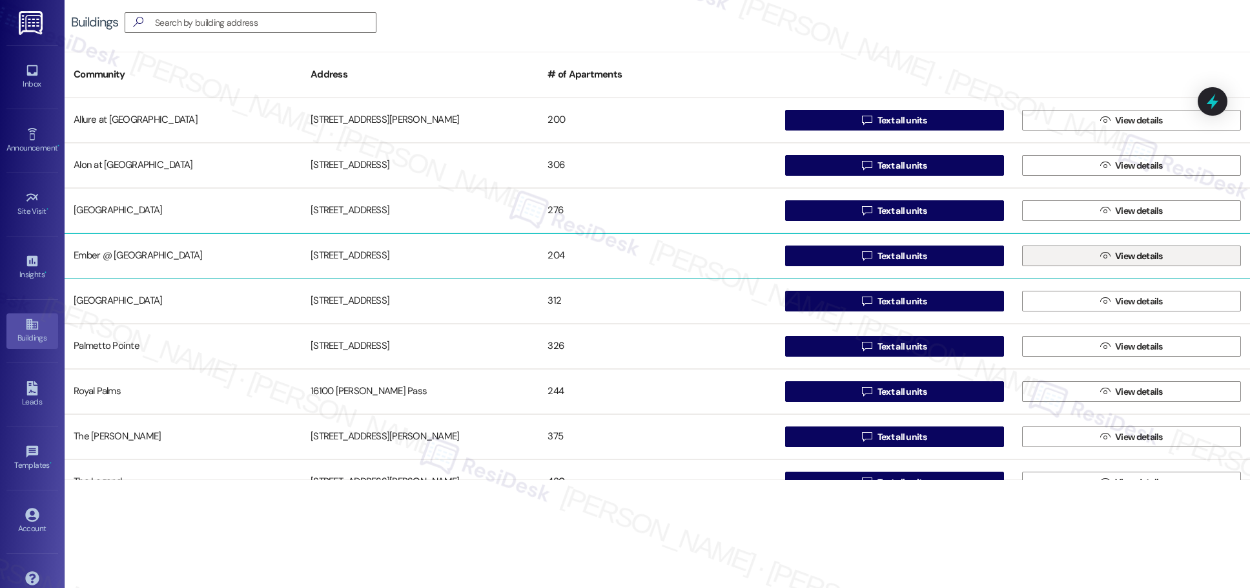
click at [607, 260] on span "View details" at bounding box center [1139, 256] width 48 height 14
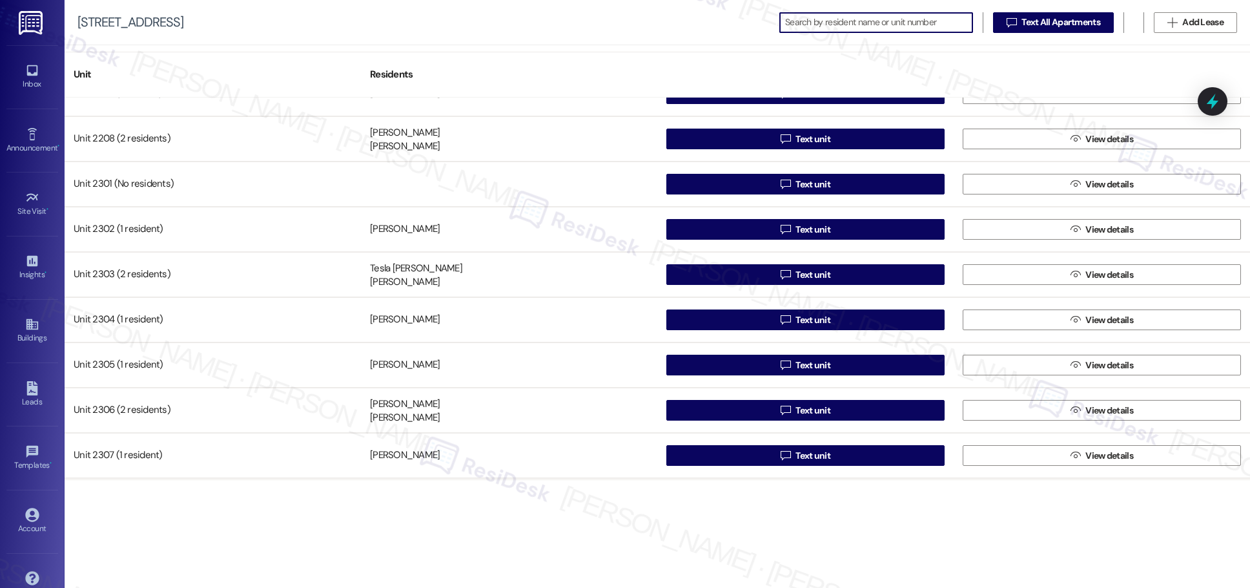
scroll to position [1203, 0]
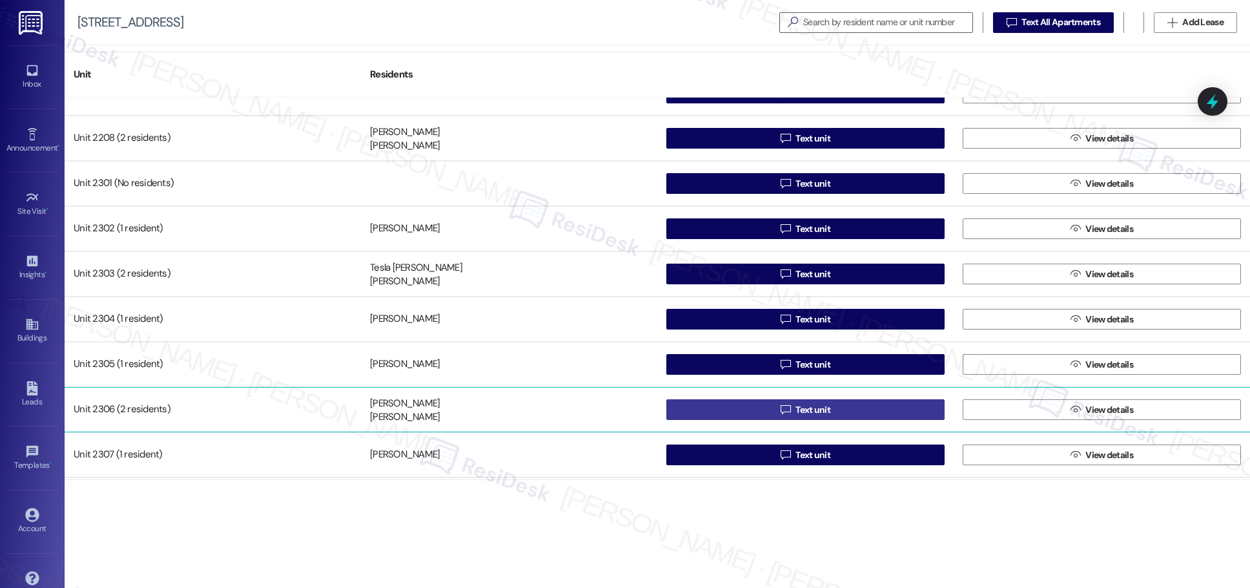
click at [607, 413] on span "Text unit" at bounding box center [813, 410] width 35 height 14
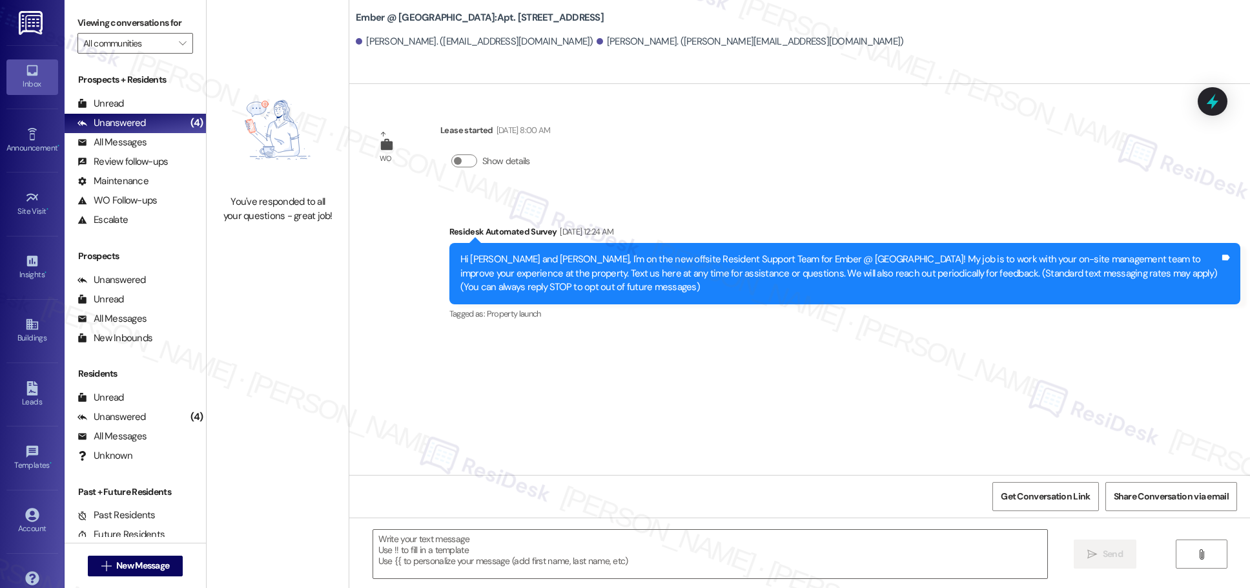
type textarea "Fetching suggested responses. Please feel free to read through the conversation…"
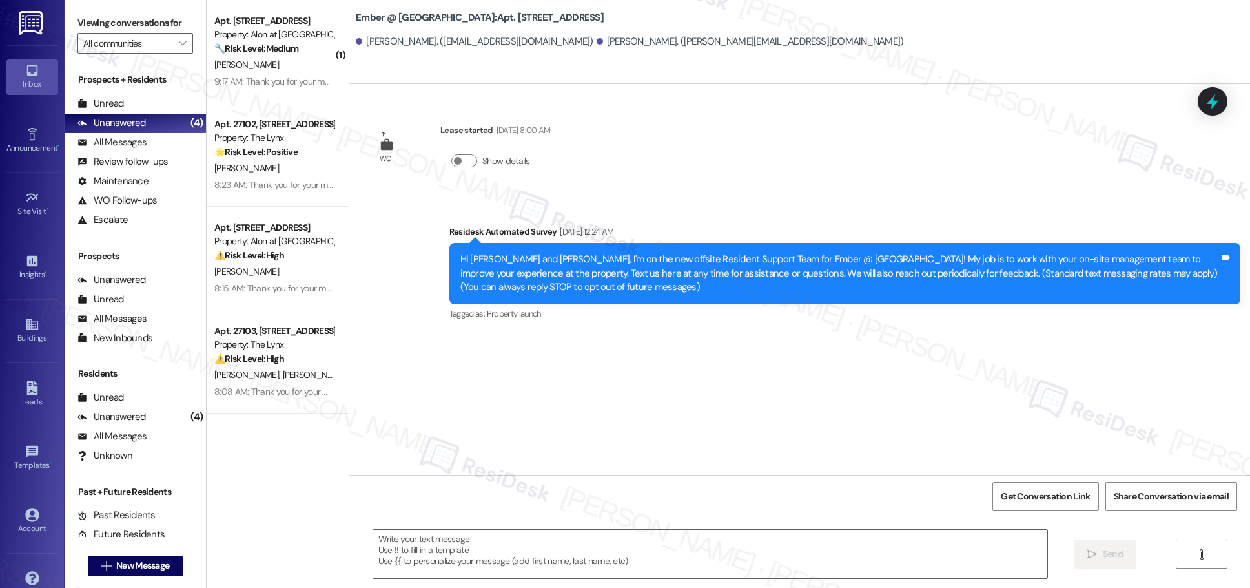
type textarea "Fetching suggested responses. Please feel free to read through the conversation…"
click at [26, 326] on icon at bounding box center [32, 324] width 12 height 11
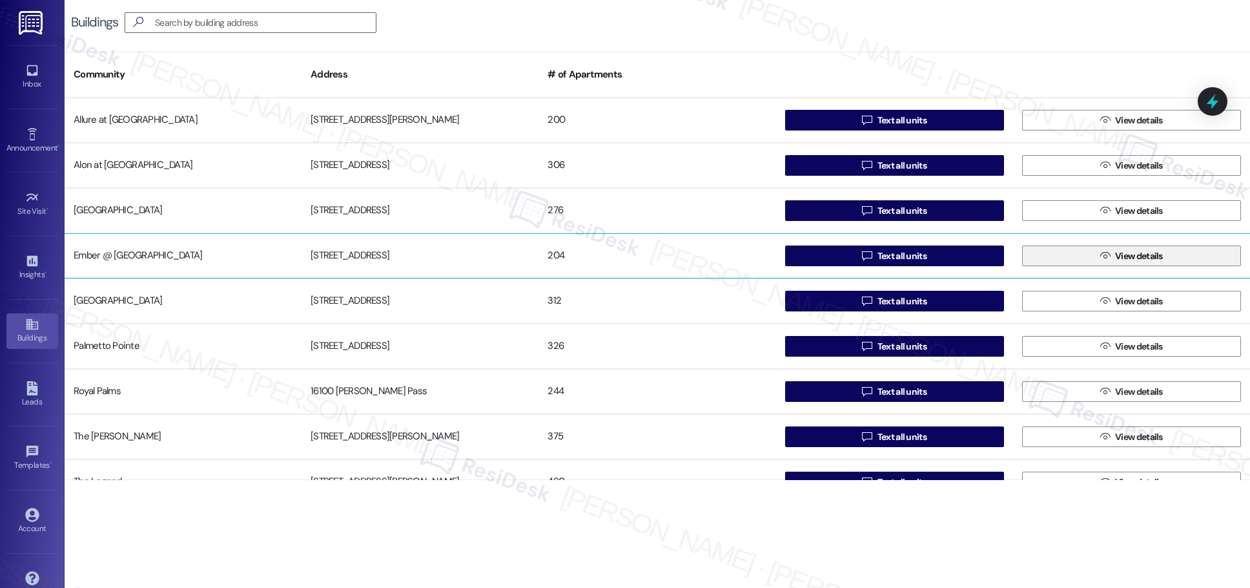
click at [607, 258] on span "View details" at bounding box center [1139, 256] width 48 height 14
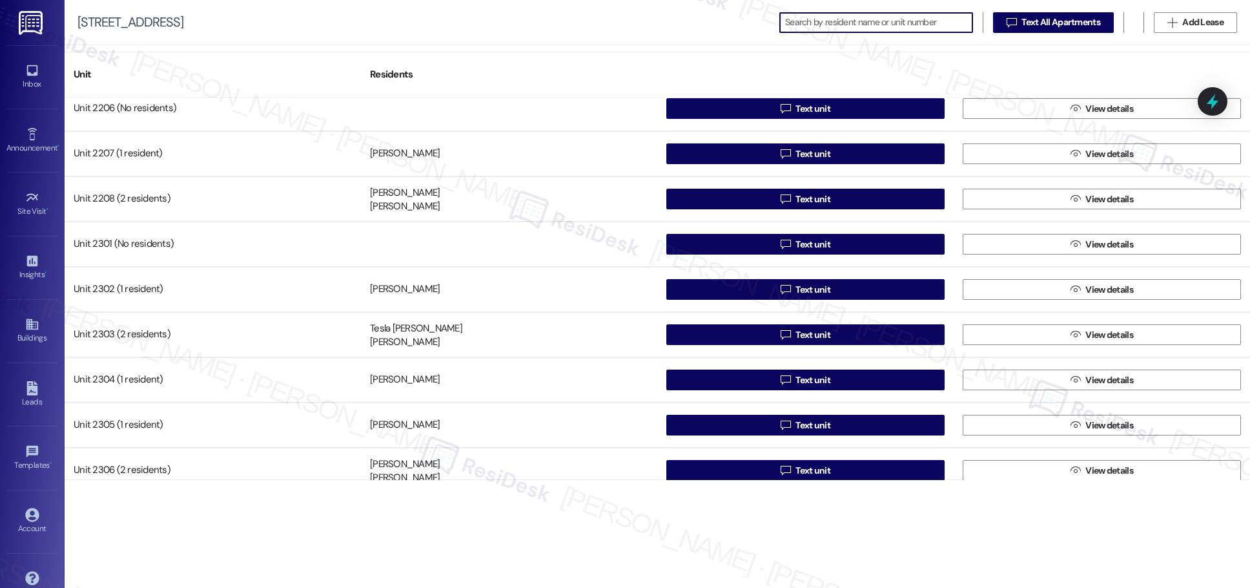
scroll to position [1237, 0]
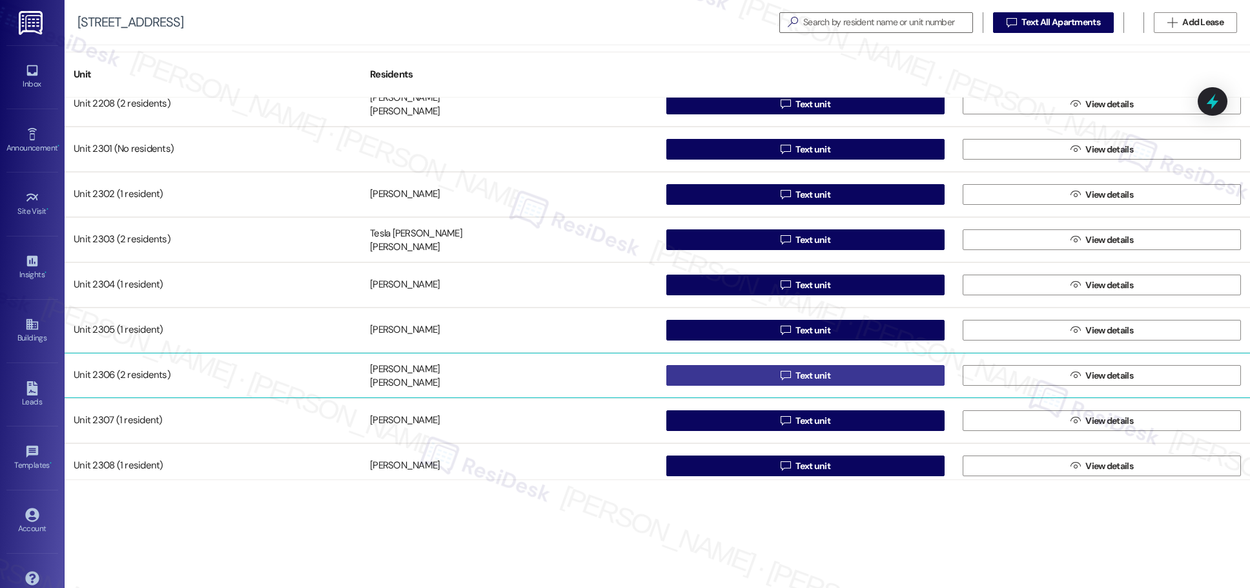
click at [607, 377] on span "Text unit" at bounding box center [813, 376] width 35 height 14
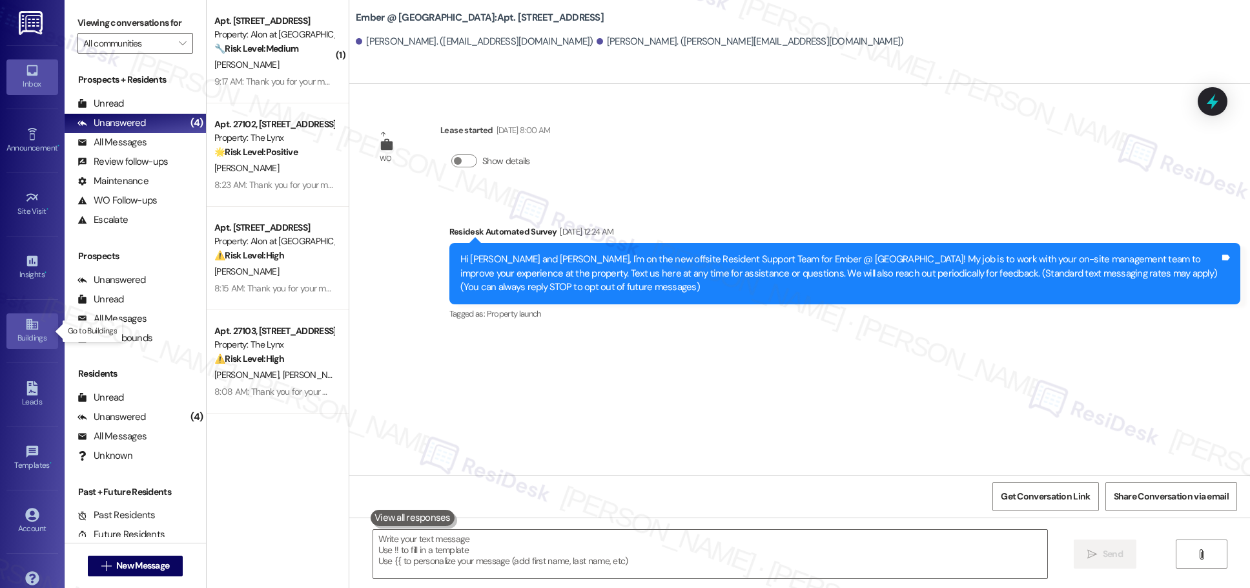
click at [29, 329] on icon at bounding box center [32, 324] width 12 height 11
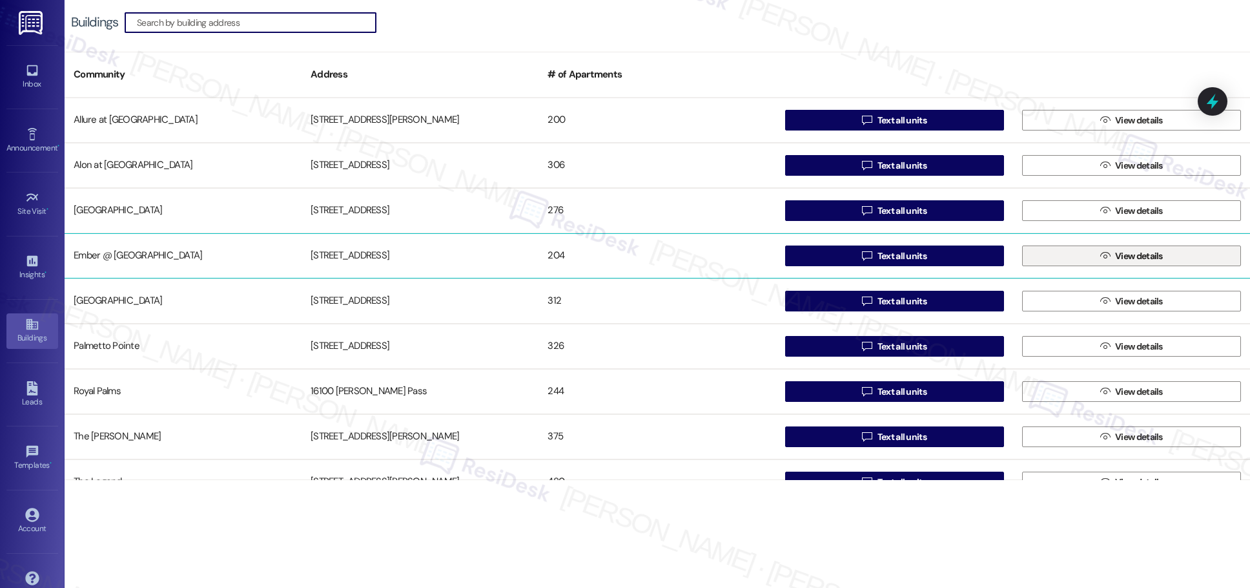
click at [607, 258] on span "View details" at bounding box center [1139, 256] width 48 height 14
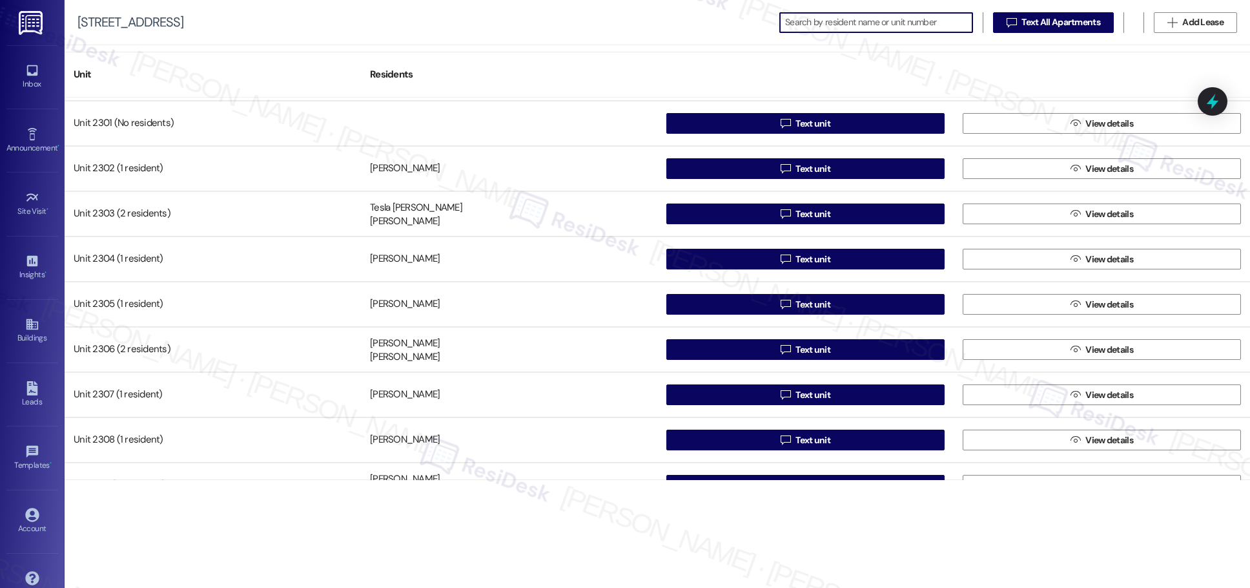
scroll to position [1264, 0]
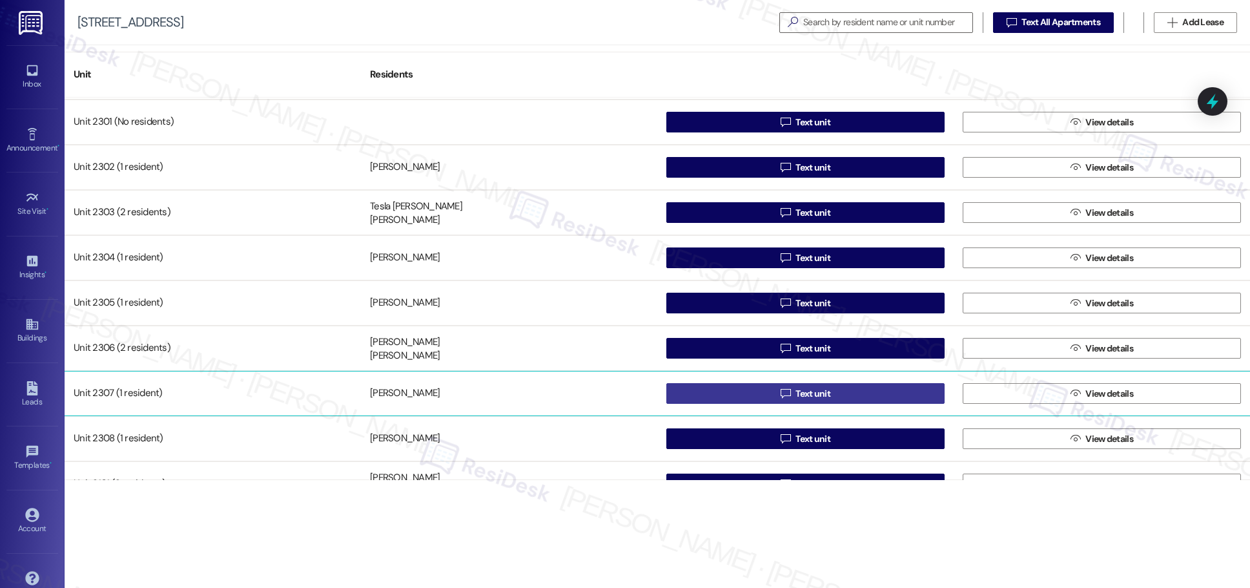
click at [607, 394] on span "Text unit" at bounding box center [813, 394] width 35 height 14
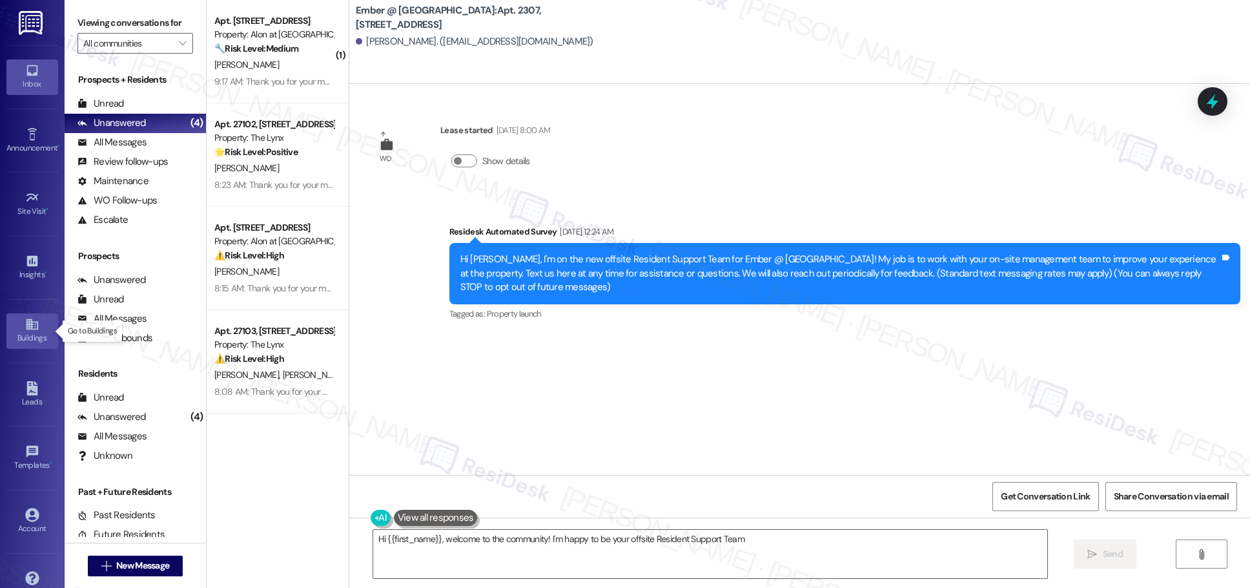
type textarea "Hi {{first_name}}, welcome to the community! I'm happy to be your offsite Resid…"
click at [27, 331] on div "Buildings" at bounding box center [32, 337] width 65 height 13
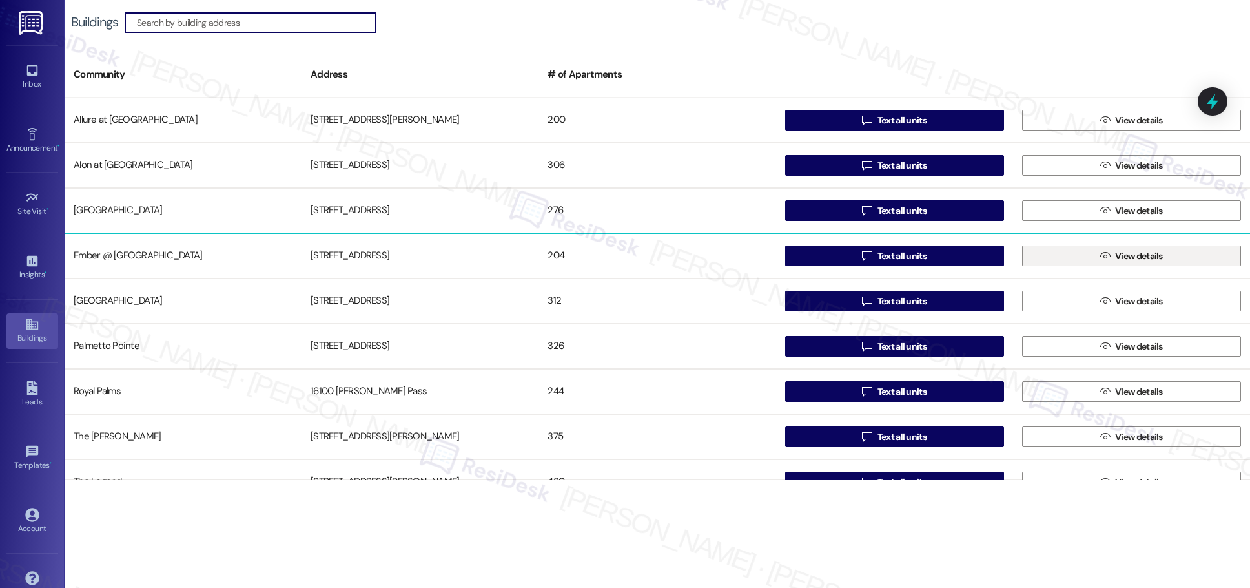
click at [607, 253] on span "View details" at bounding box center [1139, 256] width 48 height 14
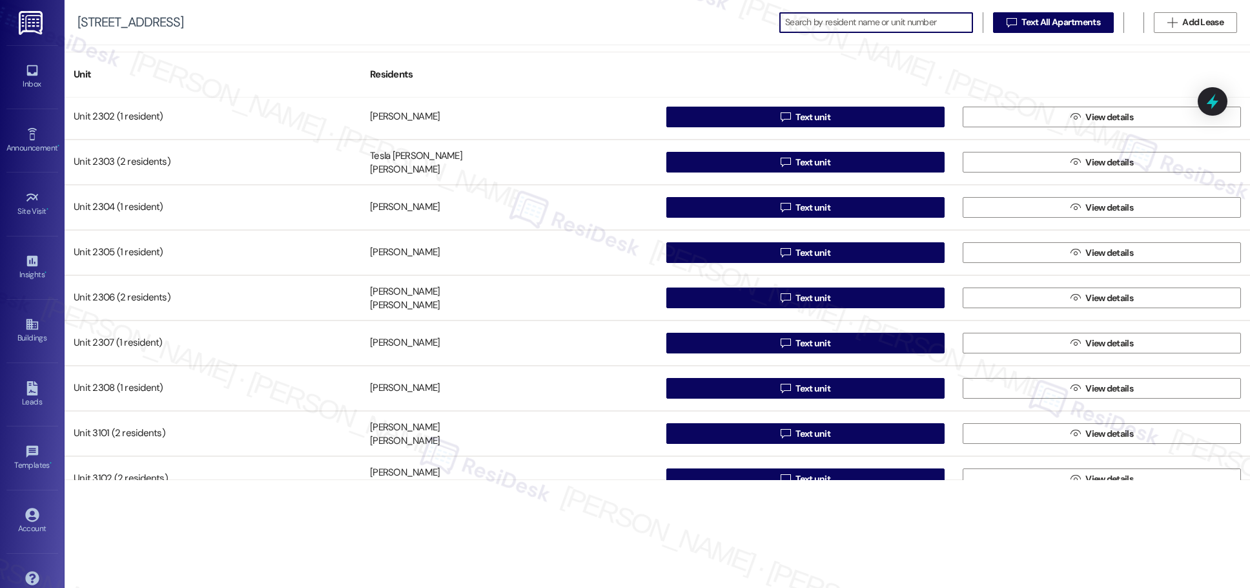
scroll to position [1337, 0]
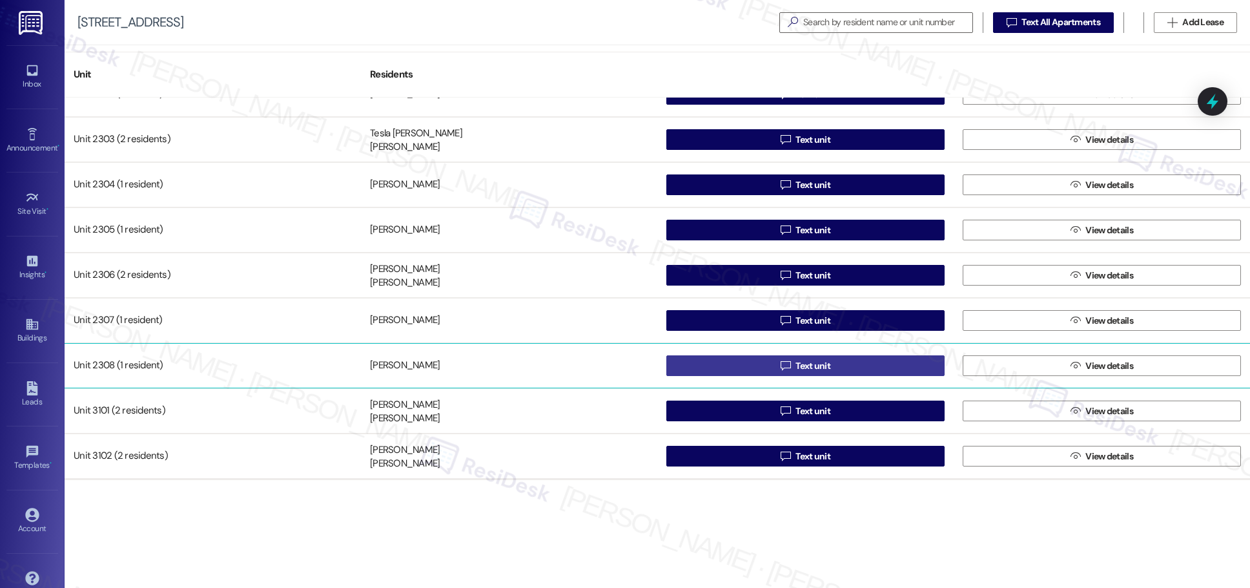
click at [607, 365] on span "Text unit" at bounding box center [813, 366] width 35 height 14
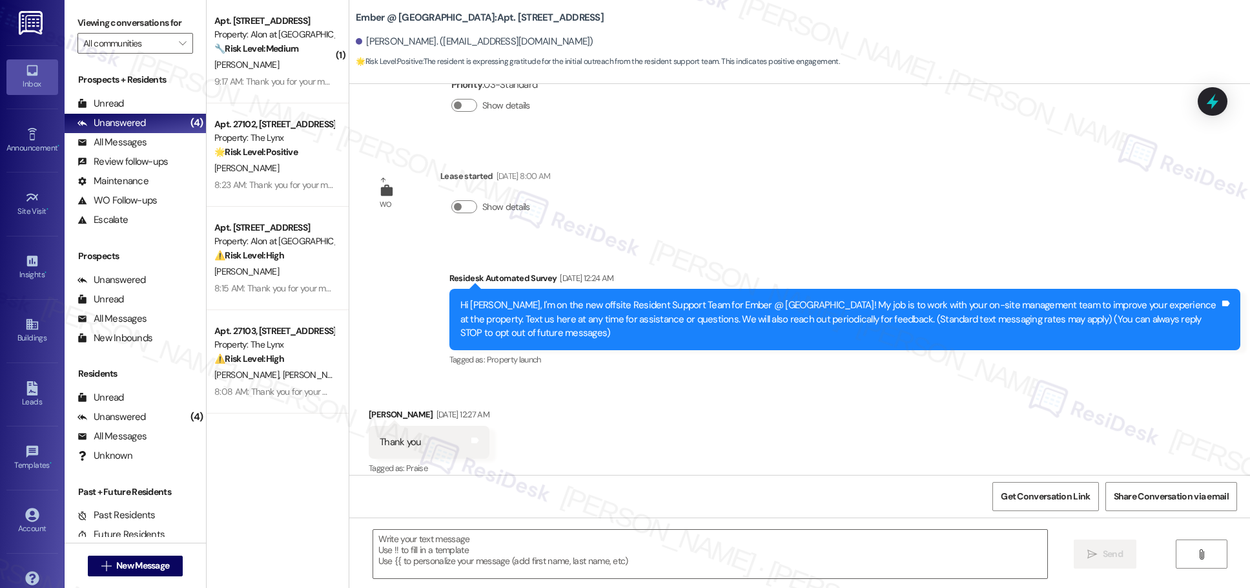
scroll to position [109, 0]
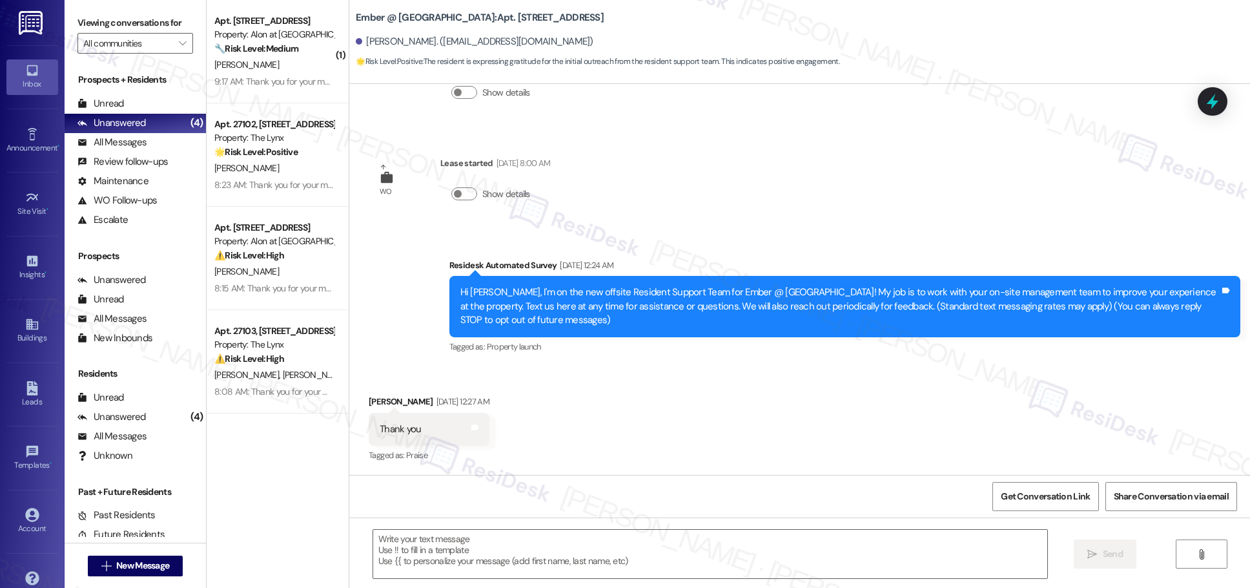
type textarea "Fetching suggested responses. Please feel free to read through the conversation…"
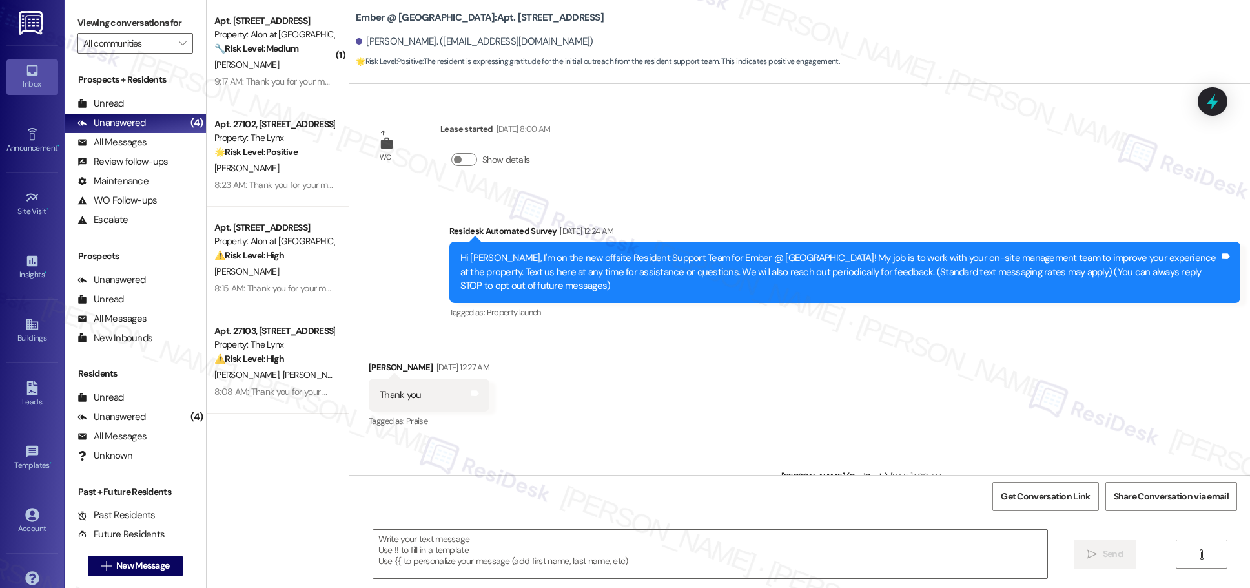
scroll to position [337, 0]
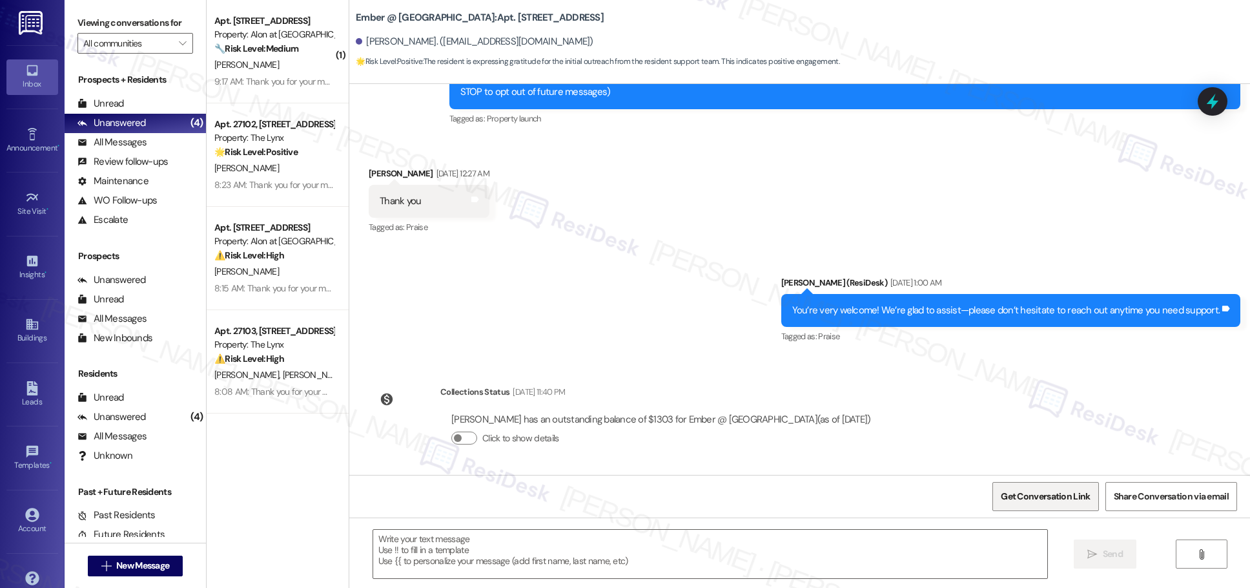
click at [607, 502] on span "Get Conversation Link" at bounding box center [1045, 497] width 89 height 14
click at [30, 333] on div "Buildings" at bounding box center [32, 337] width 65 height 13
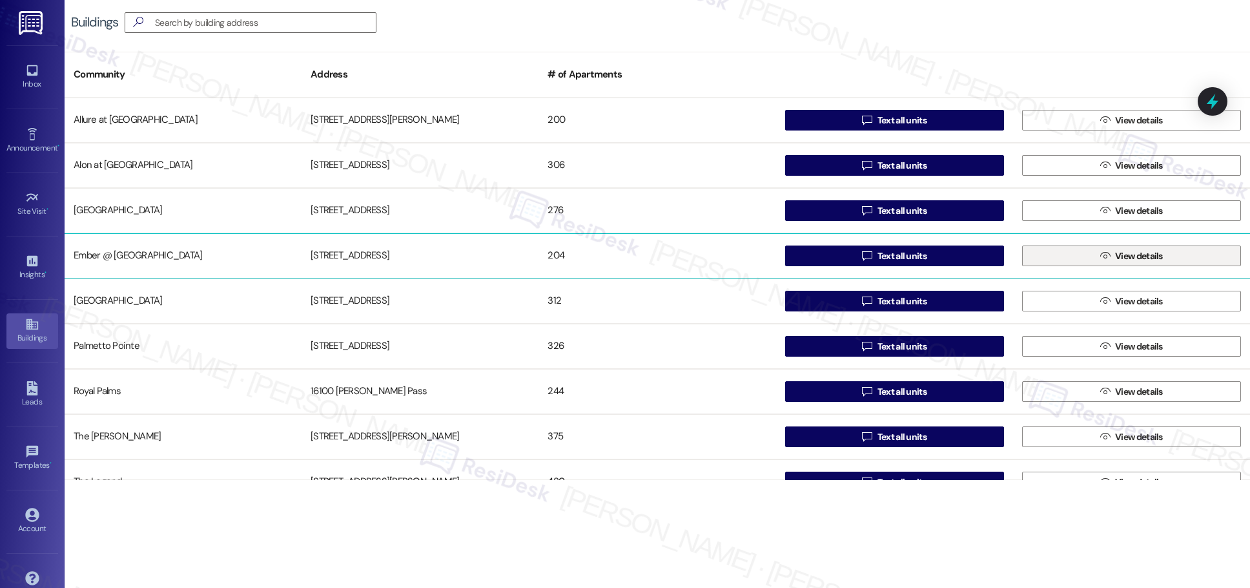
click at [607, 256] on span "View details" at bounding box center [1139, 256] width 48 height 14
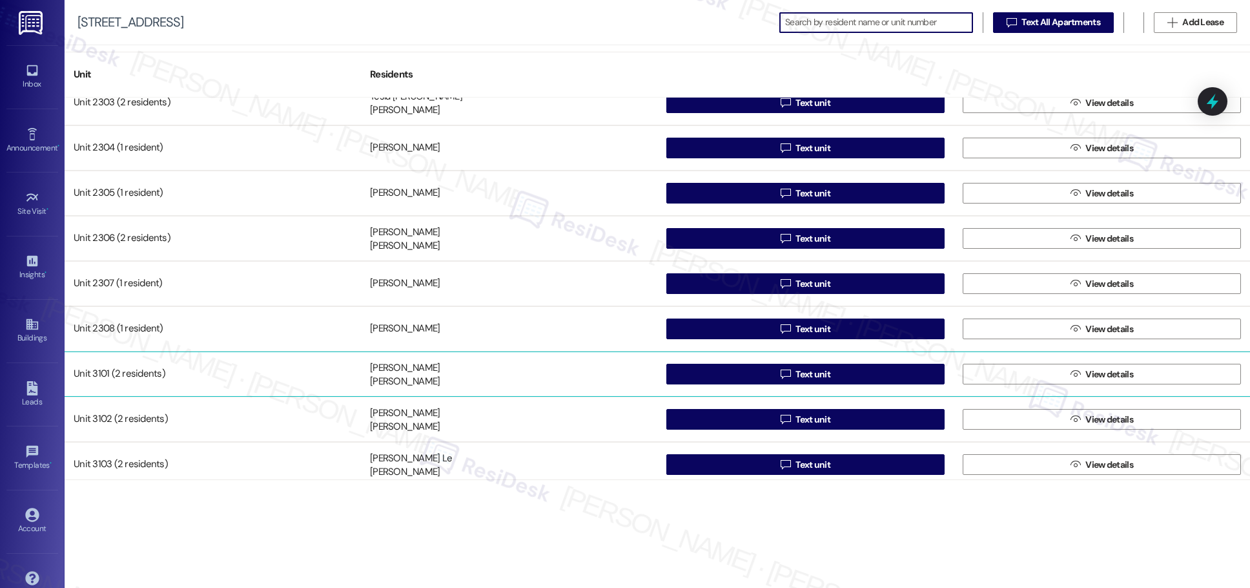
scroll to position [1373, 0]
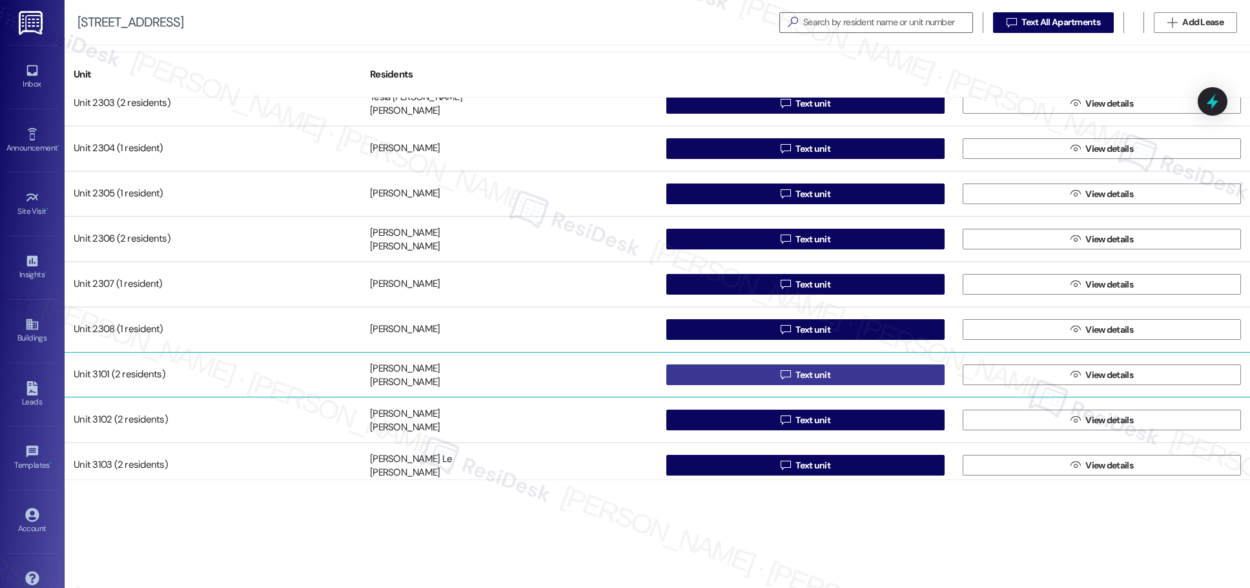
click at [607, 377] on span "Text unit" at bounding box center [813, 375] width 35 height 14
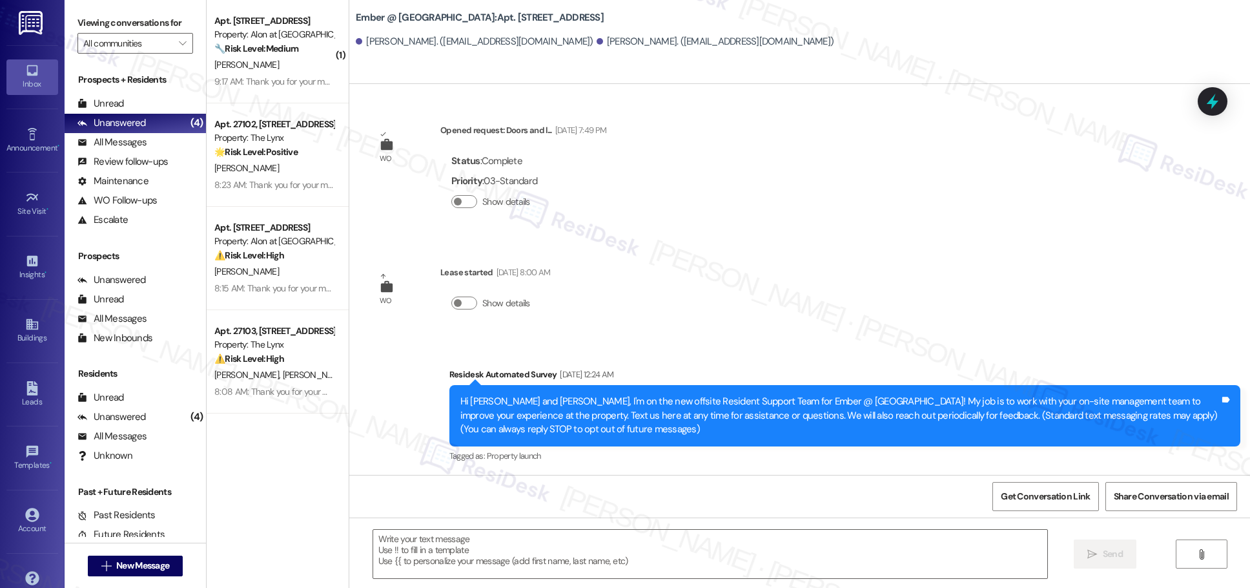
type textarea "Fetching suggested responses. Please feel free to read through the conversation…"
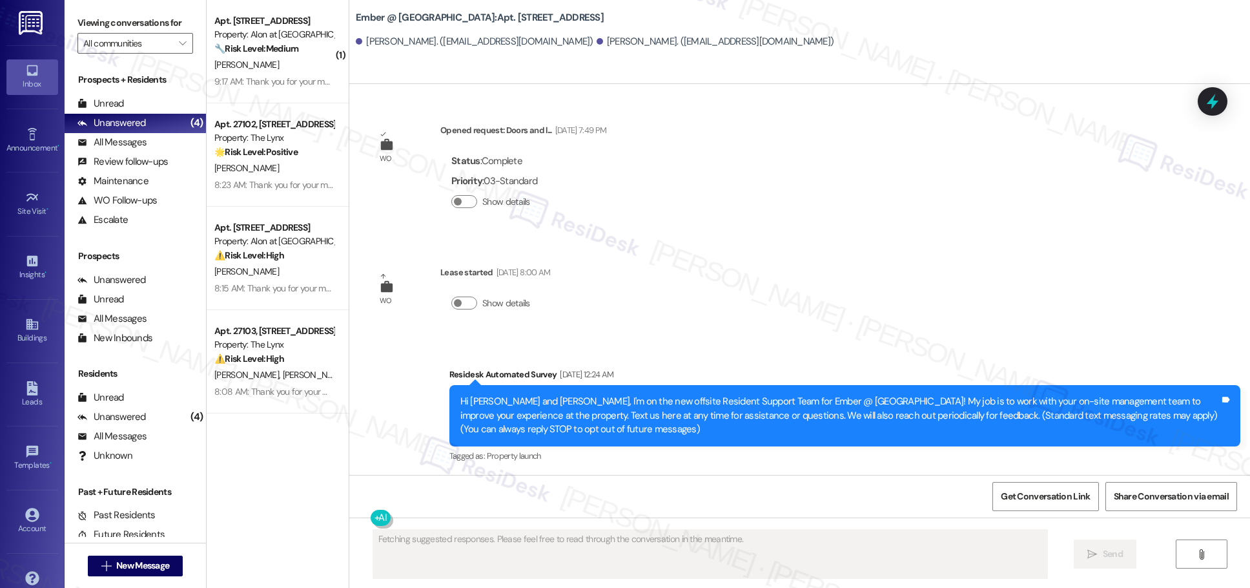
scroll to position [1, 0]
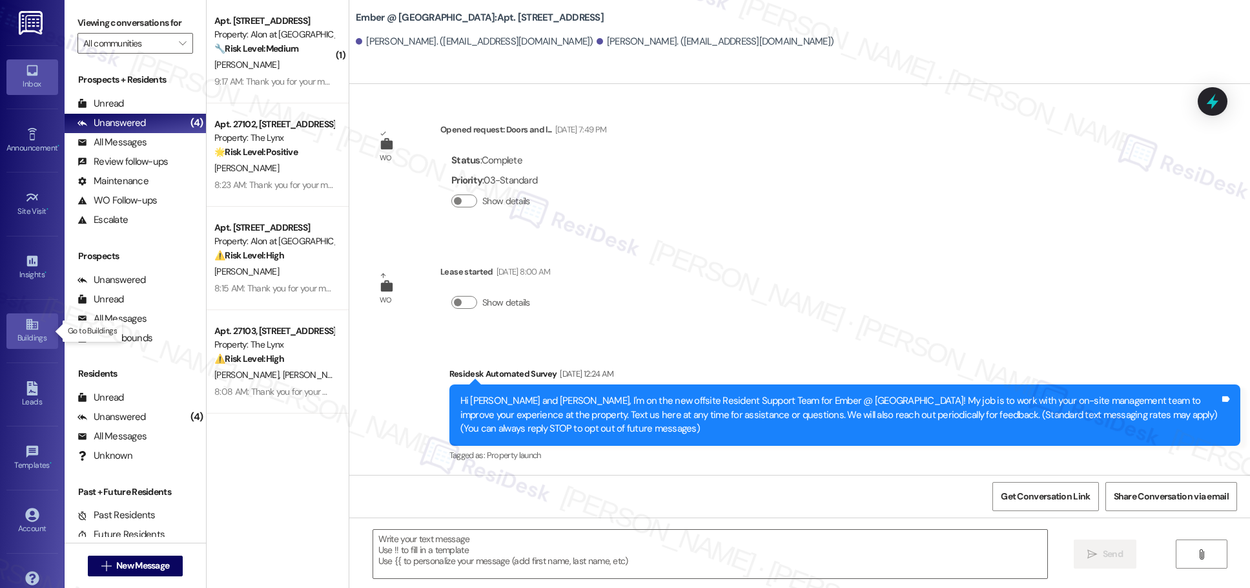
click at [35, 330] on icon at bounding box center [32, 324] width 14 height 14
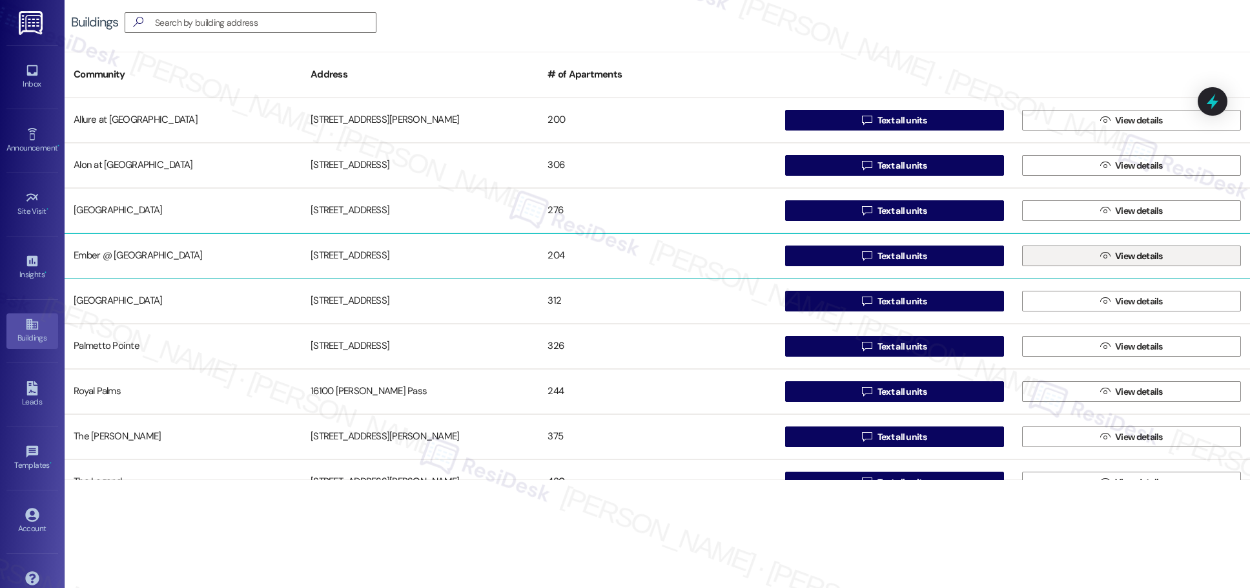
click at [607, 257] on span "View details" at bounding box center [1139, 256] width 48 height 14
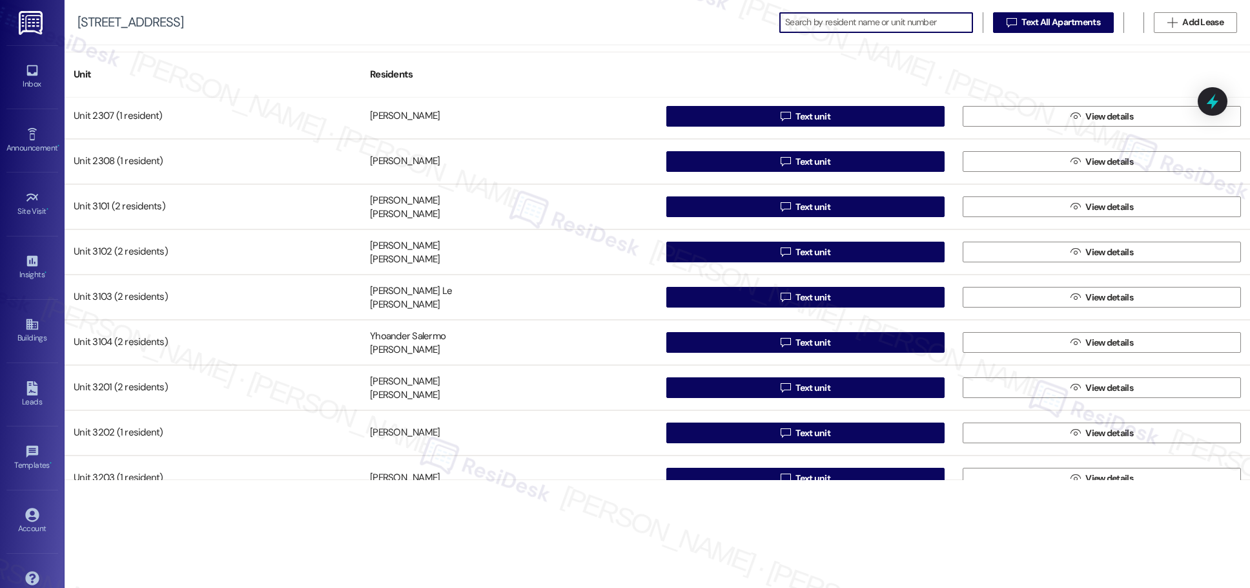
scroll to position [1547, 0]
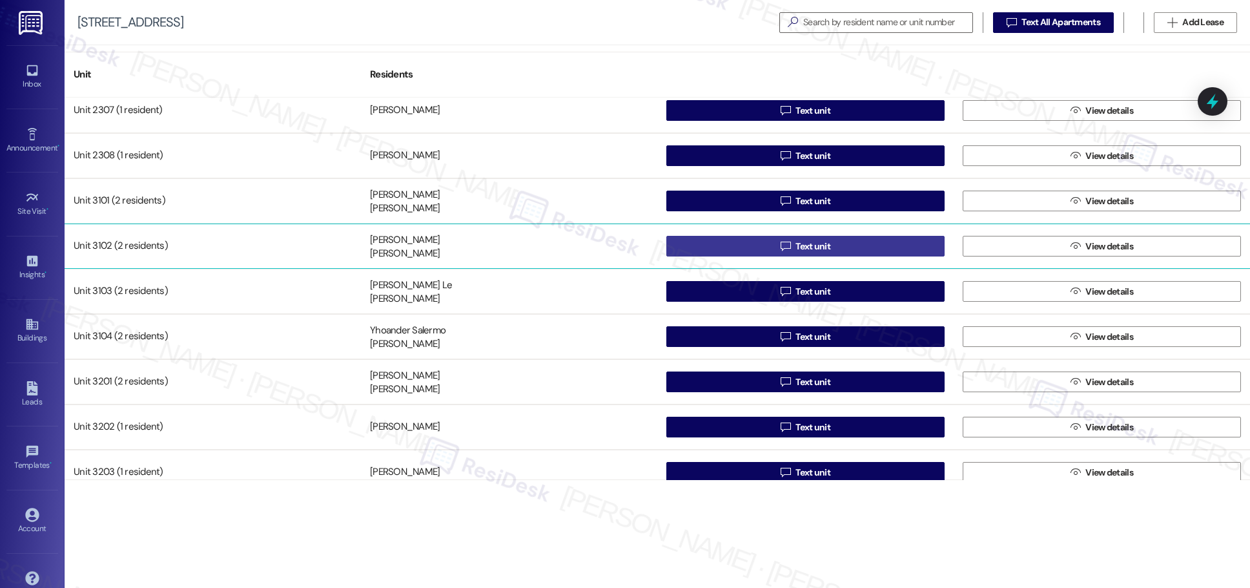
click at [607, 249] on span "Text unit" at bounding box center [813, 247] width 35 height 14
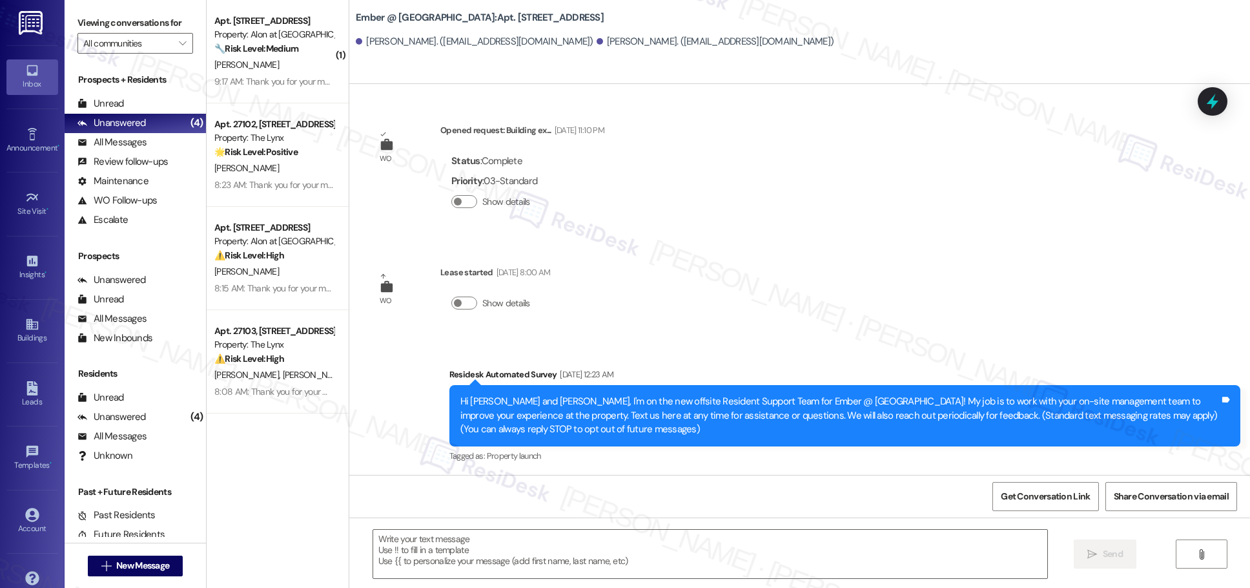
type textarea "Fetching suggested responses. Please feel free to read through the conversation…"
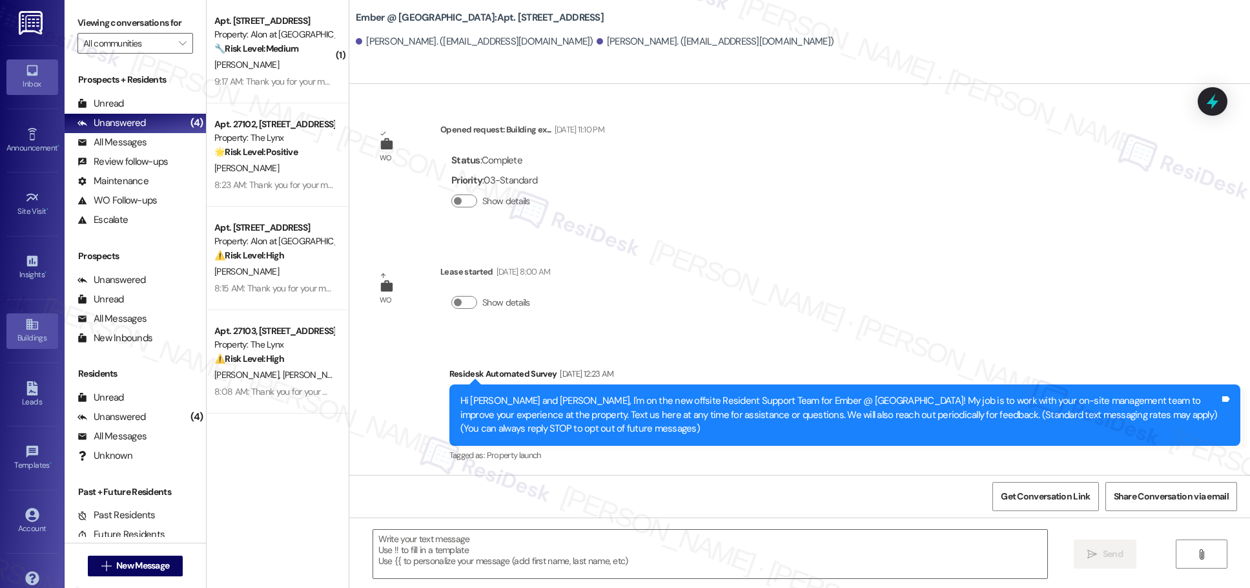
click at [25, 328] on icon at bounding box center [32, 324] width 14 height 14
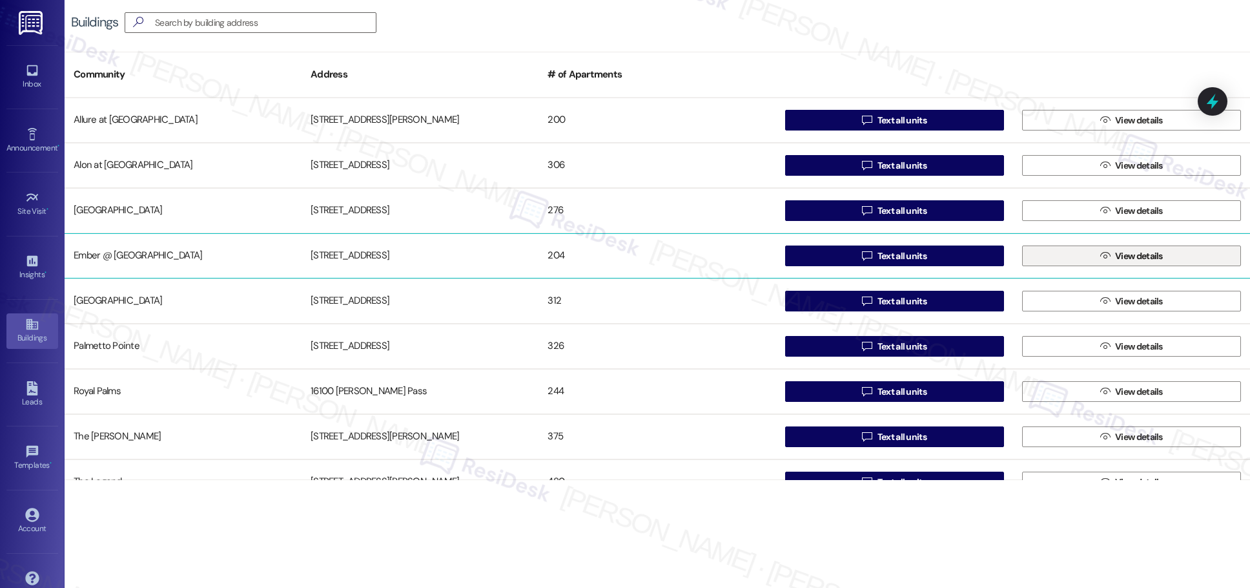
click at [607, 259] on span "View details" at bounding box center [1139, 256] width 48 height 14
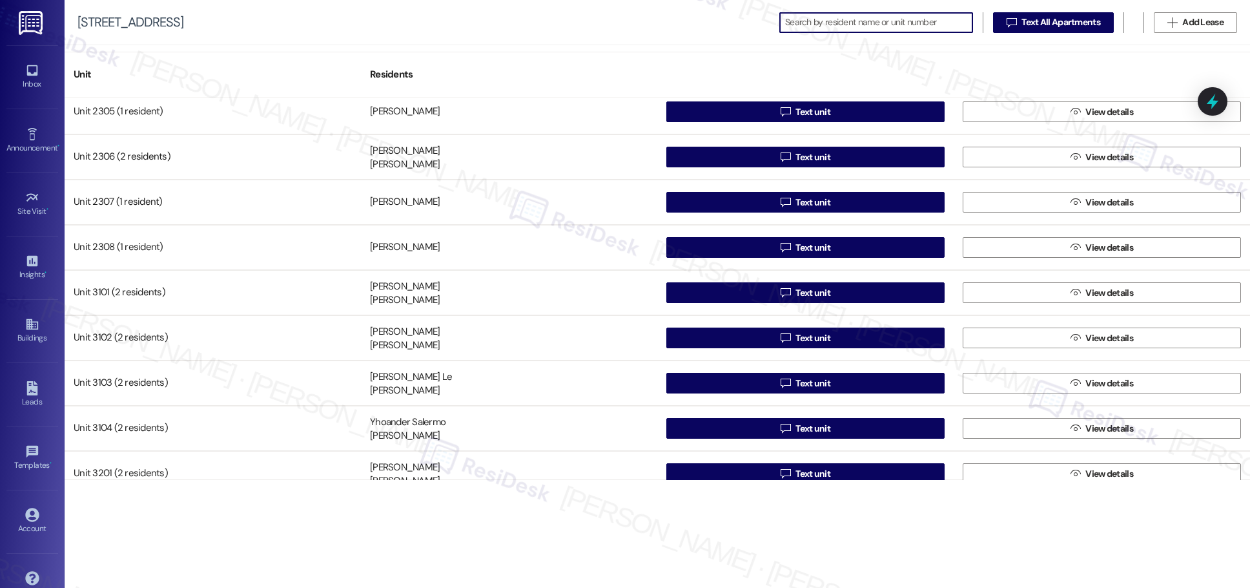
scroll to position [1458, 0]
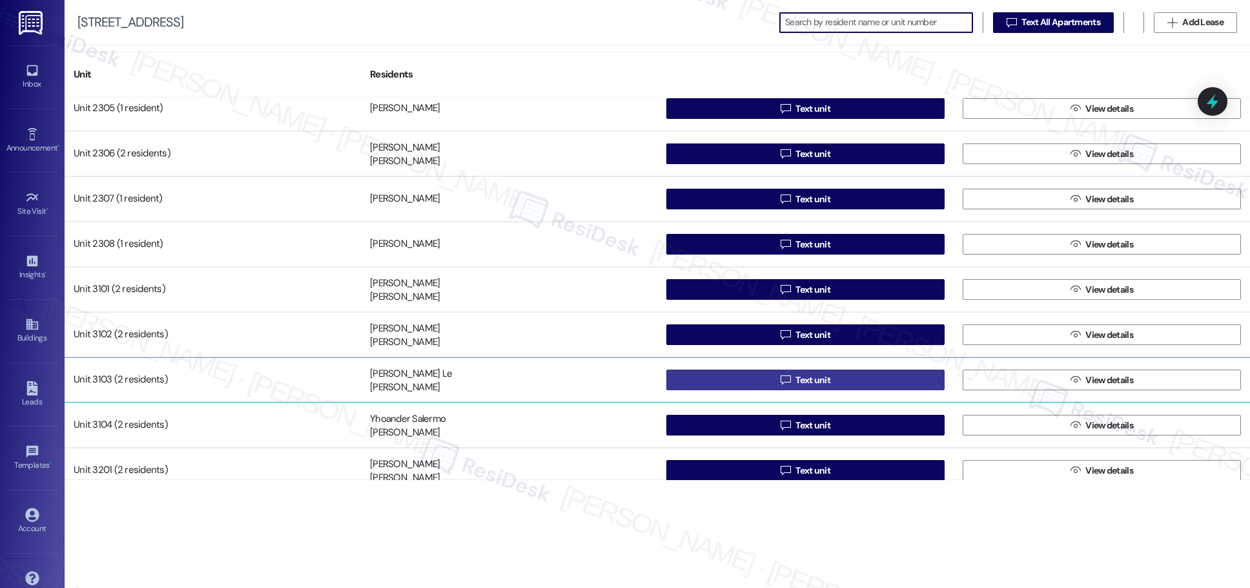
click at [607, 382] on span "Text unit" at bounding box center [813, 380] width 35 height 14
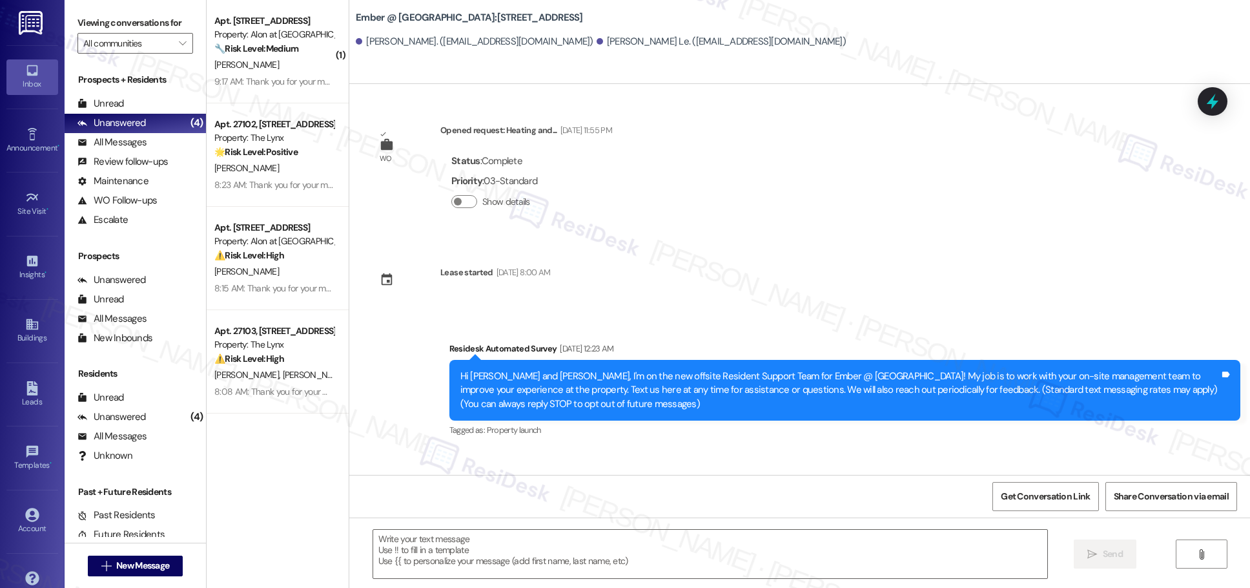
type textarea "Fetching suggested responses. Please feel free to read through the conversation…"
click at [26, 326] on icon at bounding box center [32, 322] width 12 height 11
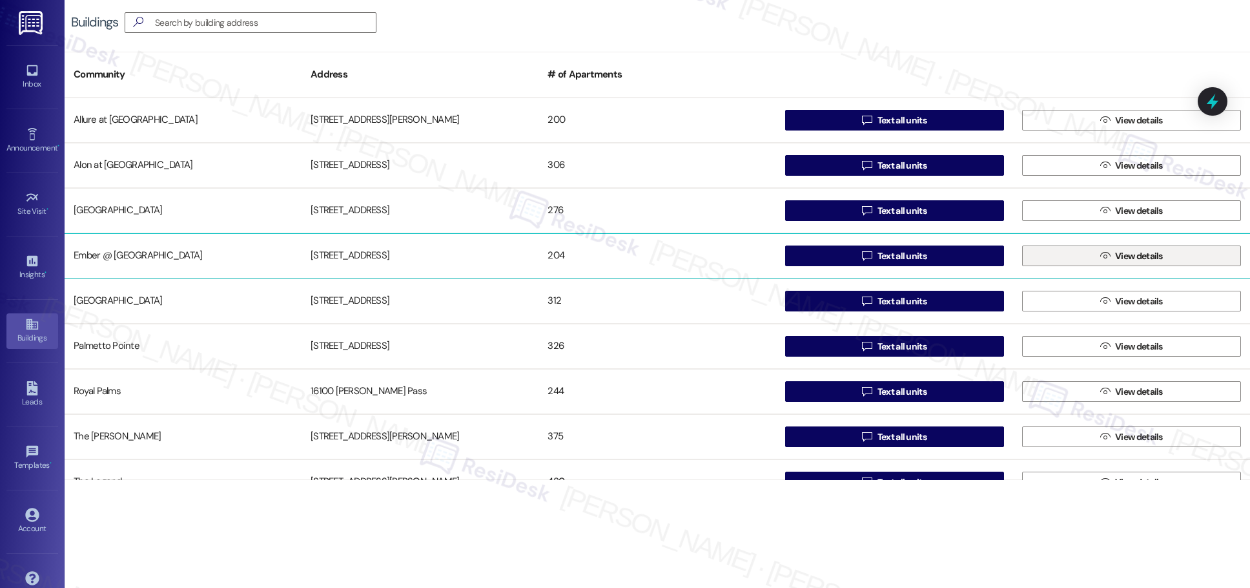
click at [607, 259] on span "View details" at bounding box center [1139, 256] width 48 height 14
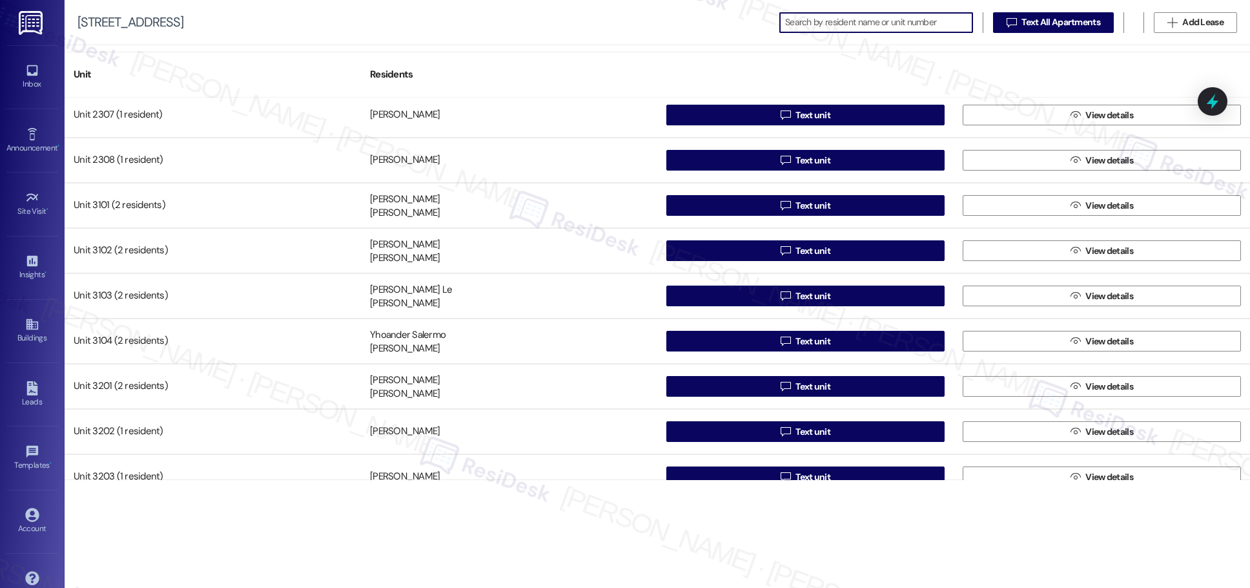
scroll to position [1544, 0]
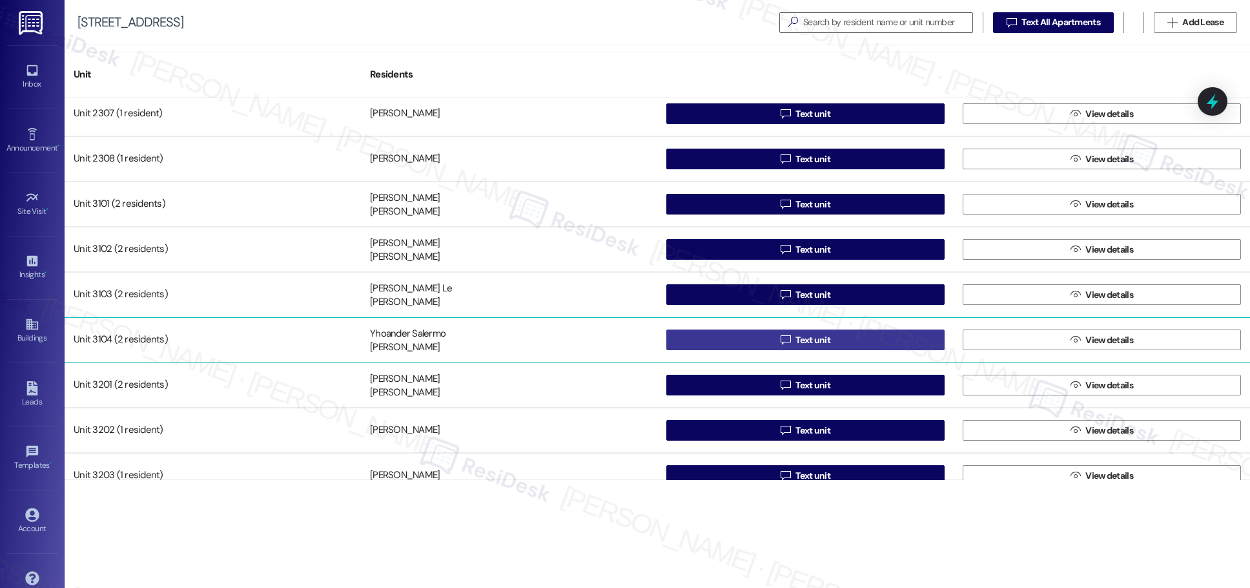
click at [607, 346] on span "Text unit" at bounding box center [813, 340] width 35 height 14
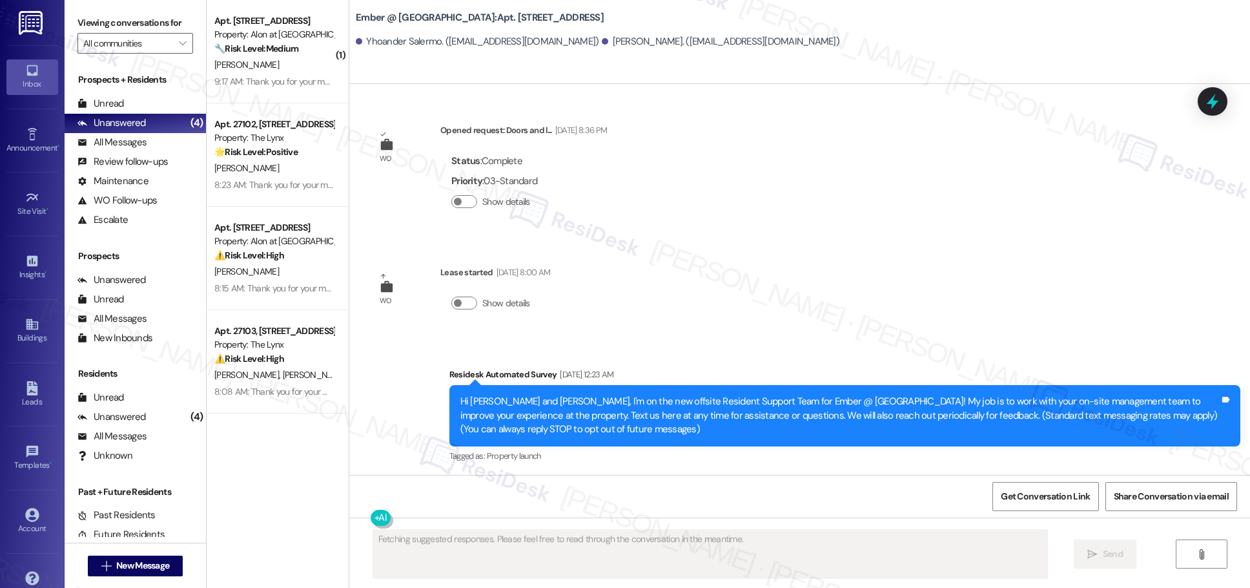
scroll to position [1, 0]
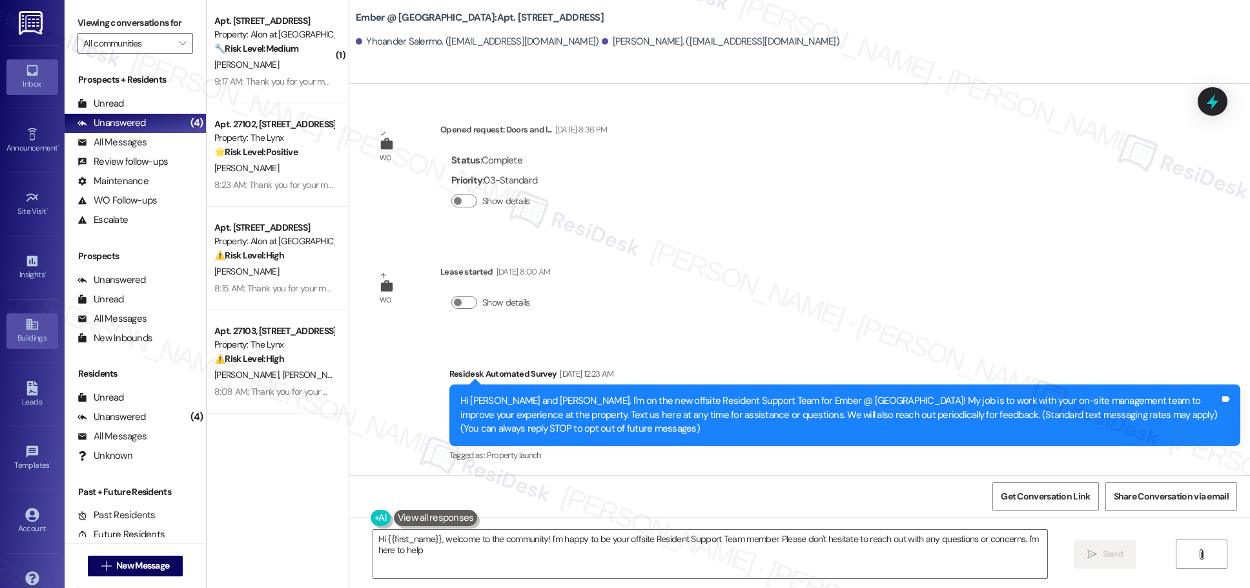
type textarea "Hi {{first_name}}, welcome to the community! I'm happy to be your offsite Resid…"
click at [27, 332] on div "Buildings" at bounding box center [32, 337] width 65 height 13
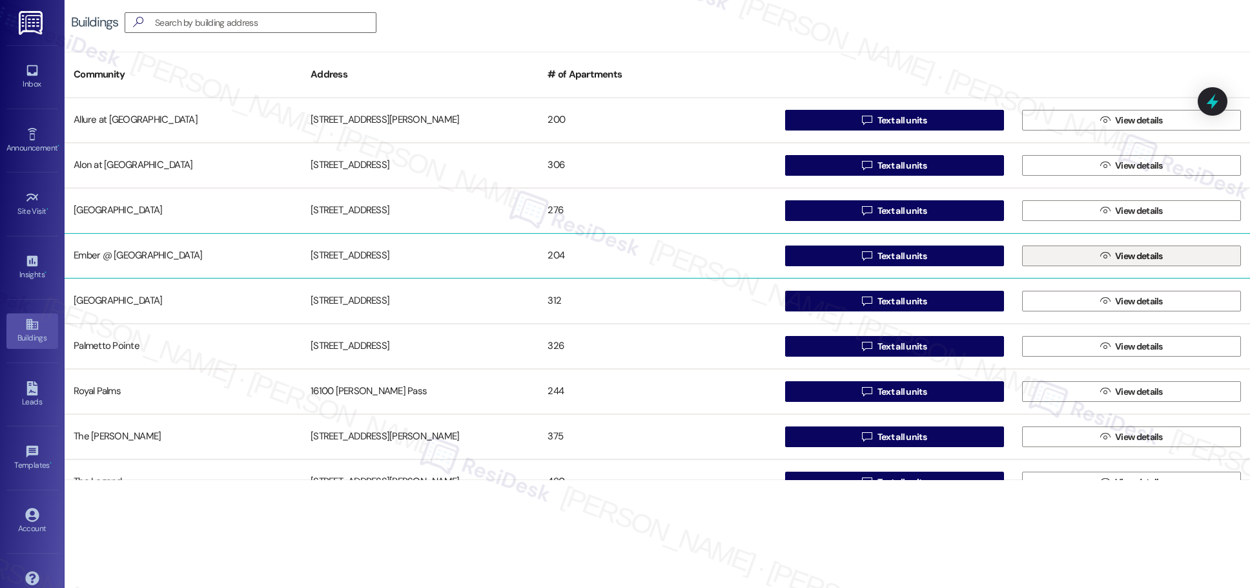
click at [607, 261] on span "View details" at bounding box center [1139, 256] width 48 height 14
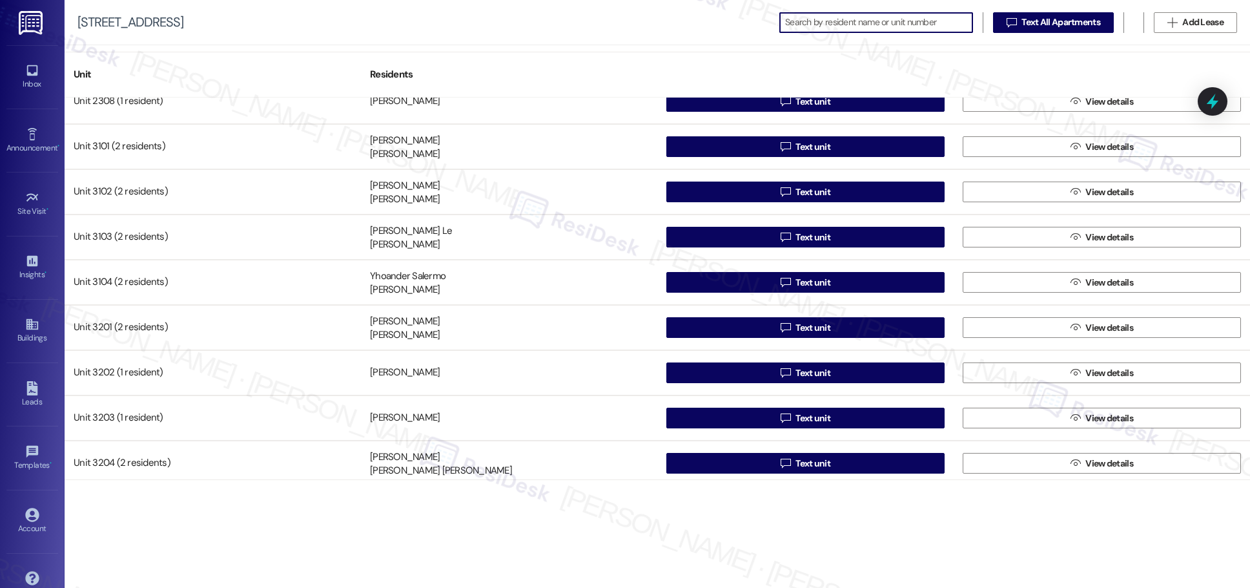
scroll to position [1607, 0]
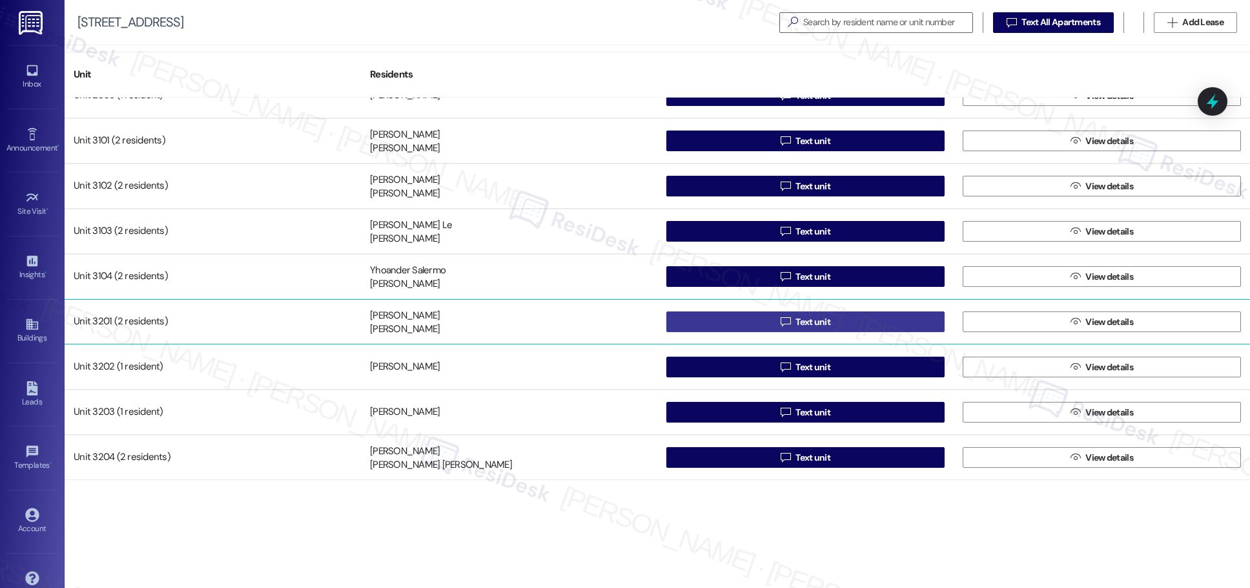
click at [607, 320] on div "Unit 2306 (2 residents) [PERSON_NAME] [PERSON_NAME]  Text unit  View details …" at bounding box center [658, 289] width 1186 height 382
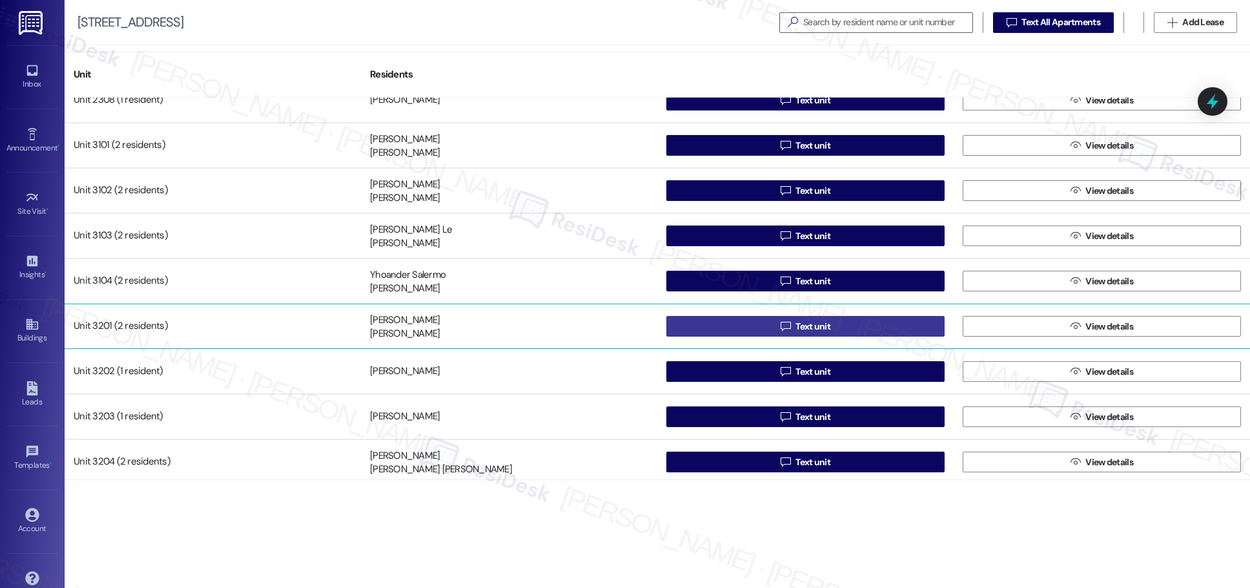
click at [607, 326] on span "Text unit" at bounding box center [813, 327] width 35 height 14
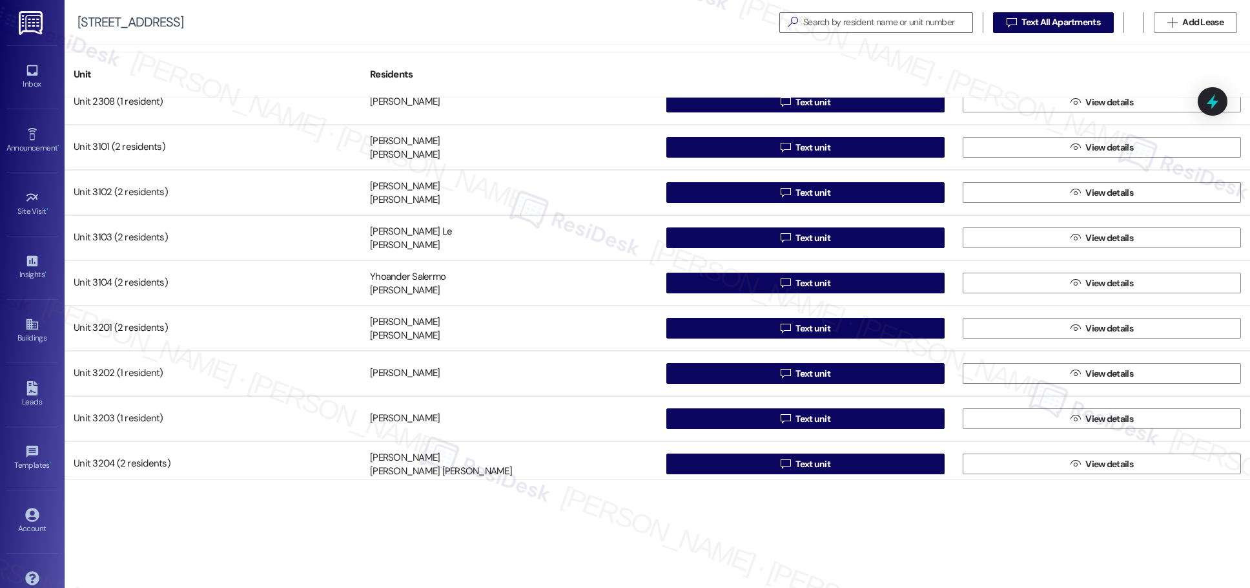
scroll to position [1598, 0]
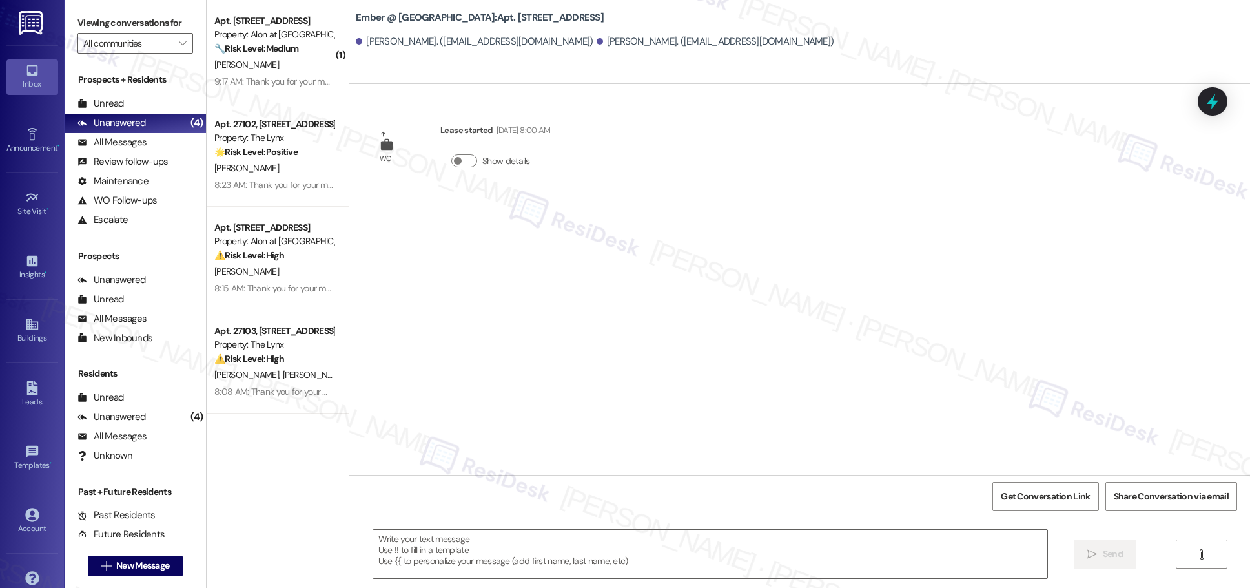
type textarea "Fetching suggested responses. Please feel free to read through the conversation…"
click at [607, 494] on span "Get Conversation Link" at bounding box center [1045, 497] width 89 height 14
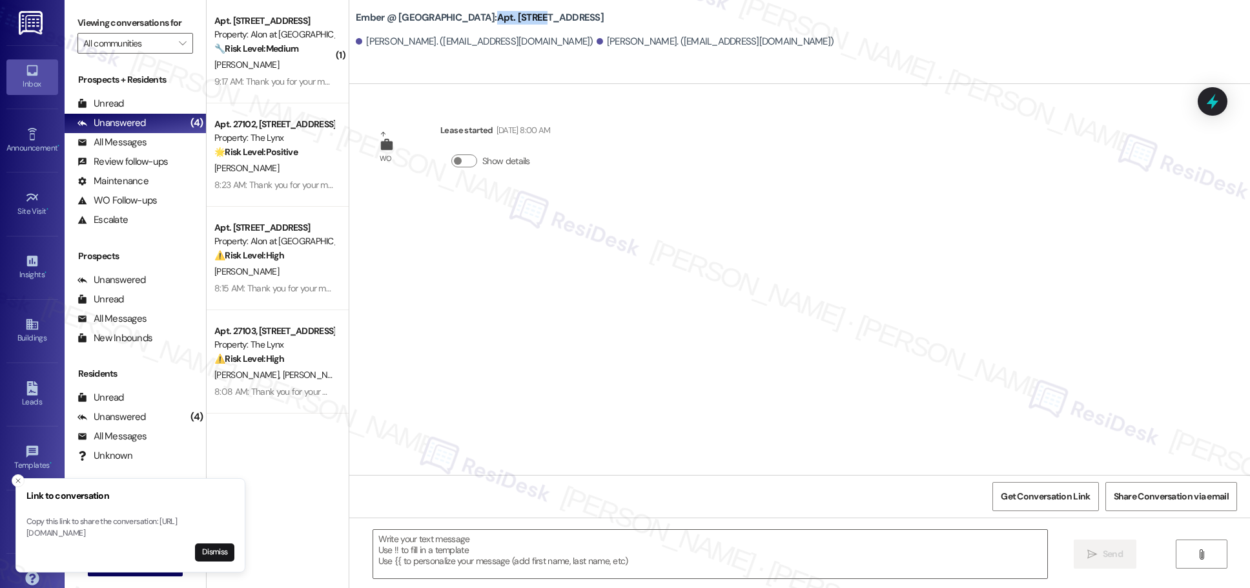
drag, startPoint x: 490, startPoint y: 17, endPoint x: 449, endPoint y: 19, distance: 40.7
click at [449, 19] on b "Ember @ [GEOGRAPHIC_DATA]: Apt. [STREET_ADDRESS]" at bounding box center [480, 18] width 248 height 14
copy b "Apt. 3201,"
click at [27, 326] on icon at bounding box center [32, 324] width 14 height 14
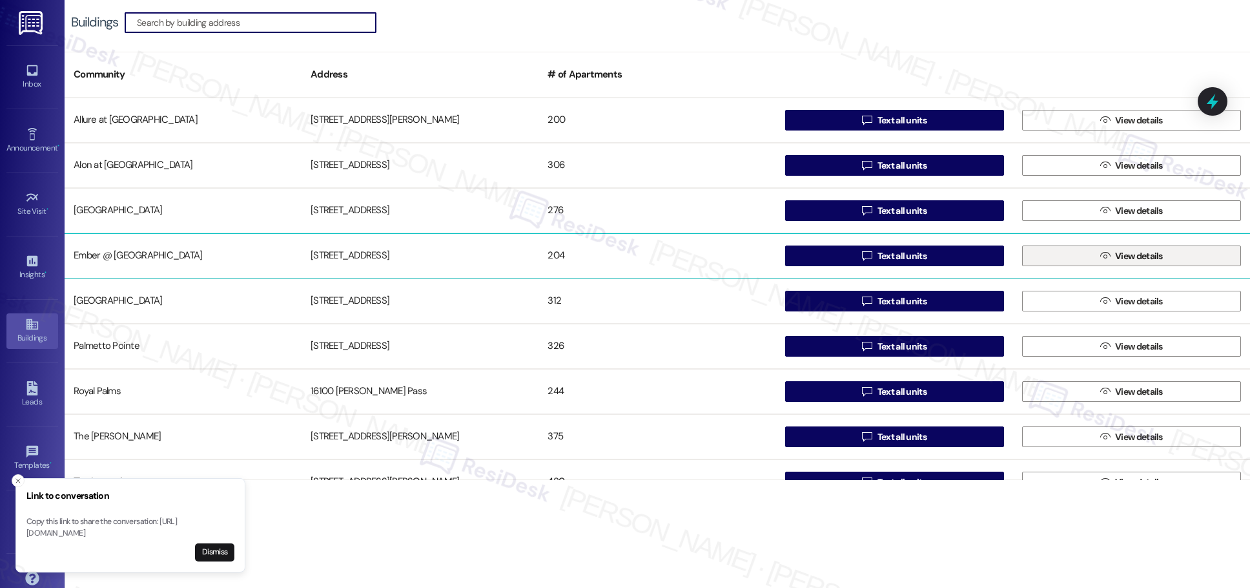
click at [607, 255] on span "View details" at bounding box center [1139, 256] width 48 height 14
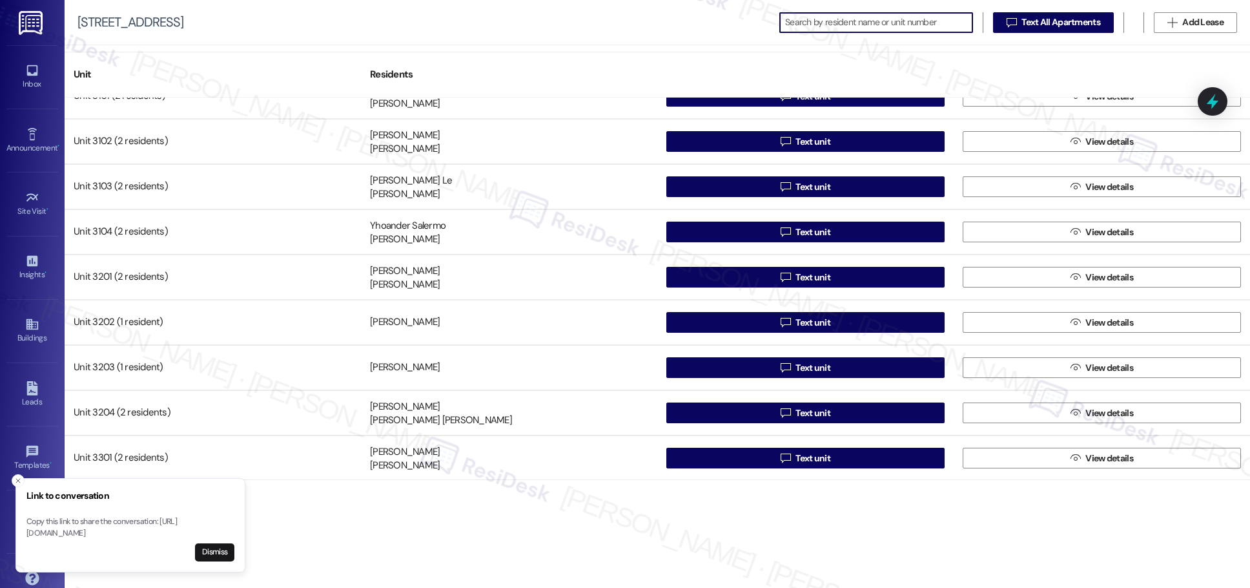
scroll to position [1652, 0]
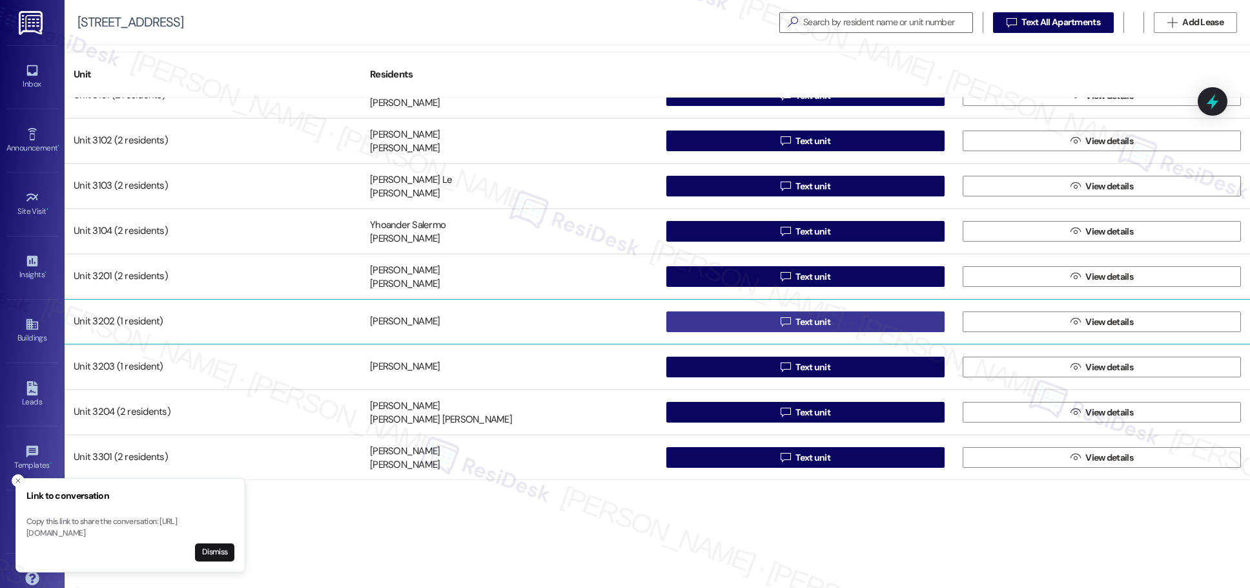
click at [607, 321] on span "Text unit" at bounding box center [813, 322] width 35 height 14
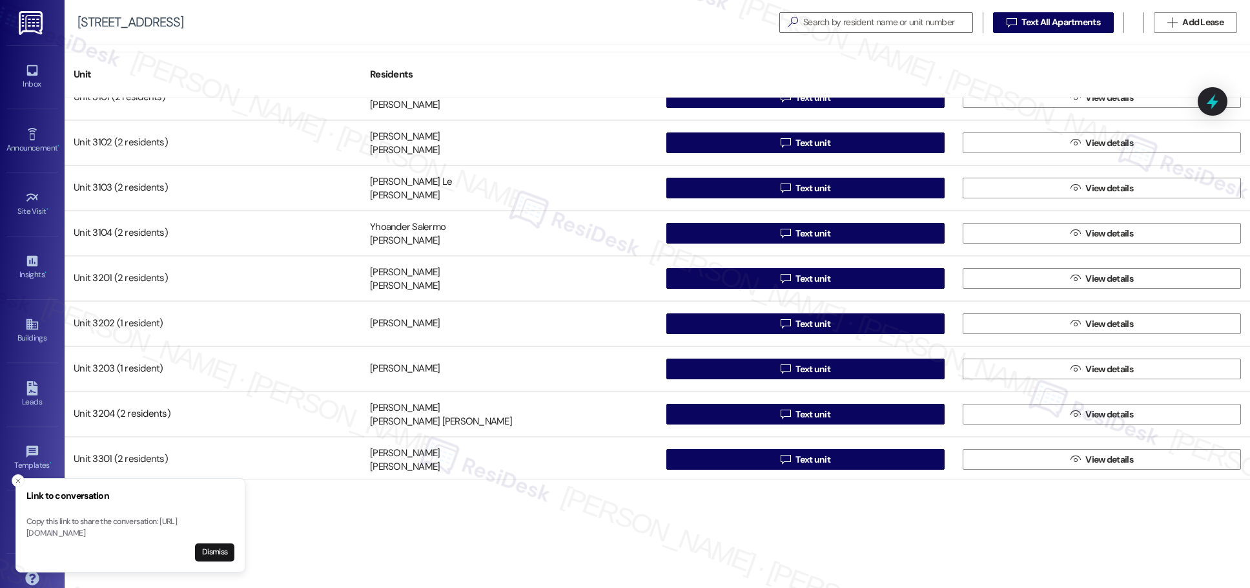
scroll to position [1645, 0]
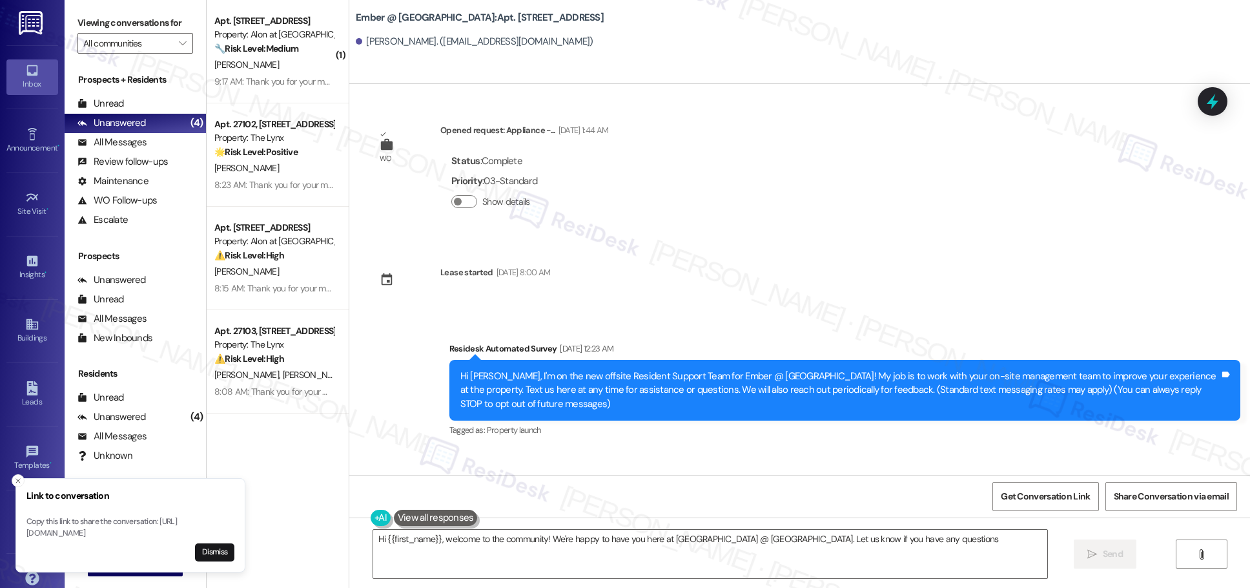
type textarea "Hi {{first_name}}, welcome to the community! We're happy to have you here at [G…"
click at [36, 330] on icon at bounding box center [32, 324] width 14 height 14
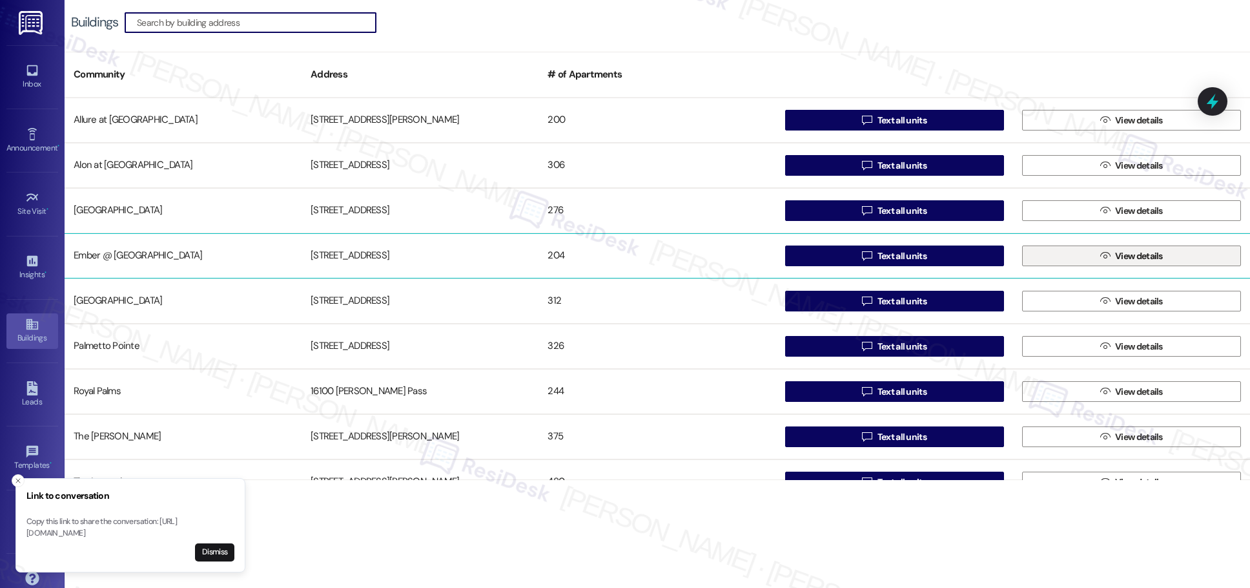
click at [607, 255] on span "View details" at bounding box center [1139, 256] width 48 height 14
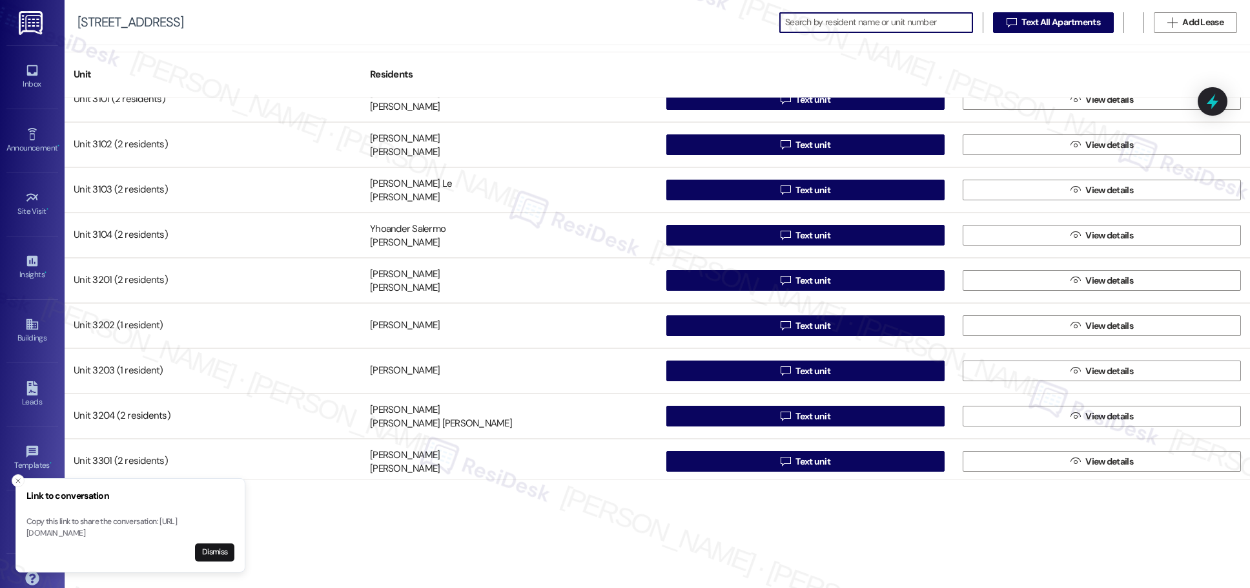
scroll to position [1664, 0]
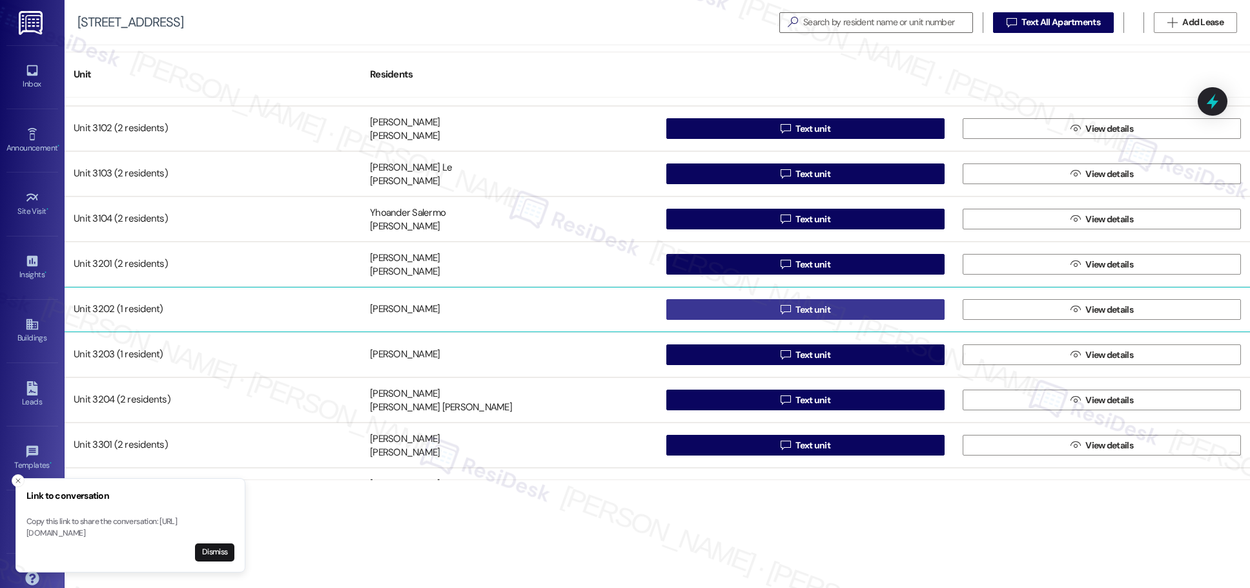
click at [607, 306] on span "Text unit" at bounding box center [813, 310] width 35 height 14
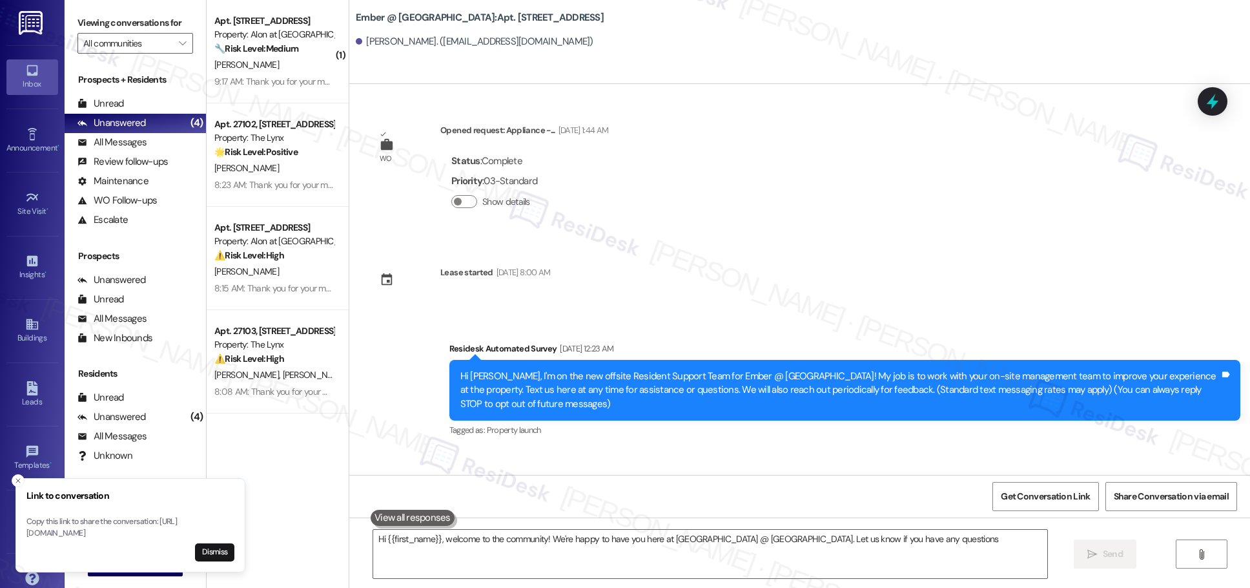
type textarea "Hi {{first_name}}, welcome to the community! We're happy to have you here at [G…"
click at [28, 329] on icon at bounding box center [32, 324] width 12 height 11
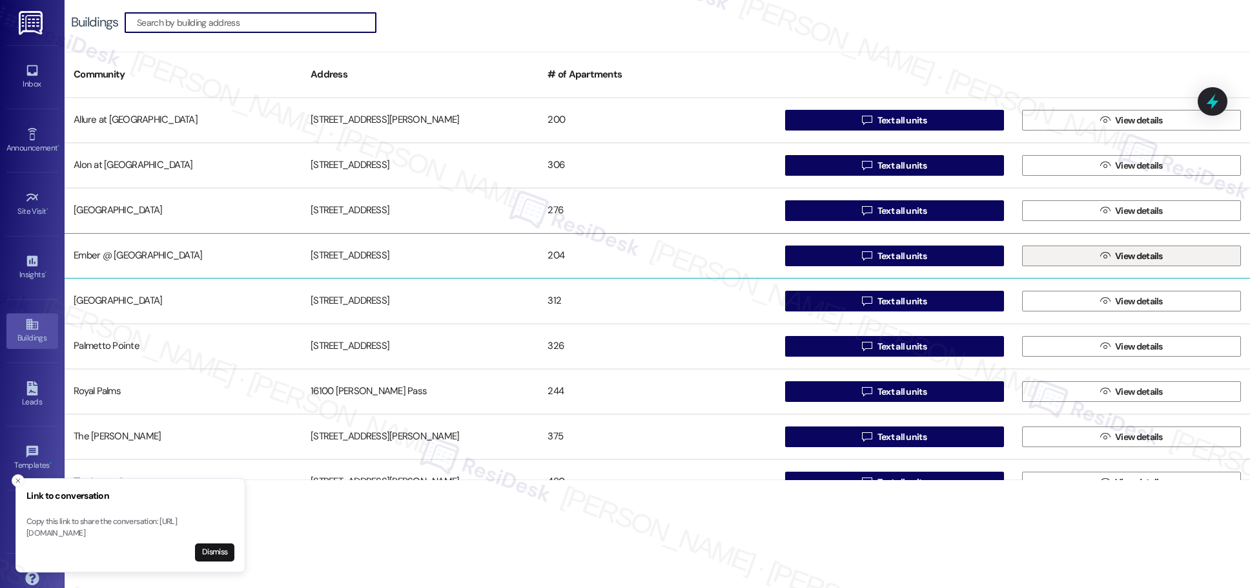
click at [607, 254] on span " View details" at bounding box center [1132, 255] width 68 height 19
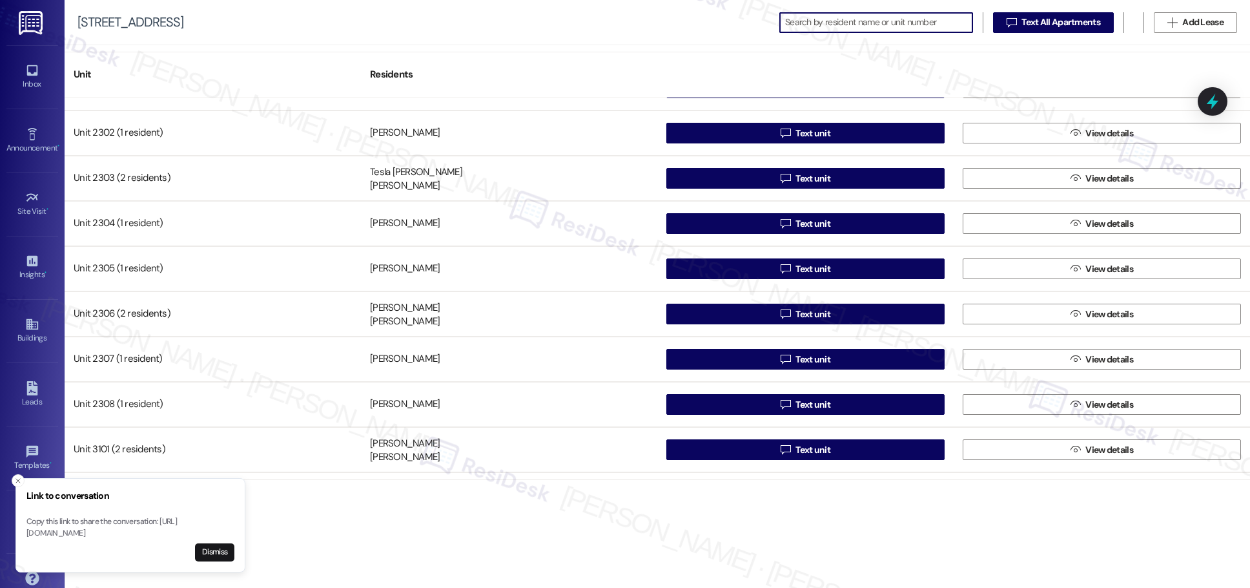
scroll to position [1299, 0]
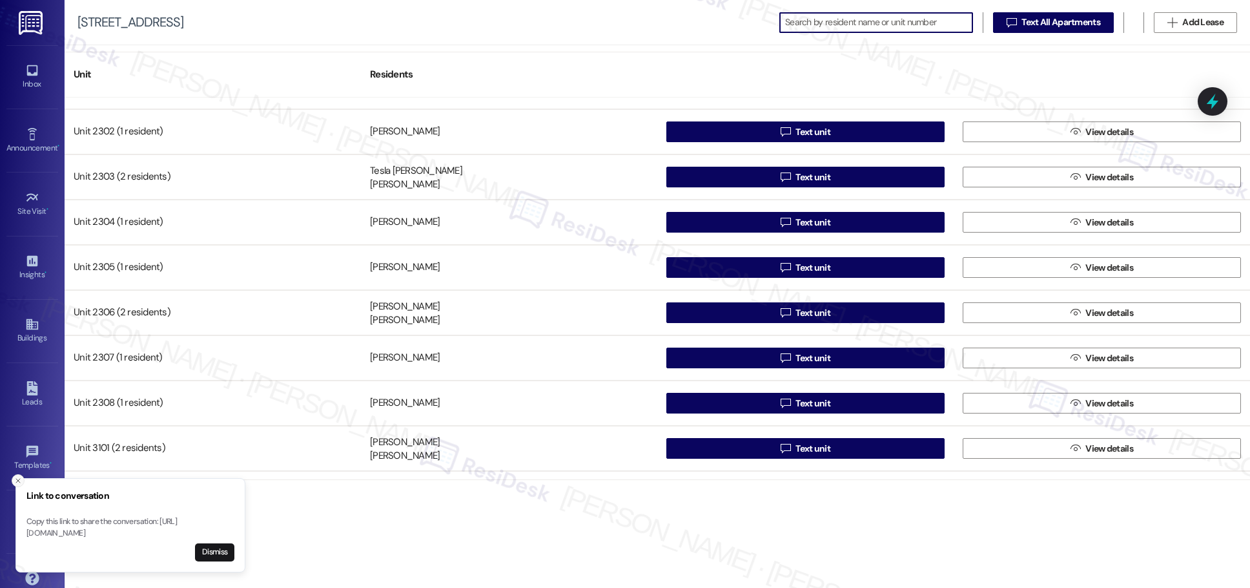
click at [19, 477] on icon "Close toast" at bounding box center [18, 481] width 8 height 8
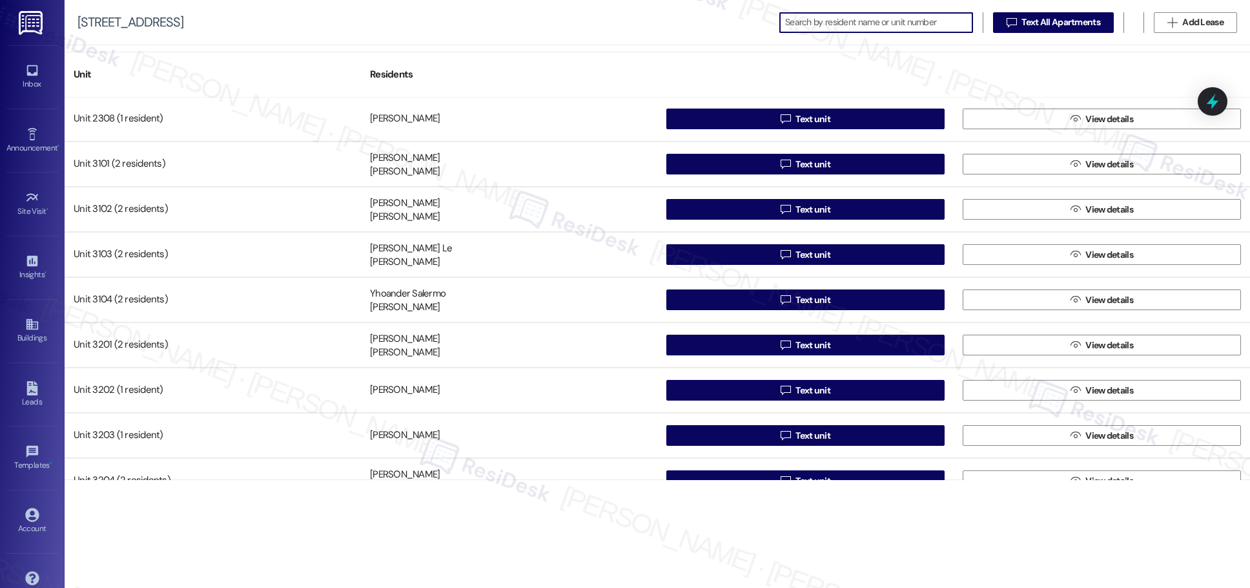
scroll to position [1671, 0]
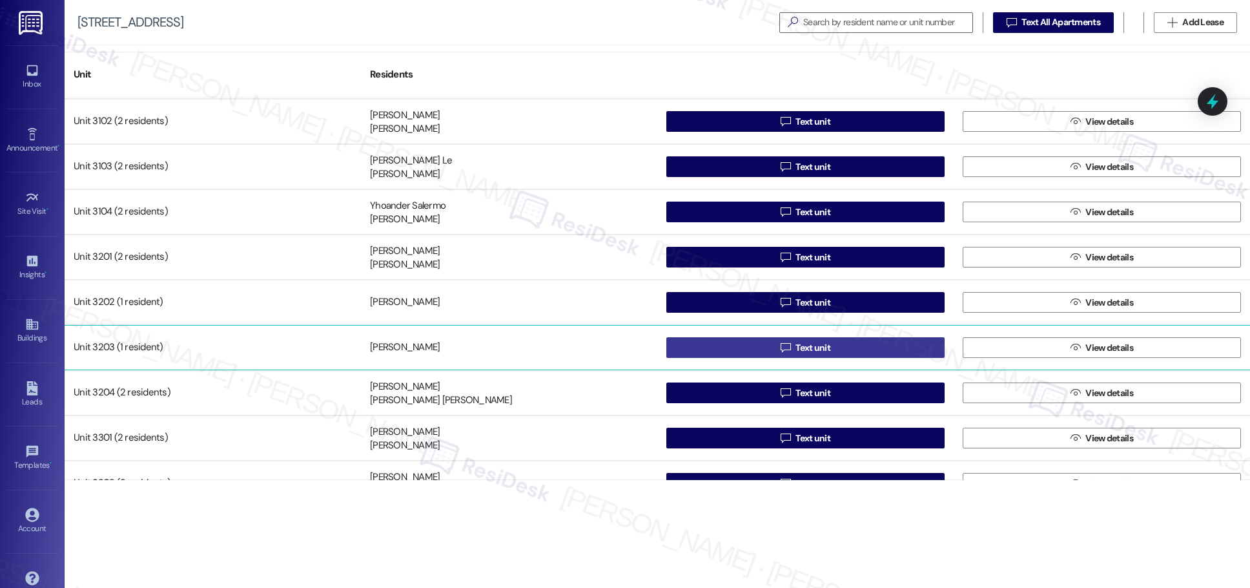
click at [607, 349] on span "Text unit" at bounding box center [813, 348] width 35 height 14
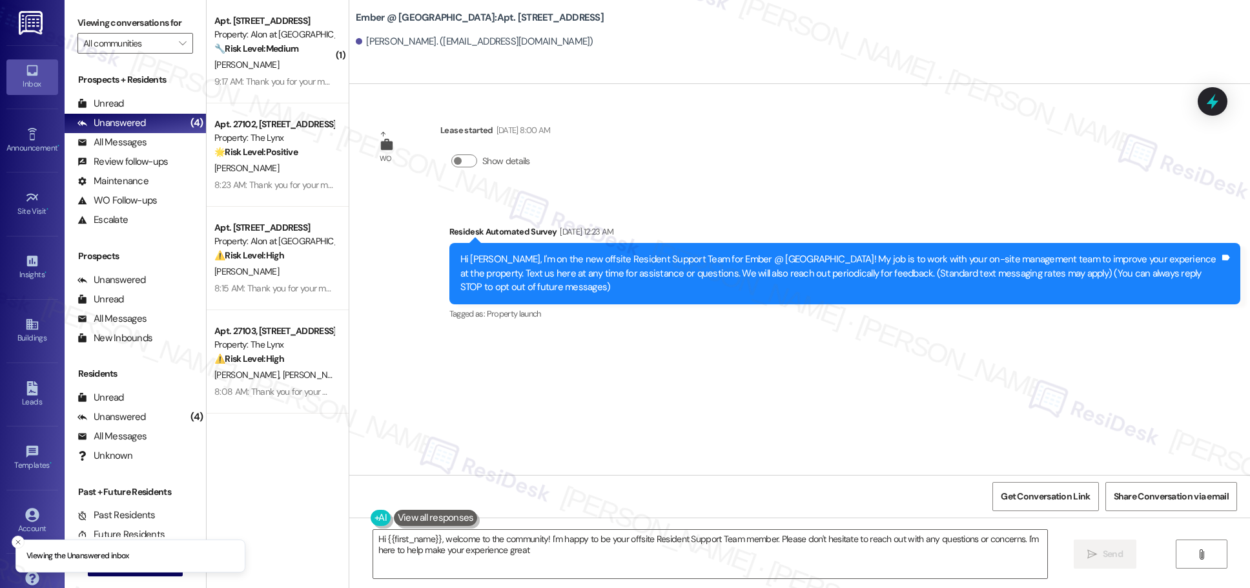
type textarea "Hi {{first_name}}, welcome to the community! I'm happy to be your offsite Resid…"
click at [25, 324] on icon at bounding box center [32, 324] width 14 height 14
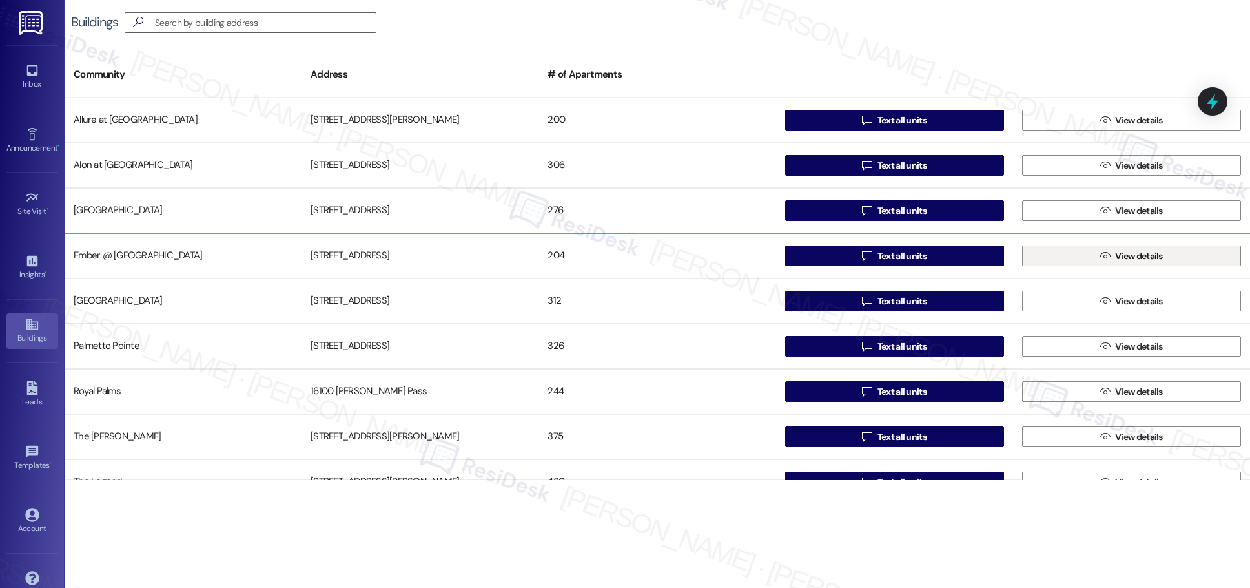
click at [607, 259] on div "Allure at Shavano [STREET_ADDRESS][PERSON_NAME]  Text all units  View details…" at bounding box center [658, 289] width 1186 height 382
click at [607, 254] on span "View details" at bounding box center [1139, 256] width 48 height 14
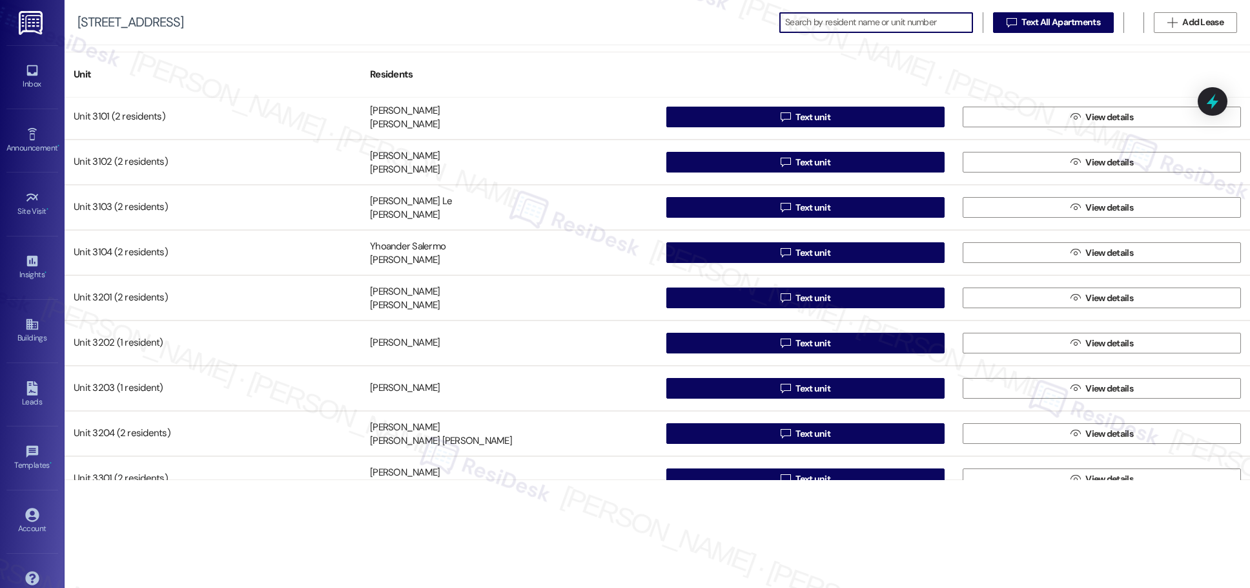
scroll to position [1646, 0]
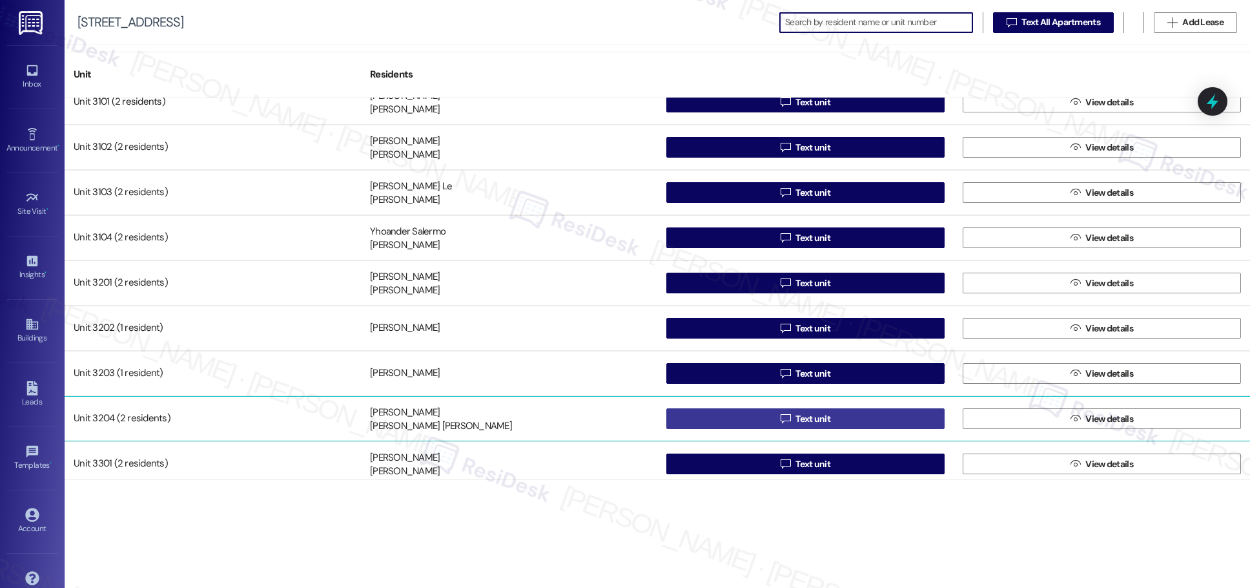
click at [607, 420] on span "Text unit" at bounding box center [813, 419] width 35 height 14
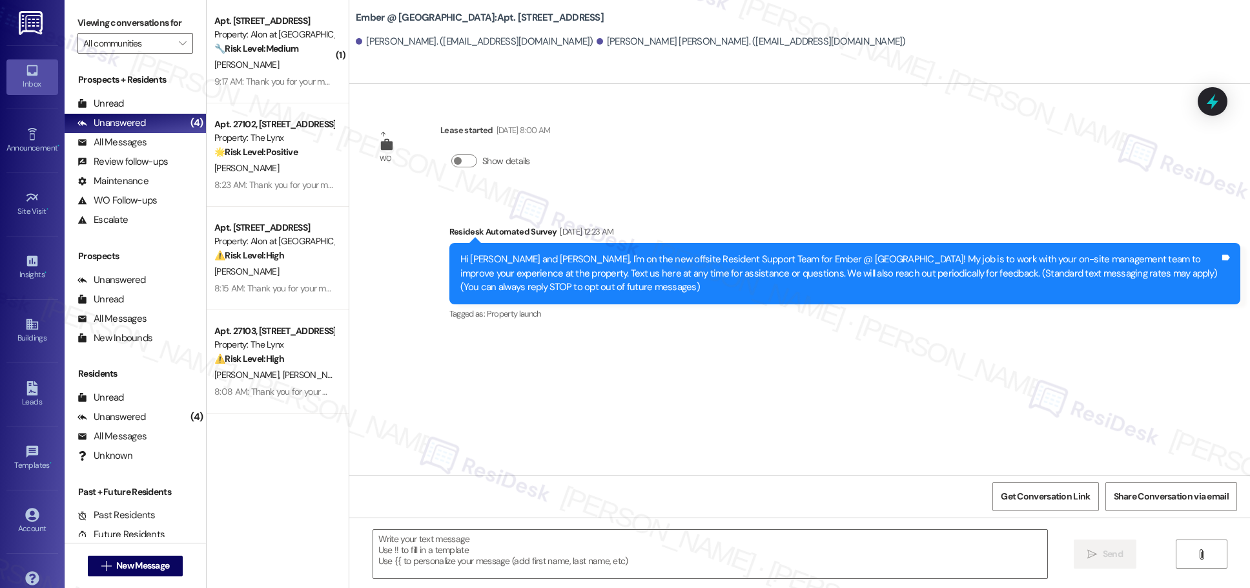
type textarea "Fetching suggested responses. Please feel free to read through the conversation…"
click at [28, 333] on div "Buildings" at bounding box center [32, 337] width 65 height 13
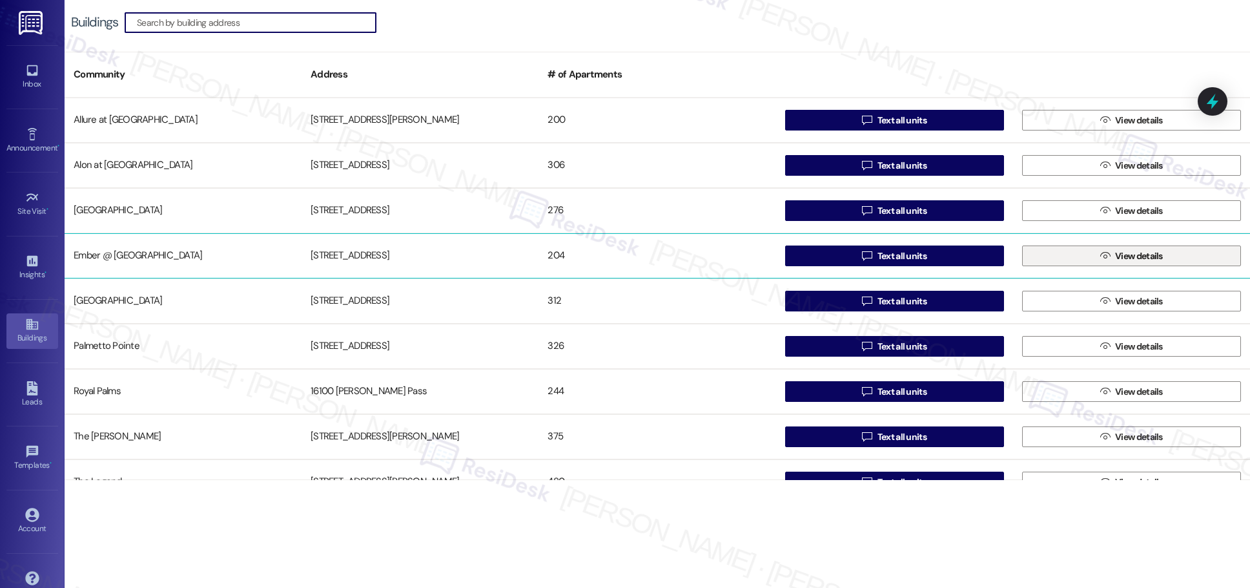
click at [607, 256] on span "View details" at bounding box center [1139, 256] width 48 height 14
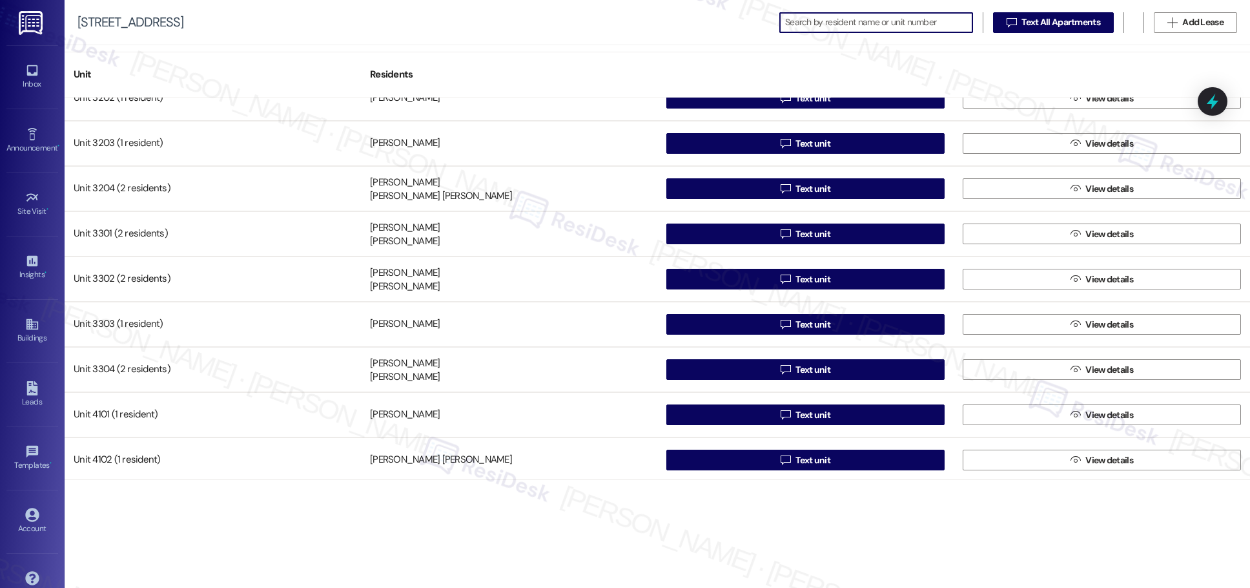
scroll to position [1875, 0]
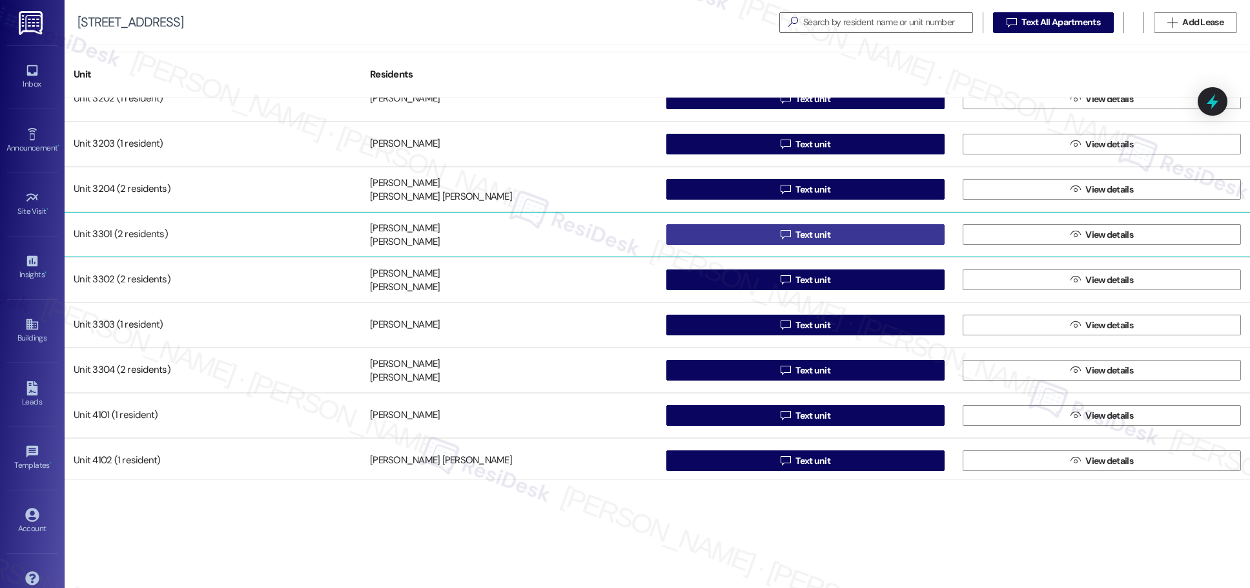
click at [607, 234] on span "Text unit" at bounding box center [813, 235] width 35 height 14
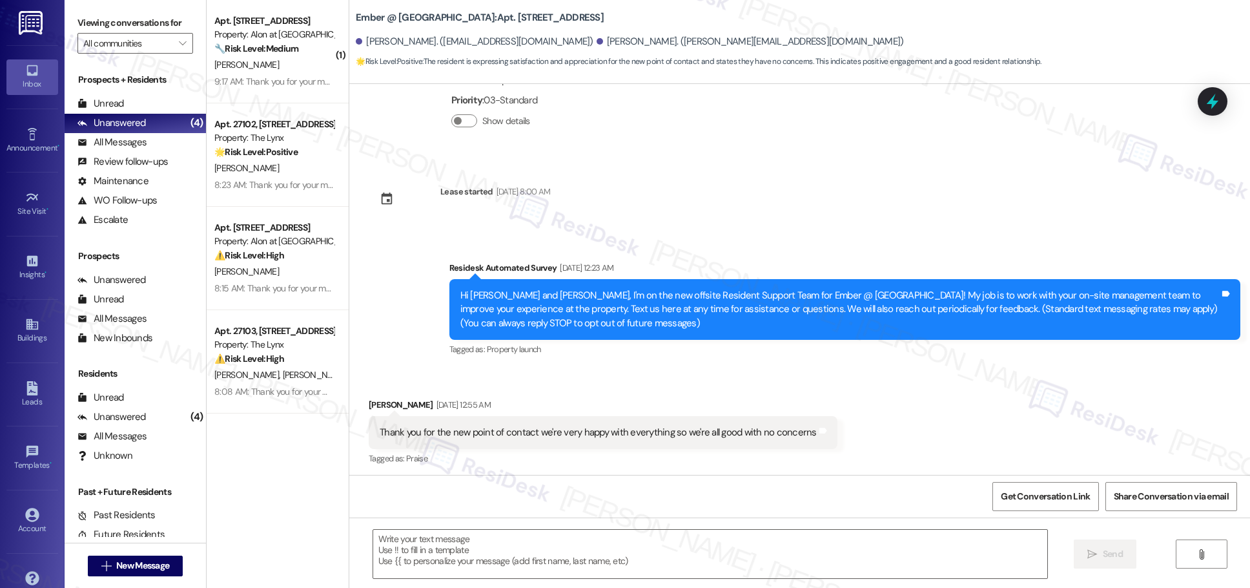
type textarea "Fetching suggested responses. Please feel free to read through the conversation…"
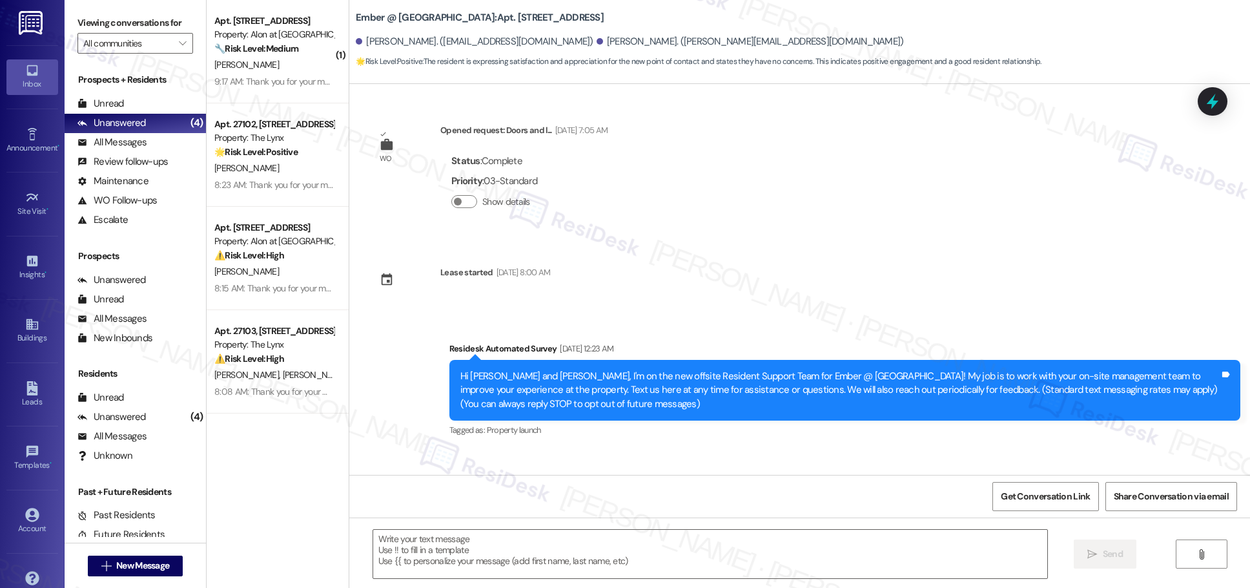
scroll to position [193, 0]
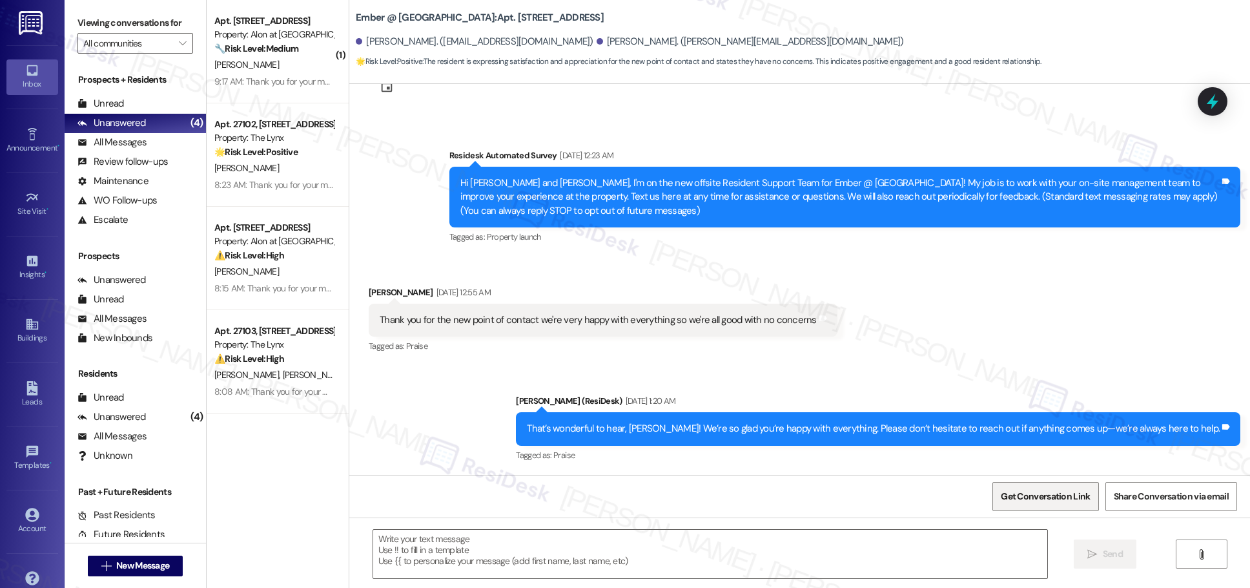
click at [607, 498] on span "Get Conversation Link" at bounding box center [1045, 497] width 89 height 14
click at [26, 330] on icon at bounding box center [32, 324] width 14 height 14
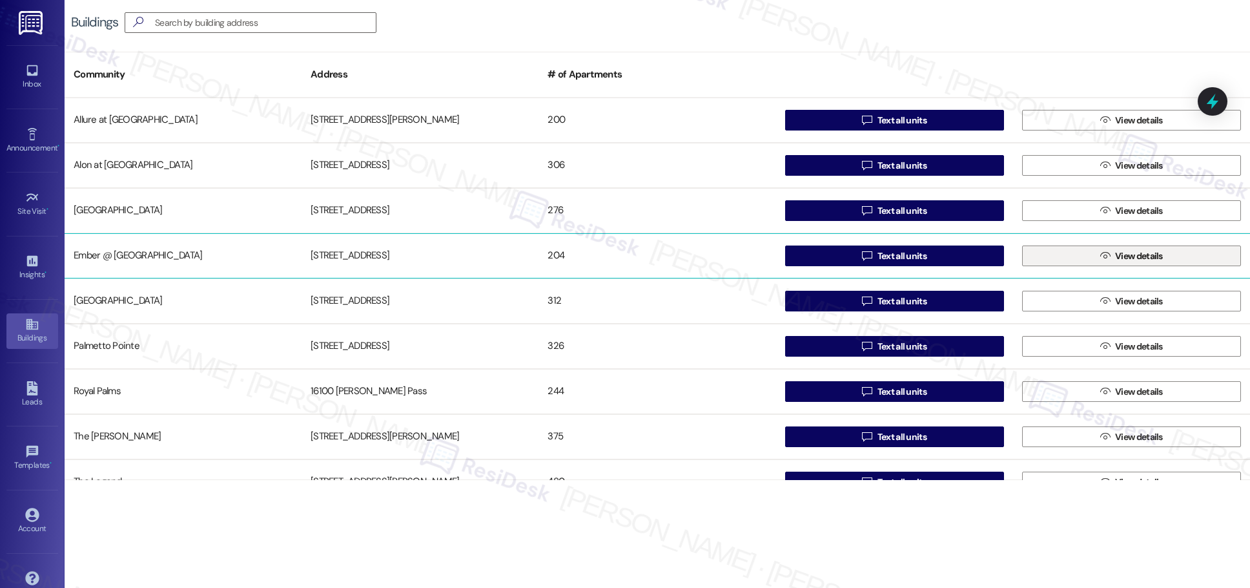
click at [607, 255] on span "View details" at bounding box center [1139, 256] width 48 height 14
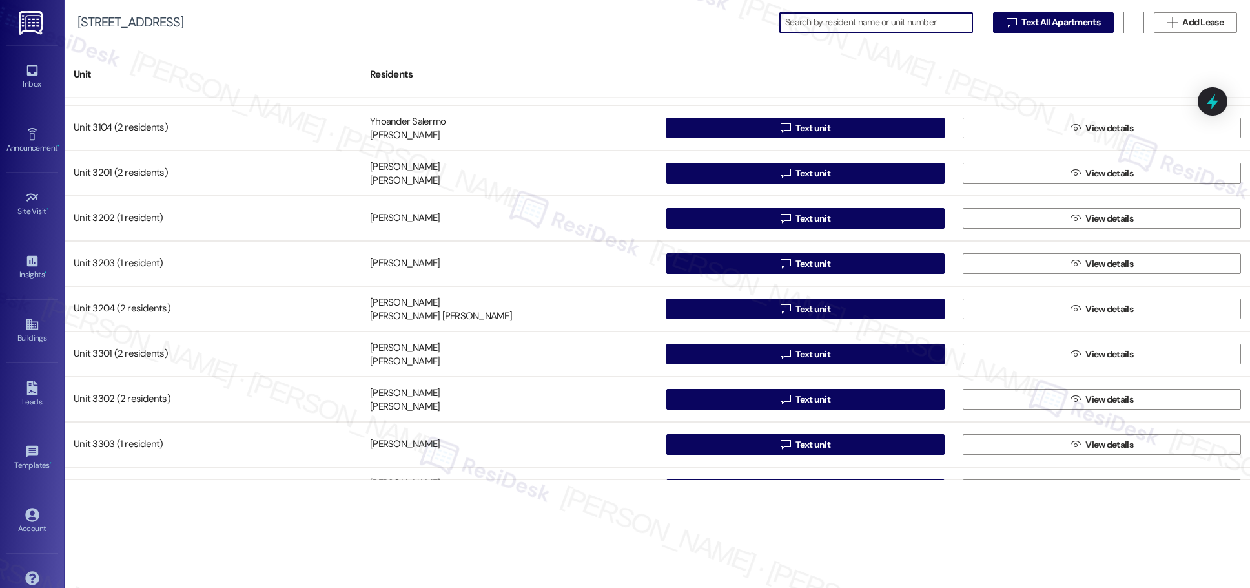
scroll to position [1798, 0]
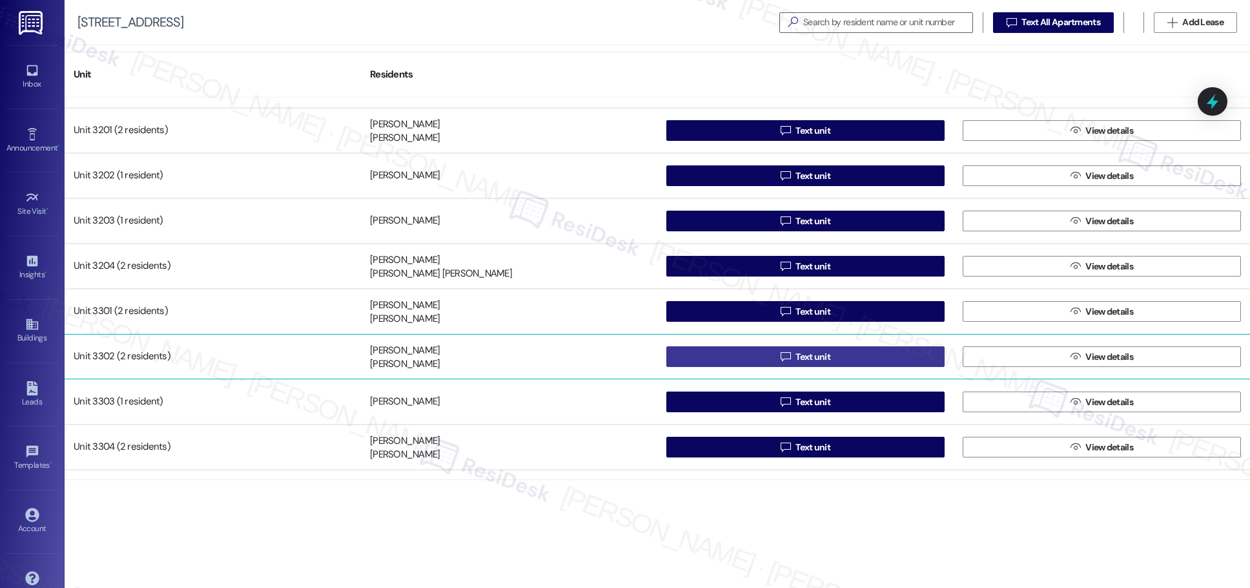
click at [607, 358] on span "Text unit" at bounding box center [813, 357] width 35 height 14
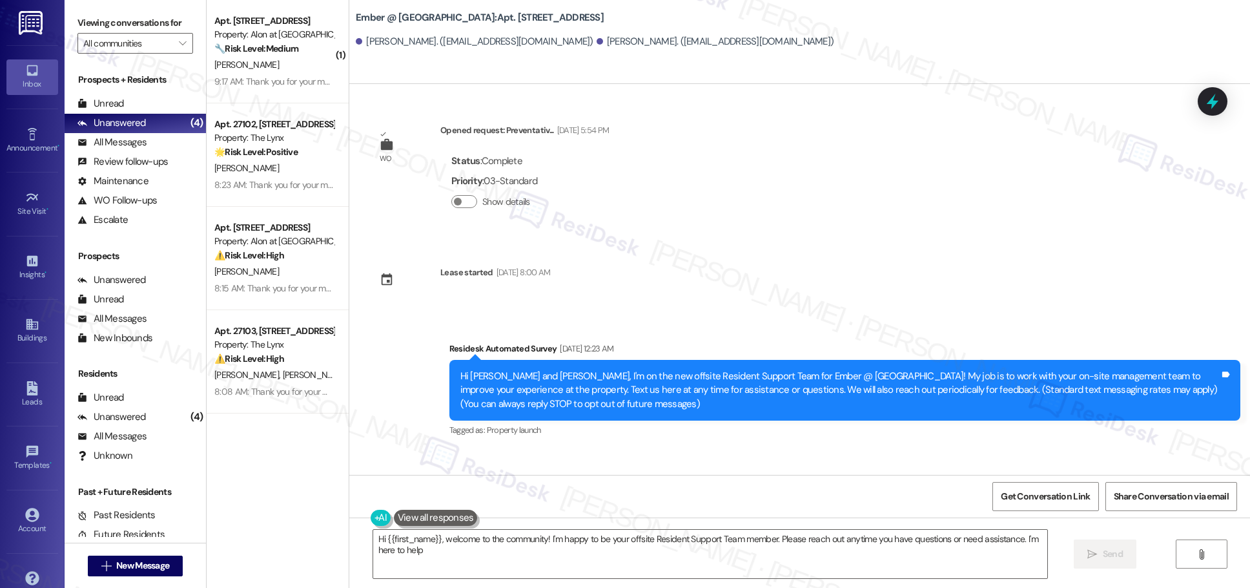
type textarea "Hi {{first_name}}, welcome to the community! I'm happy to be your offsite Resid…"
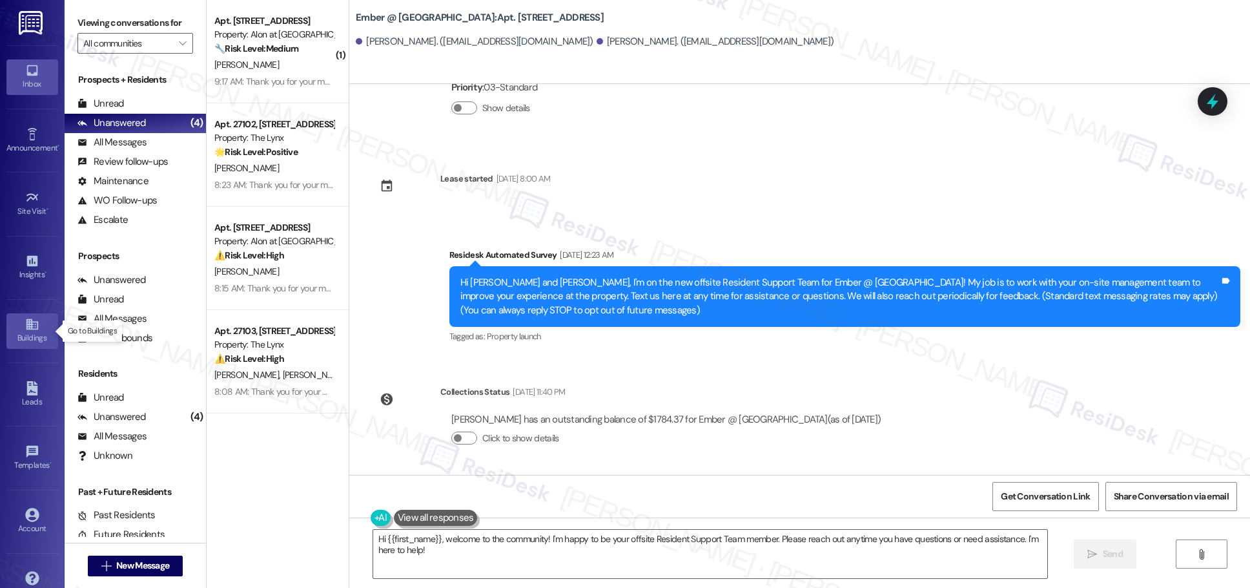
click at [25, 332] on div "Buildings" at bounding box center [32, 337] width 65 height 13
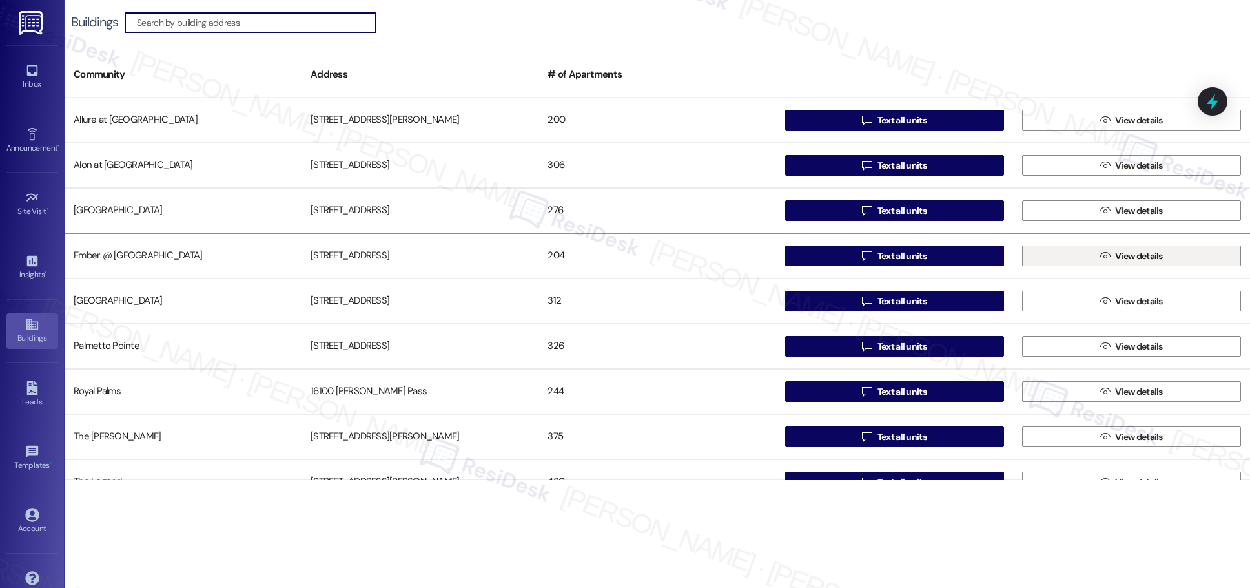
click at [607, 256] on span "View details" at bounding box center [1139, 256] width 48 height 14
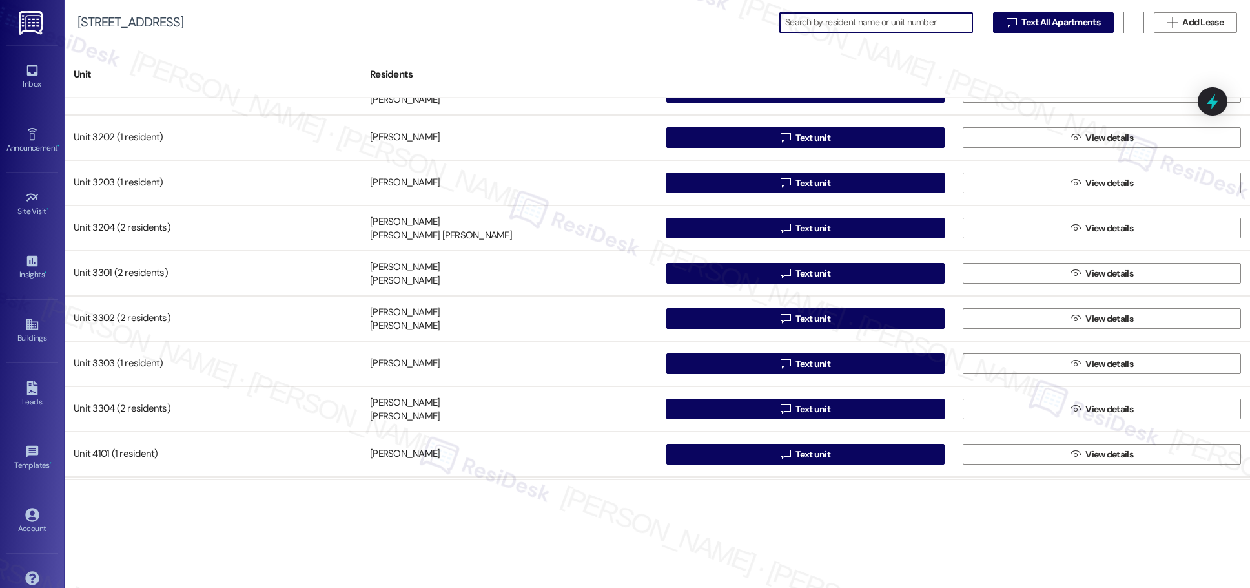
scroll to position [1841, 0]
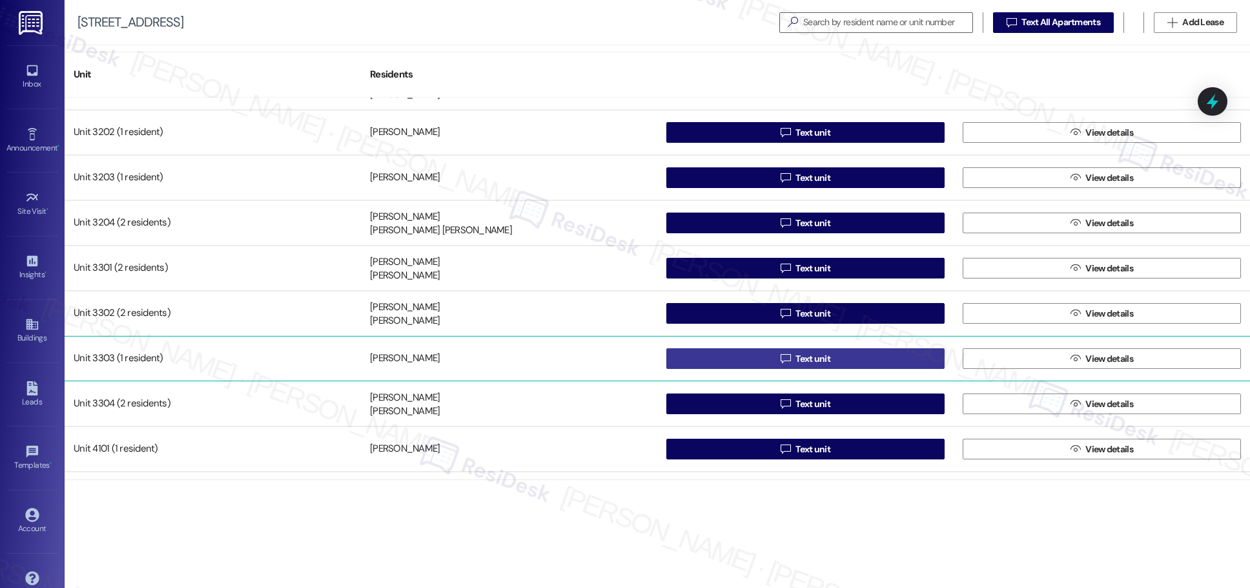
click at [607, 356] on span "Text unit" at bounding box center [813, 359] width 35 height 14
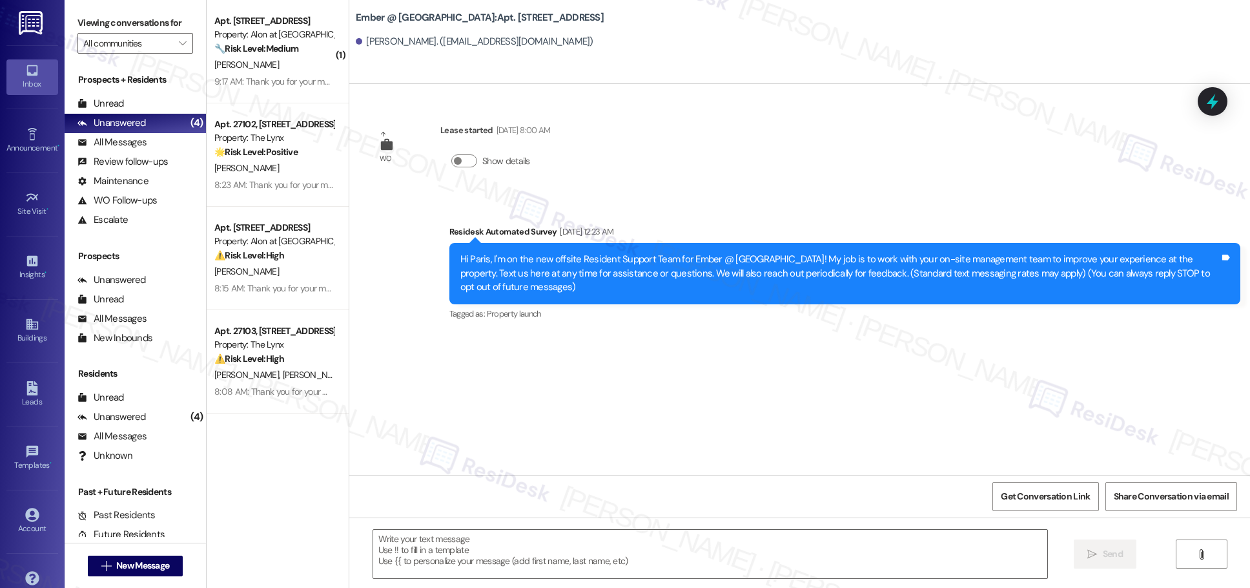
type textarea "Fetching suggested responses. Please feel free to read through the conversation…"
click at [28, 330] on icon at bounding box center [32, 324] width 14 height 14
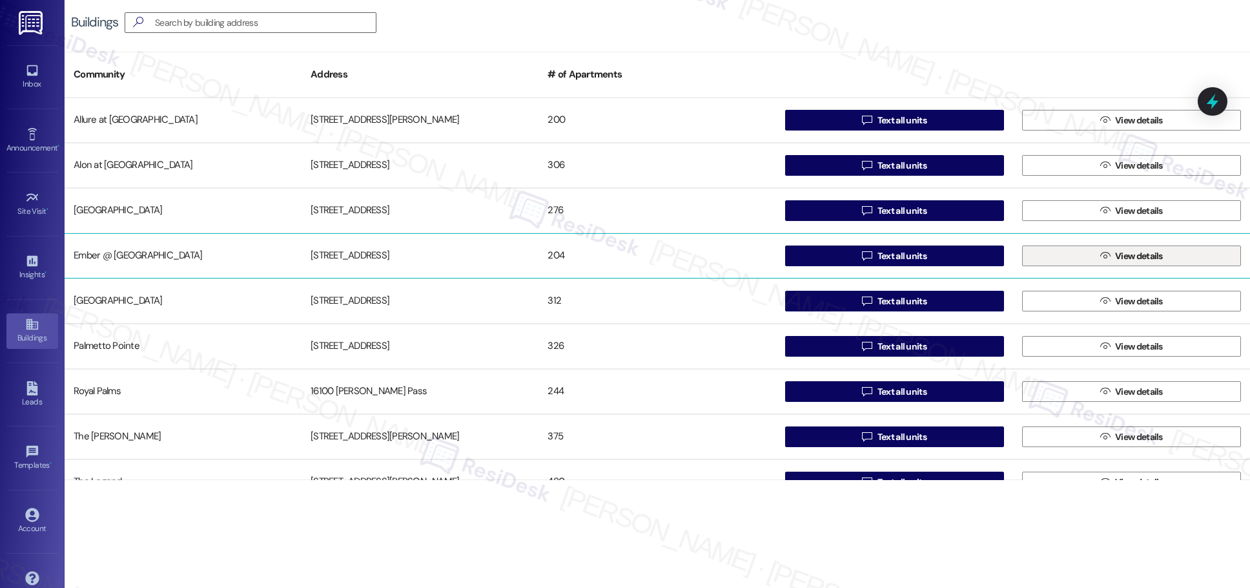
click at [607, 256] on span "View details" at bounding box center [1139, 256] width 48 height 14
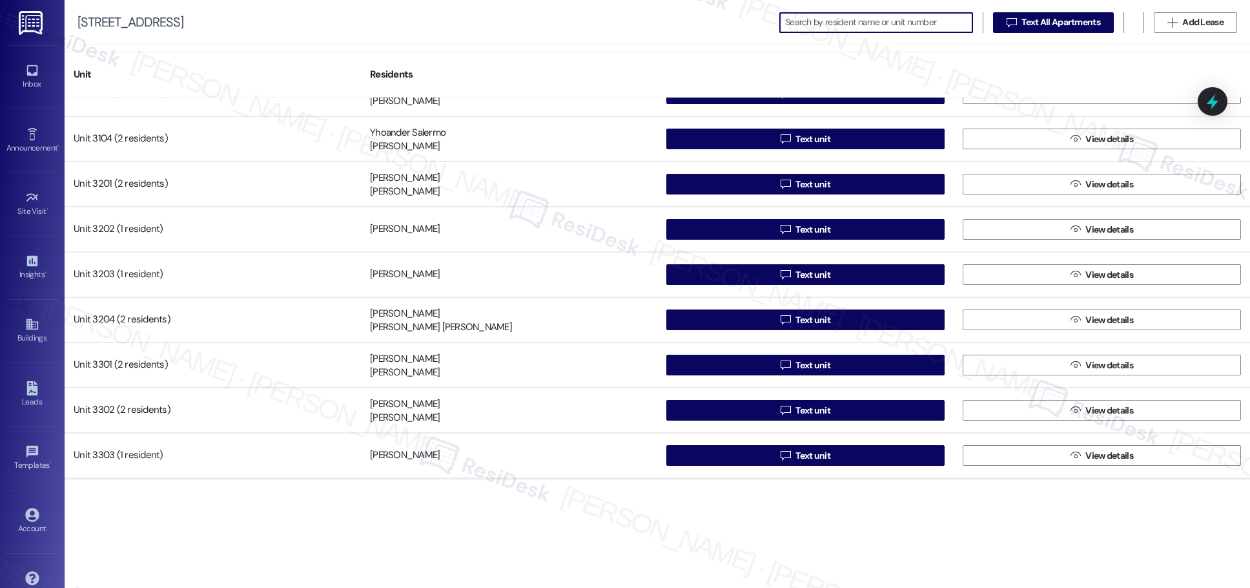
scroll to position [1832, 0]
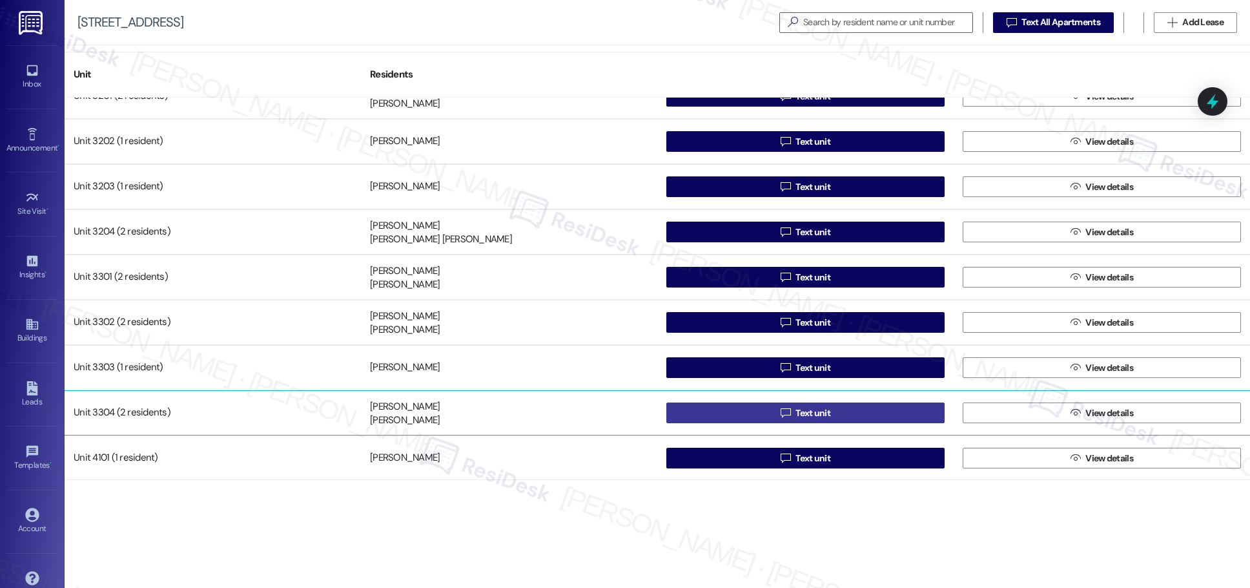
click at [607, 411] on span "Text unit" at bounding box center [813, 413] width 35 height 14
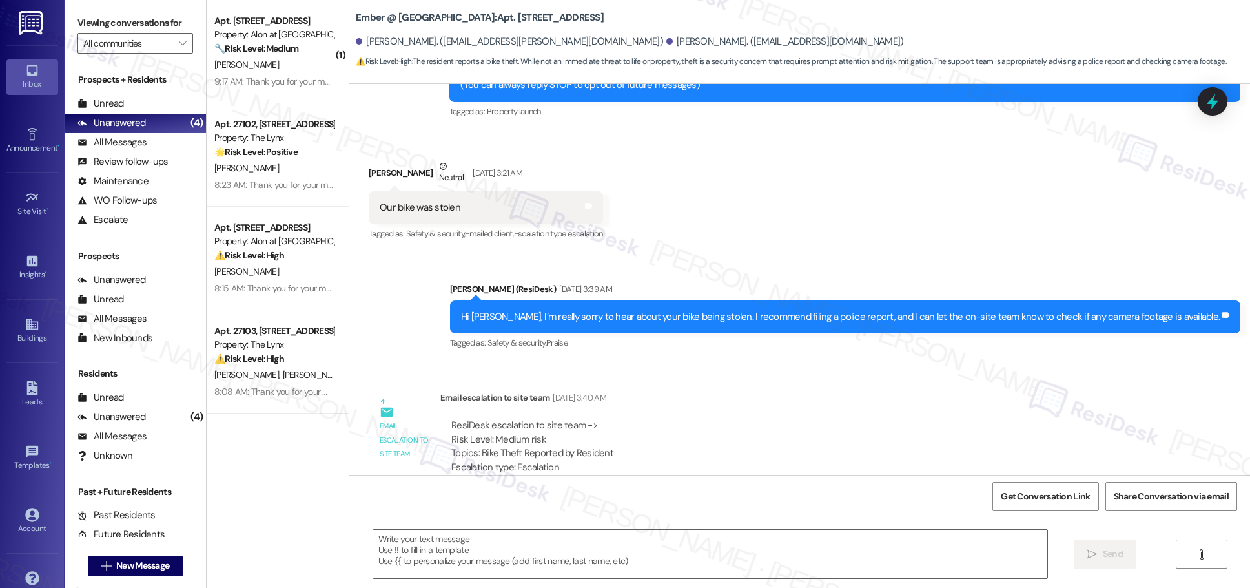
type textarea "Fetching suggested responses. Please feel free to read through the conversation…"
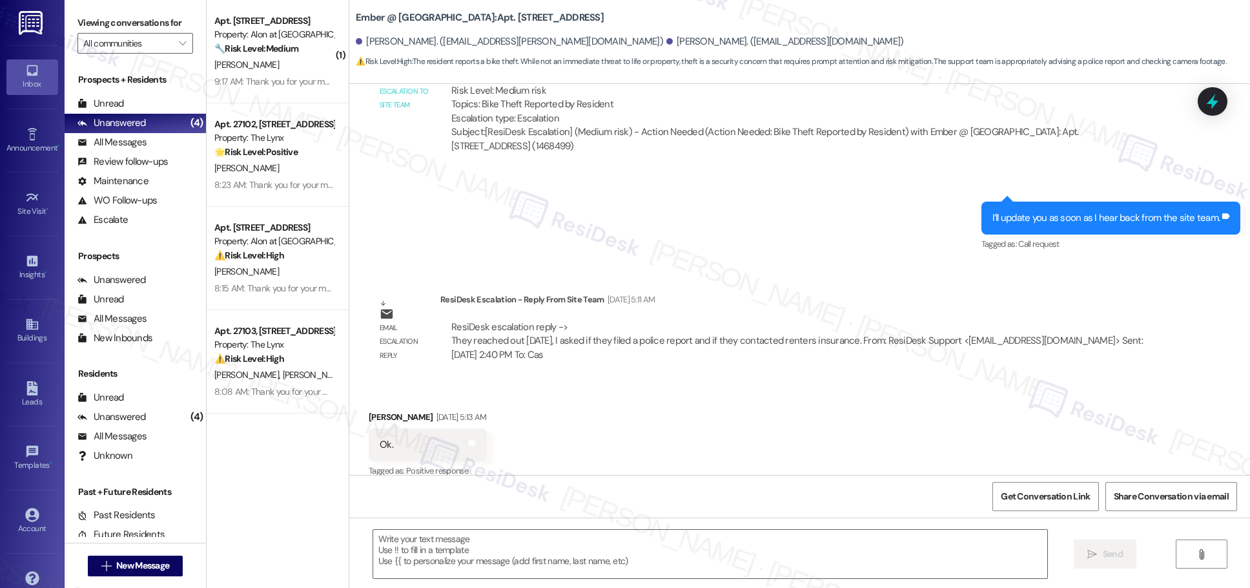
scroll to position [690, 0]
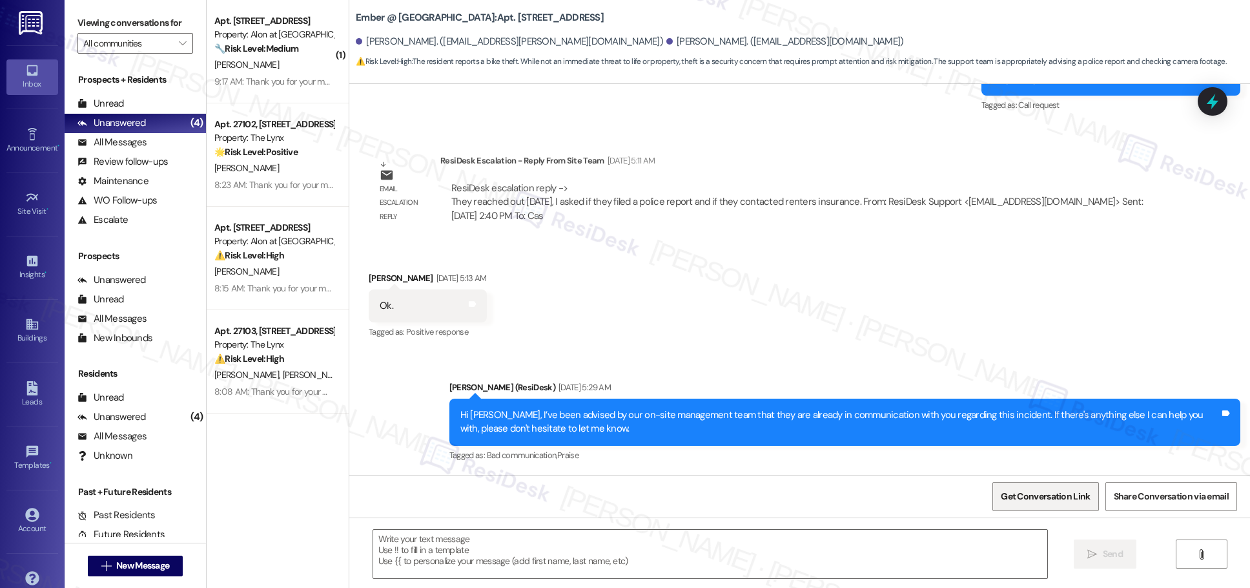
click at [607, 498] on span "Get Conversation Link" at bounding box center [1045, 497] width 89 height 14
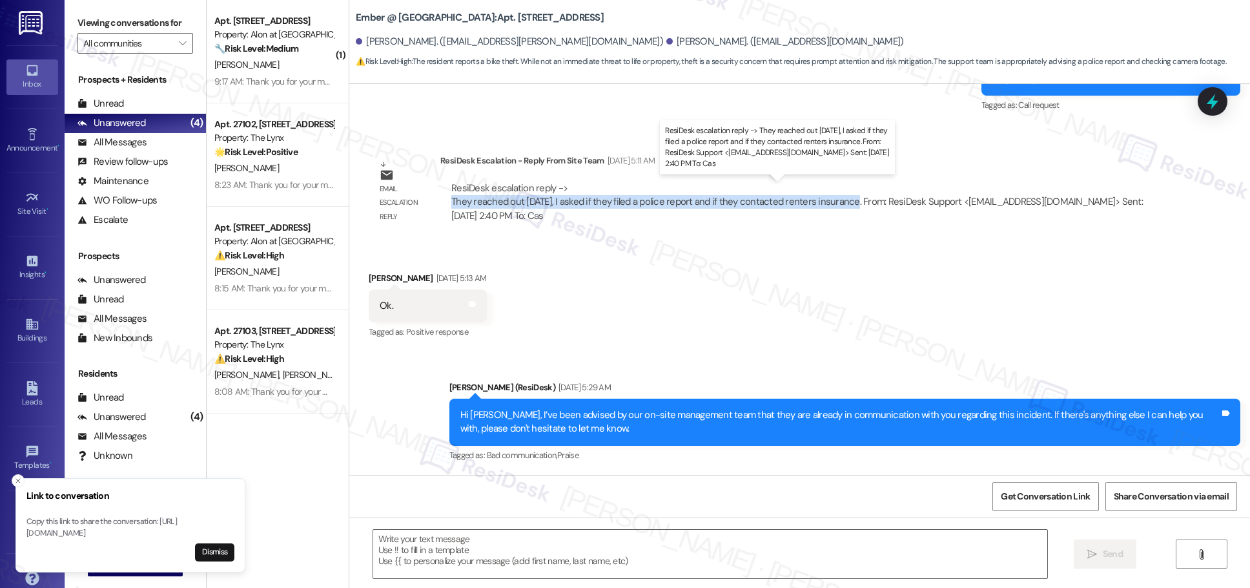
drag, startPoint x: 442, startPoint y: 201, endPoint x: 855, endPoint y: 232, distance: 413.9
click at [607, 199] on div "ResiDesk escalation reply -> They reached out [DATE], I asked if they filed a p…" at bounding box center [797, 201] width 692 height 41
copy div "They reached out [DATE], I asked if they filed a police report and if they cont…"
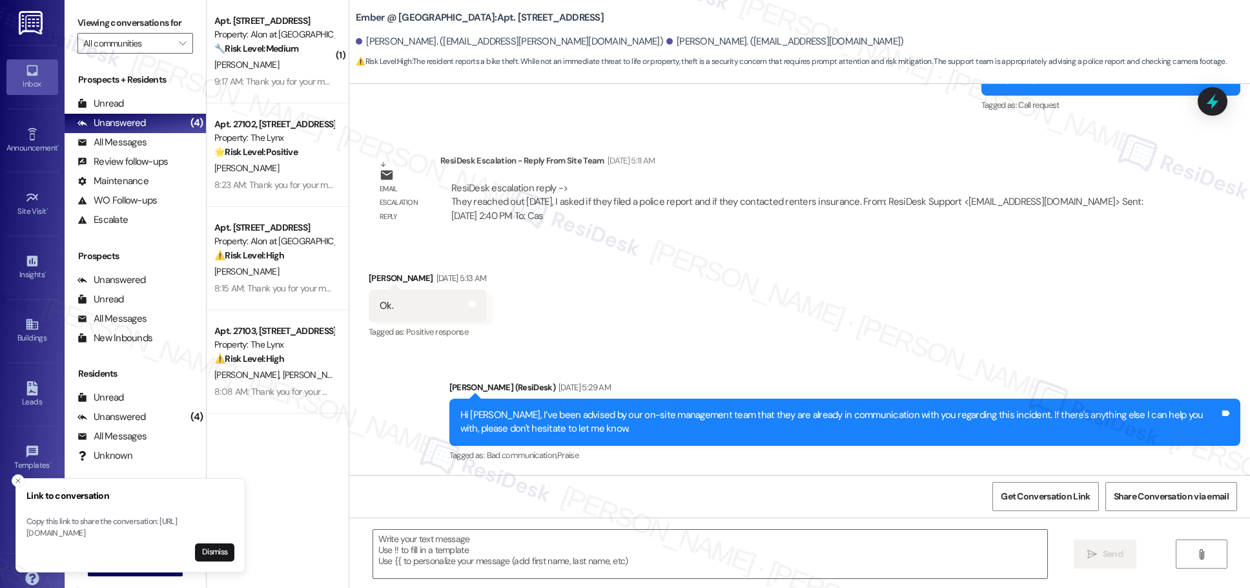
click at [607, 303] on div "Received via SMS [PERSON_NAME] [DATE] 5:13 AM Ok. Tags and notes Tagged as: Pos…" at bounding box center [799, 296] width 901 height 109
click at [28, 329] on icon at bounding box center [32, 324] width 12 height 11
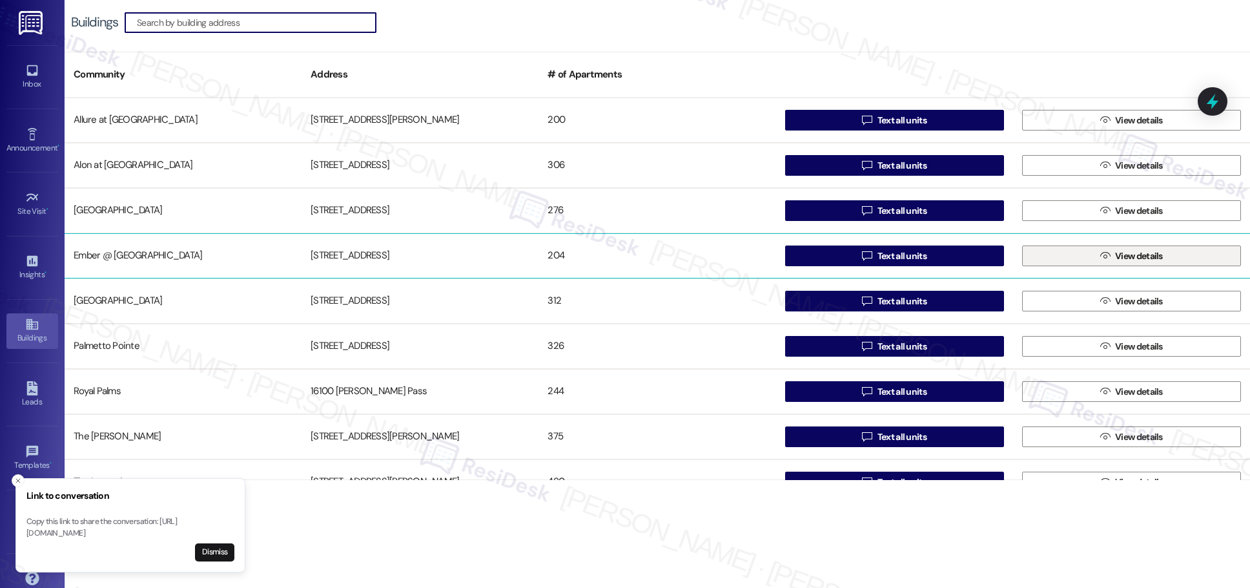
click at [607, 254] on span "View details" at bounding box center [1139, 256] width 48 height 14
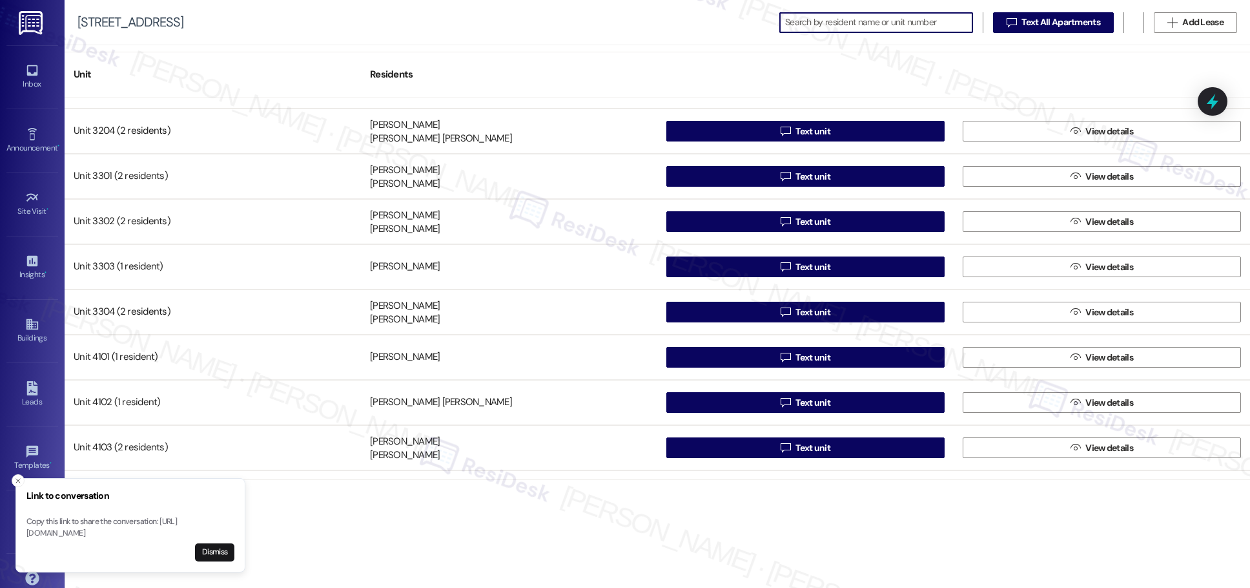
scroll to position [1936, 0]
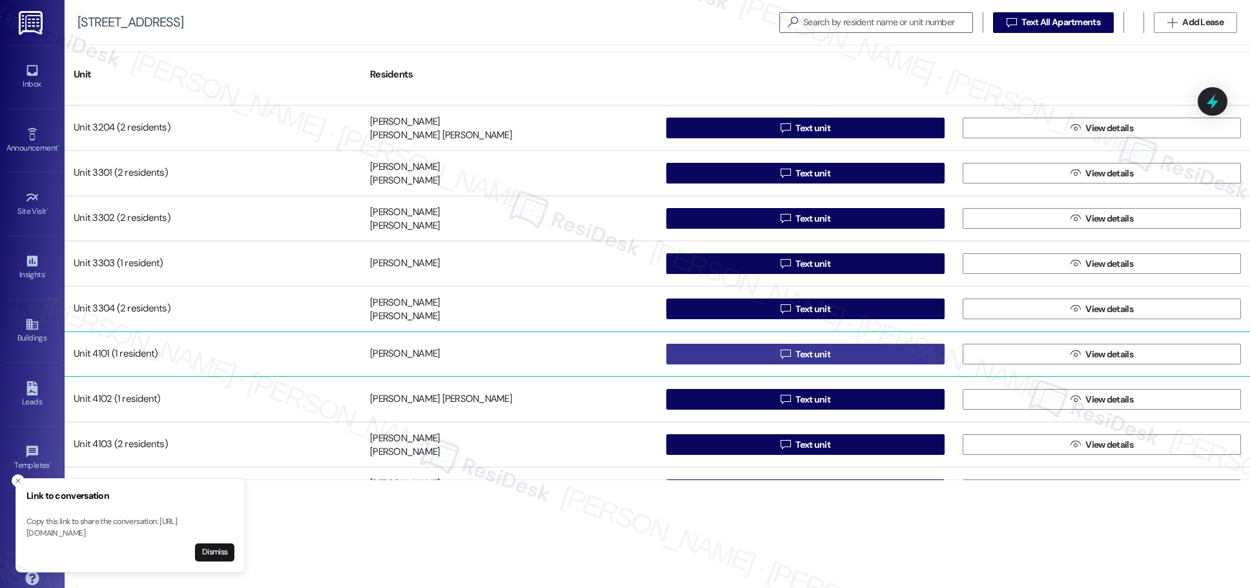
click at [607, 357] on span "Text unit" at bounding box center [813, 354] width 35 height 14
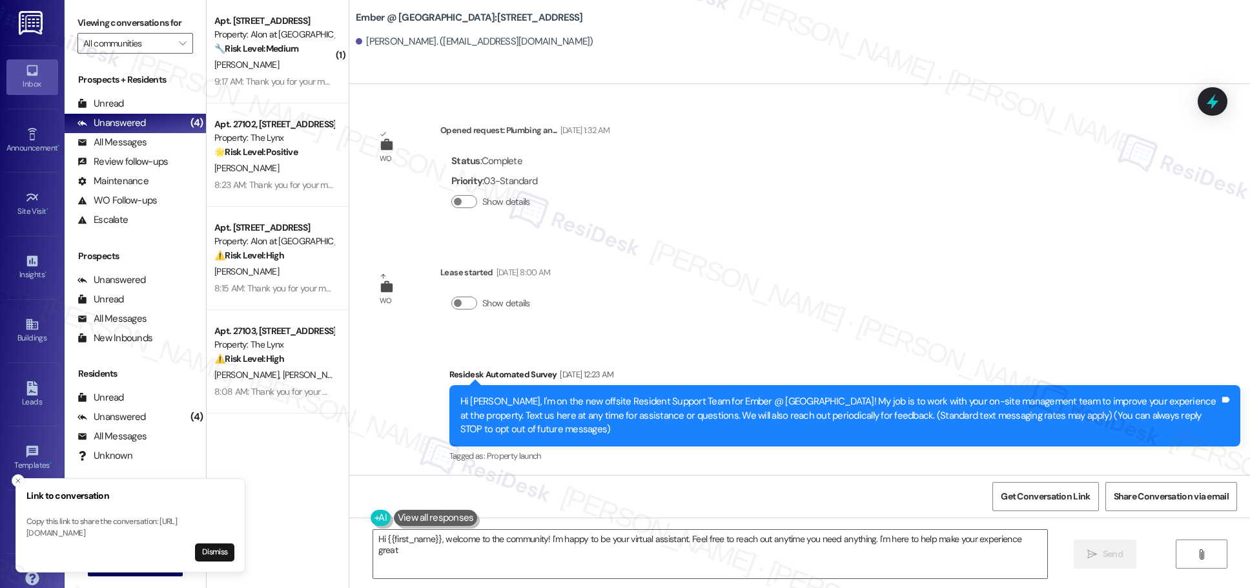
type textarea "Hi {{first_name}}, welcome to the community! I'm happy to be your virtual assis…"
click at [25, 333] on div "Buildings" at bounding box center [32, 337] width 65 height 13
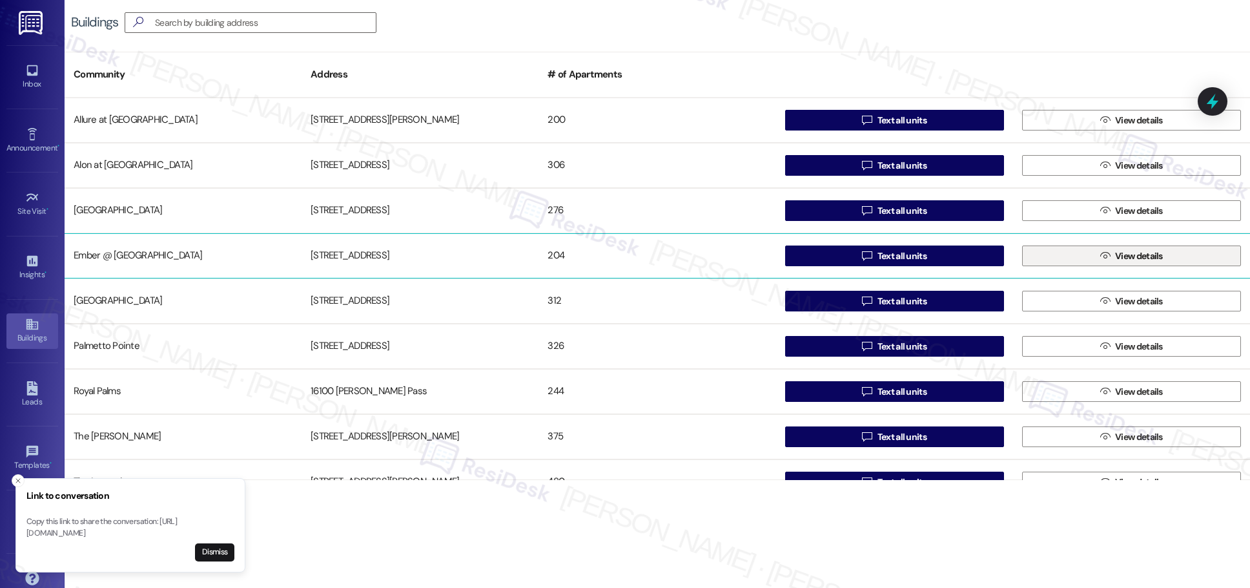
click at [607, 259] on span "View details" at bounding box center [1139, 256] width 48 height 14
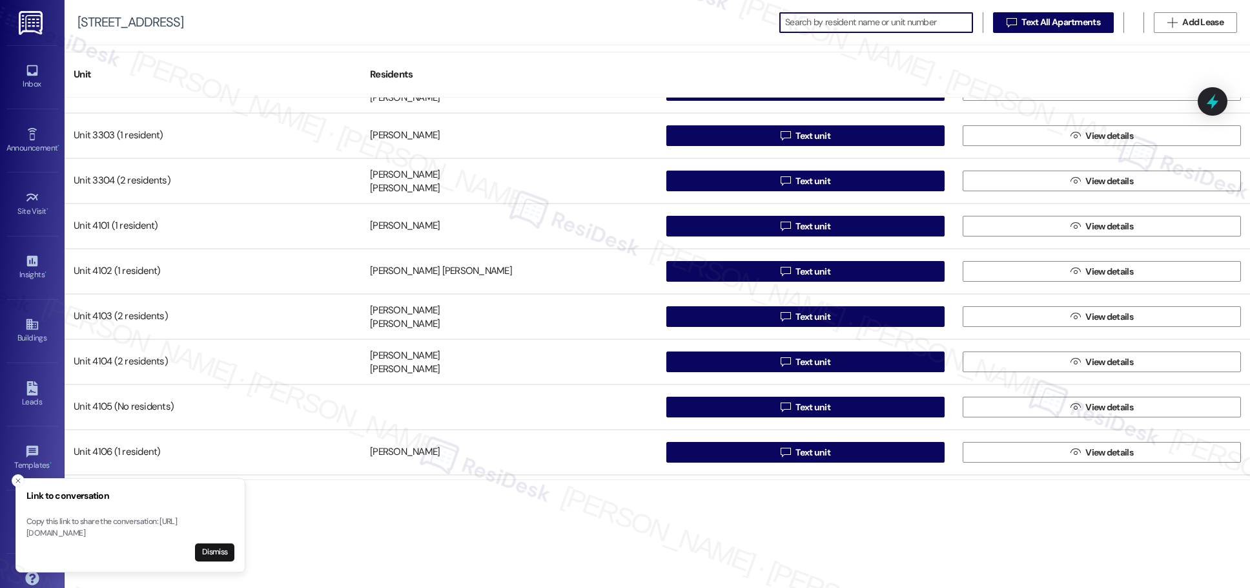
scroll to position [2069, 0]
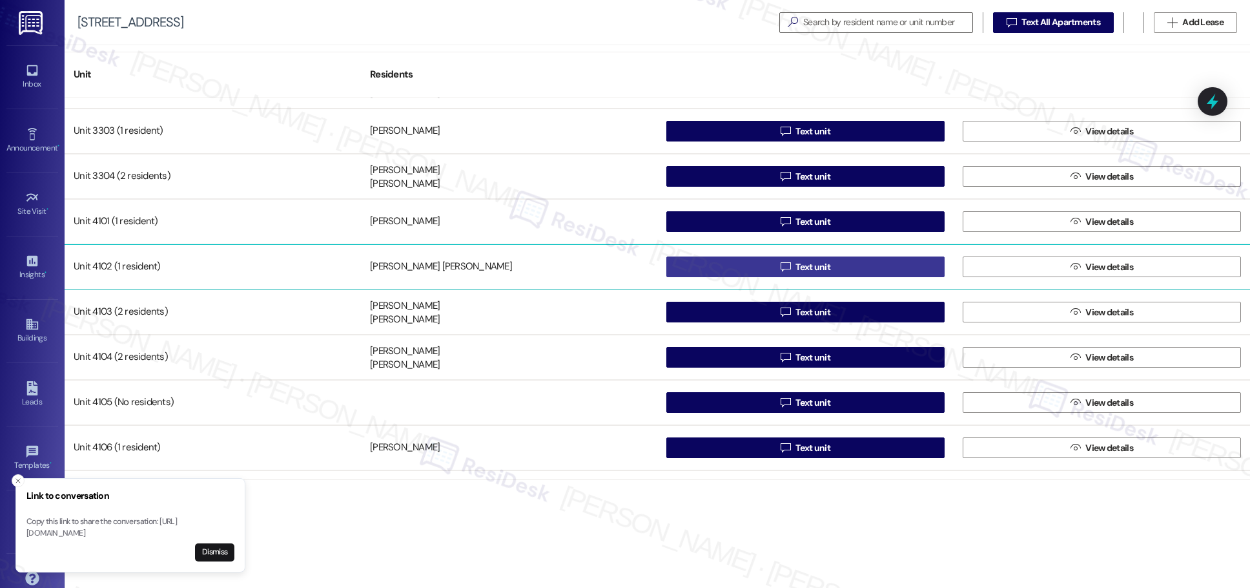
click at [607, 269] on span "Text unit" at bounding box center [813, 267] width 35 height 14
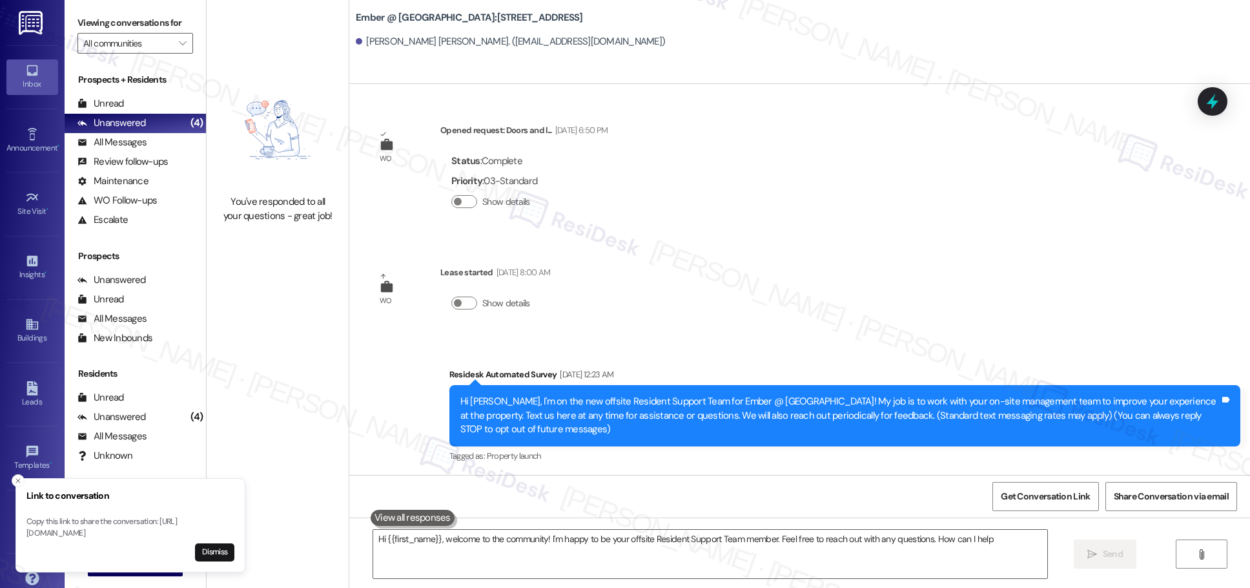
type textarea "Hi {{first_name}}, welcome to the community! I'm happy to be your offsite Resid…"
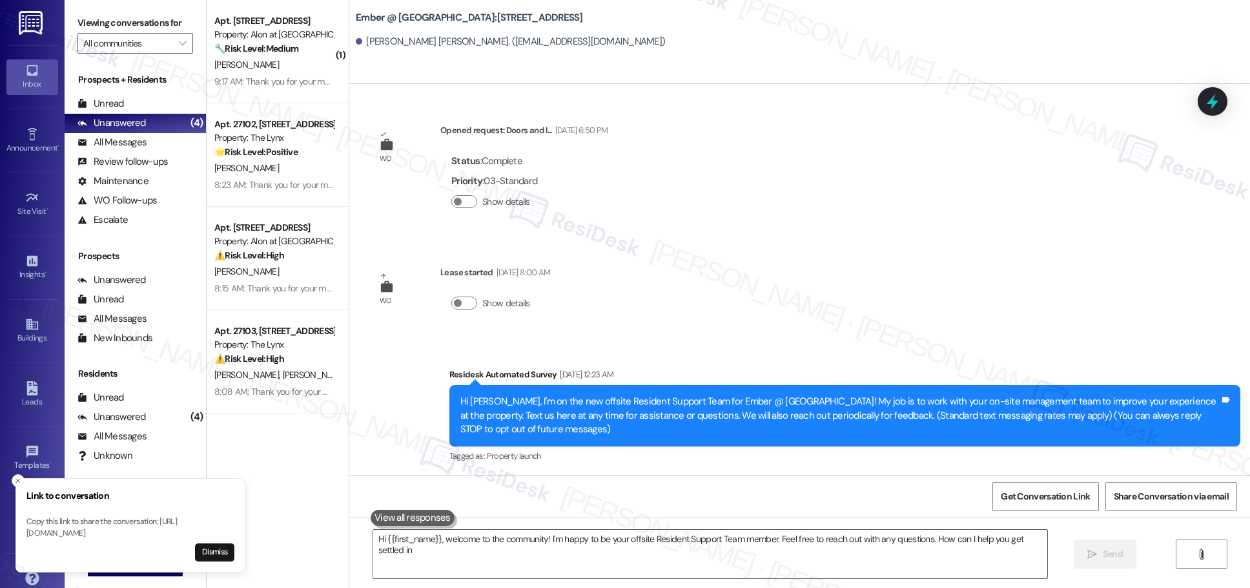
type textarea "Hi {{first_name}}, welcome to the community! I'm happy to be your offsite Resid…"
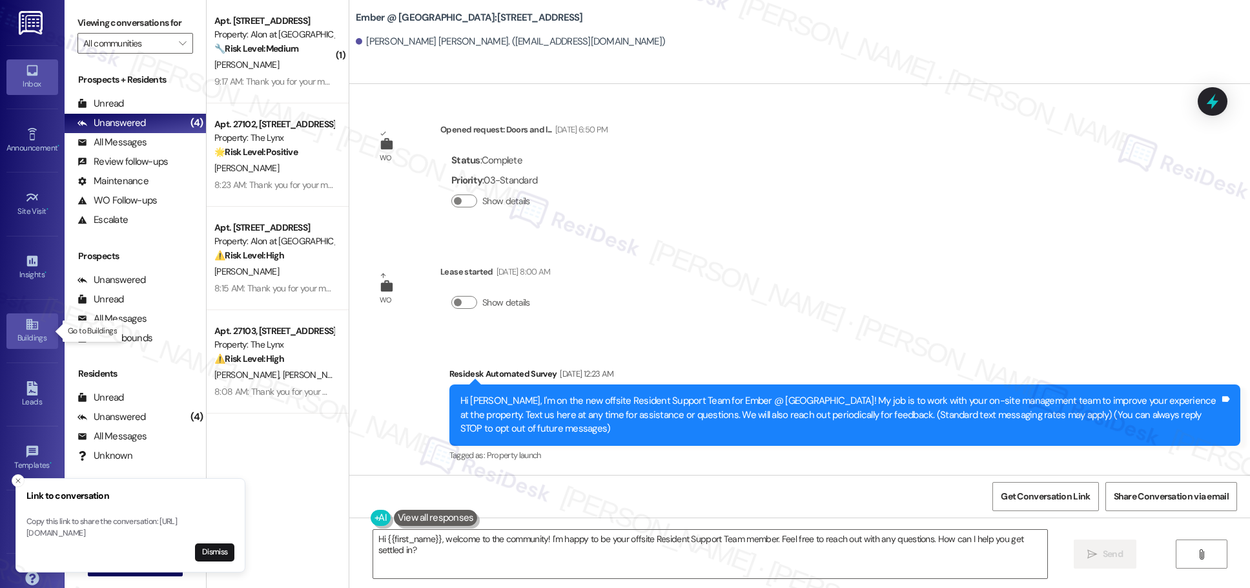
click at [25, 328] on icon at bounding box center [32, 324] width 14 height 14
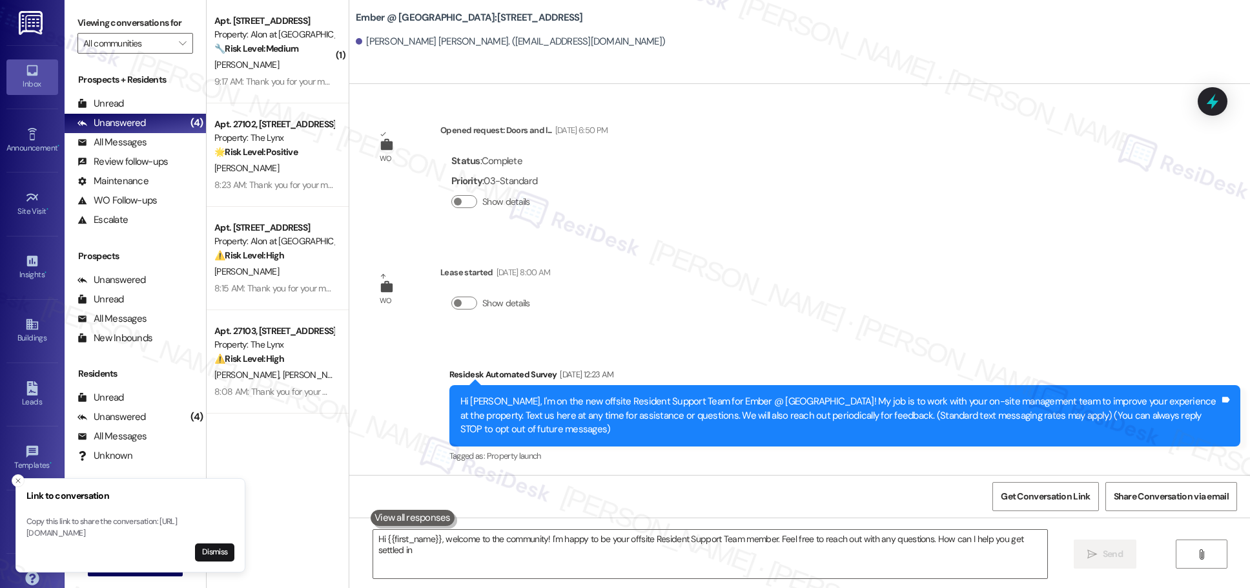
type textarea "Hi {{first_name}}, welcome to the community! I'm happy to be your offsite Resid…"
click at [34, 331] on div "Buildings" at bounding box center [32, 337] width 65 height 13
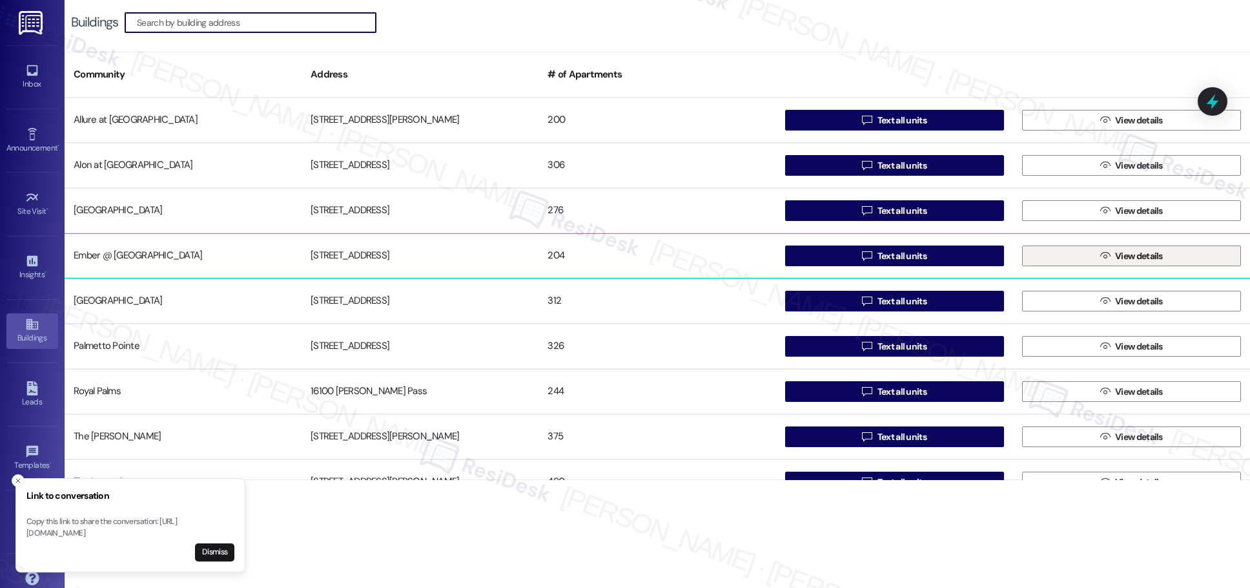
click at [607, 256] on span "View details" at bounding box center [1139, 256] width 48 height 14
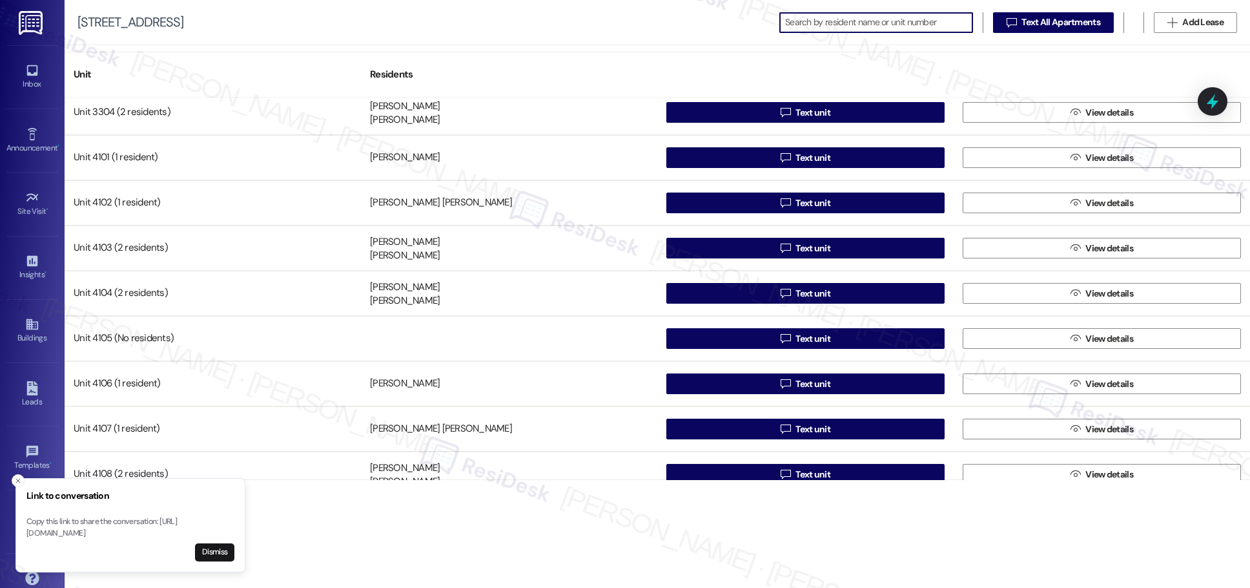
scroll to position [2133, 0]
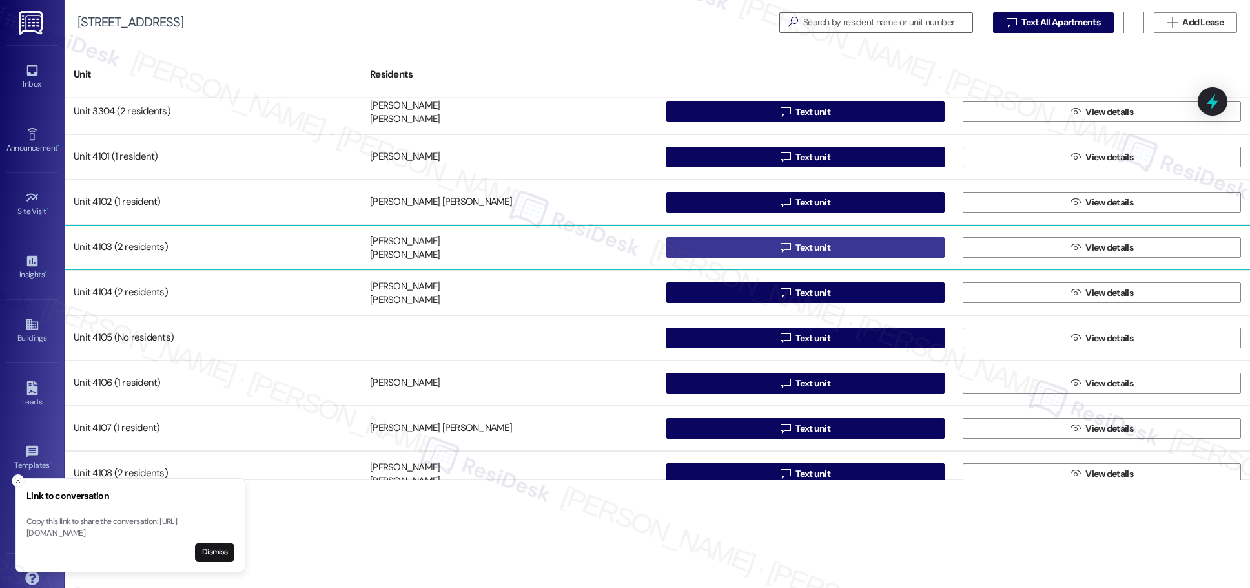
click at [607, 250] on span "Text unit" at bounding box center [813, 248] width 35 height 14
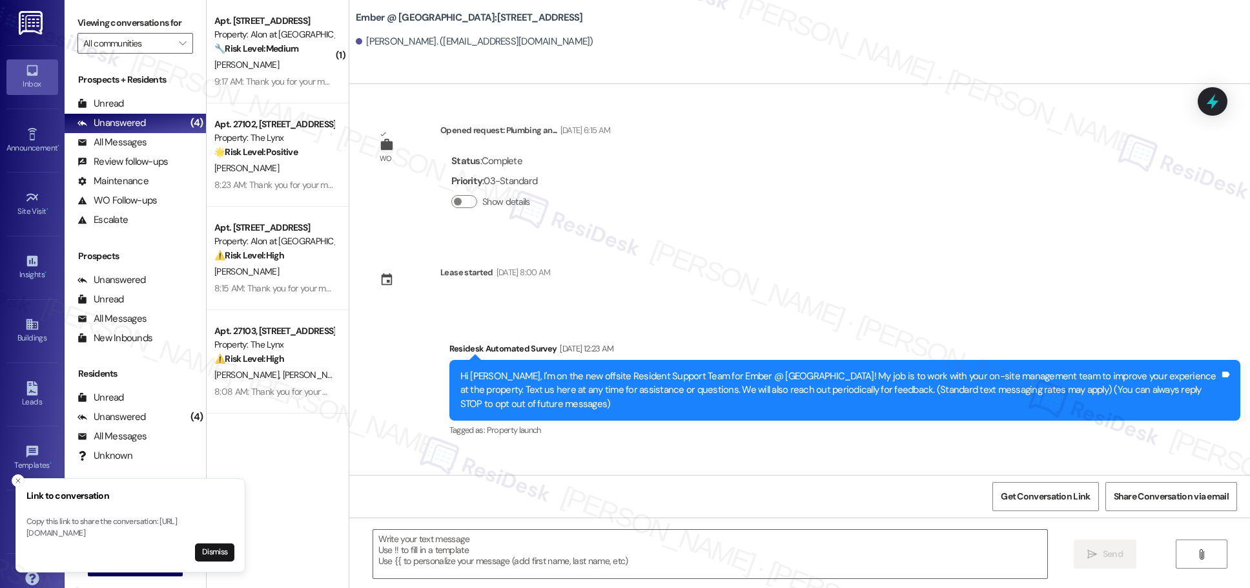
type textarea "Fetching suggested responses. Please feel free to read through the conversation…"
